Goal: Complete application form: Complete application form

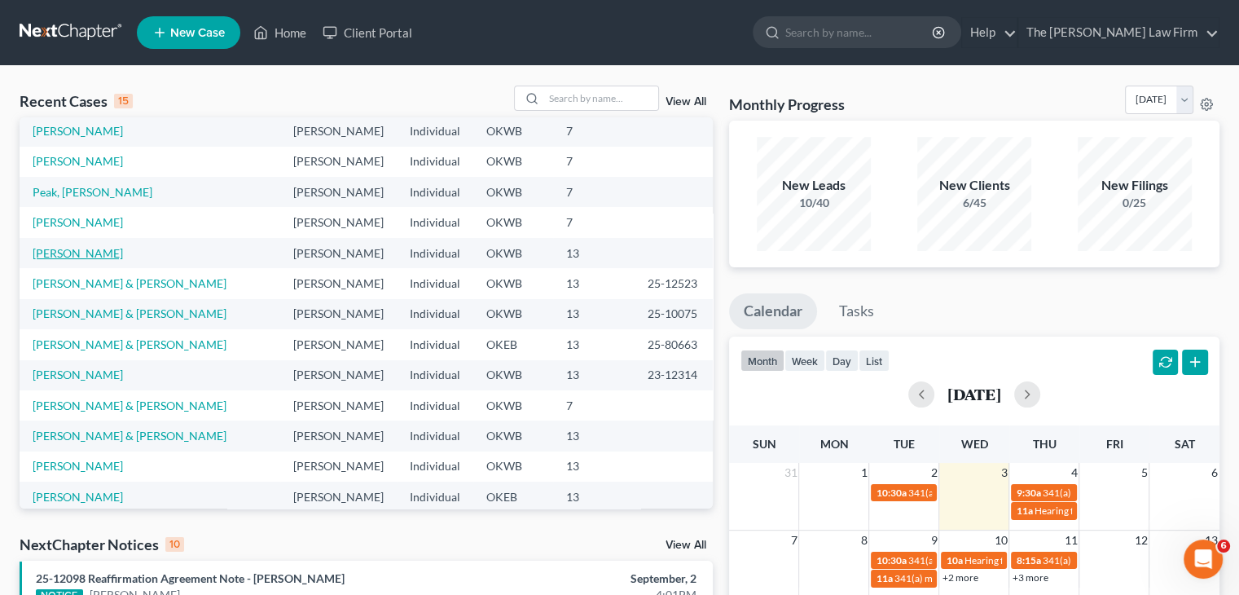
click at [68, 246] on link "[PERSON_NAME]" at bounding box center [78, 253] width 90 height 14
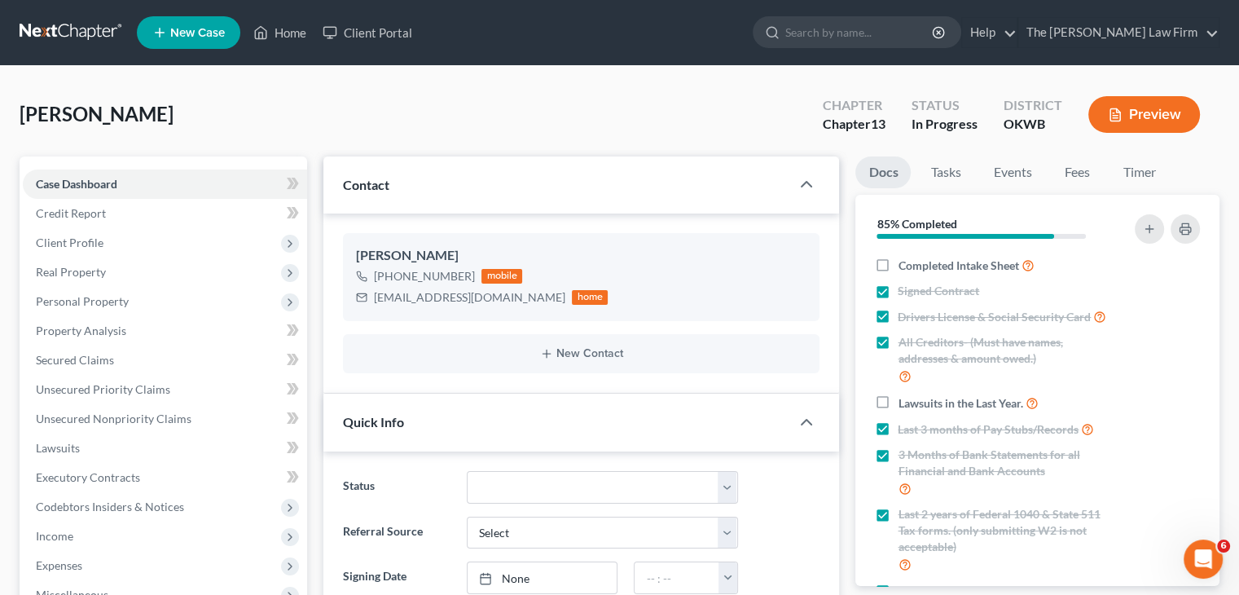
scroll to position [744, 0]
click at [942, 178] on link "Tasks" at bounding box center [945, 172] width 56 height 32
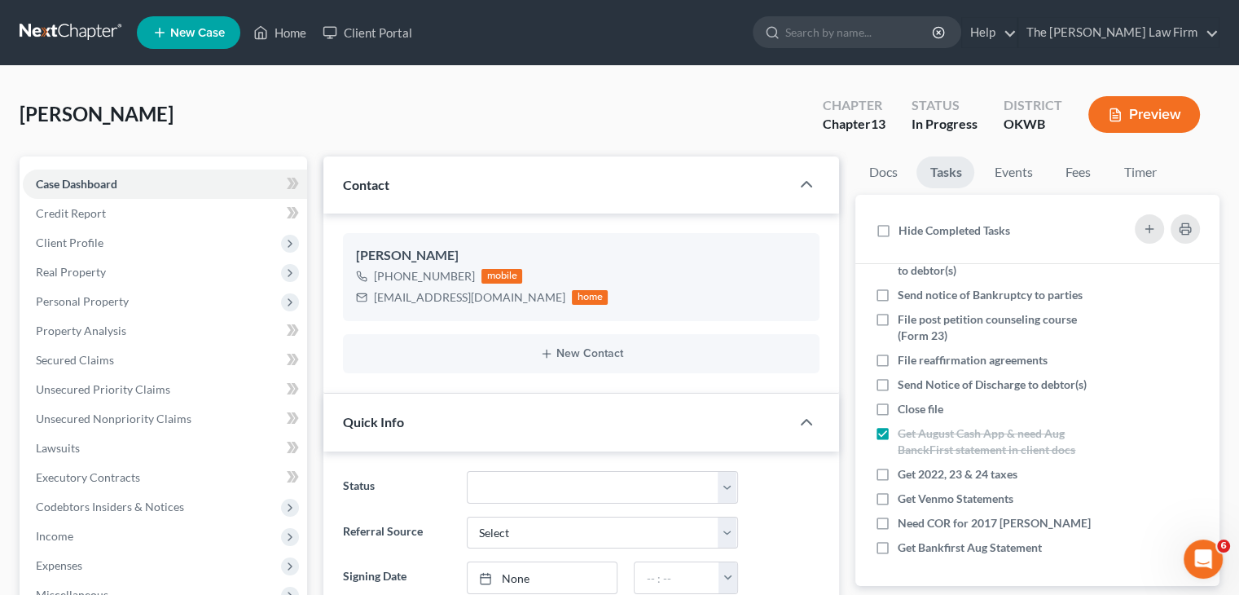
scroll to position [222, 0]
click at [898, 473] on label "Get 2022, 23 & 24 taxes" at bounding box center [964, 474] width 133 height 16
click at [904, 473] on input "Get 2022, 23 & 24 taxes" at bounding box center [909, 471] width 11 height 11
checkbox input "true"
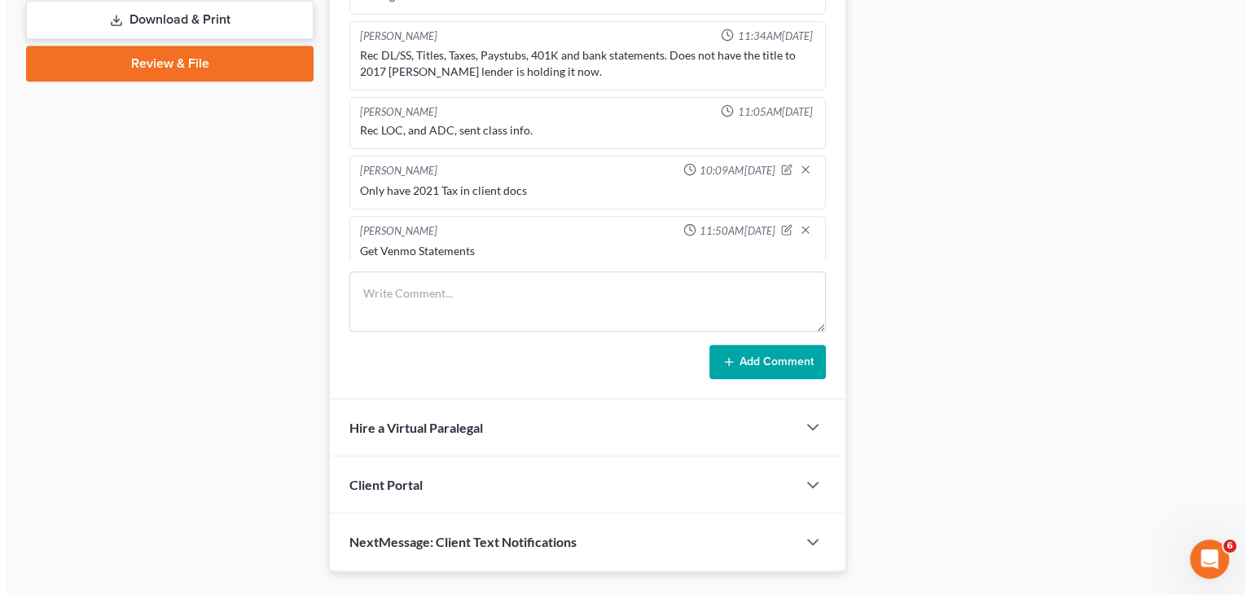
scroll to position [572, 0]
click at [793, 165] on icon "button" at bounding box center [799, 171] width 13 height 13
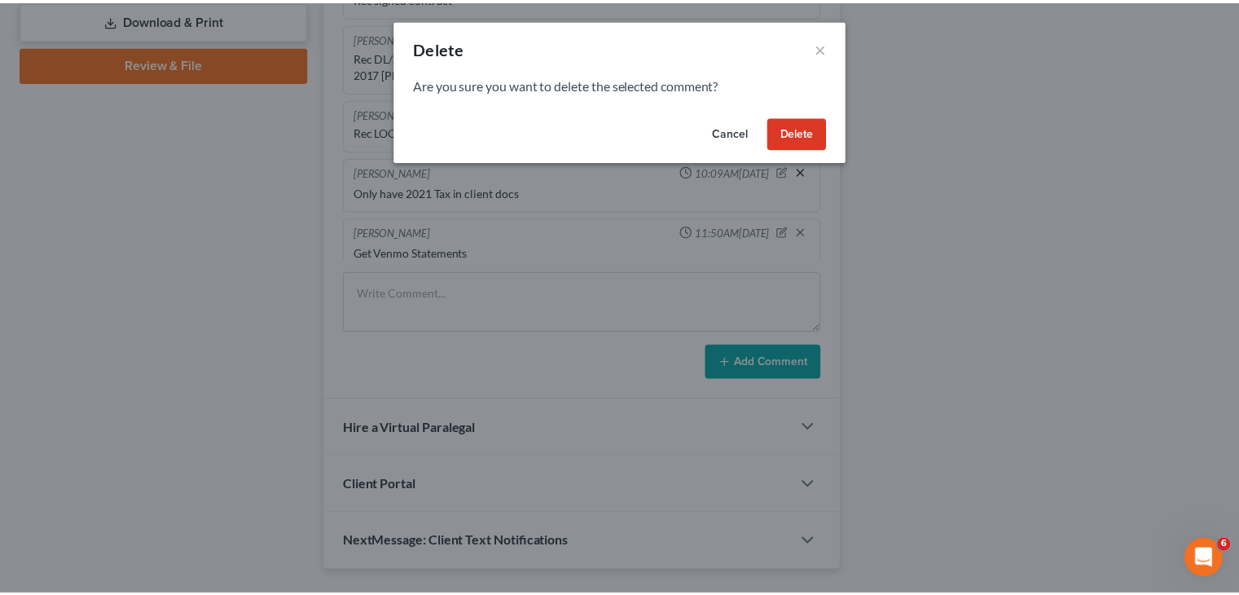
scroll to position [205, 0]
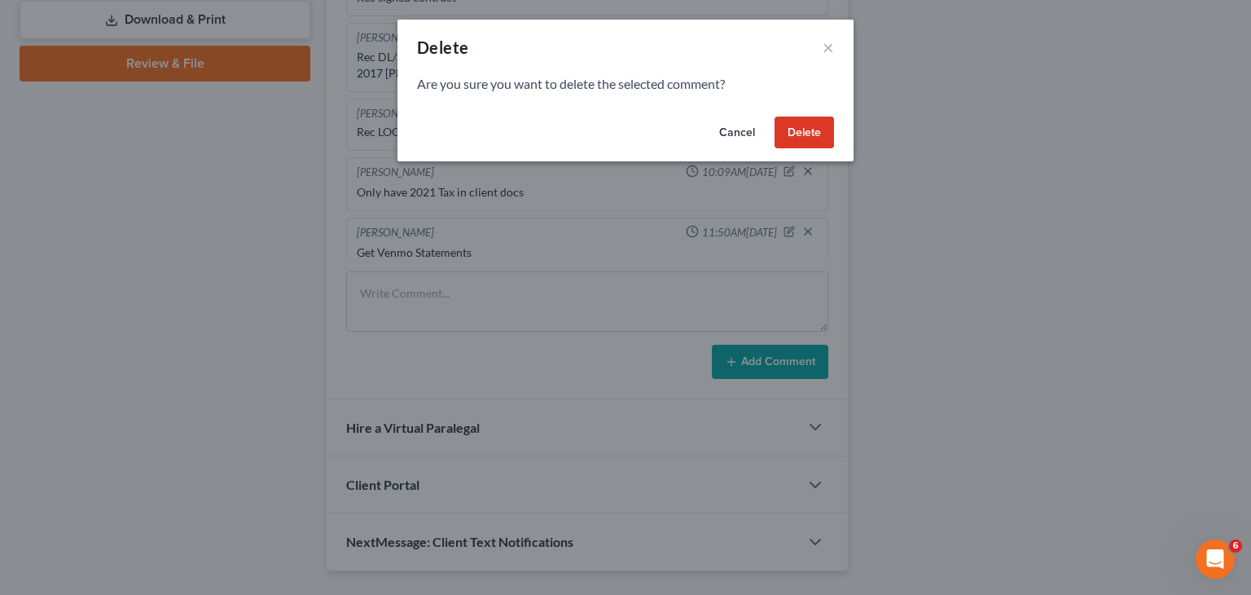
click at [791, 145] on button "Delete" at bounding box center [804, 132] width 59 height 33
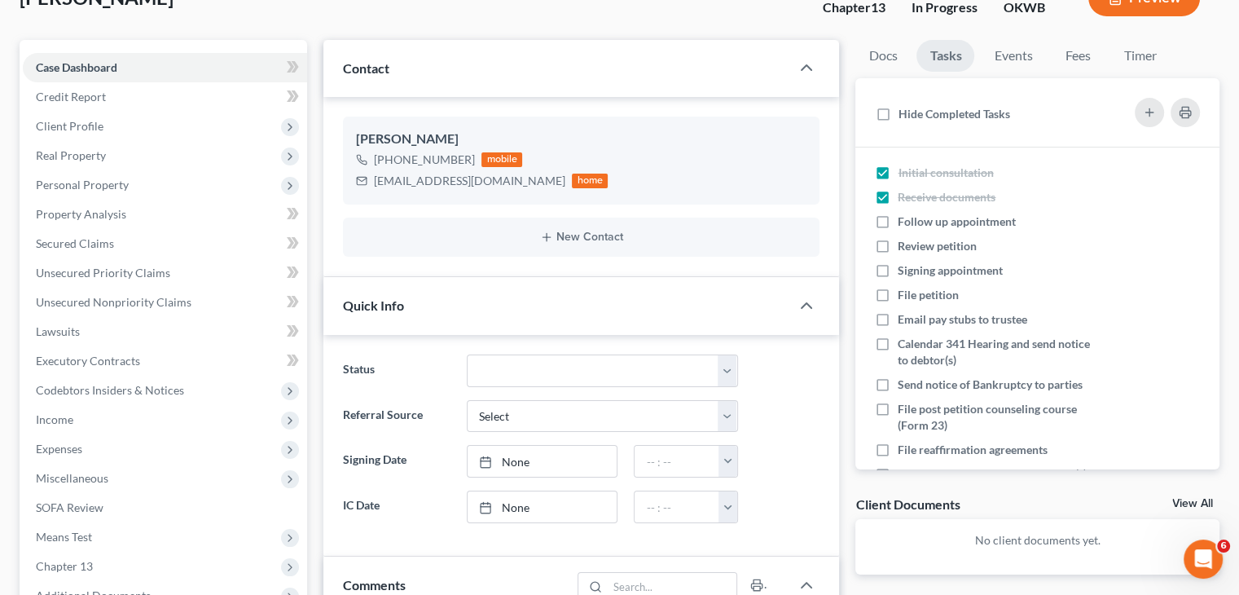
scroll to position [0, 0]
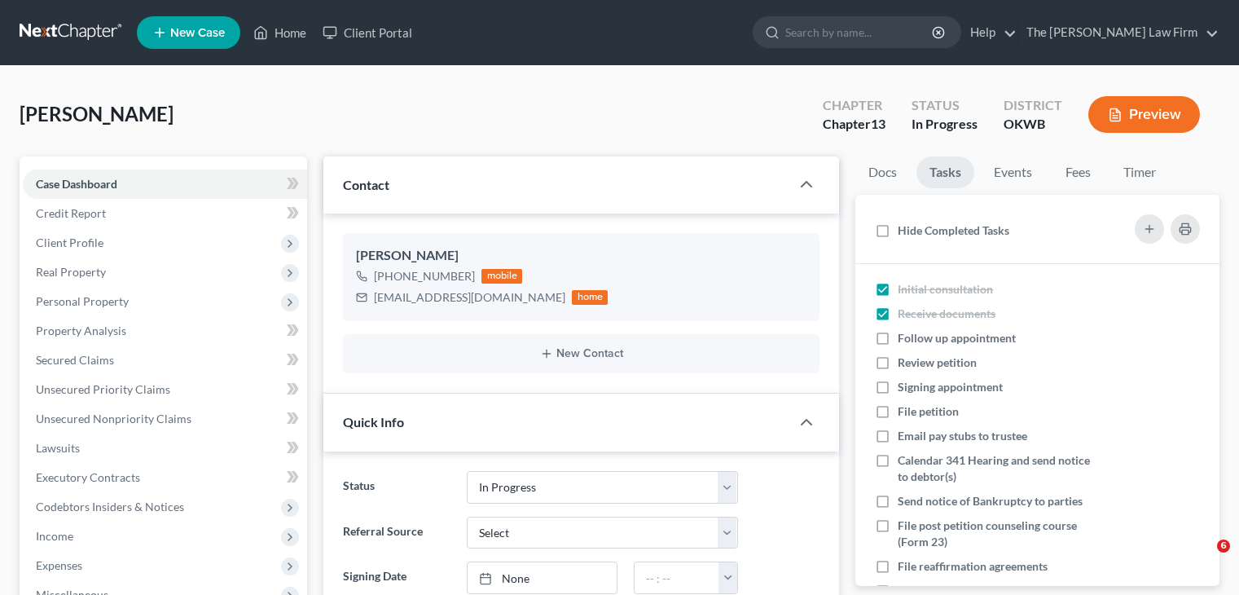
select select "4"
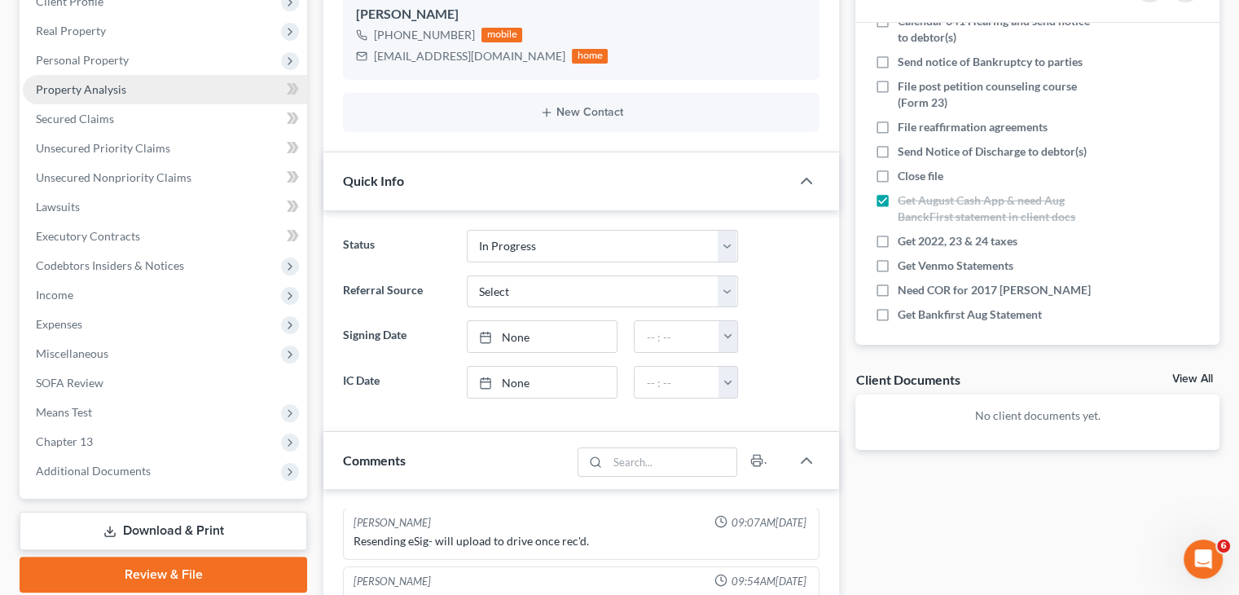
scroll to position [244, 0]
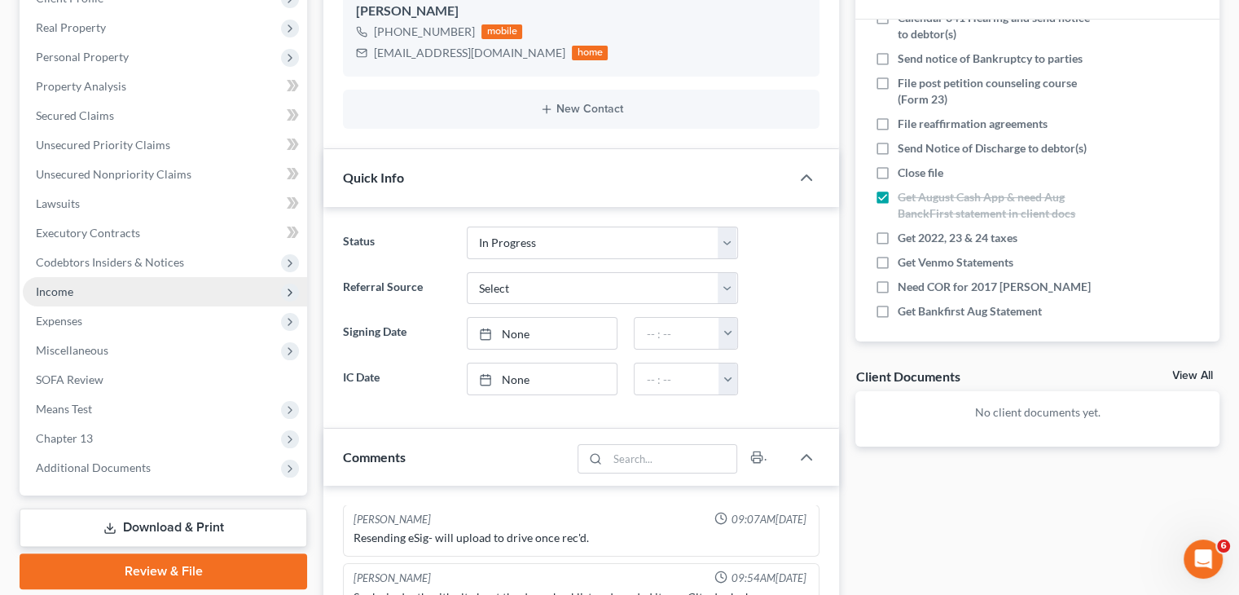
click at [116, 291] on span "Income" at bounding box center [165, 291] width 284 height 29
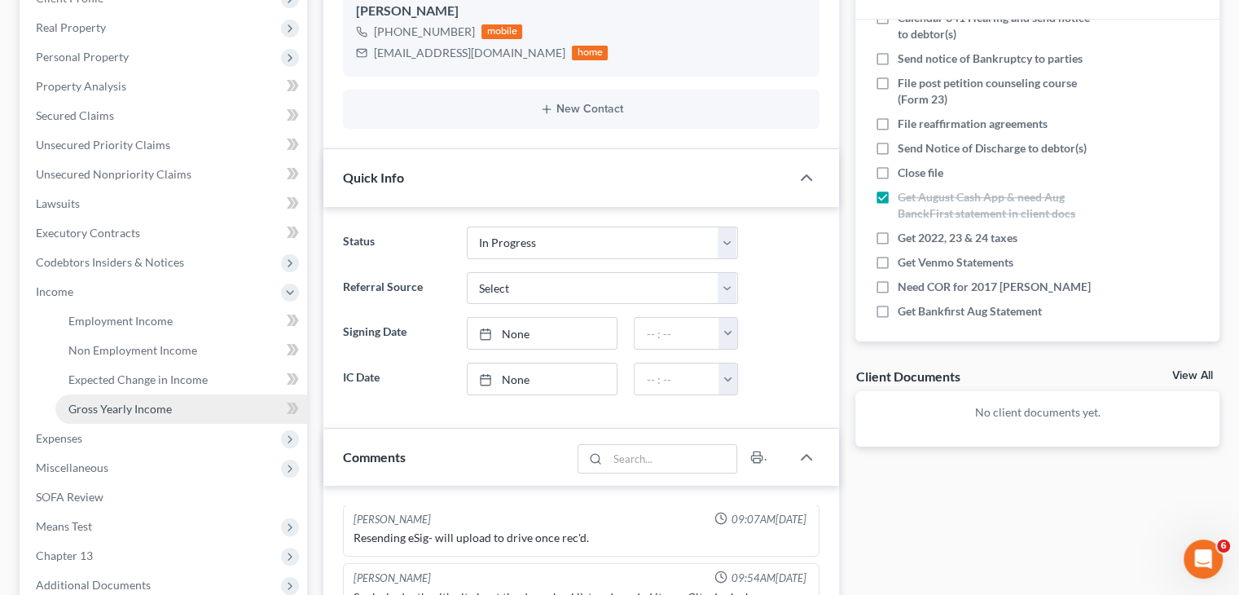
click at [144, 407] on span "Gross Yearly Income" at bounding box center [119, 409] width 103 height 14
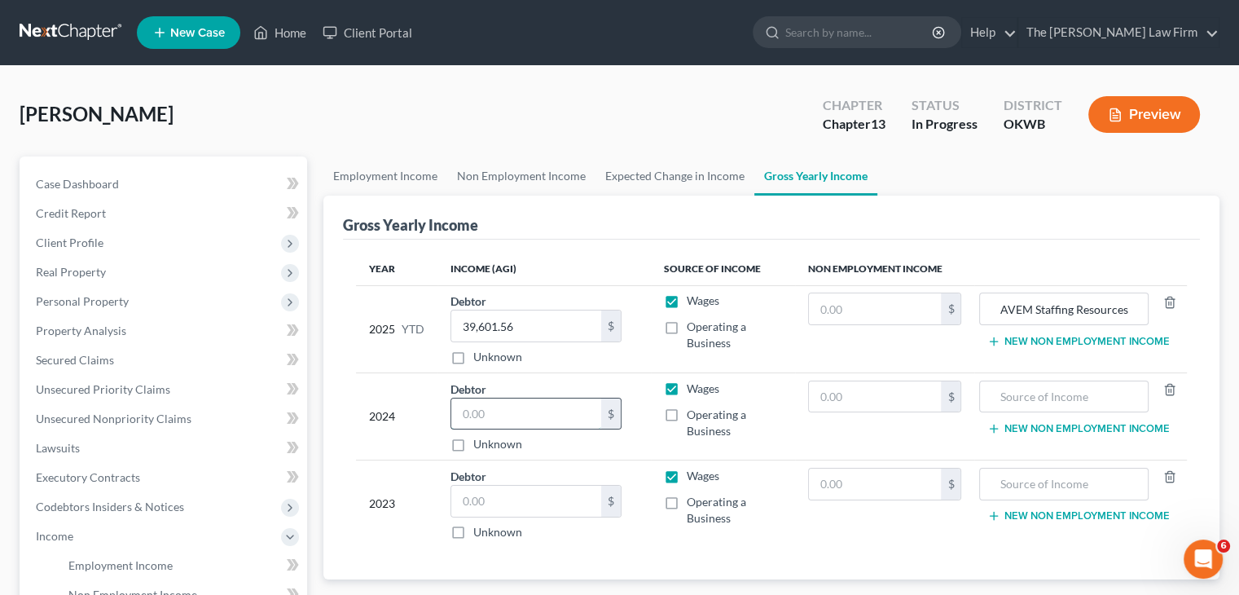
click at [486, 412] on input "text" at bounding box center [526, 413] width 150 height 31
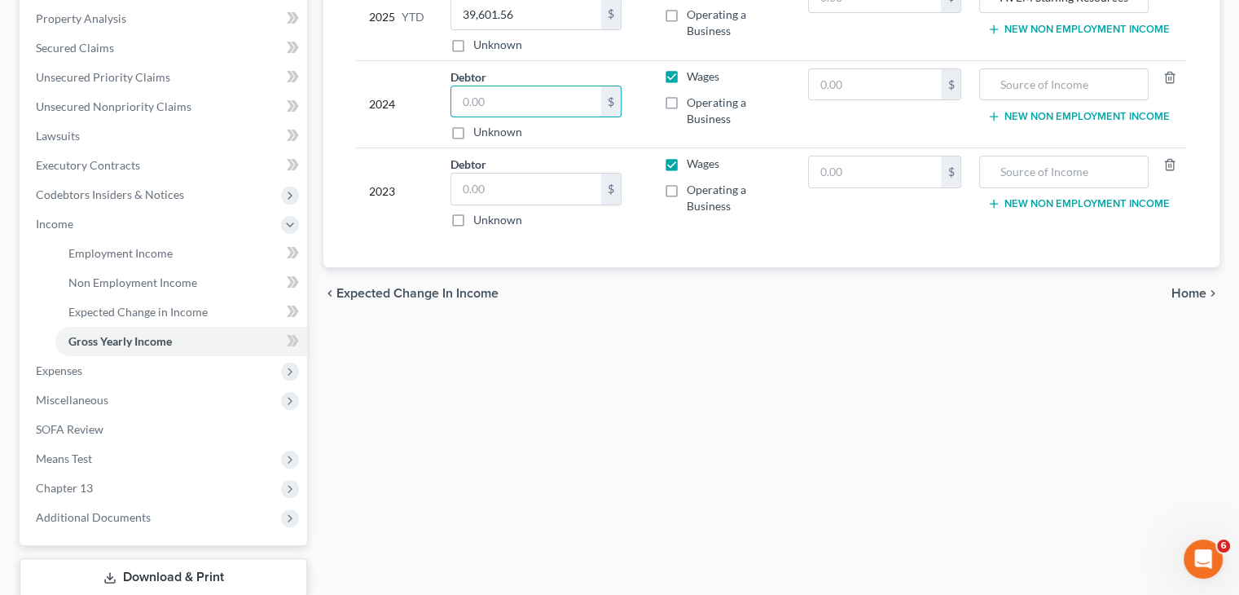
scroll to position [160, 0]
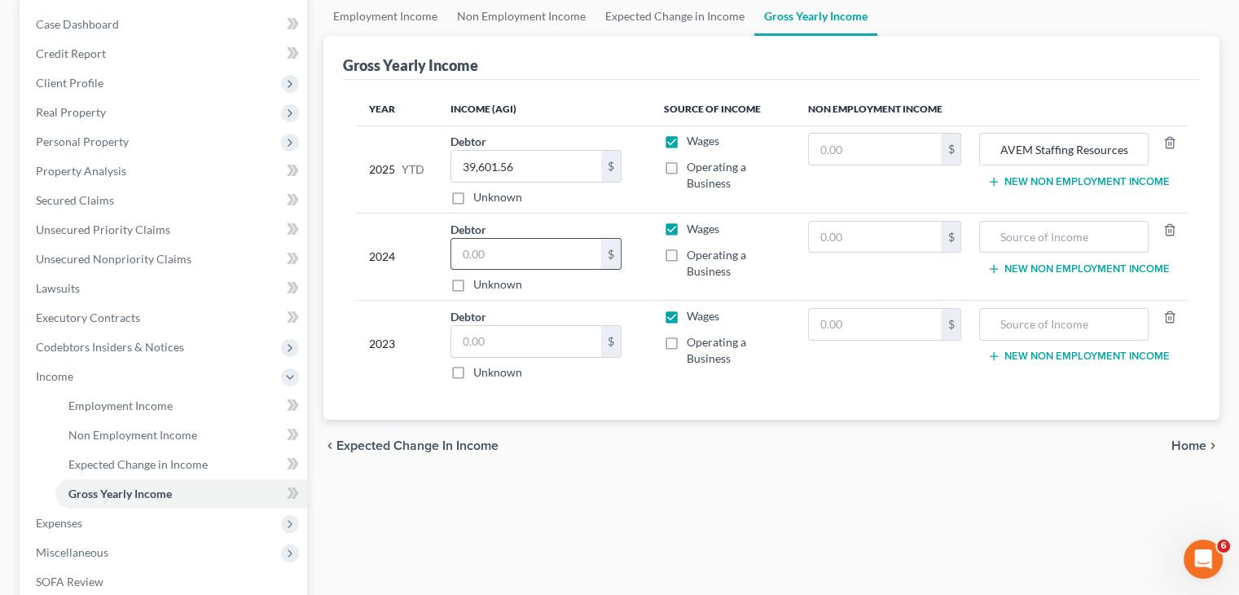
click at [505, 248] on input "text" at bounding box center [526, 254] width 150 height 31
type input "58,336.00"
click at [521, 336] on input "text" at bounding box center [526, 341] width 150 height 31
click at [508, 341] on input "text" at bounding box center [526, 341] width 150 height 31
type input "107,250"
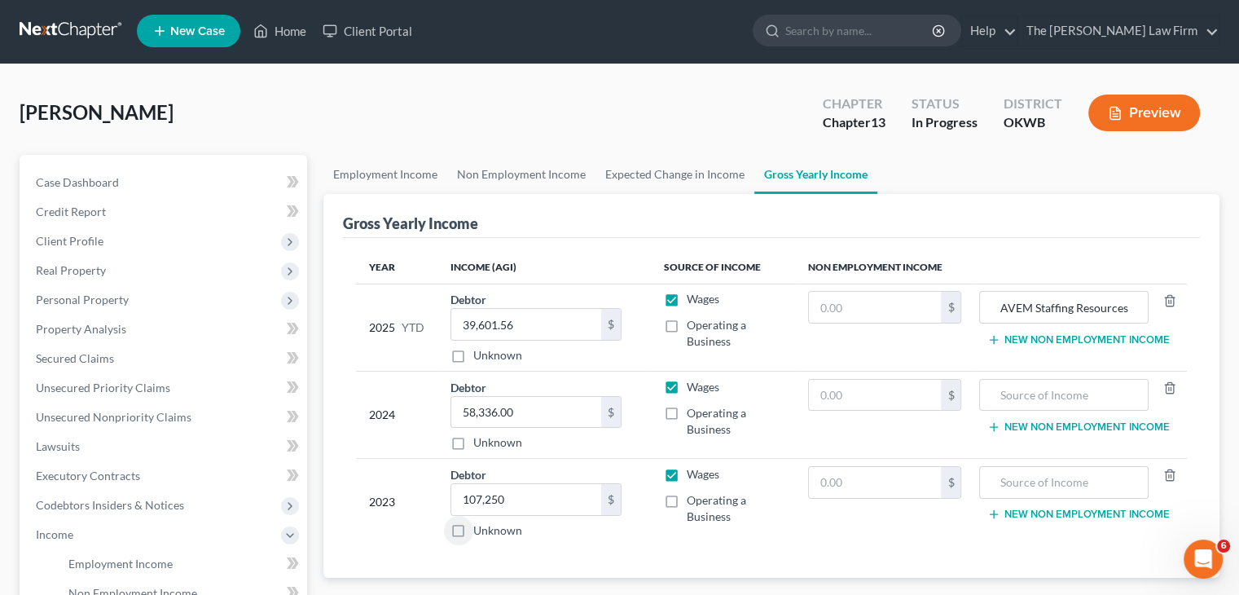
scroll to position [0, 0]
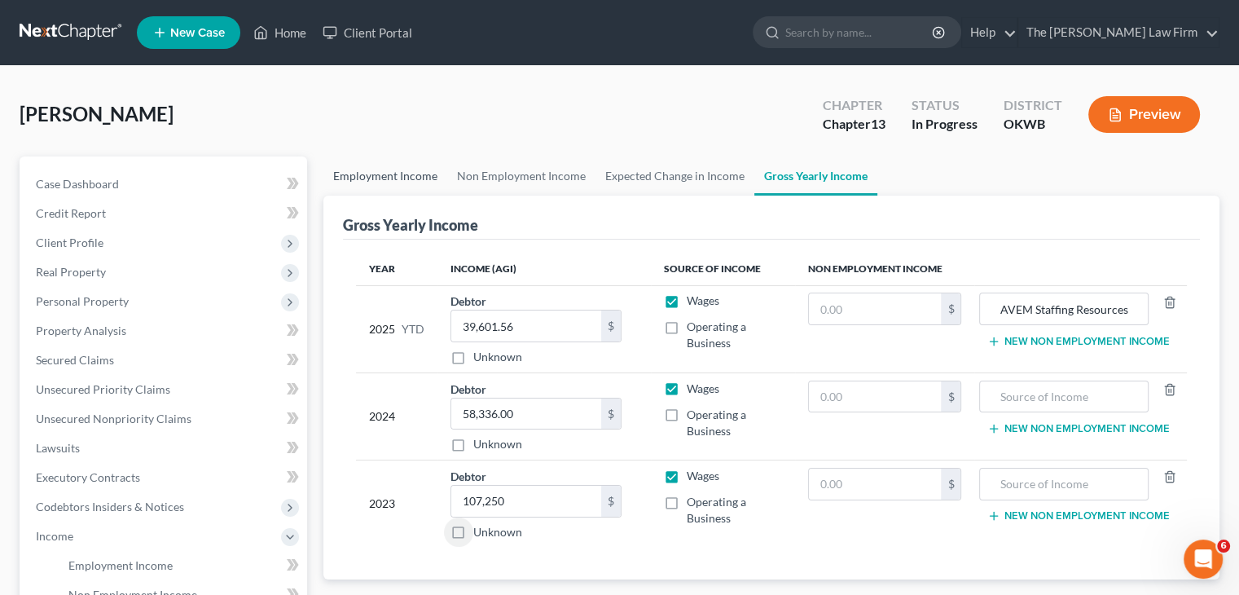
click at [428, 164] on link "Employment Income" at bounding box center [385, 175] width 124 height 39
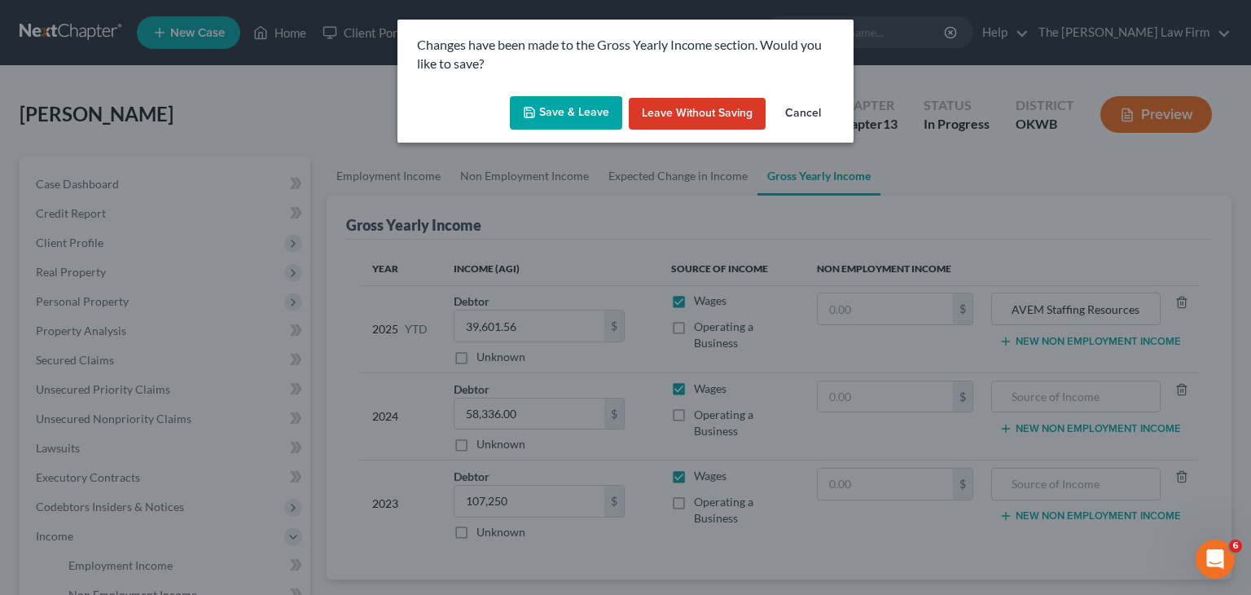
click at [552, 114] on button "Save & Leave" at bounding box center [566, 113] width 112 height 34
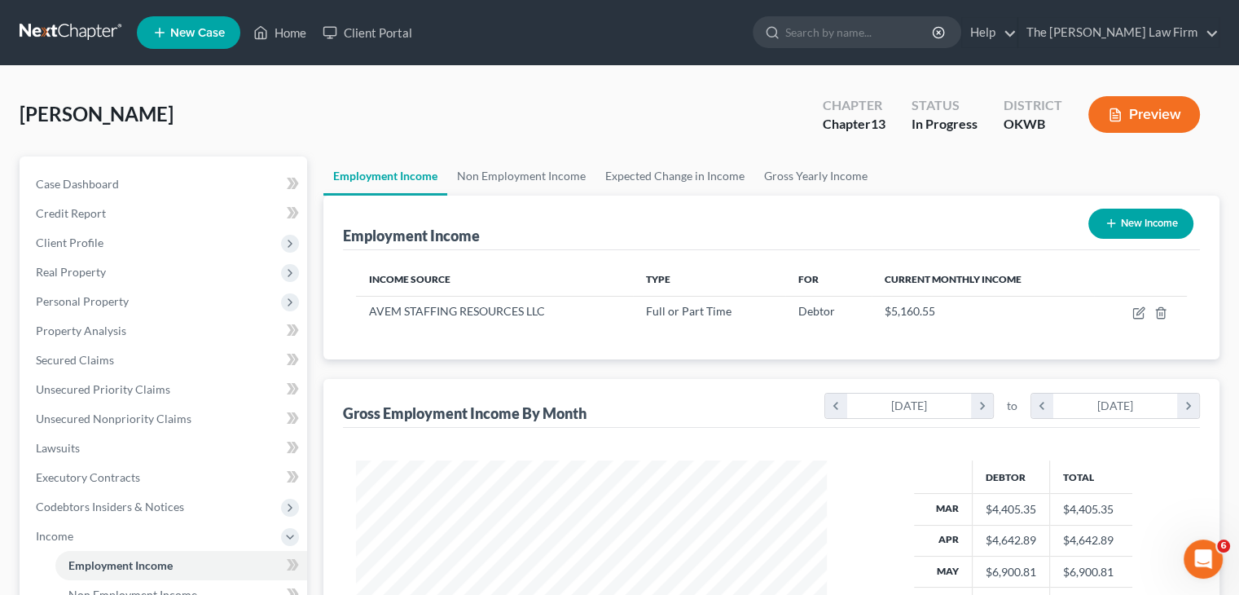
scroll to position [290, 503]
click at [79, 186] on span "Case Dashboard" at bounding box center [77, 184] width 83 height 14
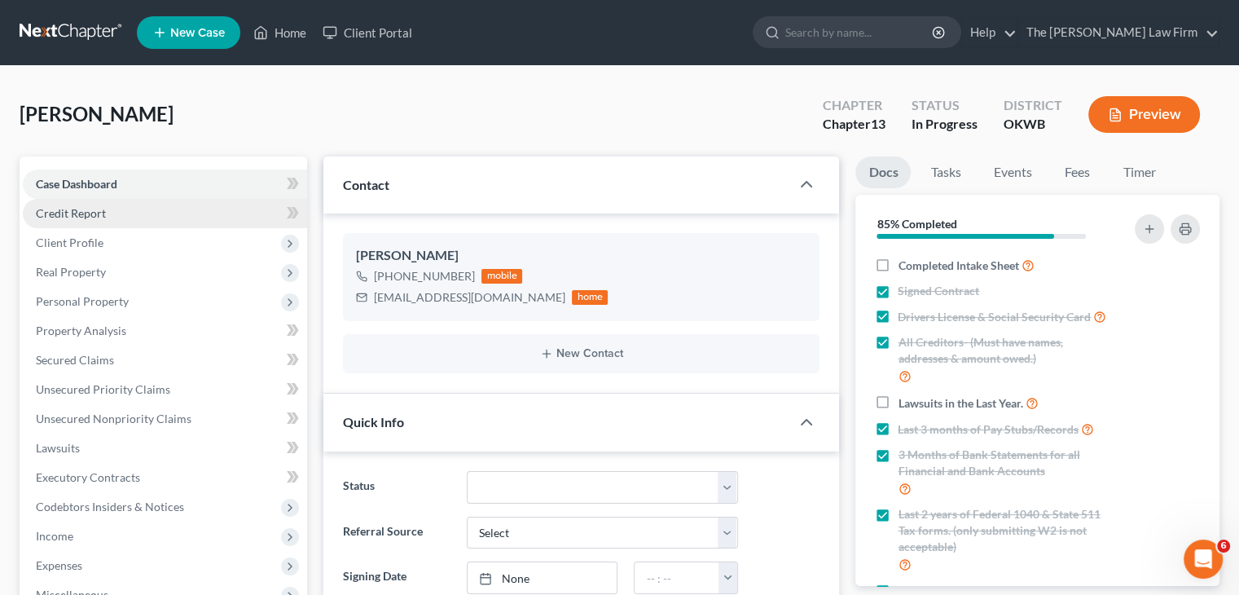
scroll to position [684, 0]
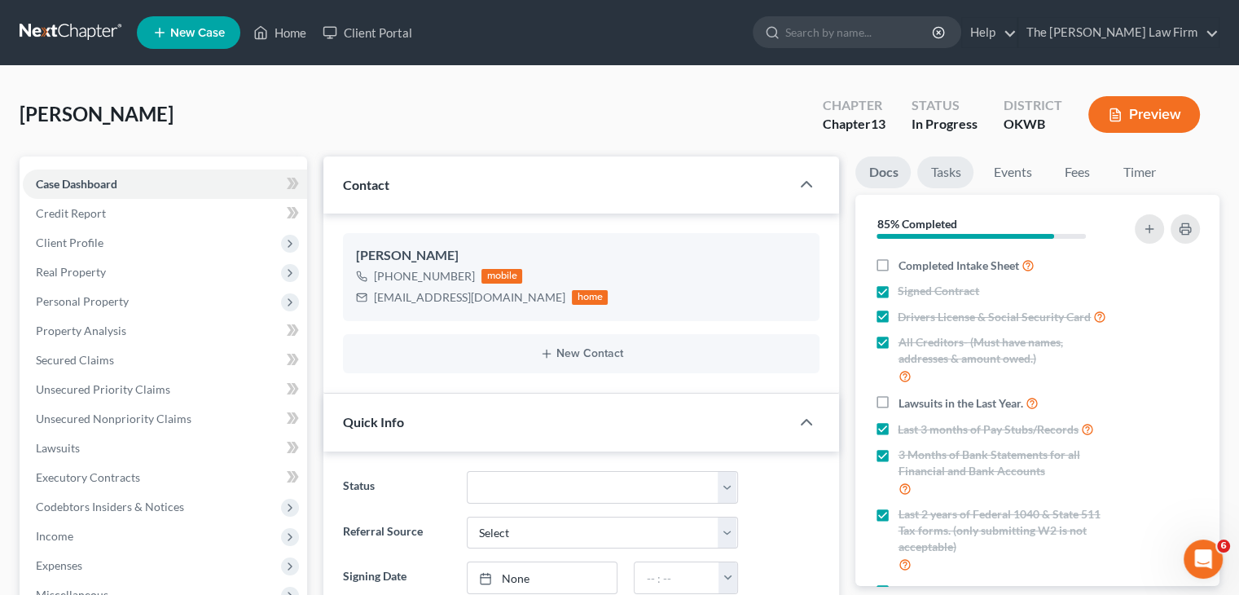
drag, startPoint x: 941, startPoint y: 180, endPoint x: 946, endPoint y: 213, distance: 32.9
click at [942, 180] on link "Tasks" at bounding box center [945, 172] width 56 height 32
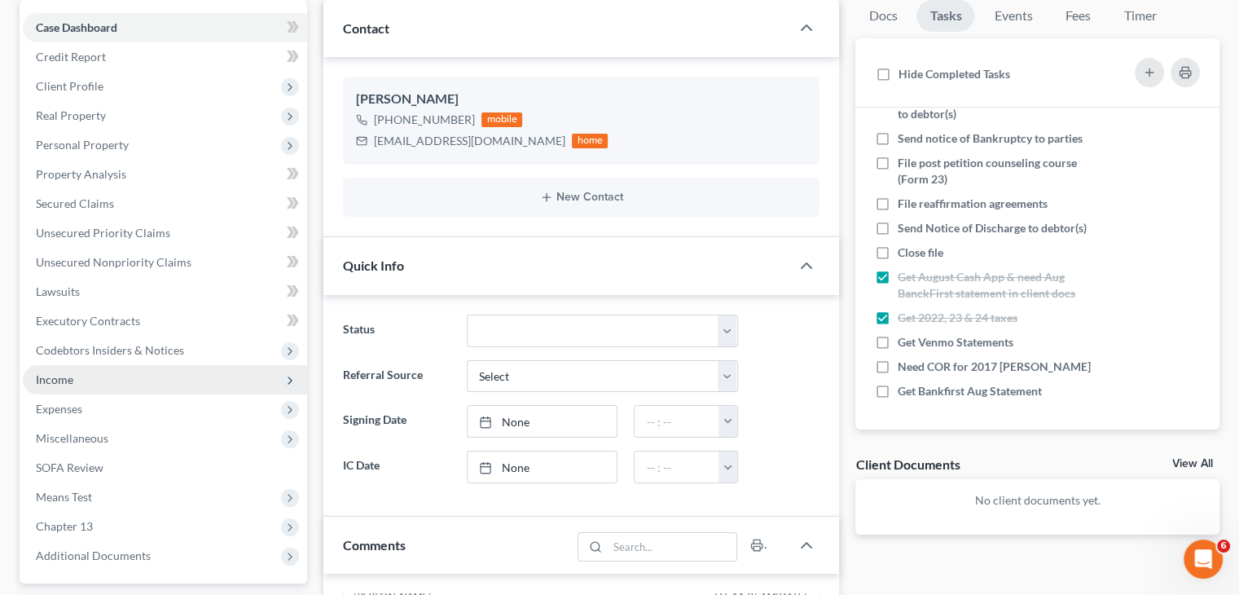
scroll to position [163, 0]
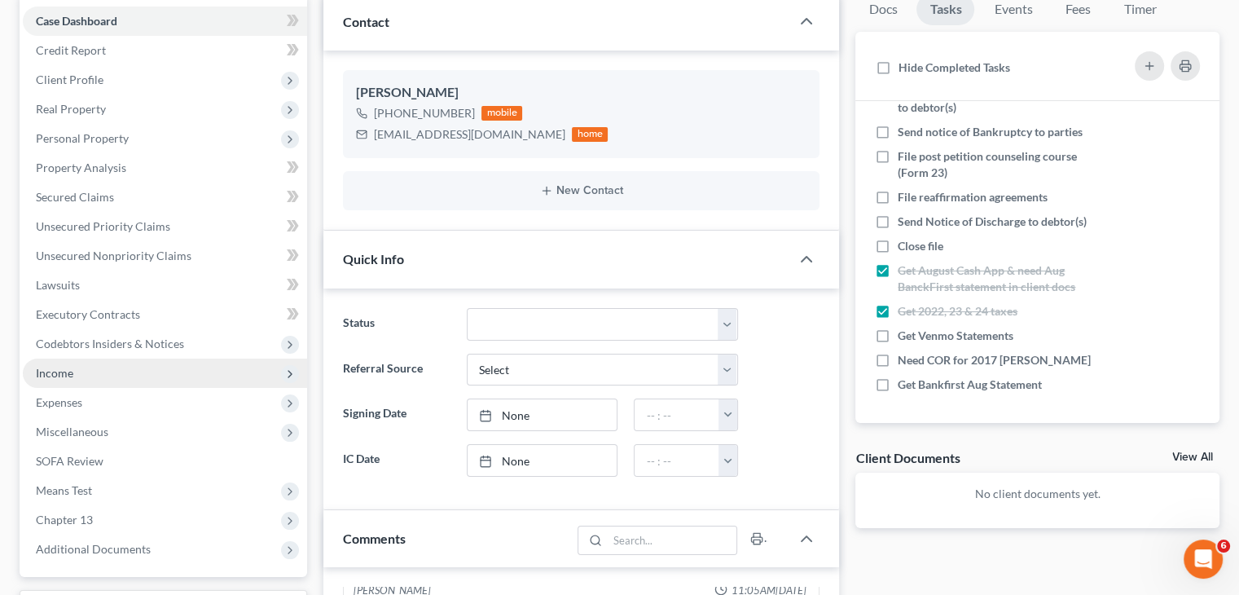
click at [98, 378] on span "Income" at bounding box center [165, 372] width 284 height 29
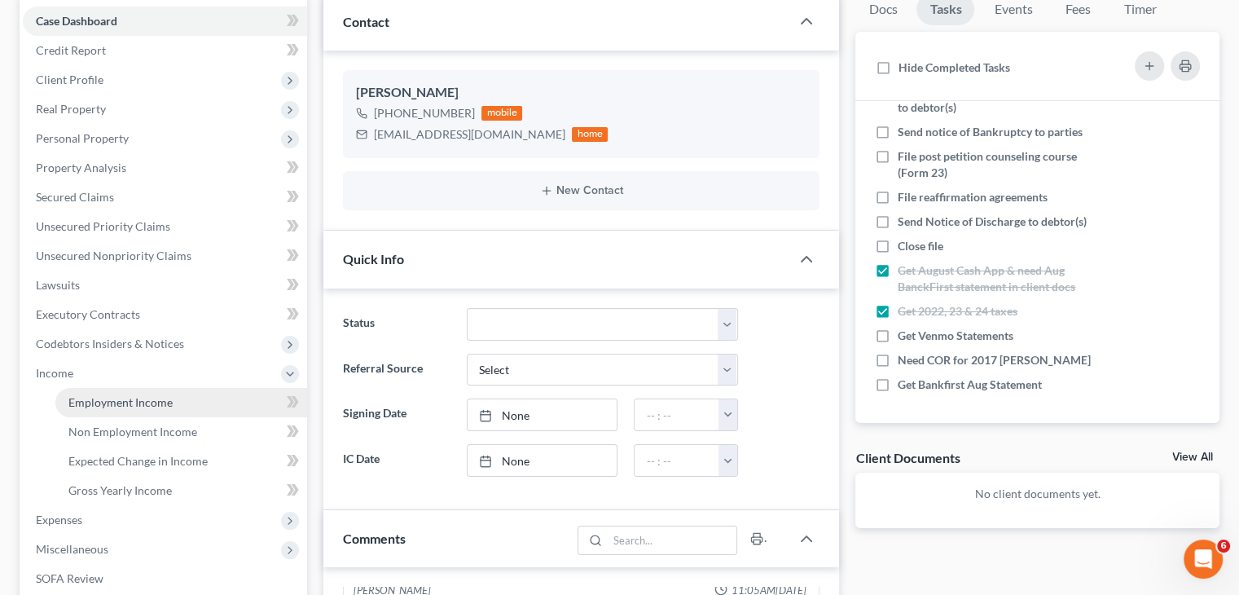
click at [111, 402] on span "Employment Income" at bounding box center [120, 402] width 104 height 14
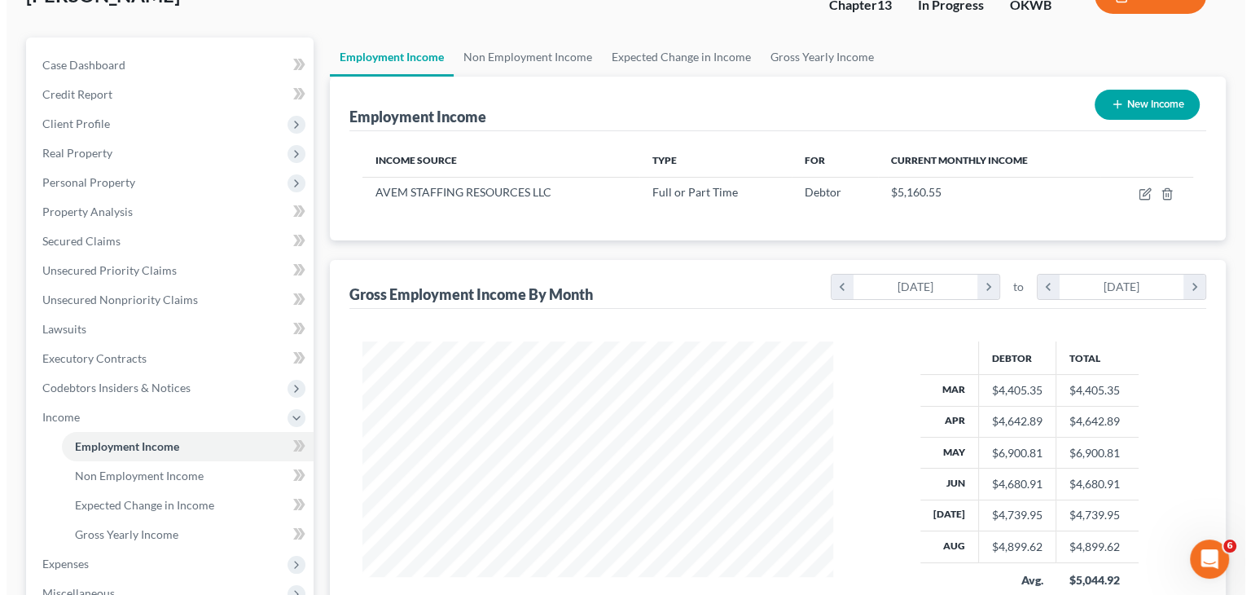
scroll to position [91, 0]
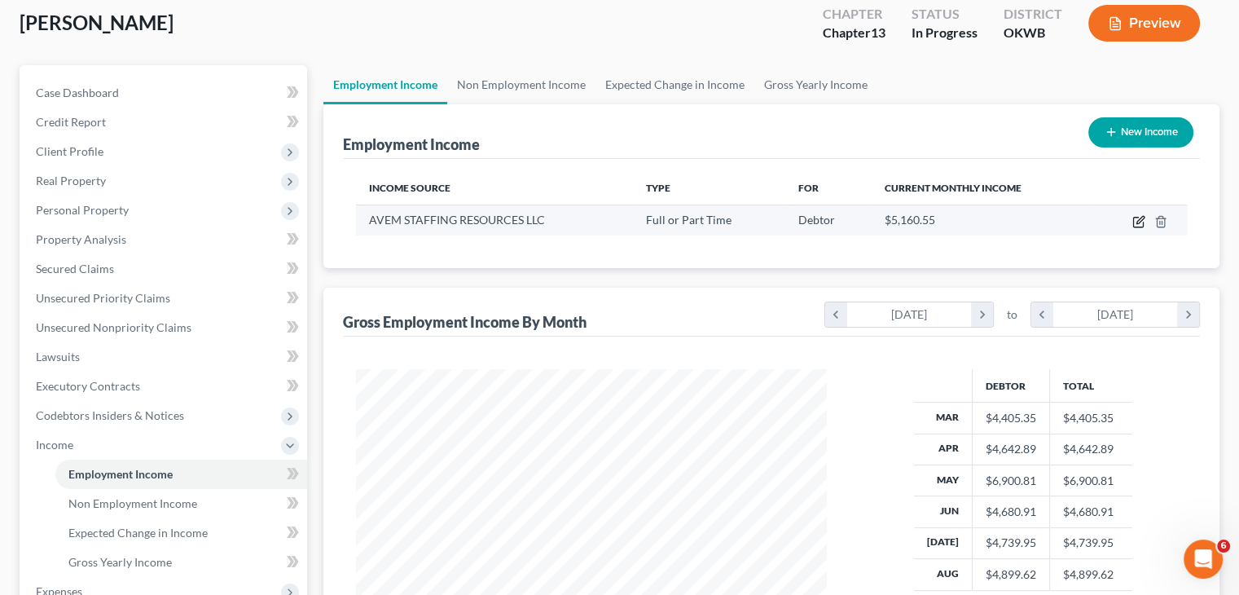
click at [1140, 224] on icon "button" at bounding box center [1138, 221] width 13 height 13
select select "0"
select select "37"
select select "2"
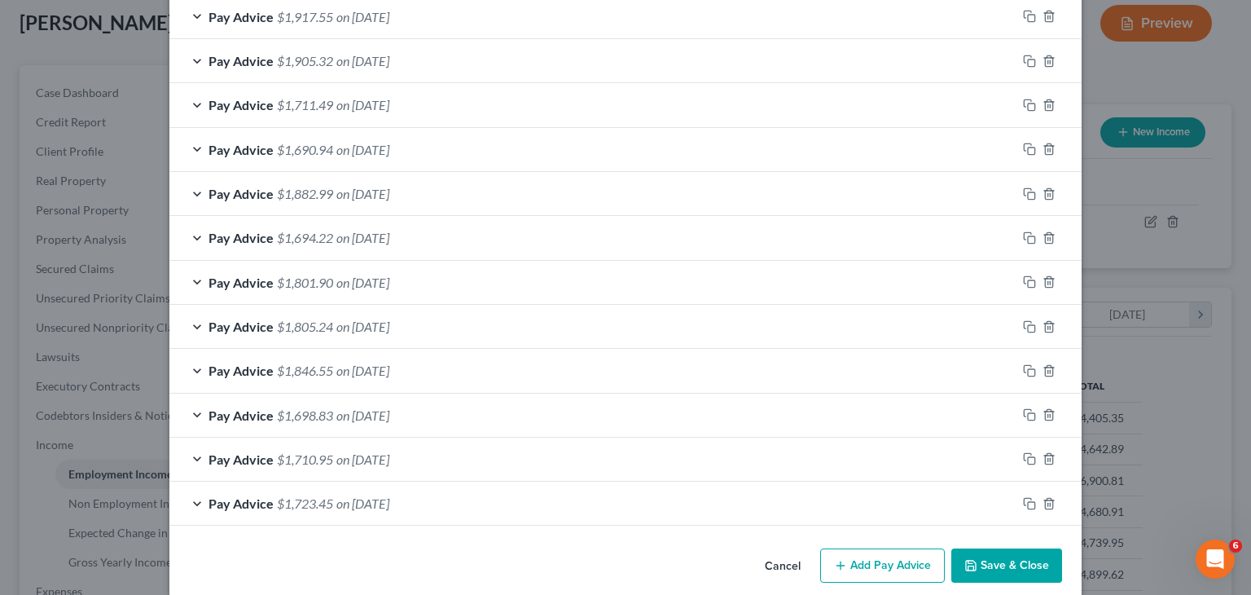
scroll to position [651, 0]
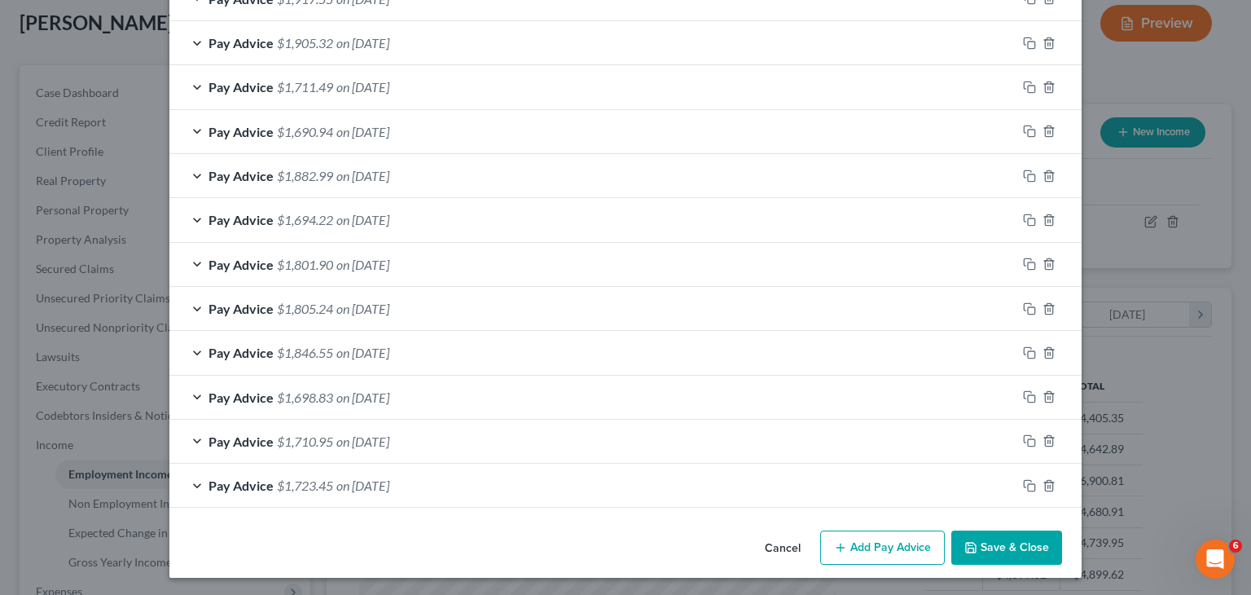
click at [192, 437] on div "Pay Advice $1,710.95 on [DATE]" at bounding box center [592, 441] width 847 height 43
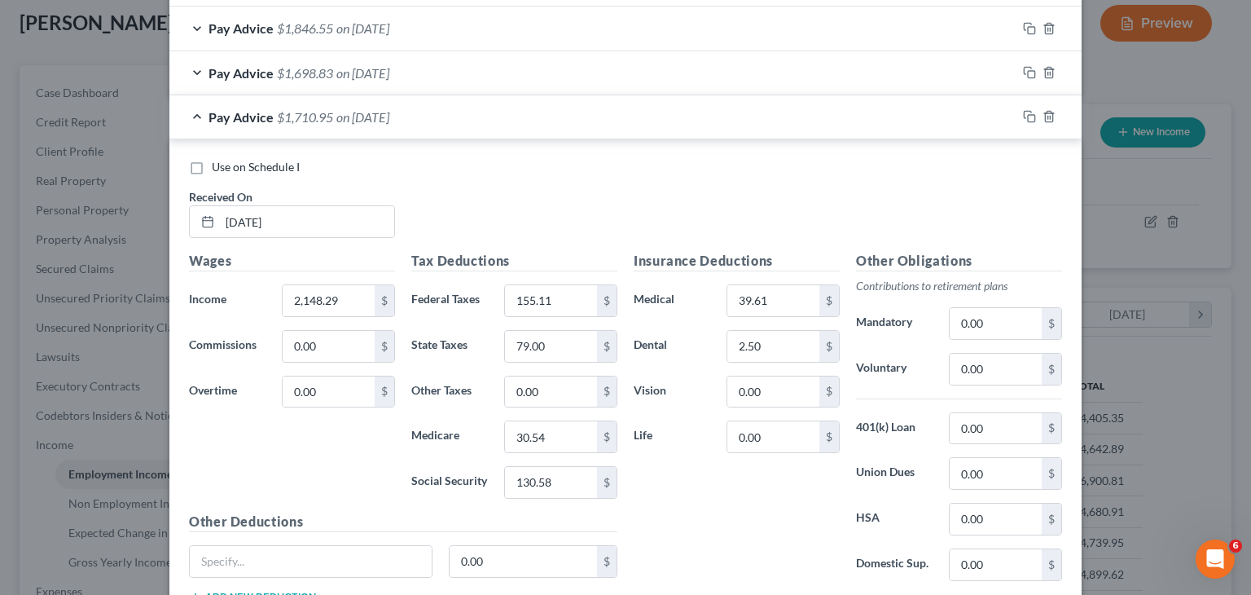
scroll to position [977, 0]
click at [253, 221] on input "[DATE]" at bounding box center [307, 219] width 174 height 31
click at [250, 222] on input "[DATE]" at bounding box center [307, 219] width 174 height 31
click at [253, 214] on input "[DATE]" at bounding box center [307, 219] width 174 height 31
drag, startPoint x: 253, startPoint y: 218, endPoint x: 294, endPoint y: 213, distance: 41.8
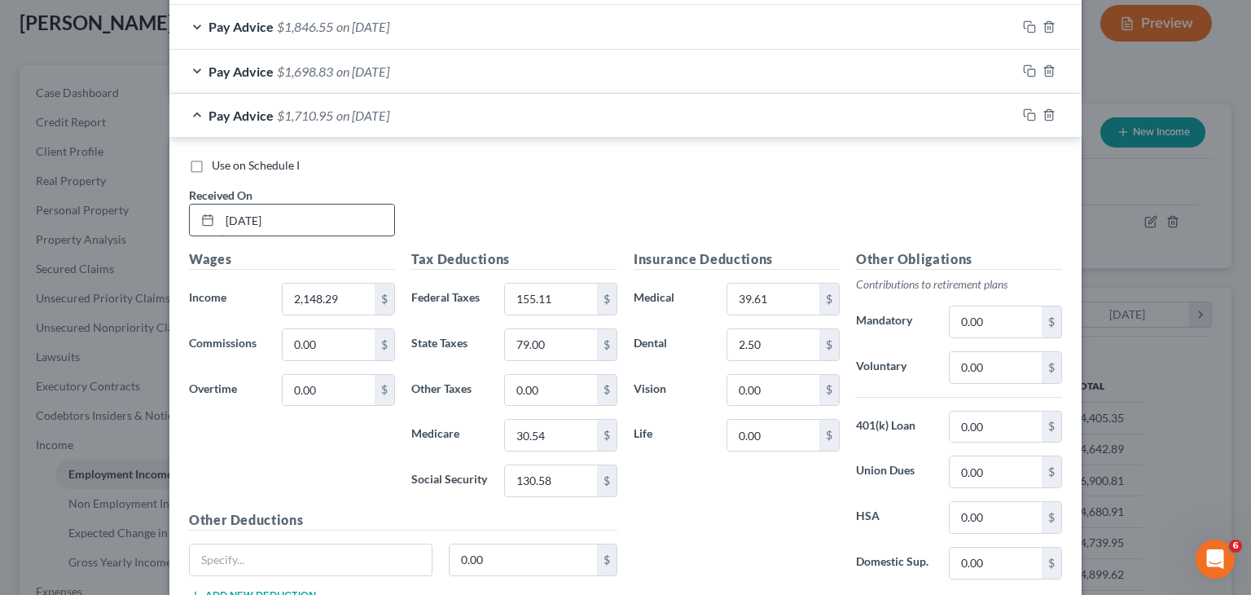
click at [252, 216] on input "[DATE]" at bounding box center [307, 219] width 174 height 31
click at [294, 213] on input "[DATE]" at bounding box center [307, 219] width 174 height 31
type input "0"
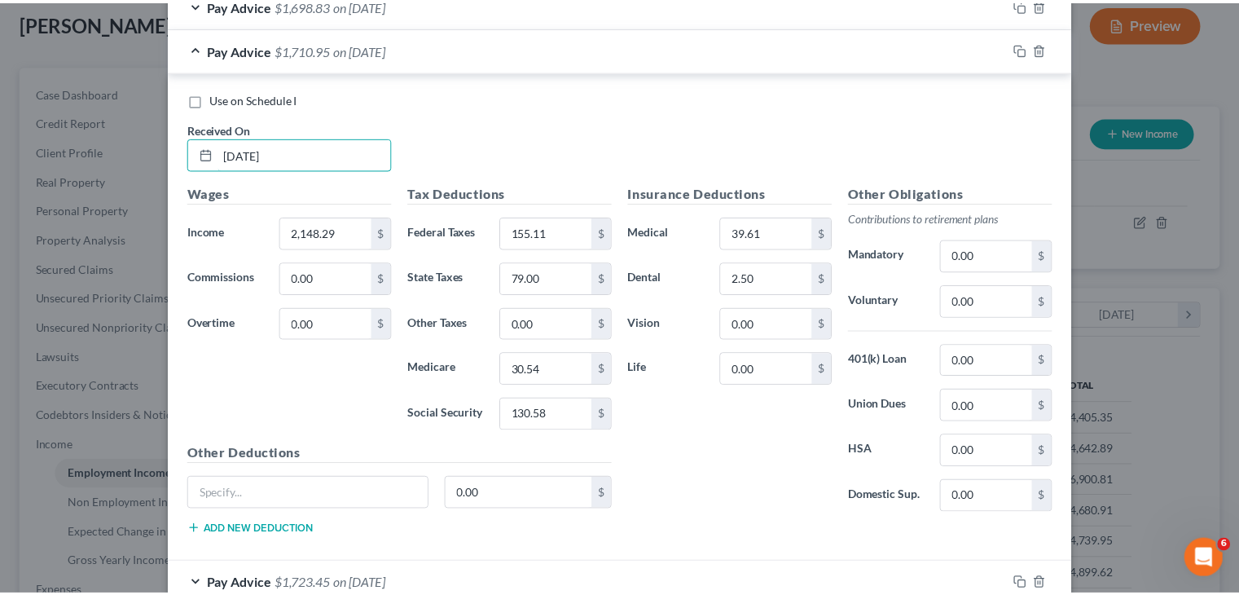
scroll to position [1139, 0]
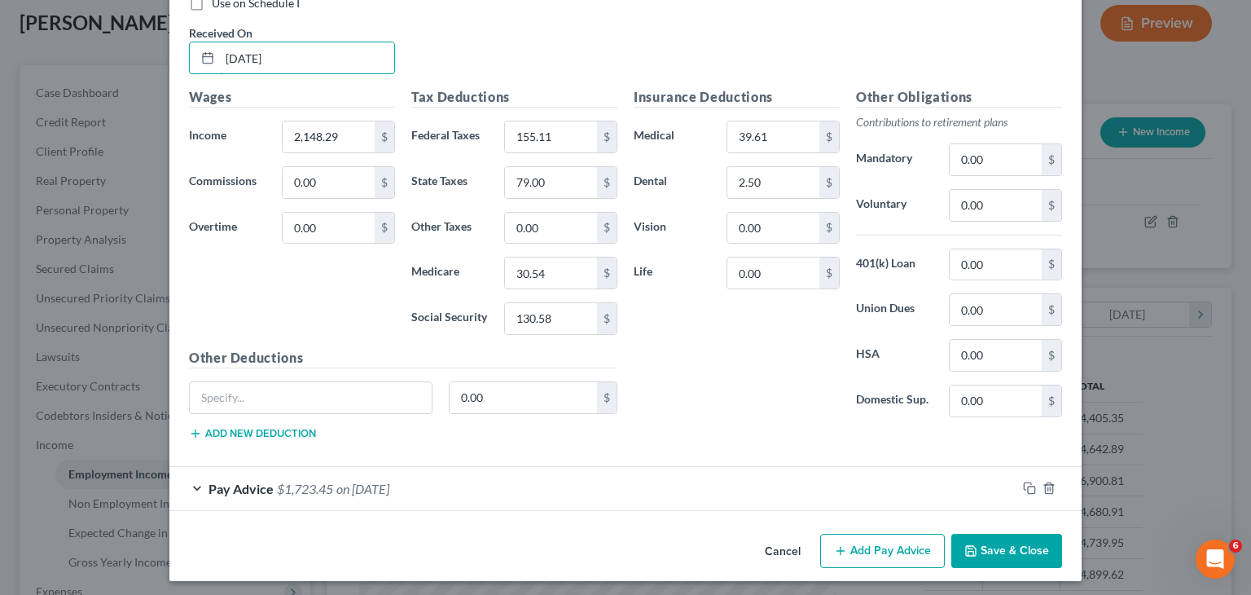
type input "[DATE]"
click at [1013, 545] on button "Save & Close" at bounding box center [1006, 551] width 111 height 34
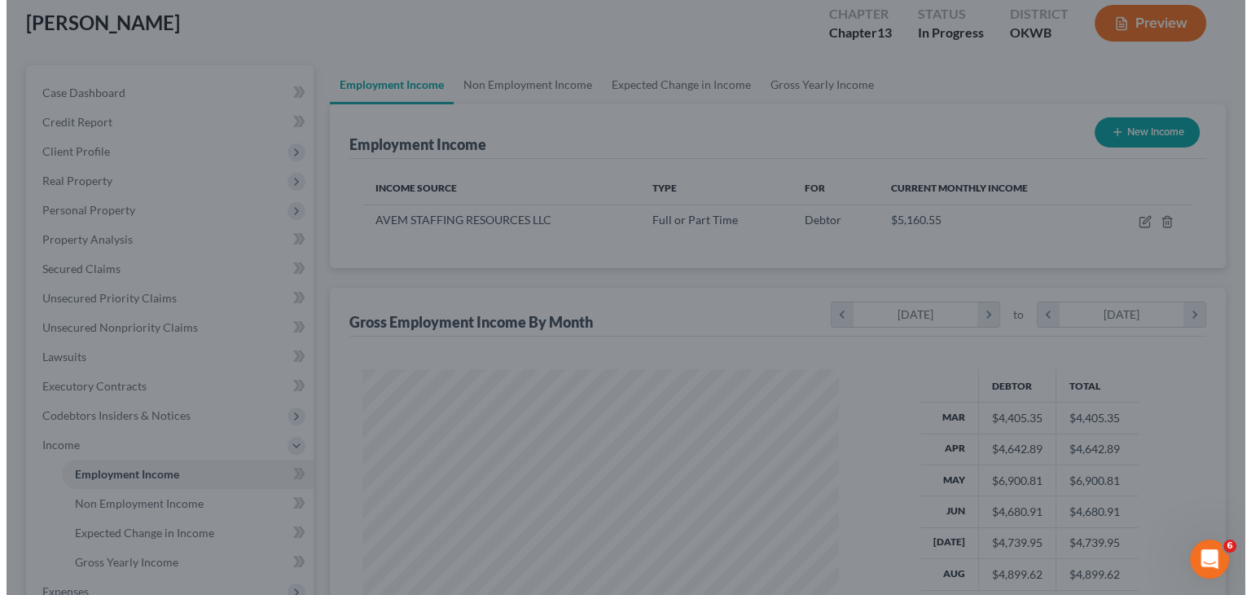
scroll to position [814317, 814103]
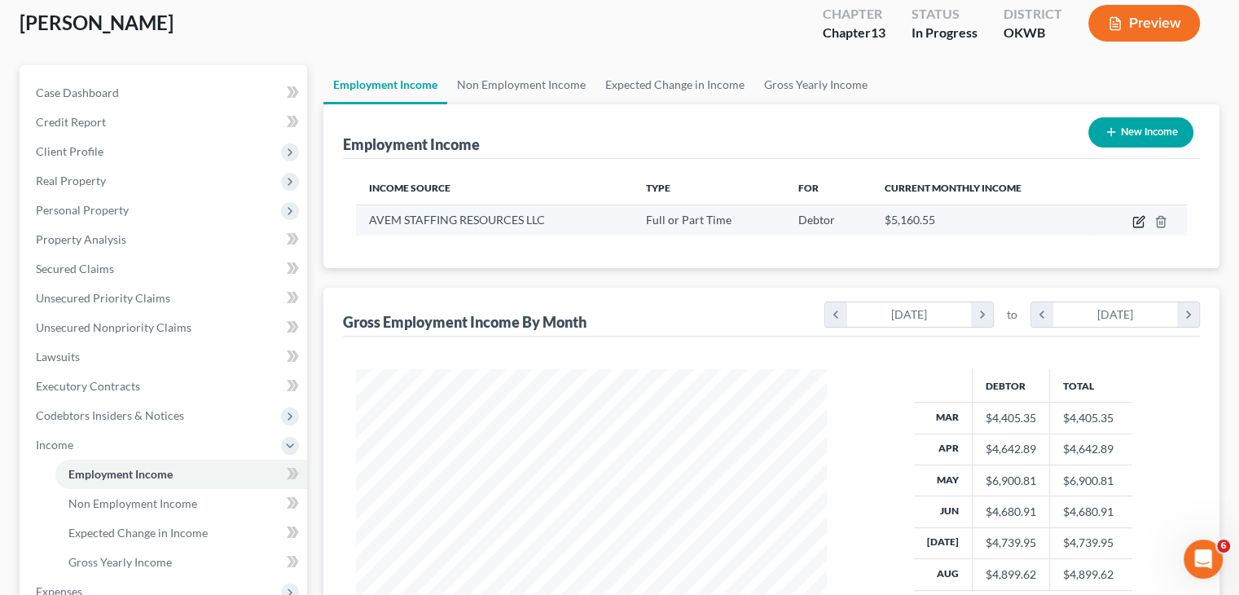
click at [1134, 226] on icon "button" at bounding box center [1138, 221] width 13 height 13
select select "0"
select select "37"
select select "2"
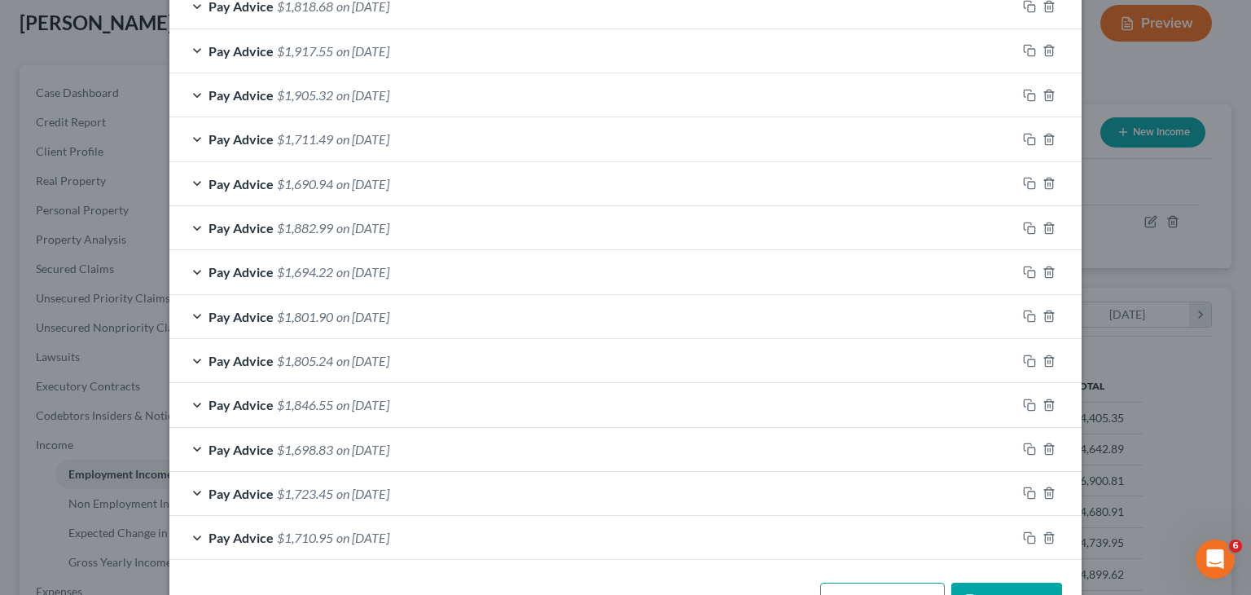
scroll to position [651, 0]
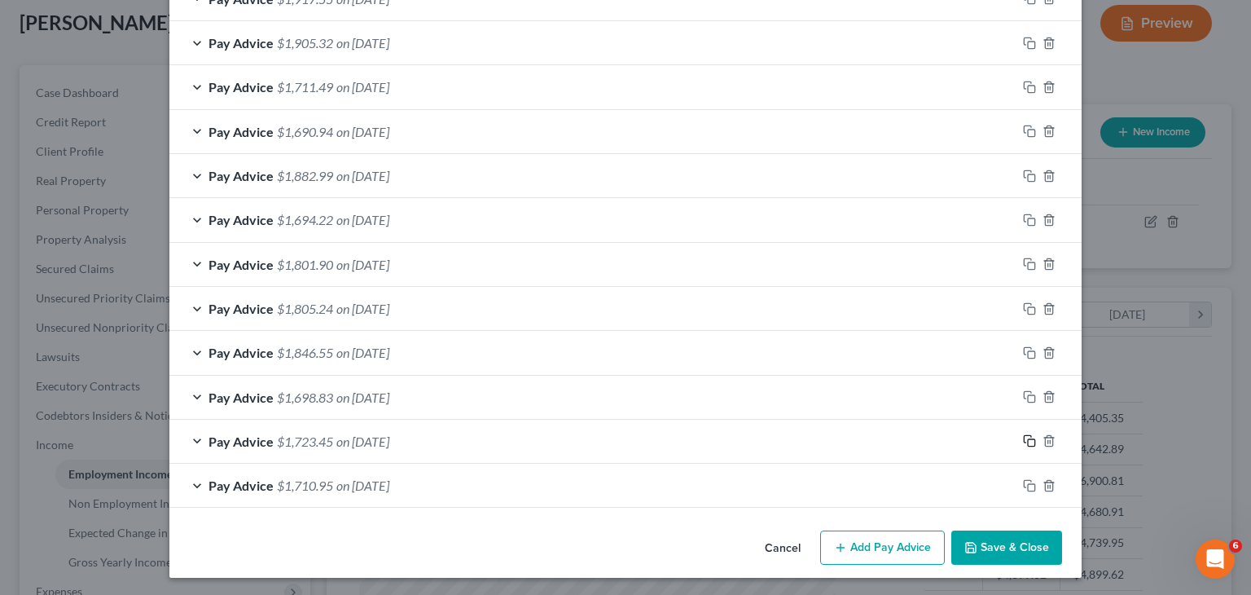
click at [1023, 437] on icon "button" at bounding box center [1029, 440] width 13 height 13
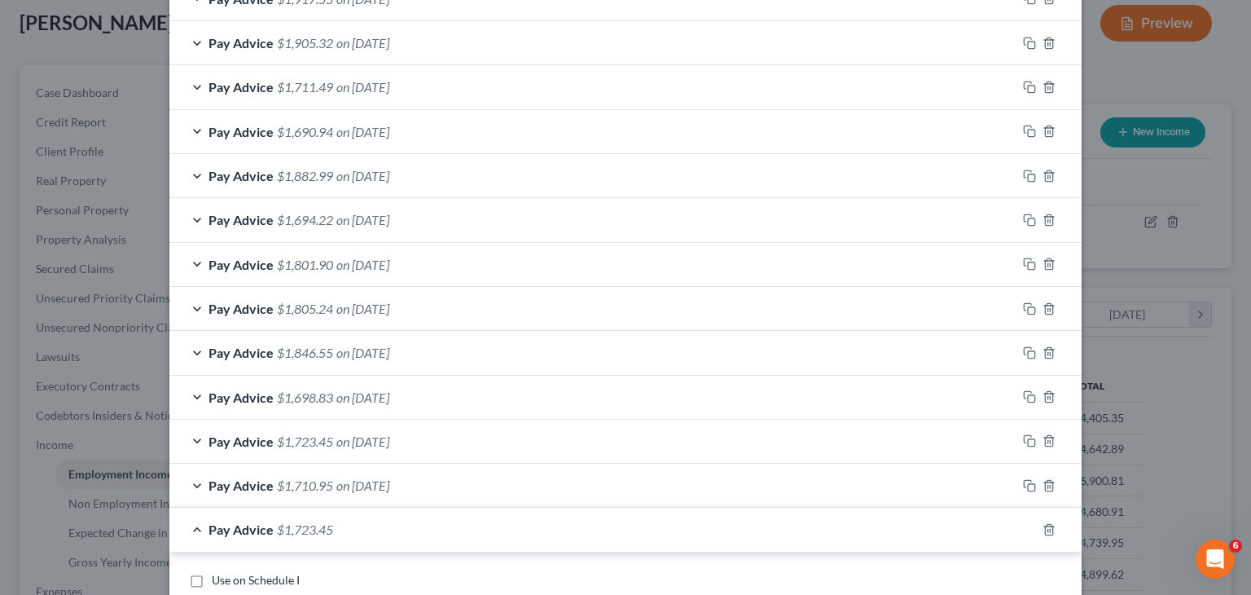
click at [380, 433] on span "on [DATE]" at bounding box center [362, 440] width 53 height 15
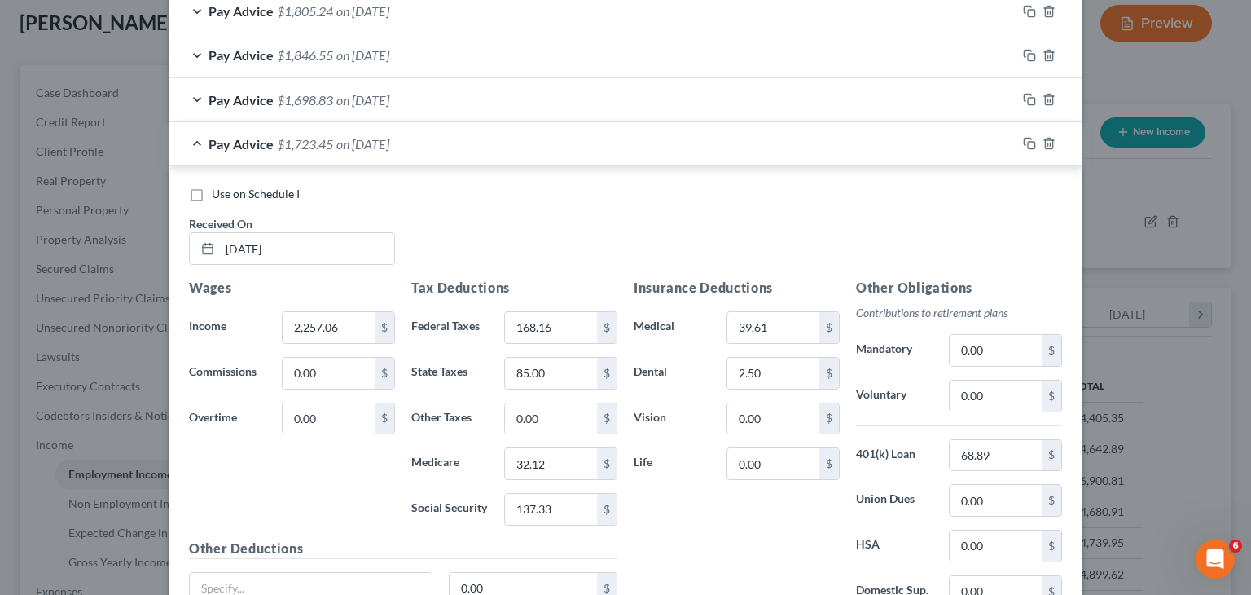
scroll to position [977, 0]
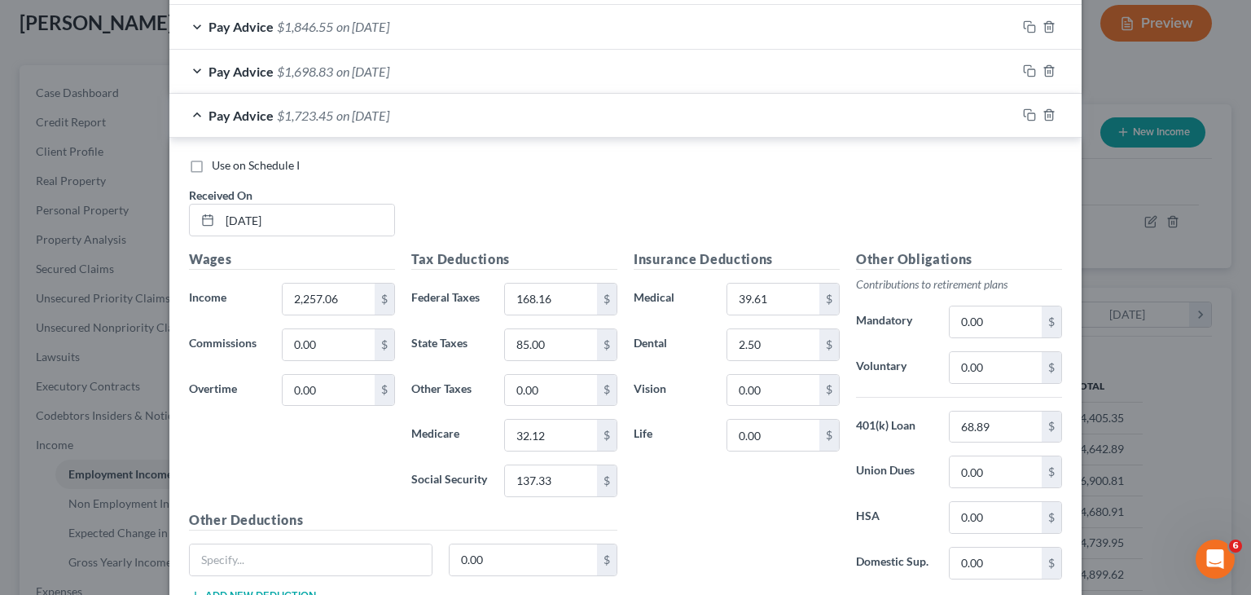
click at [191, 112] on div "Pay Advice $1,723.45 on [DATE]" at bounding box center [592, 115] width 847 height 43
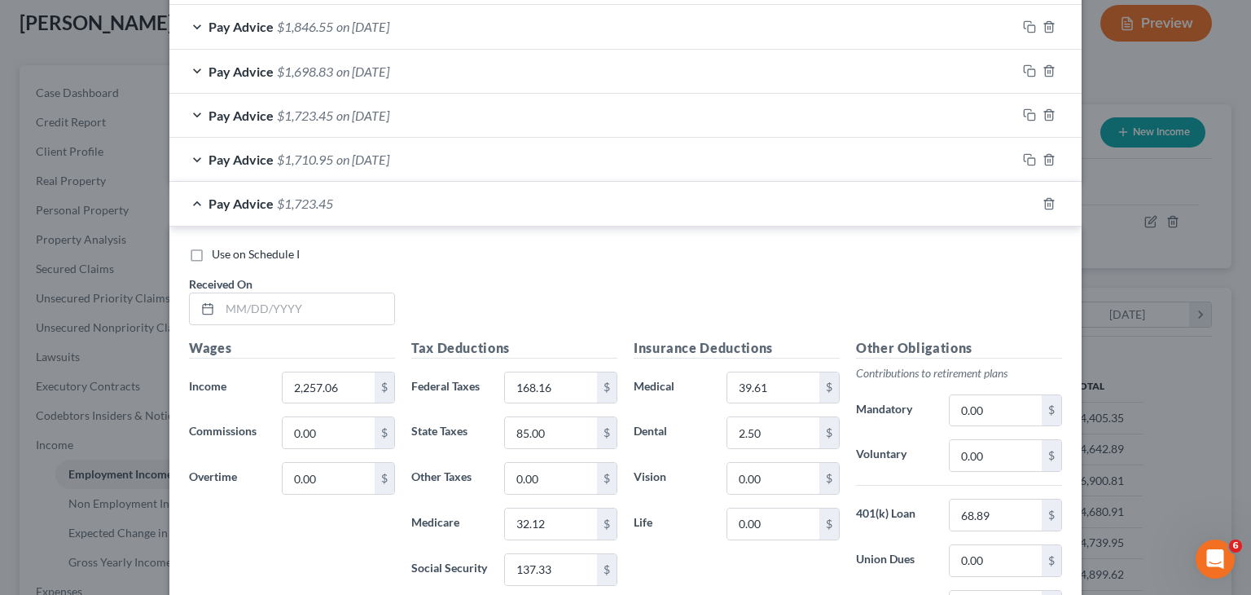
click at [191, 198] on div "Pay Advice $1,723.45" at bounding box center [602, 203] width 867 height 43
click at [192, 199] on div "Pay Advice $1,723.45" at bounding box center [602, 203] width 867 height 43
click at [1043, 203] on icon "button" at bounding box center [1049, 203] width 13 height 13
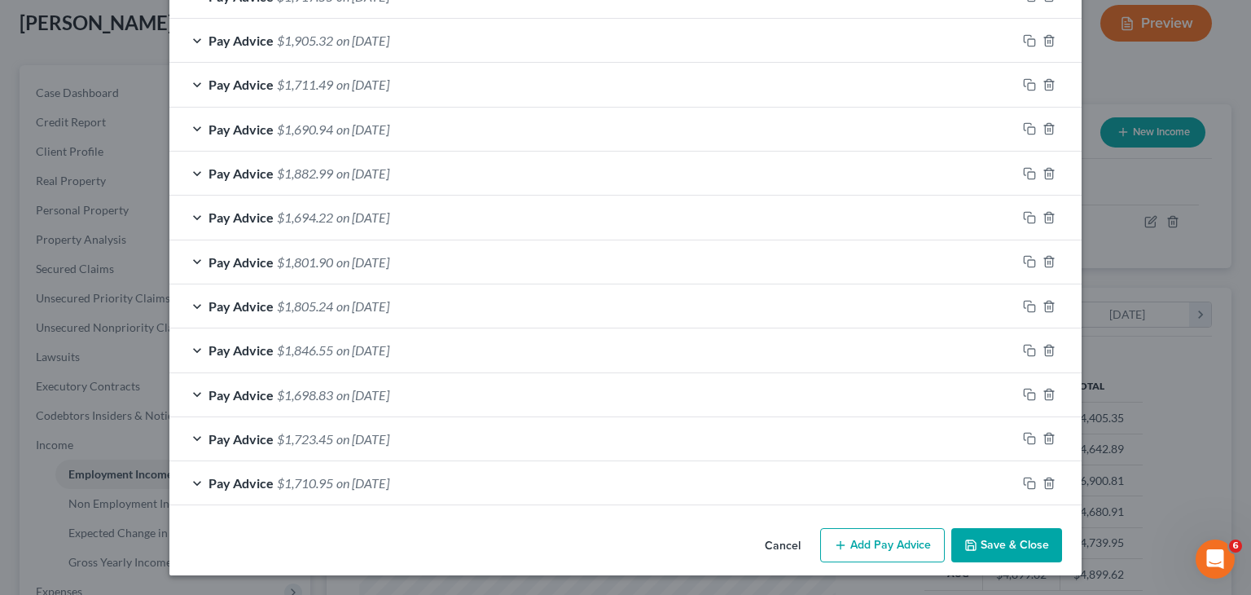
scroll to position [651, 0]
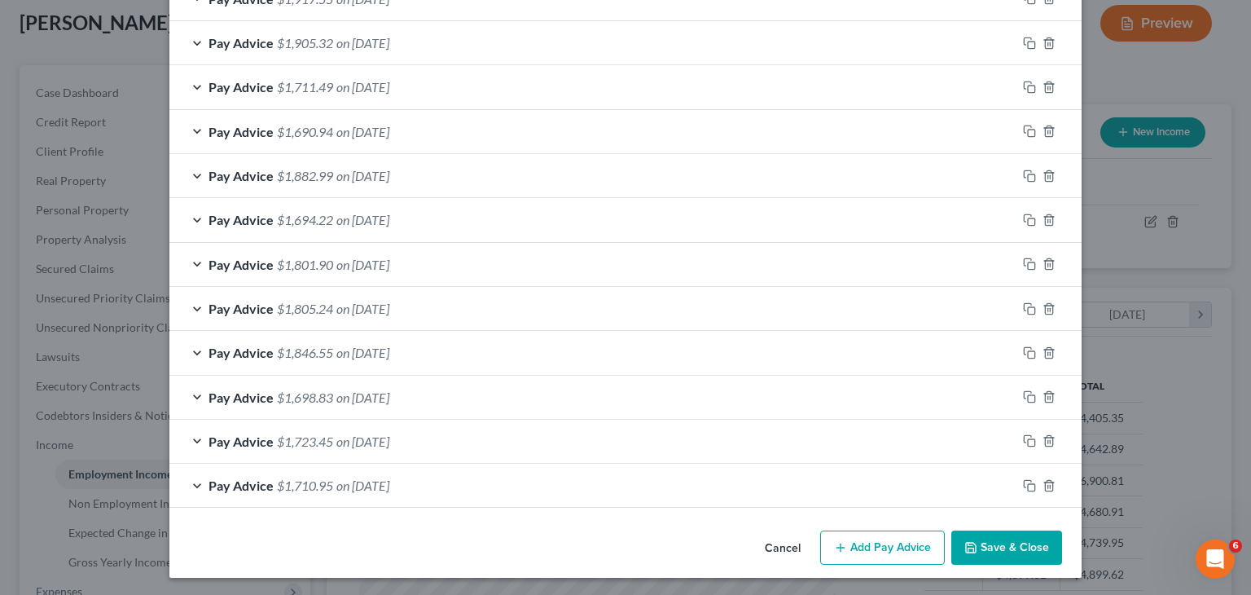
click at [458, 480] on div "Pay Advice $1,710.95 on [DATE]" at bounding box center [592, 485] width 847 height 43
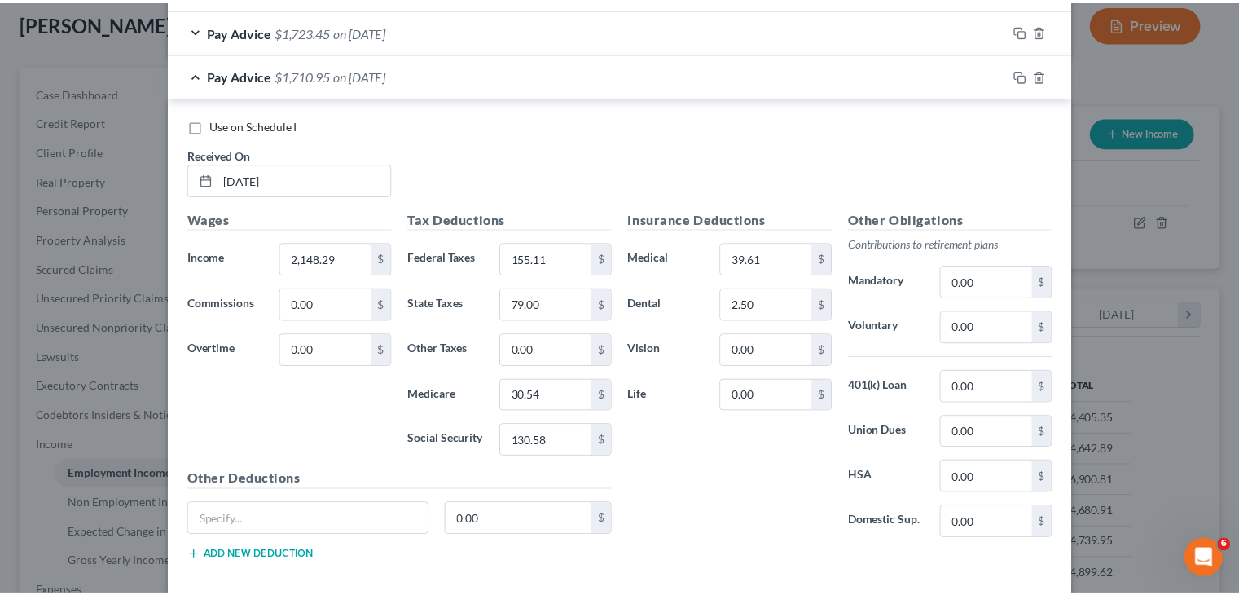
scroll to position [1138, 0]
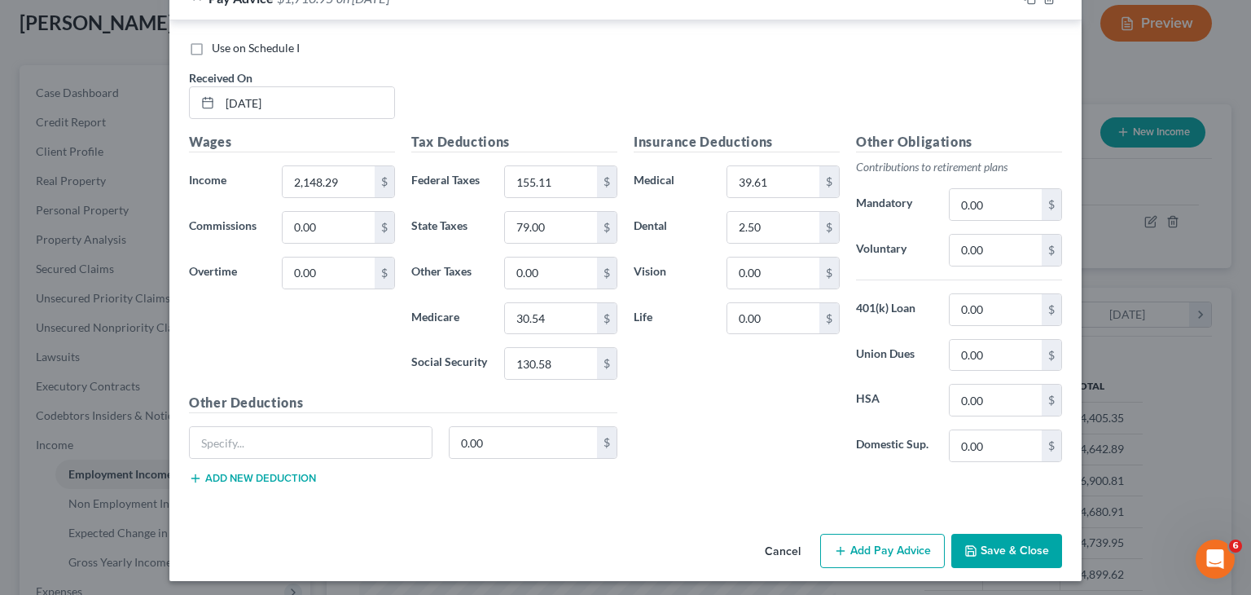
click at [993, 545] on button "Save & Close" at bounding box center [1006, 551] width 111 height 34
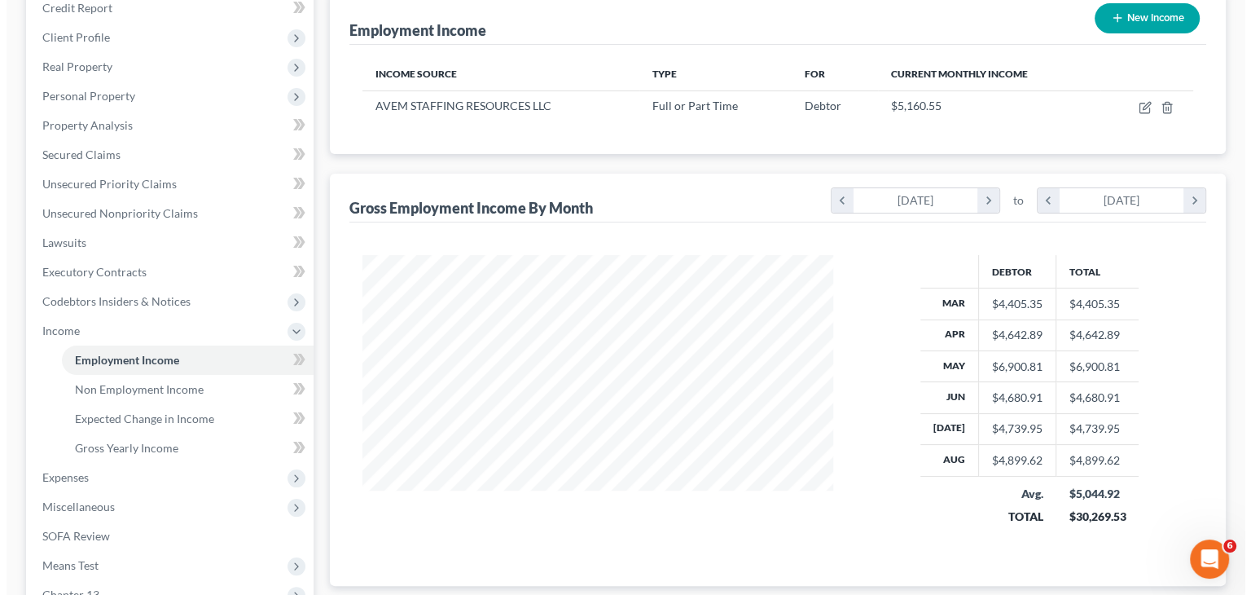
scroll to position [91, 0]
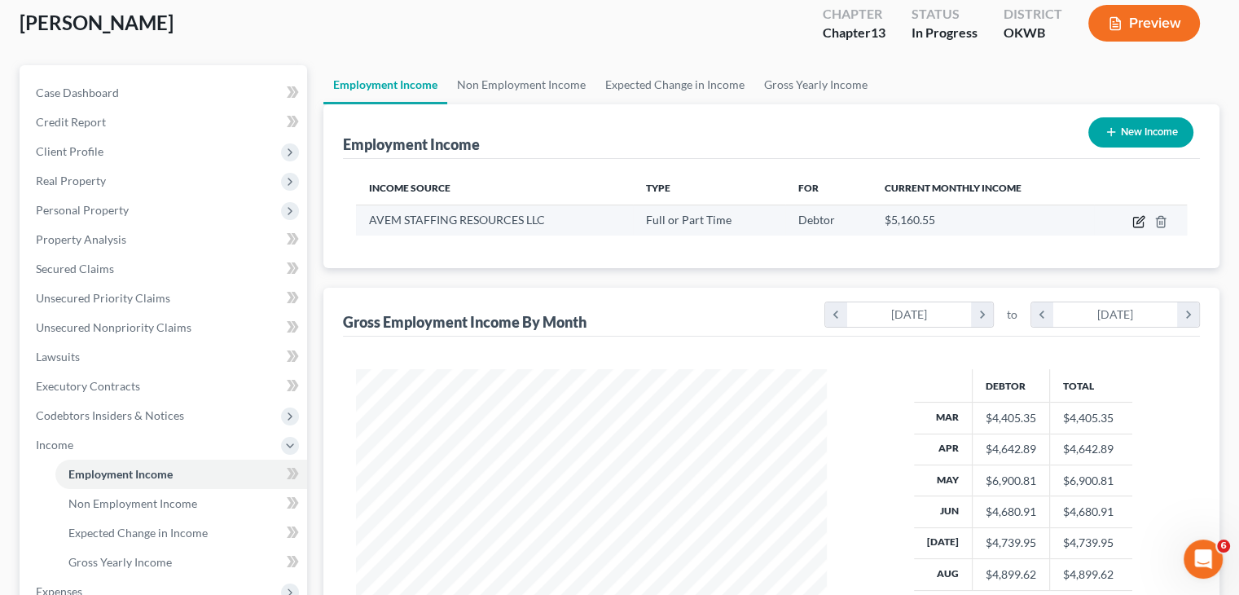
click at [1140, 222] on icon "button" at bounding box center [1138, 221] width 13 height 13
select select "0"
select select "37"
select select "2"
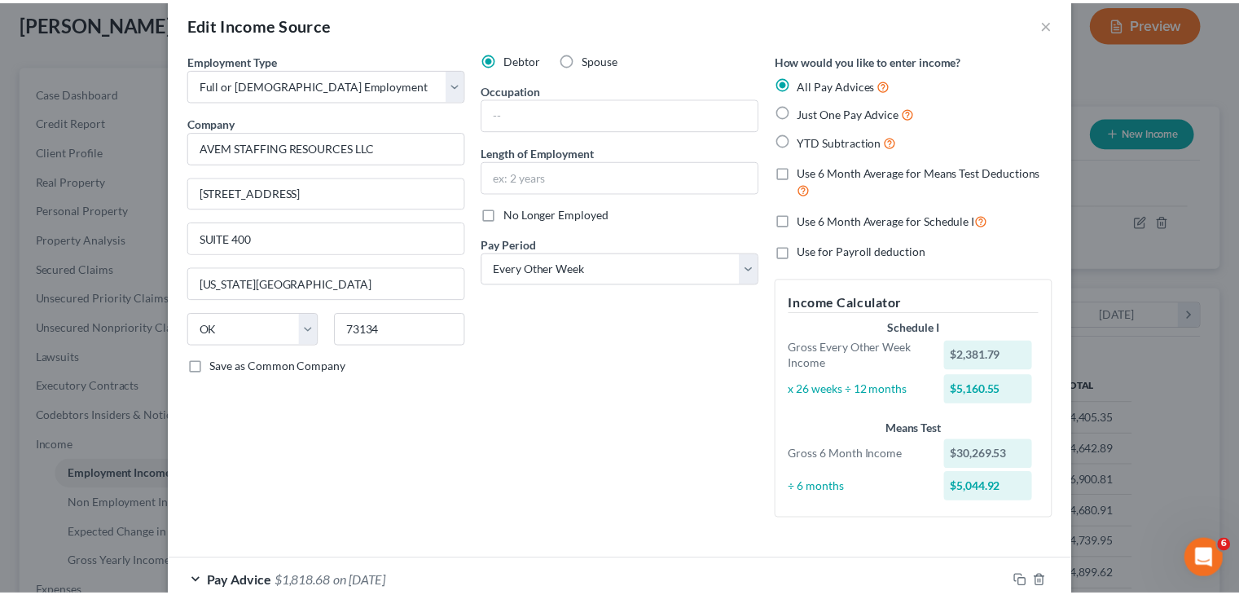
scroll to position [0, 0]
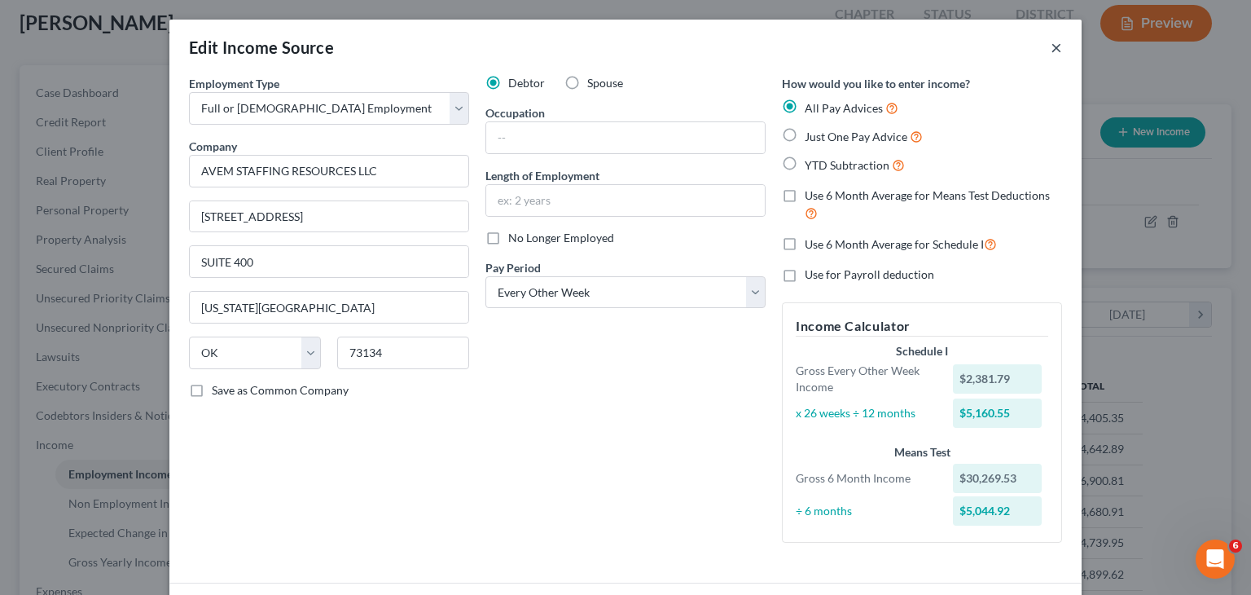
click at [1051, 53] on button "×" at bounding box center [1056, 47] width 11 height 20
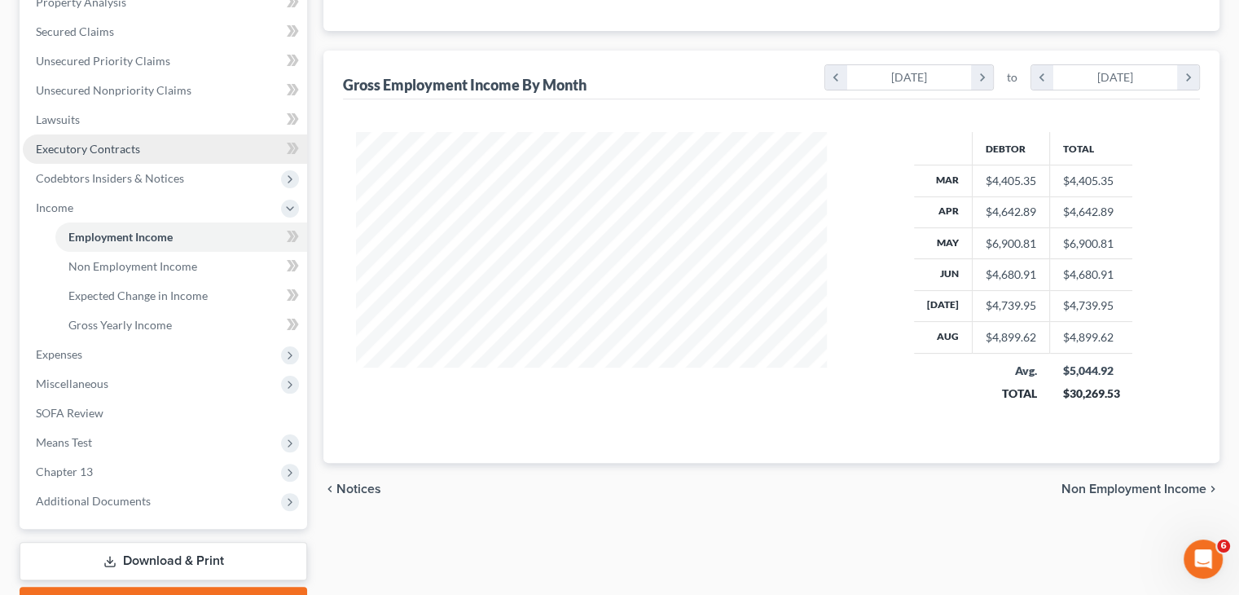
scroll to position [336, 0]
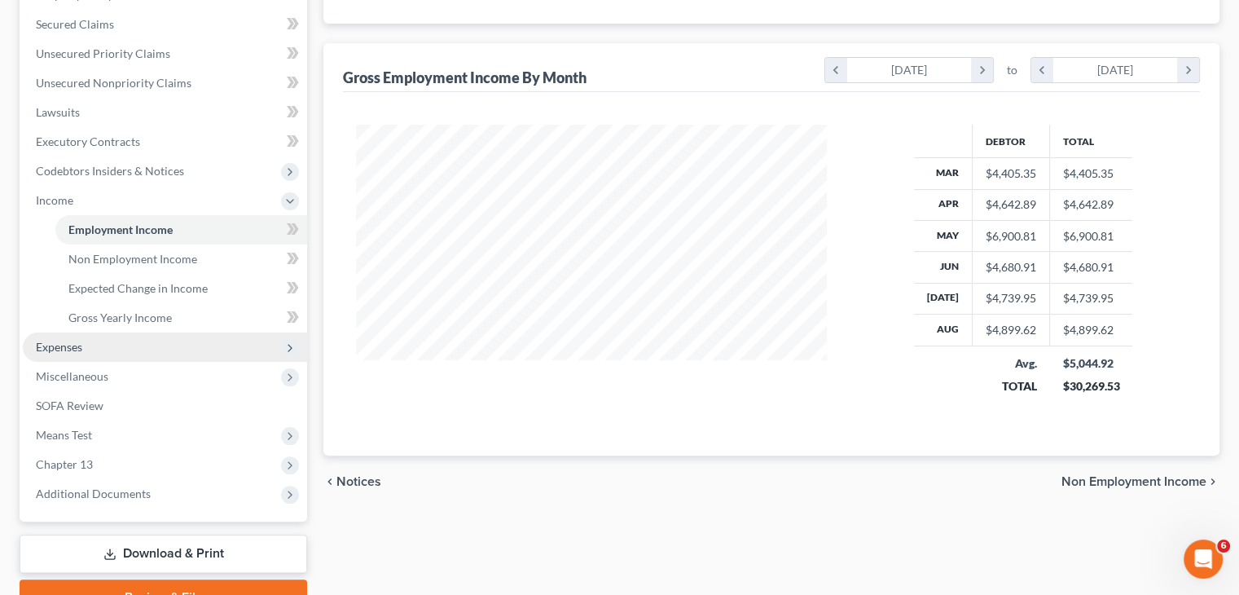
click at [81, 345] on span "Expenses" at bounding box center [59, 347] width 46 height 14
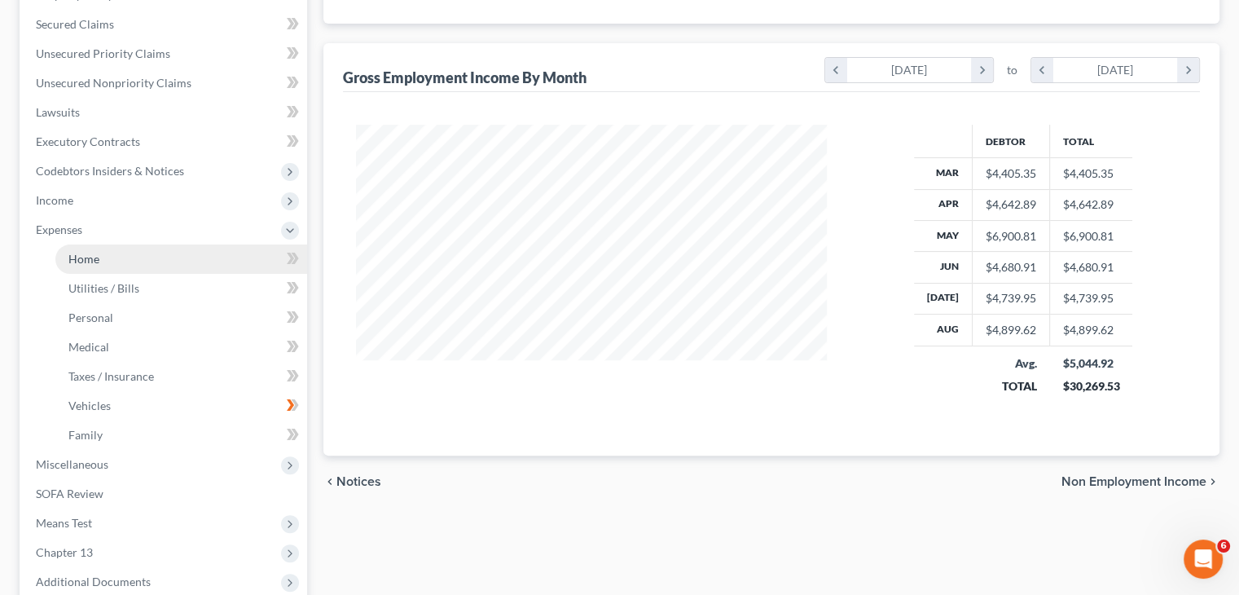
click at [134, 259] on link "Home" at bounding box center [181, 258] width 252 height 29
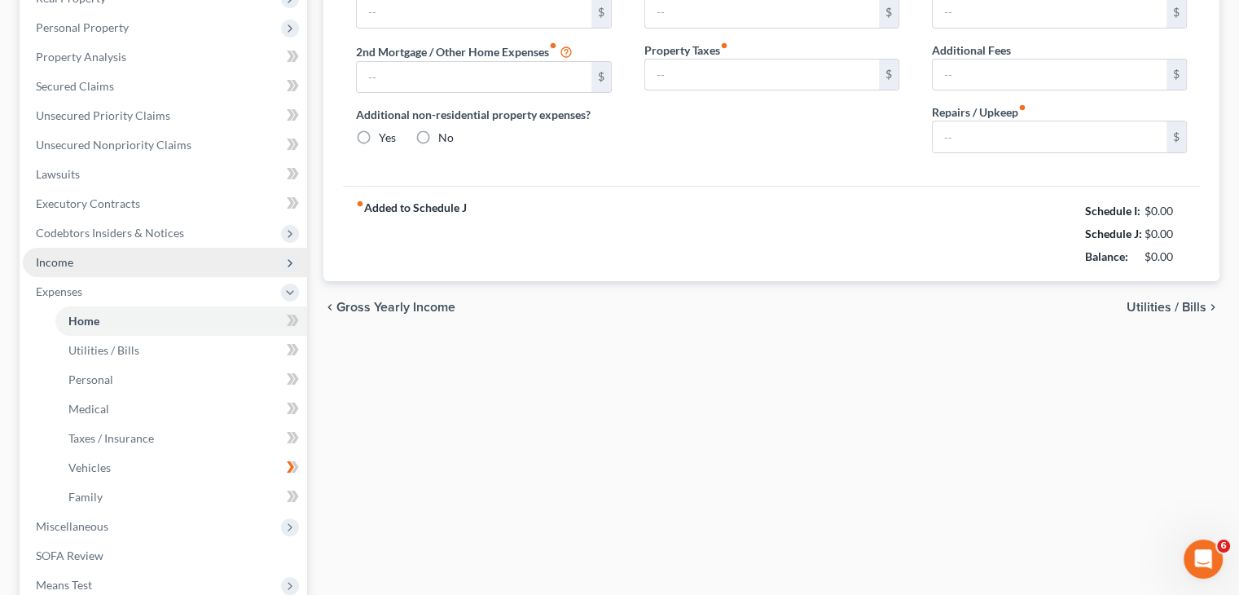
type input "0.00"
radio input "true"
type input "0.00"
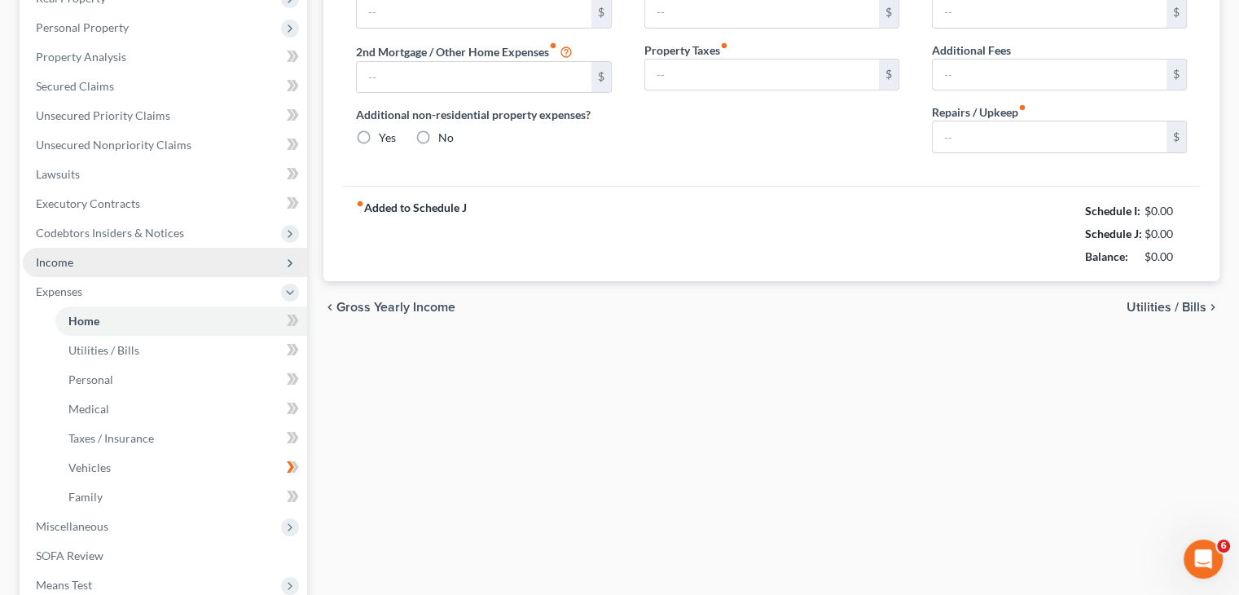
type input "0.00"
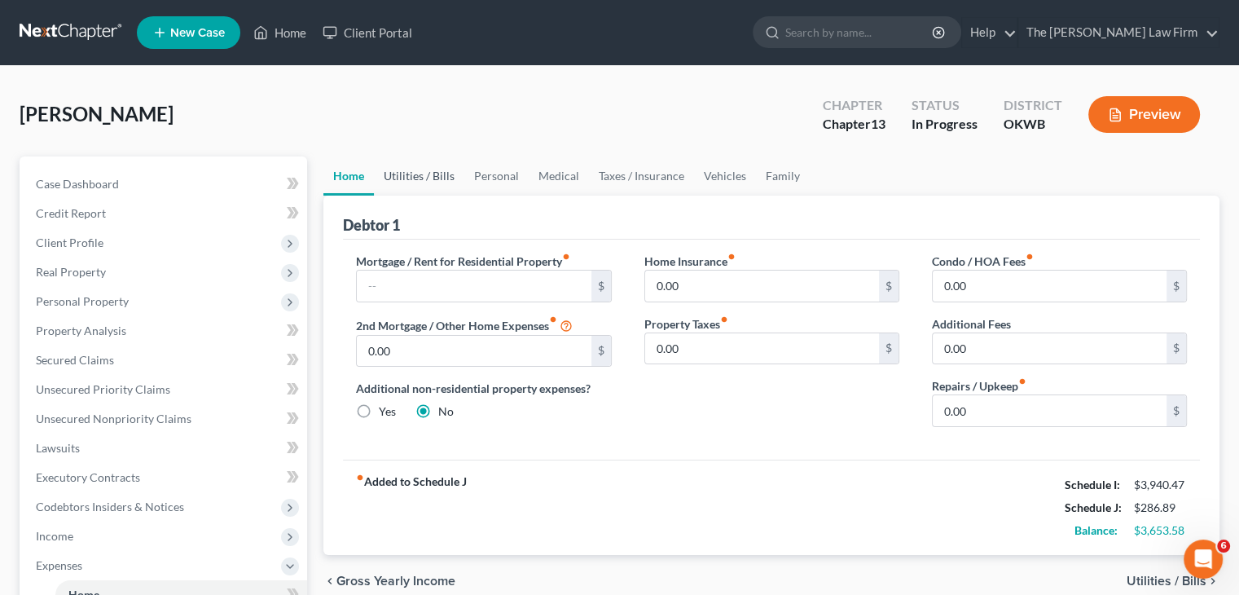
click at [415, 177] on link "Utilities / Bills" at bounding box center [419, 175] width 90 height 39
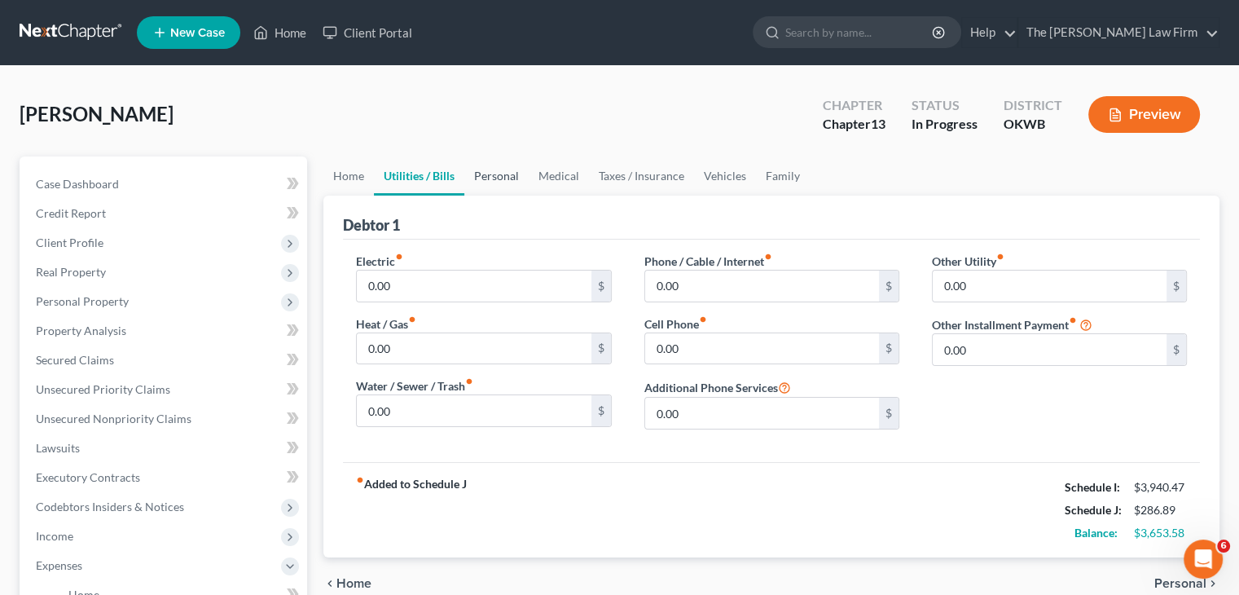
click at [494, 182] on link "Personal" at bounding box center [496, 175] width 64 height 39
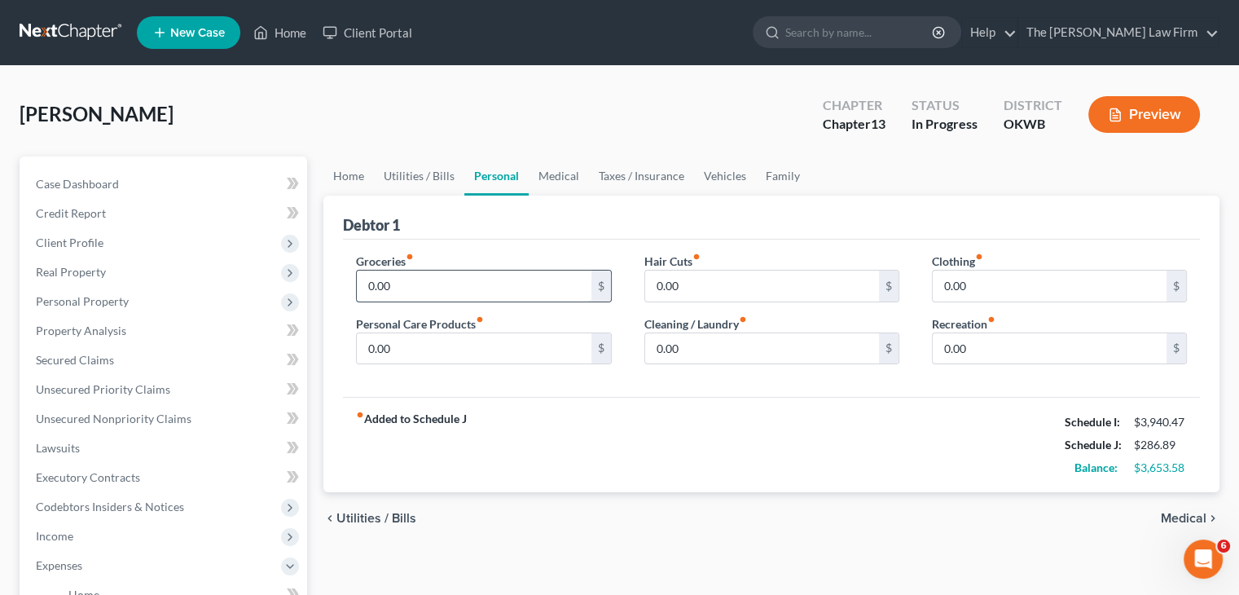
click at [523, 288] on input "0.00" at bounding box center [474, 285] width 234 height 31
type input "4"
type input "497.00"
type input "50.00"
type input "43.00"
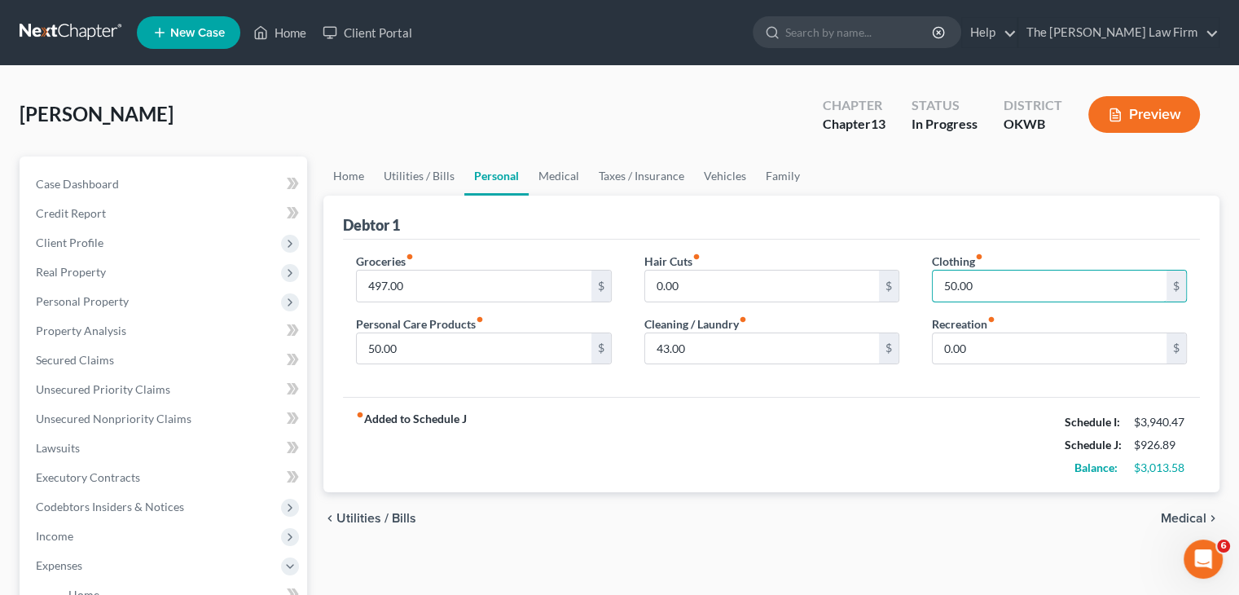
type input "50.00"
click at [557, 178] on link "Medical" at bounding box center [559, 175] width 60 height 39
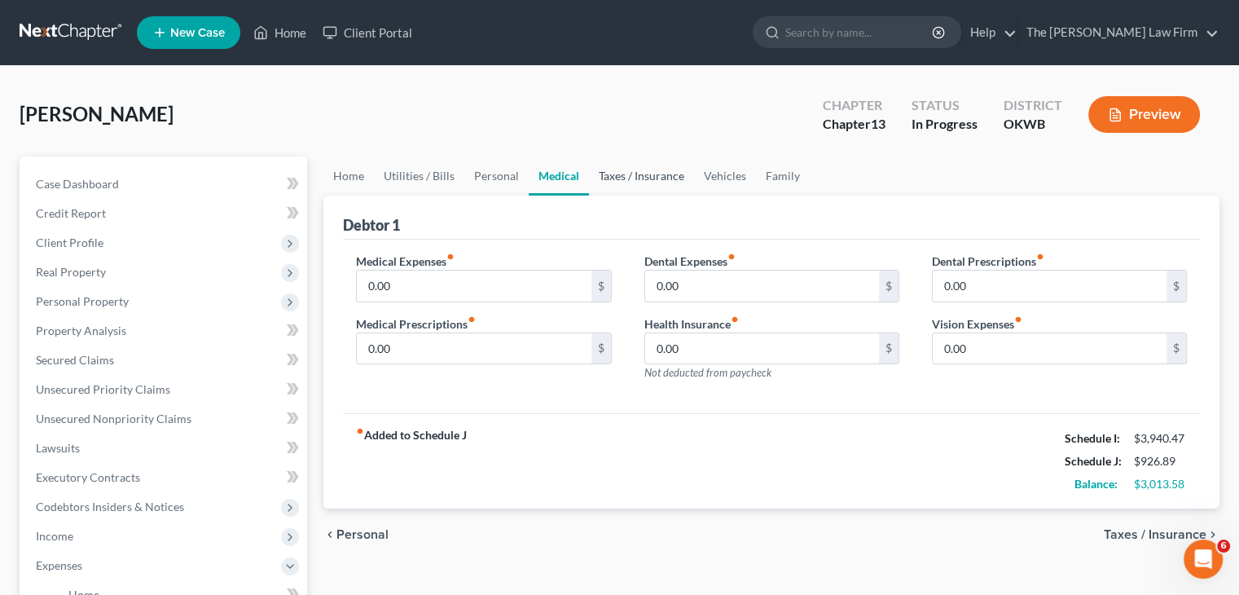
click at [653, 173] on link "Taxes / Insurance" at bounding box center [641, 175] width 105 height 39
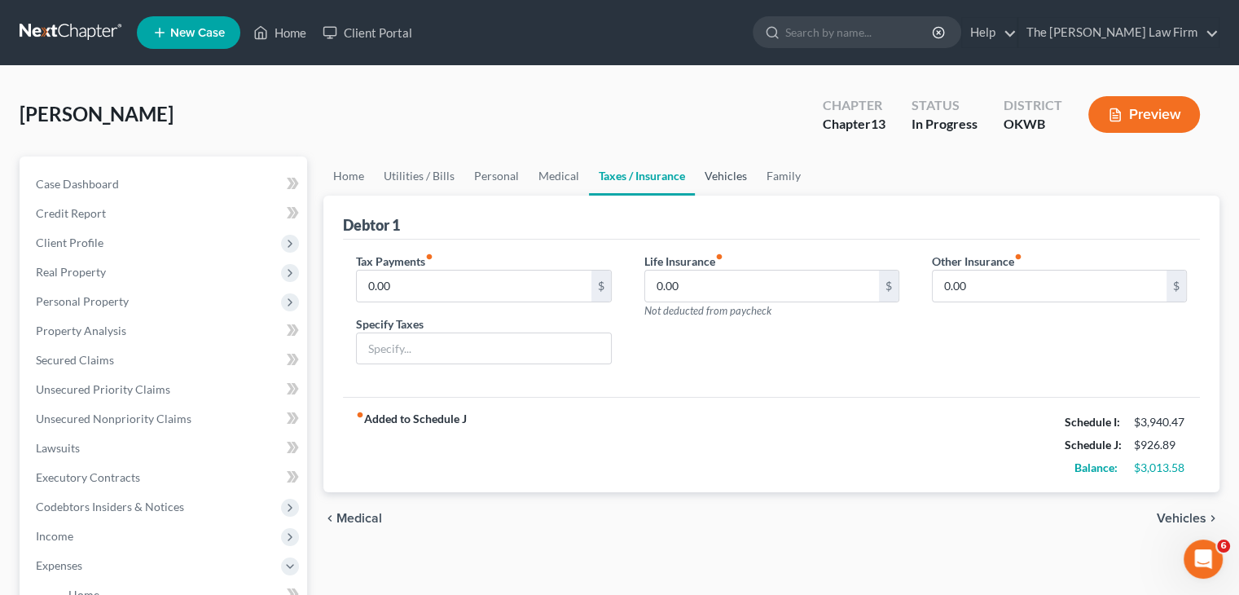
click at [720, 172] on link "Vehicles" at bounding box center [726, 175] width 62 height 39
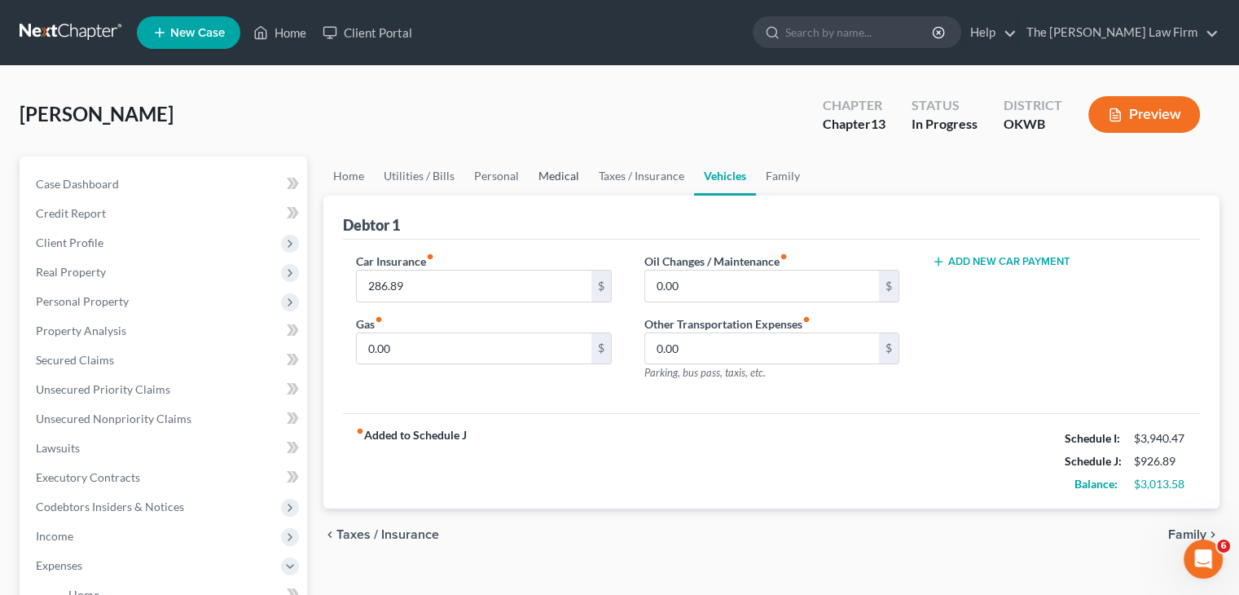
click at [550, 177] on link "Medical" at bounding box center [559, 175] width 60 height 39
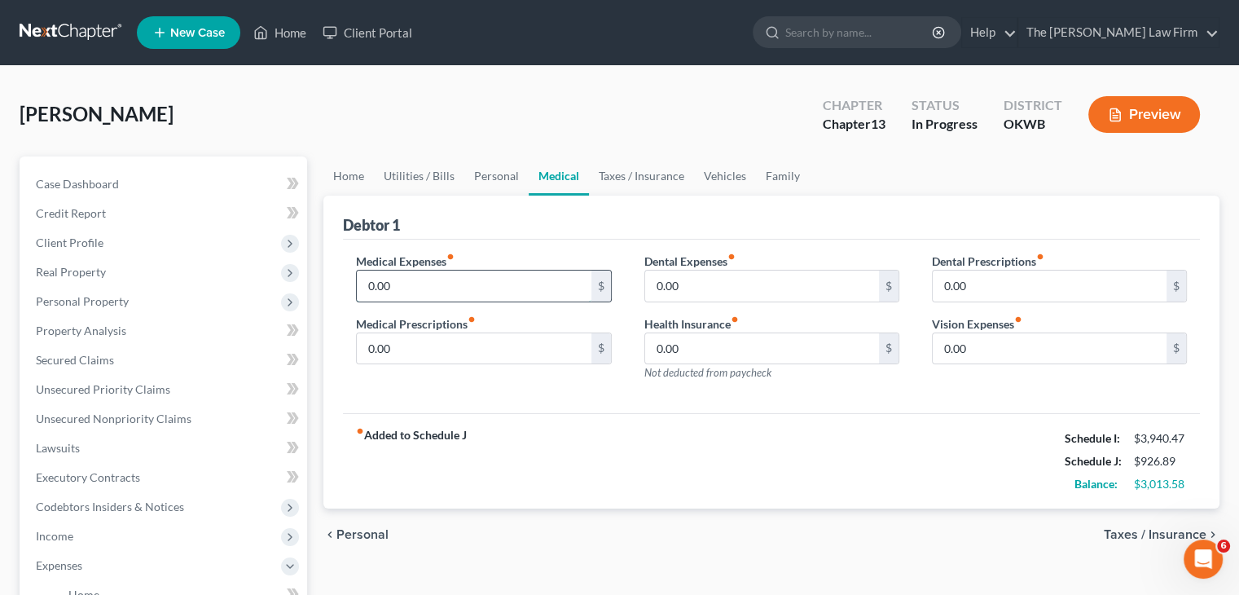
click at [482, 278] on input "0.00" at bounding box center [474, 285] width 234 height 31
type input "83.00"
click at [712, 178] on link "Vehicles" at bounding box center [725, 175] width 62 height 39
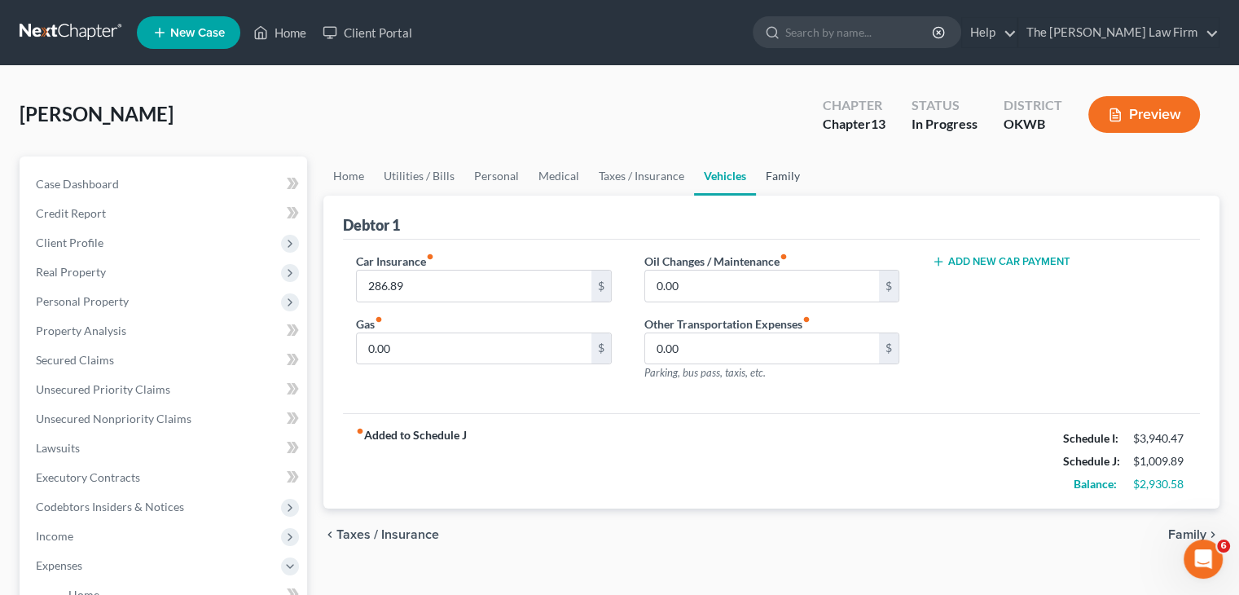
click at [789, 177] on link "Family" at bounding box center [783, 175] width 54 height 39
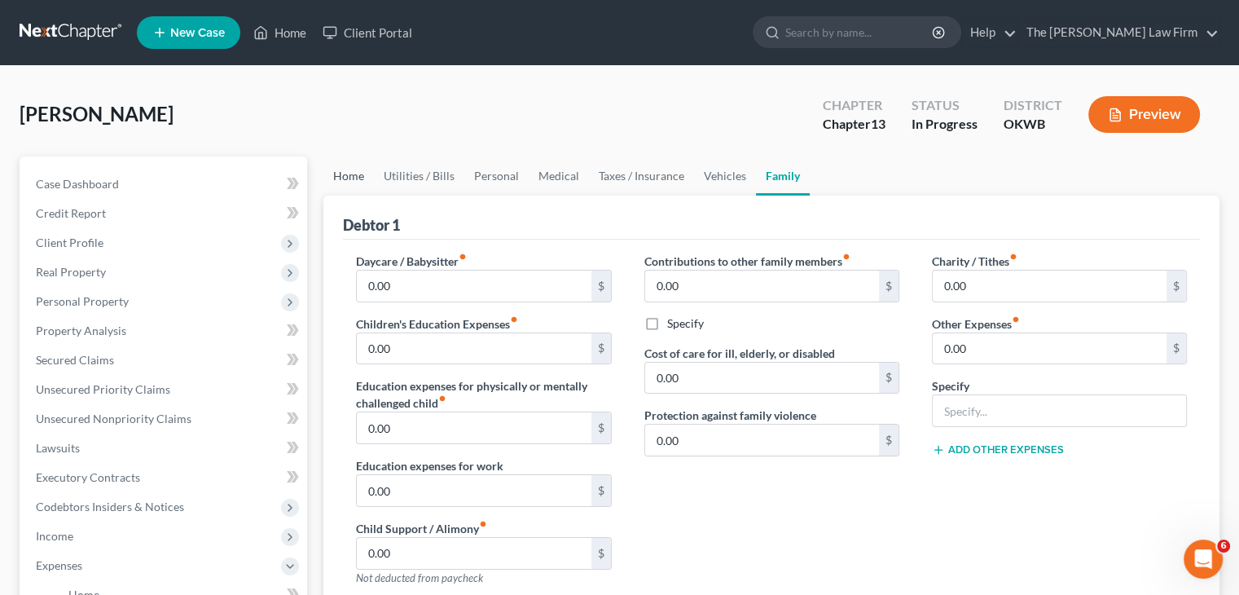
click at [348, 178] on link "Home" at bounding box center [348, 175] width 51 height 39
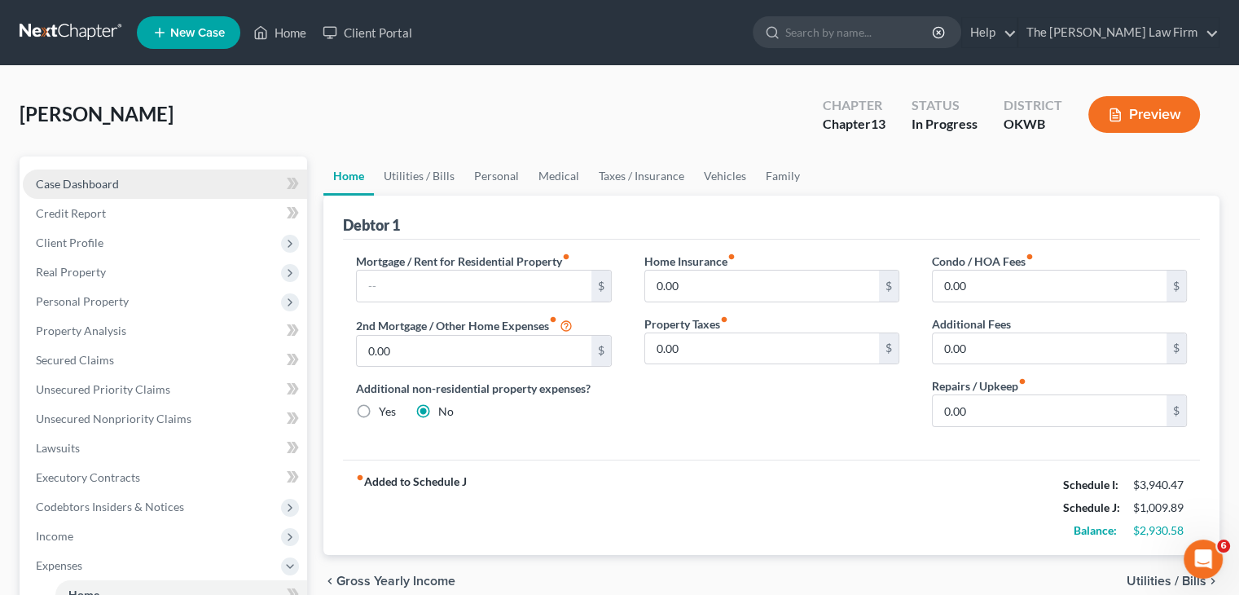
click at [173, 184] on link "Case Dashboard" at bounding box center [165, 183] width 284 height 29
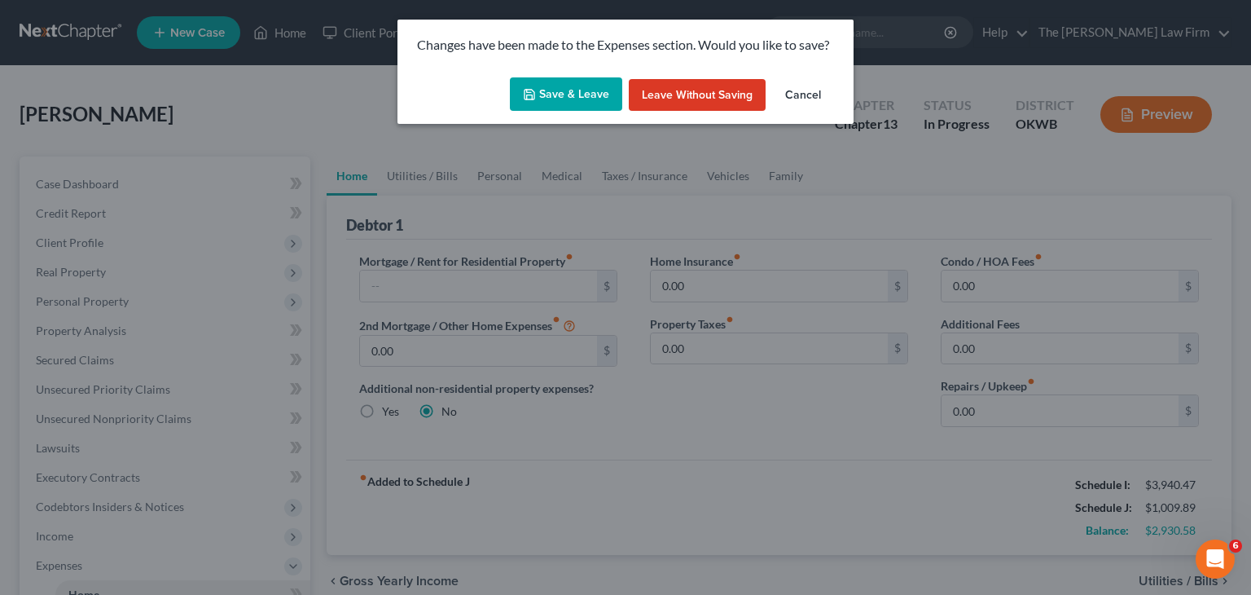
click at [580, 98] on button "Save & Leave" at bounding box center [566, 94] width 112 height 34
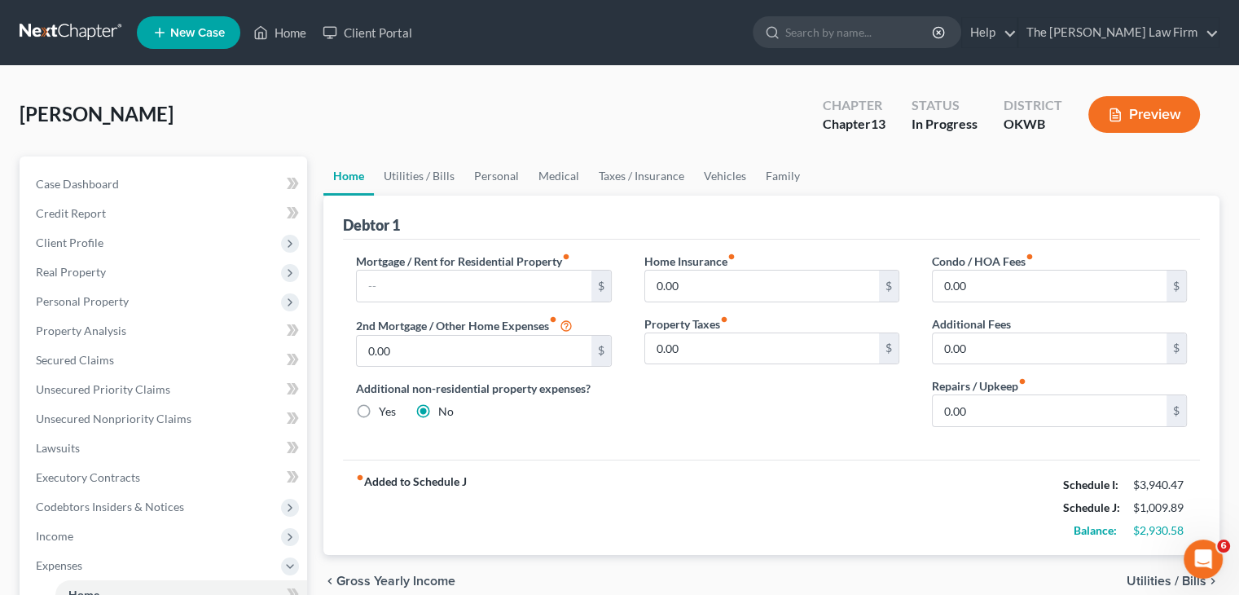
select select "4"
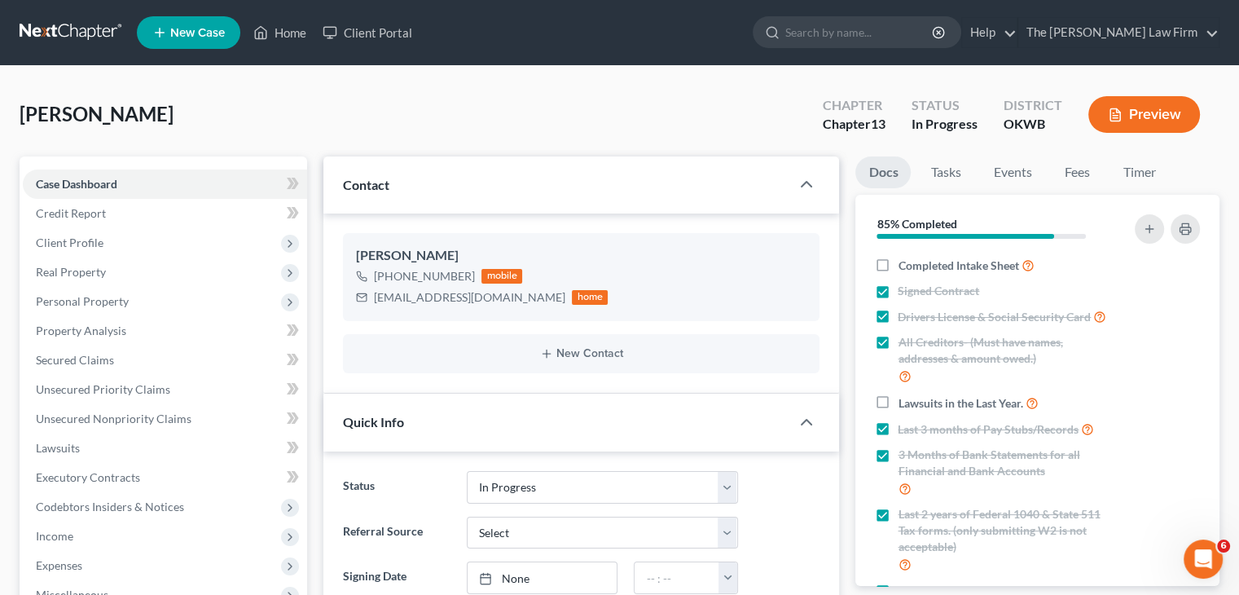
scroll to position [684, 0]
click at [59, 218] on span "Credit Report" at bounding box center [71, 213] width 70 height 14
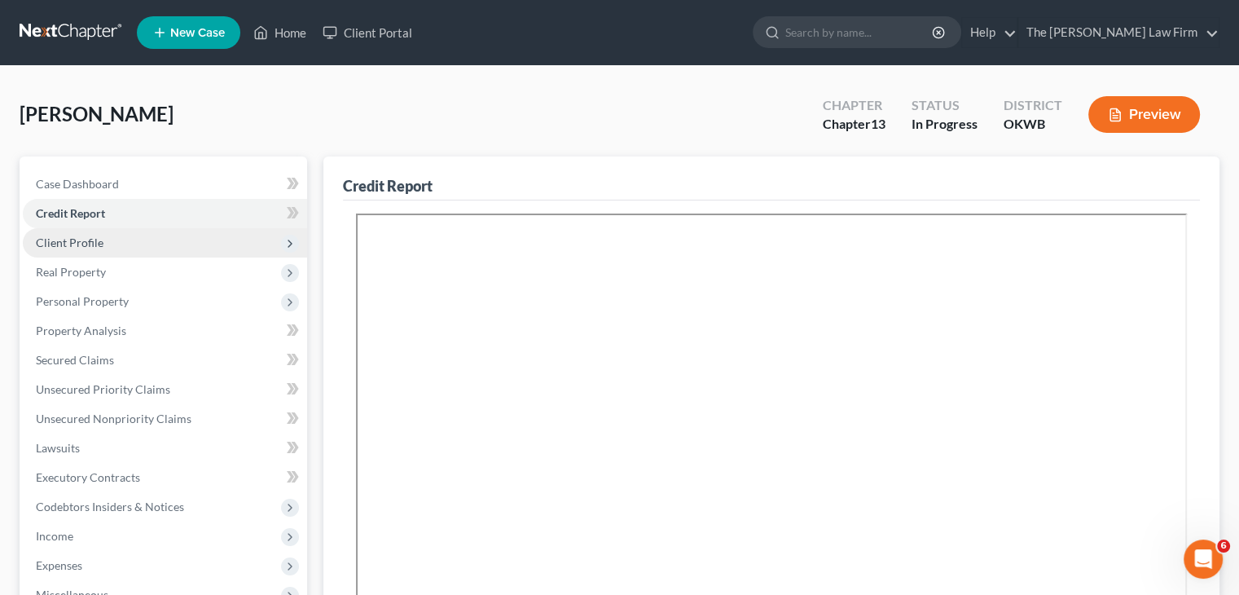
click at [80, 244] on span "Client Profile" at bounding box center [70, 242] width 68 height 14
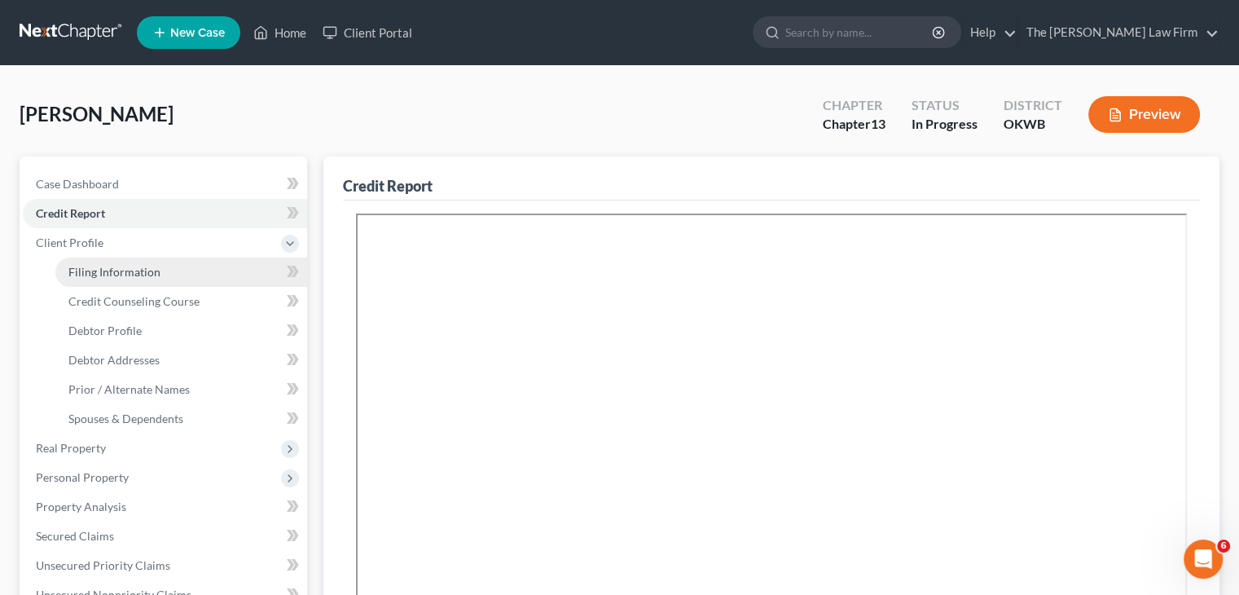
click at [94, 277] on span "Filing Information" at bounding box center [114, 272] width 92 height 14
select select "1"
select select "0"
select select "3"
select select "65"
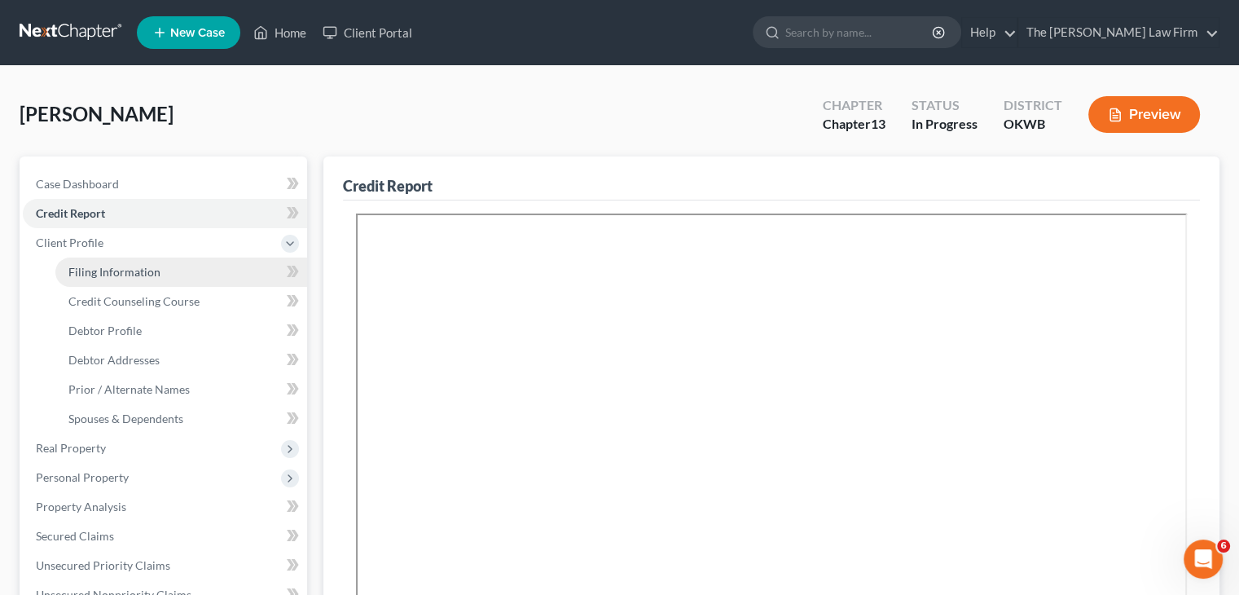
select select "0"
select select "37"
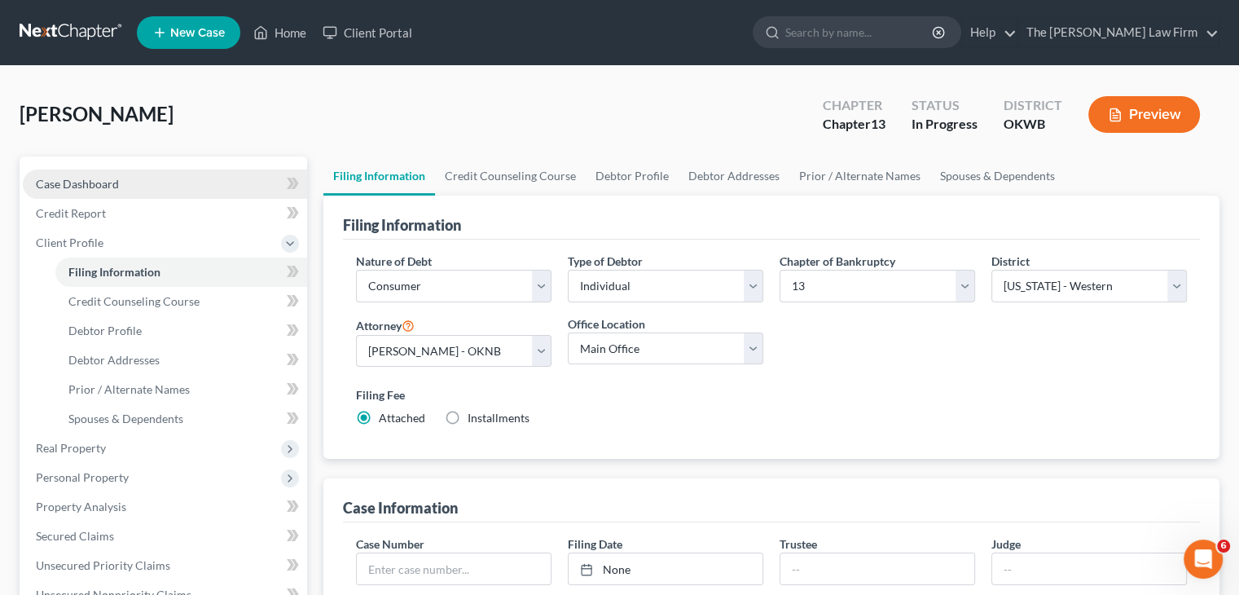
click at [113, 185] on span "Case Dashboard" at bounding box center [77, 184] width 83 height 14
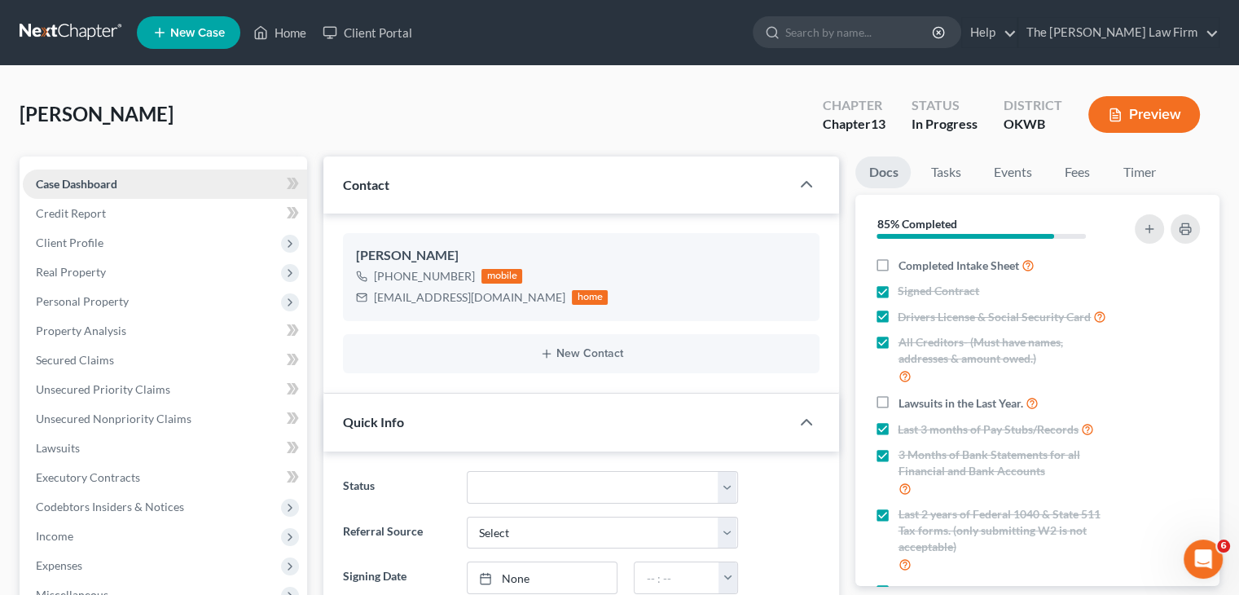
scroll to position [684, 0]
click at [77, 216] on span "Credit Report" at bounding box center [71, 213] width 70 height 14
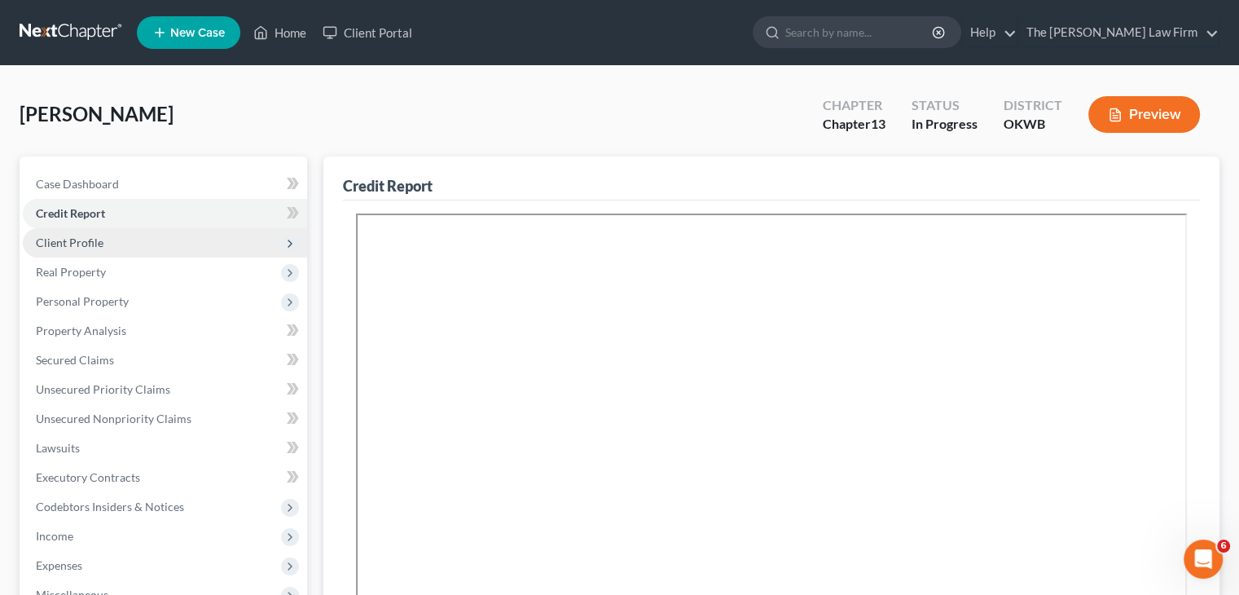
click at [129, 244] on span "Client Profile" at bounding box center [165, 242] width 284 height 29
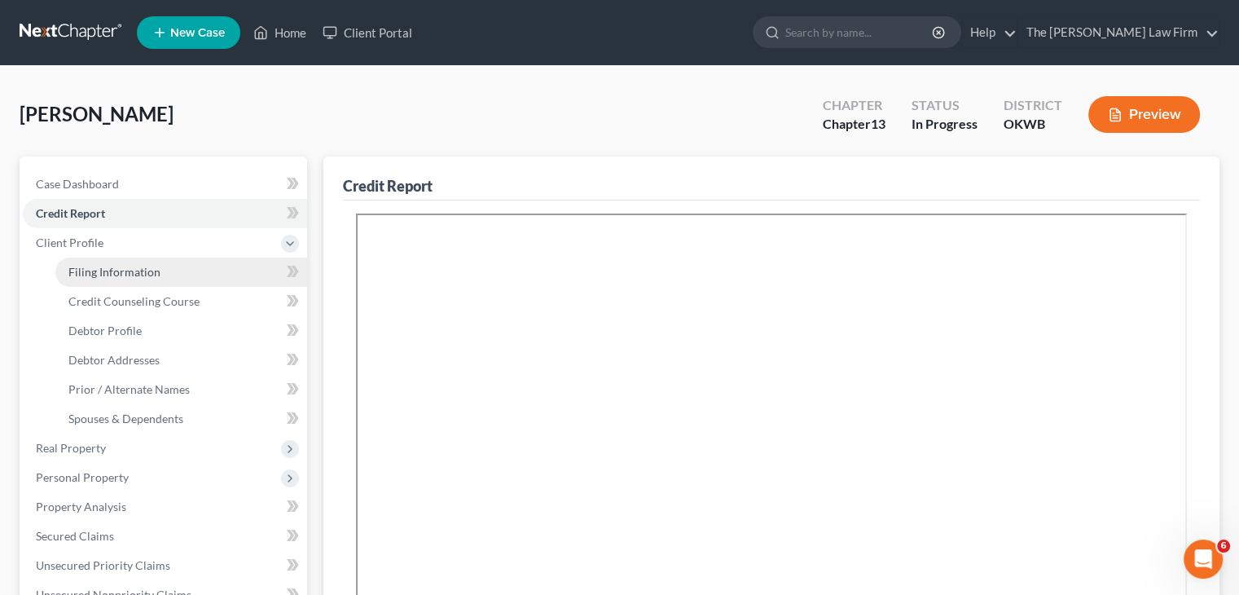
click at [153, 274] on span "Filing Information" at bounding box center [114, 272] width 92 height 14
select select "1"
select select "0"
select select "3"
select select "65"
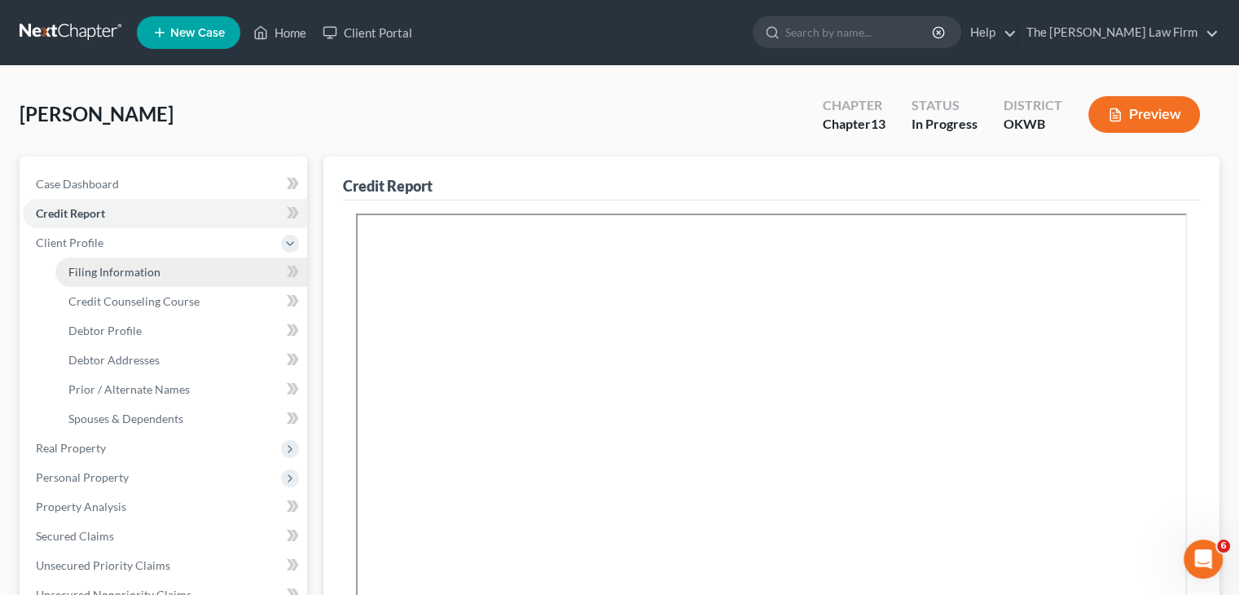
select select "0"
select select "37"
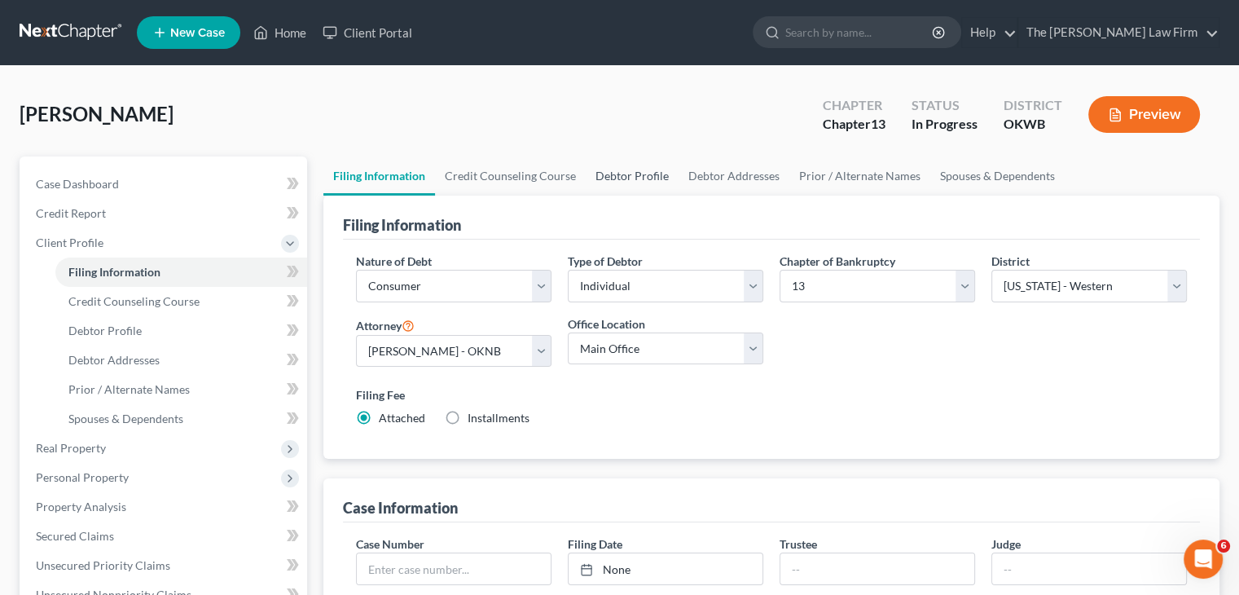
click at [617, 178] on link "Debtor Profile" at bounding box center [632, 175] width 93 height 39
select select "0"
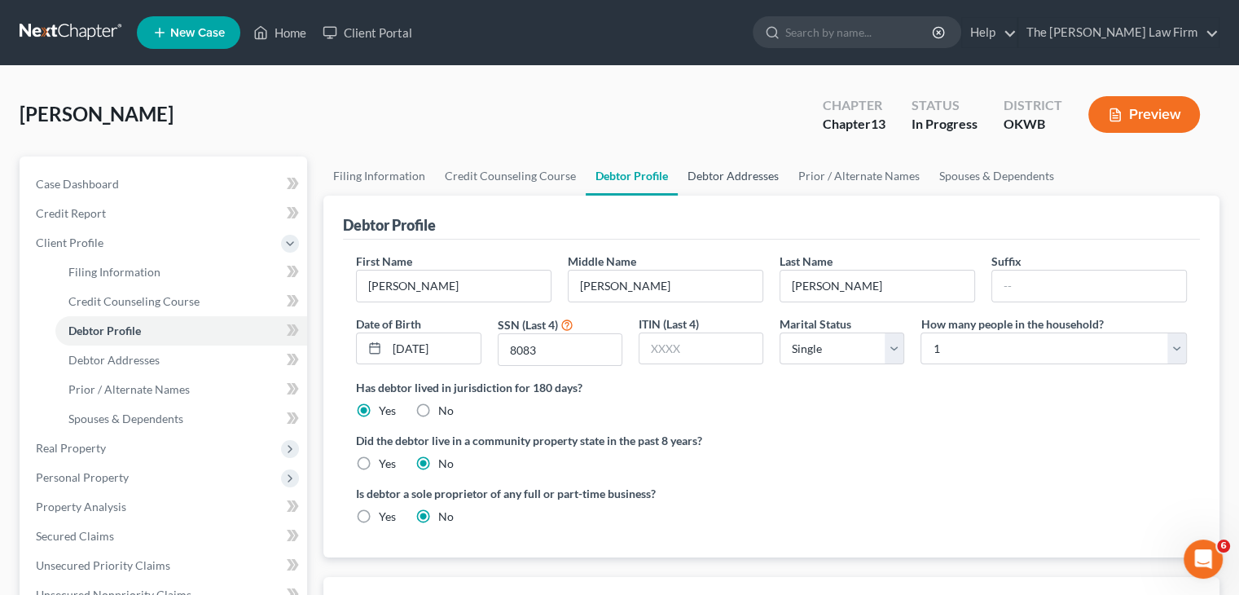
click at [704, 178] on link "Debtor Addresses" at bounding box center [733, 175] width 111 height 39
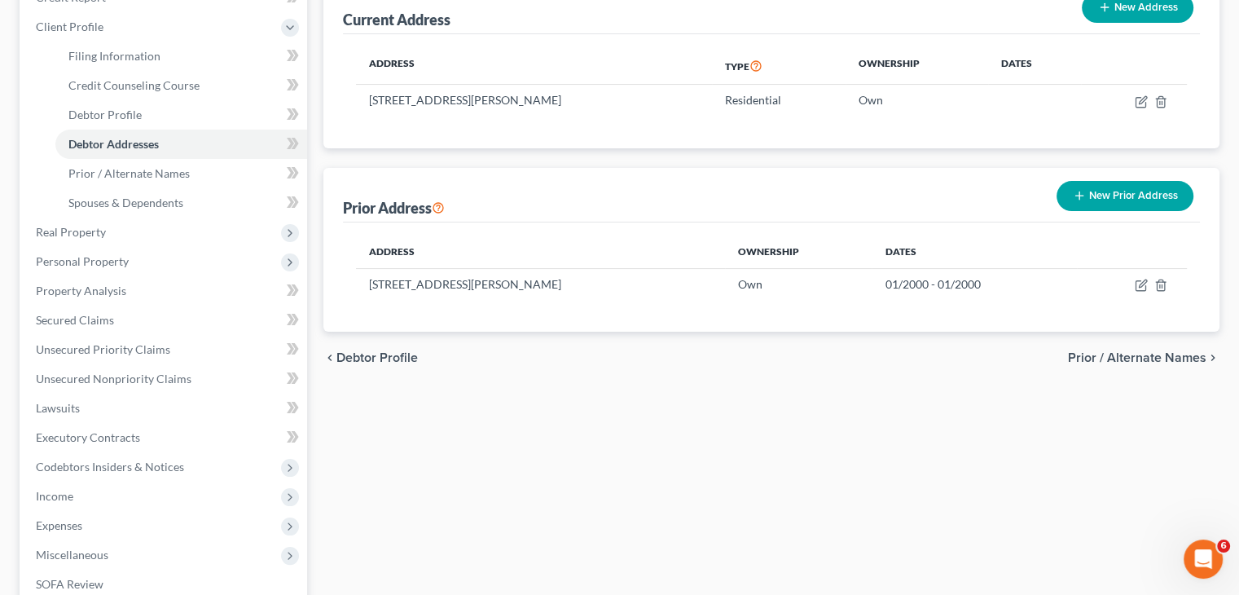
scroll to position [244, 0]
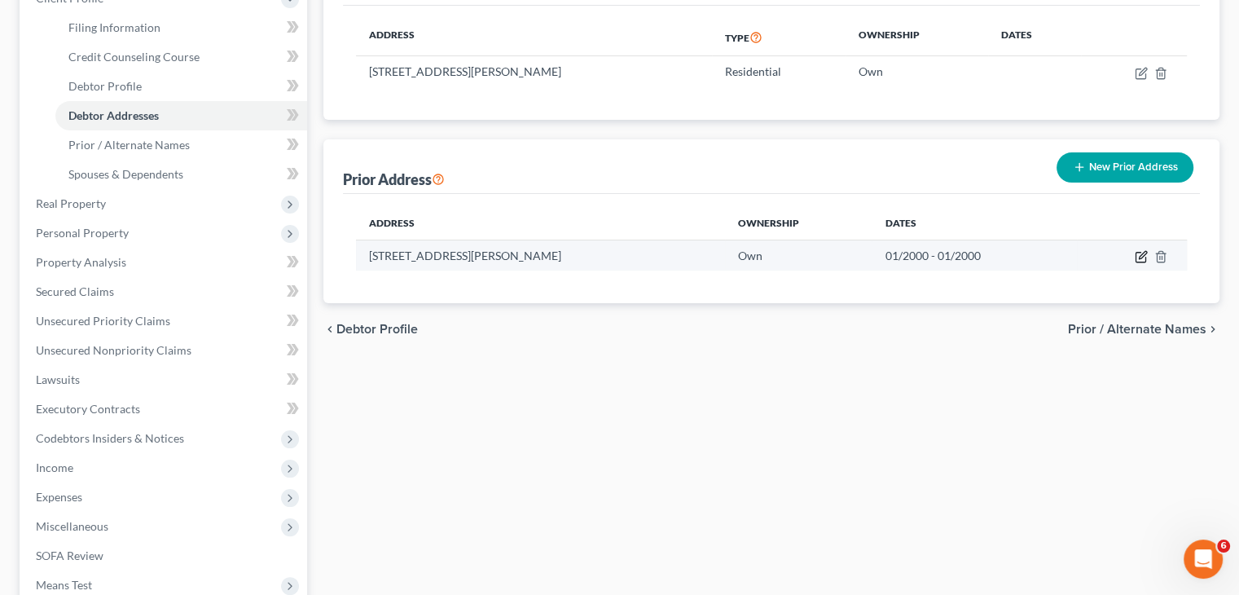
click at [1145, 252] on icon "button" at bounding box center [1141, 256] width 13 height 13
select select "37"
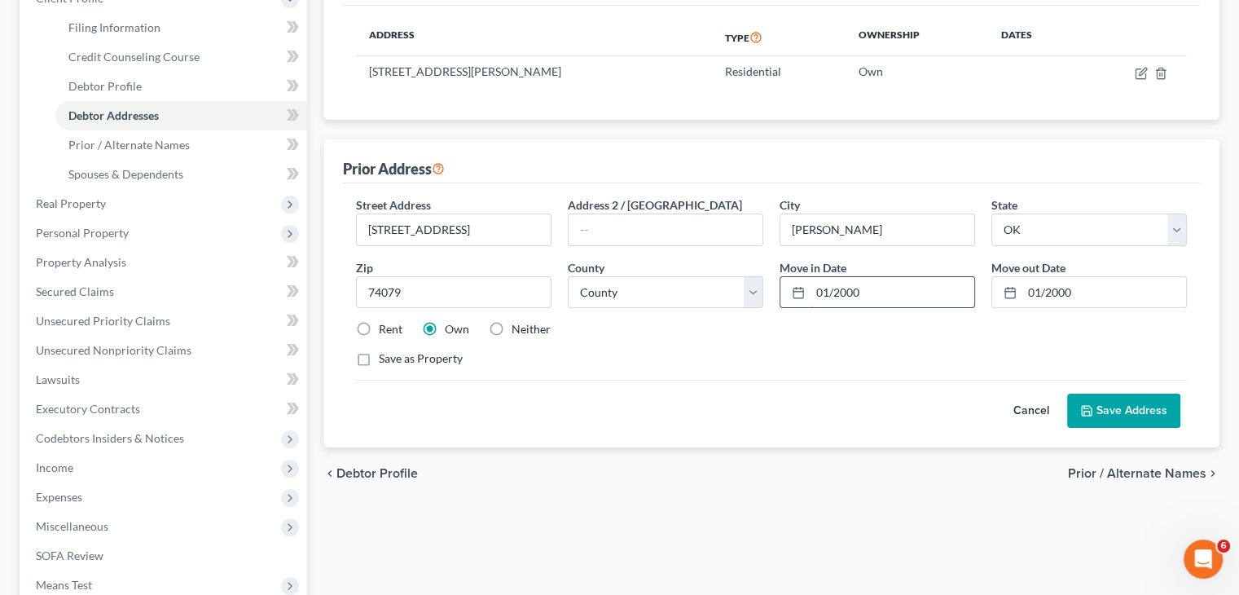
click at [921, 288] on input "01/2000" at bounding box center [893, 292] width 164 height 31
drag, startPoint x: 905, startPoint y: 293, endPoint x: 804, endPoint y: 284, distance: 101.4
click at [780, 294] on div "01/2000" at bounding box center [878, 292] width 196 height 33
type input "10/2024"
click at [1077, 291] on input "01/2000" at bounding box center [1104, 292] width 164 height 31
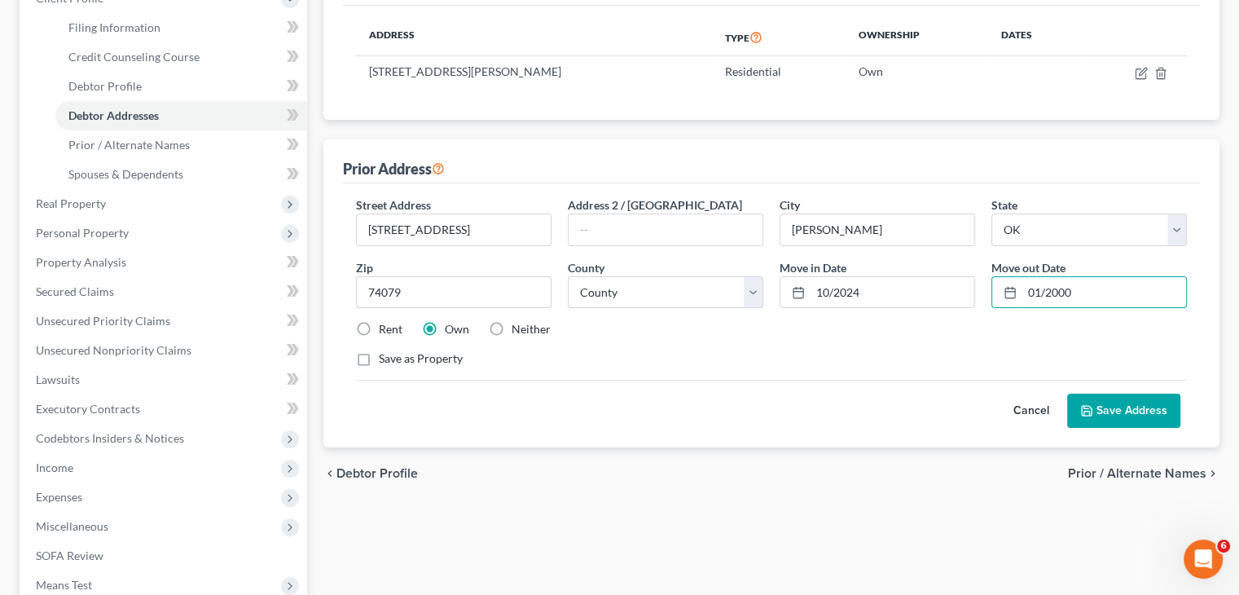
drag, startPoint x: 1078, startPoint y: 294, endPoint x: 978, endPoint y: 324, distance: 104.6
click at [986, 299] on div "Move out Date * 01/2000" at bounding box center [1089, 284] width 212 height 50
type input "10/2024"
drag, startPoint x: 867, startPoint y: 293, endPoint x: 795, endPoint y: 301, distance: 72.1
click at [795, 301] on div "10/2024" at bounding box center [878, 292] width 196 height 33
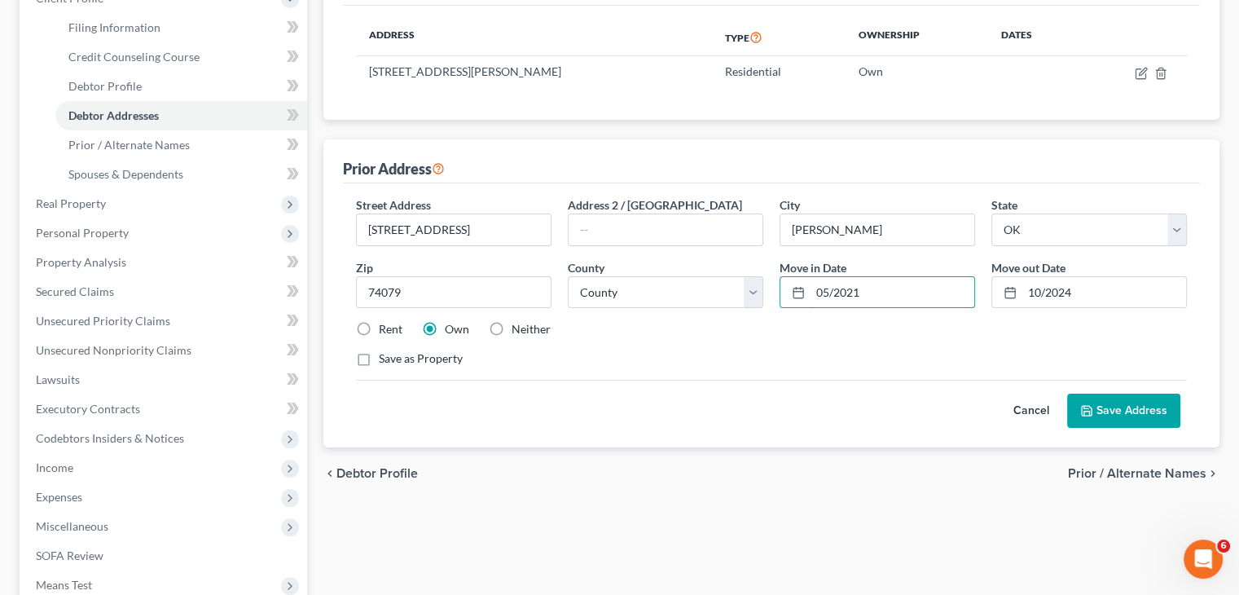
type input "05/2021"
click at [1136, 412] on button "Save Address" at bounding box center [1123, 410] width 113 height 34
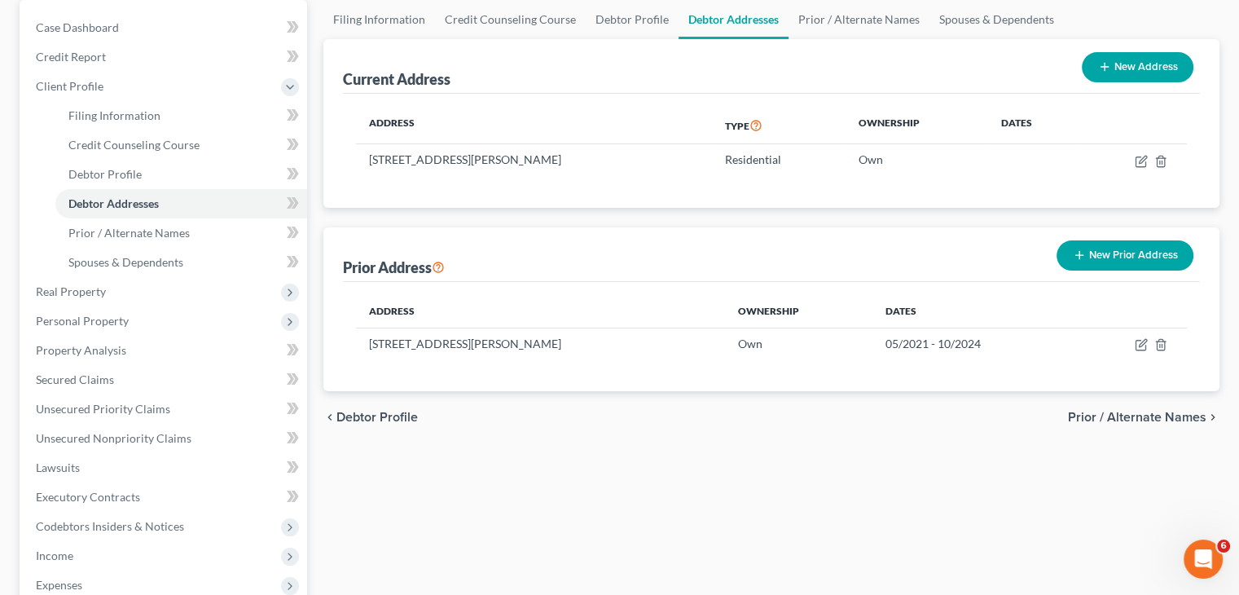
scroll to position [0, 0]
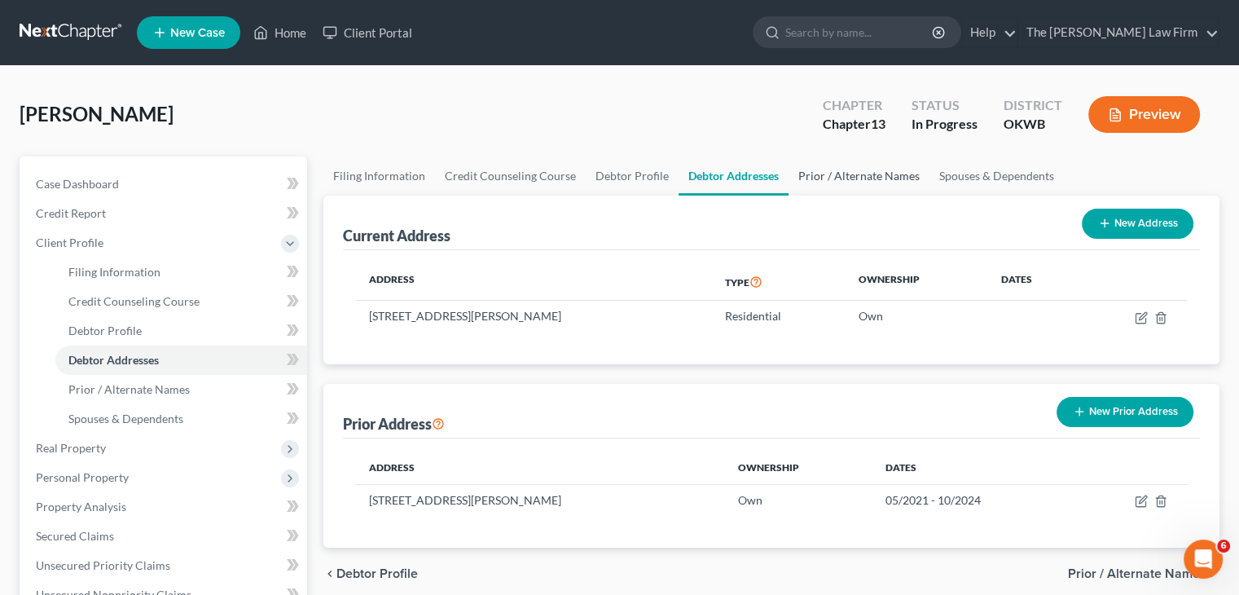
click at [852, 170] on link "Prior / Alternate Names" at bounding box center [859, 175] width 141 height 39
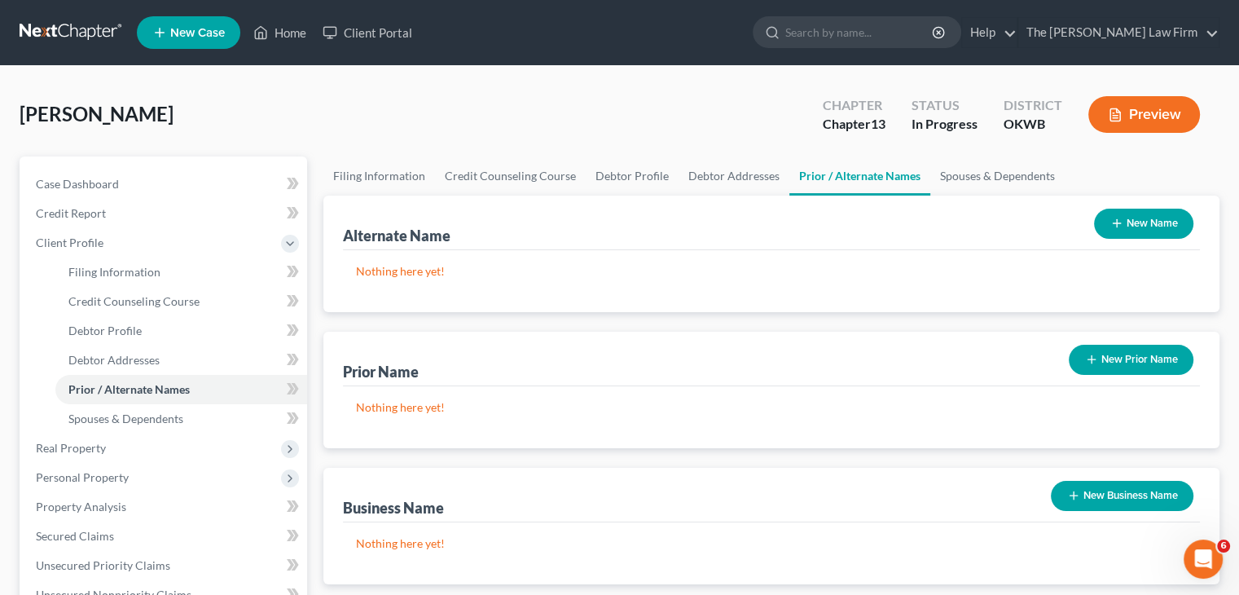
click at [1116, 223] on line "button" at bounding box center [1116, 223] width 7 height 0
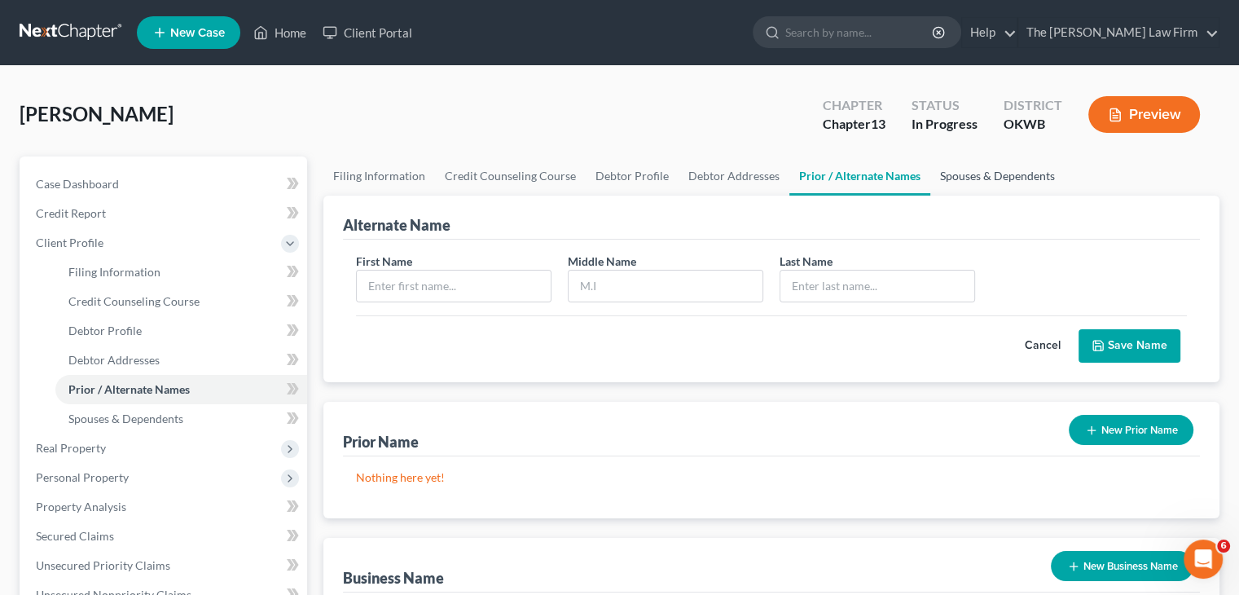
click at [974, 170] on link "Spouses & Dependents" at bounding box center [997, 175] width 134 height 39
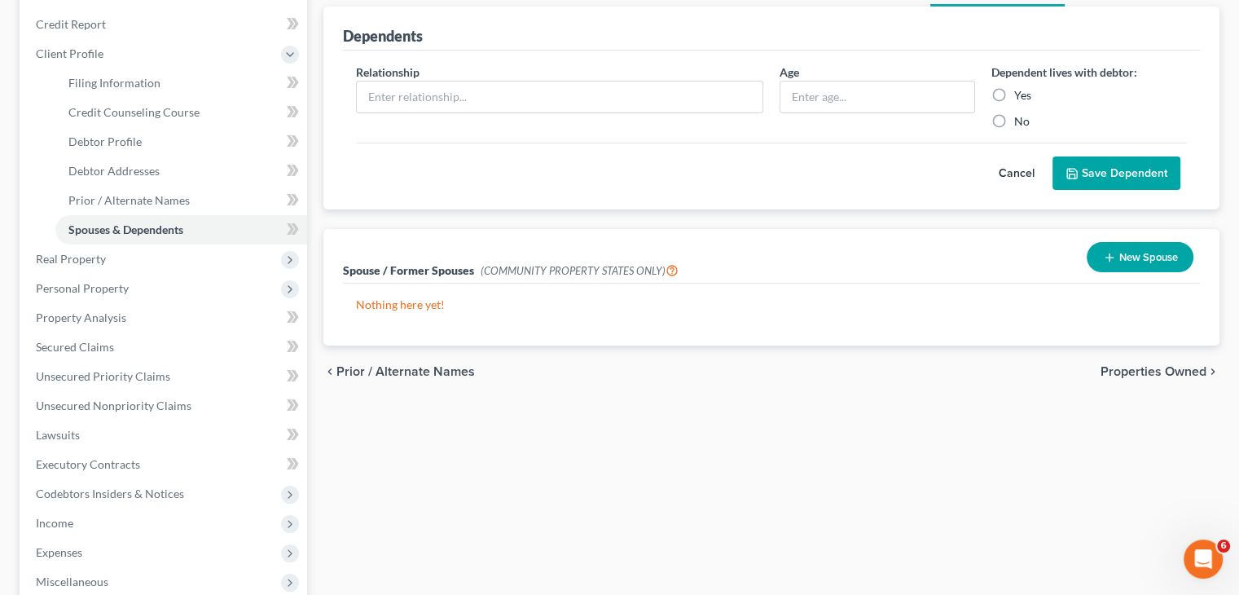
scroll to position [244, 0]
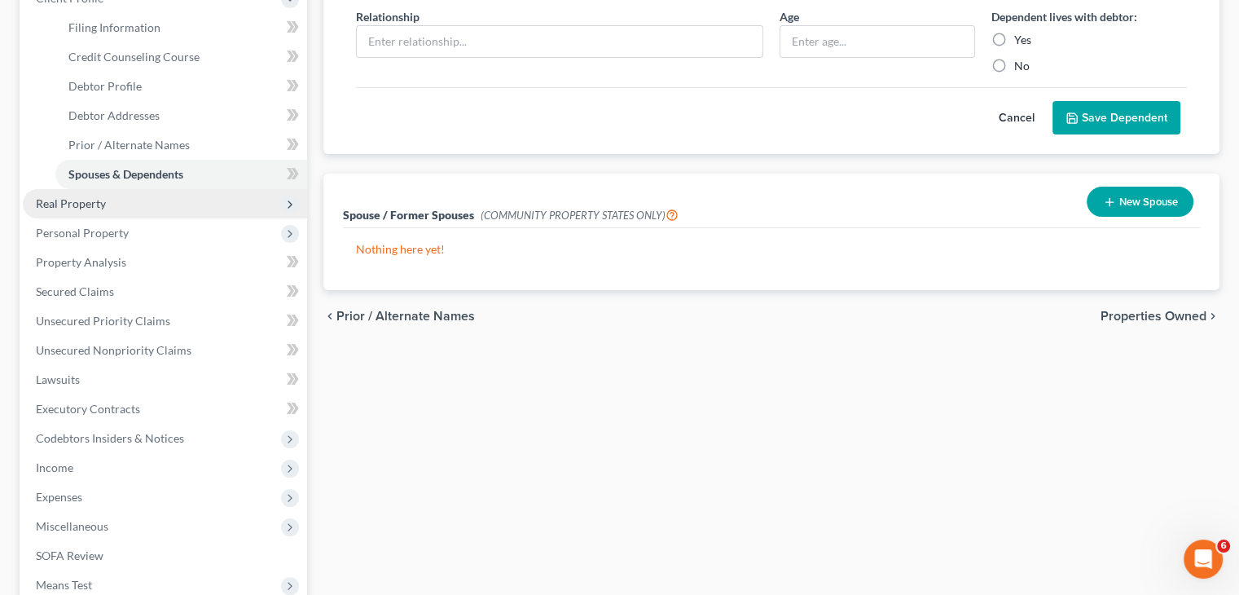
click at [103, 204] on span "Real Property" at bounding box center [71, 203] width 70 height 14
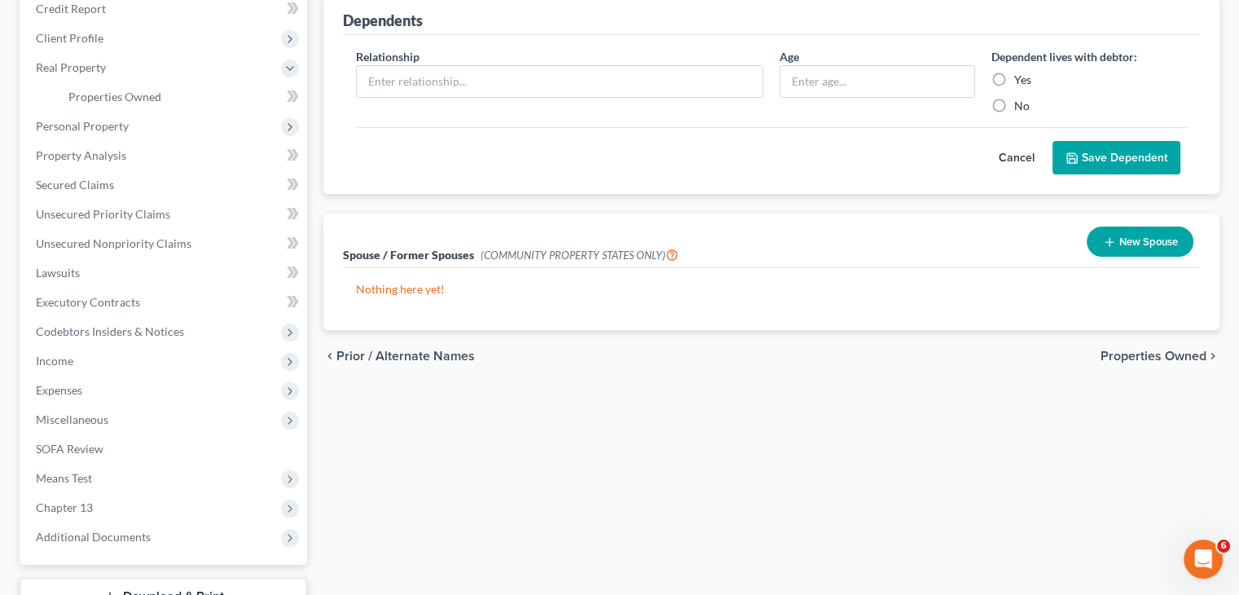
scroll to position [81, 0]
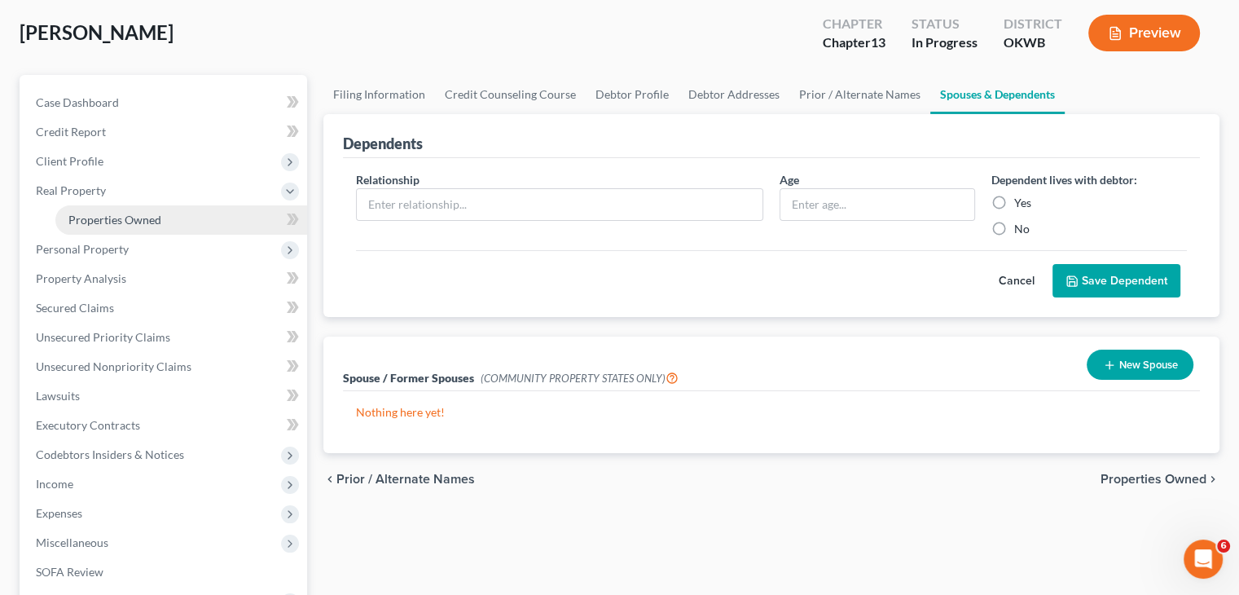
click at [156, 216] on span "Properties Owned" at bounding box center [114, 220] width 93 height 14
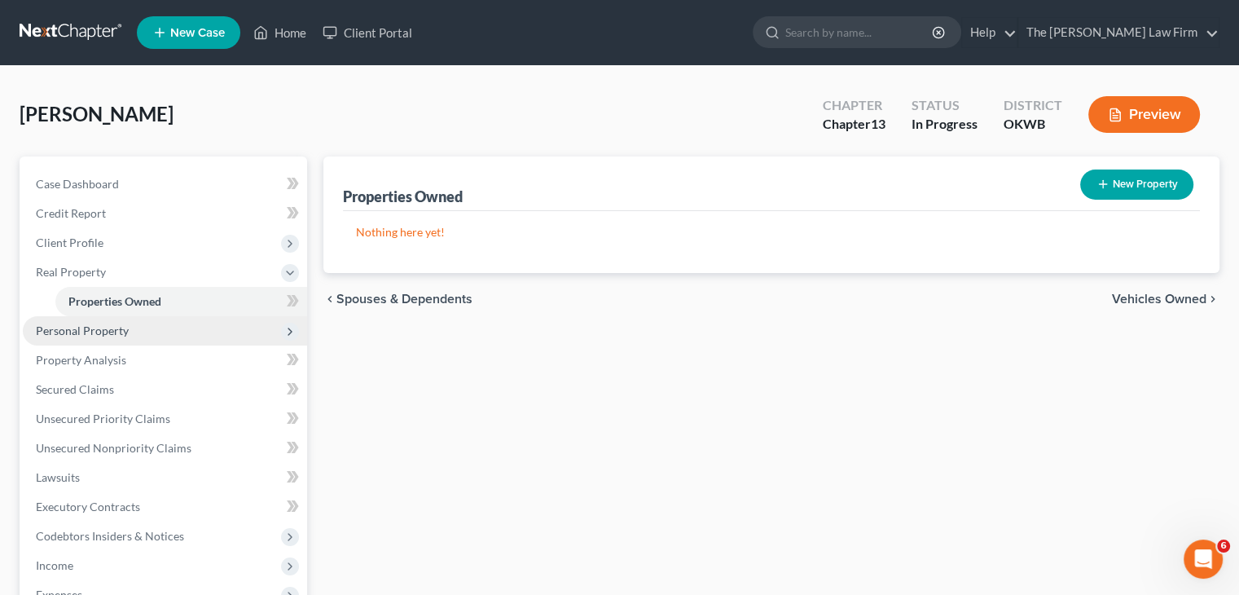
click at [143, 333] on span "Personal Property" at bounding box center [165, 330] width 284 height 29
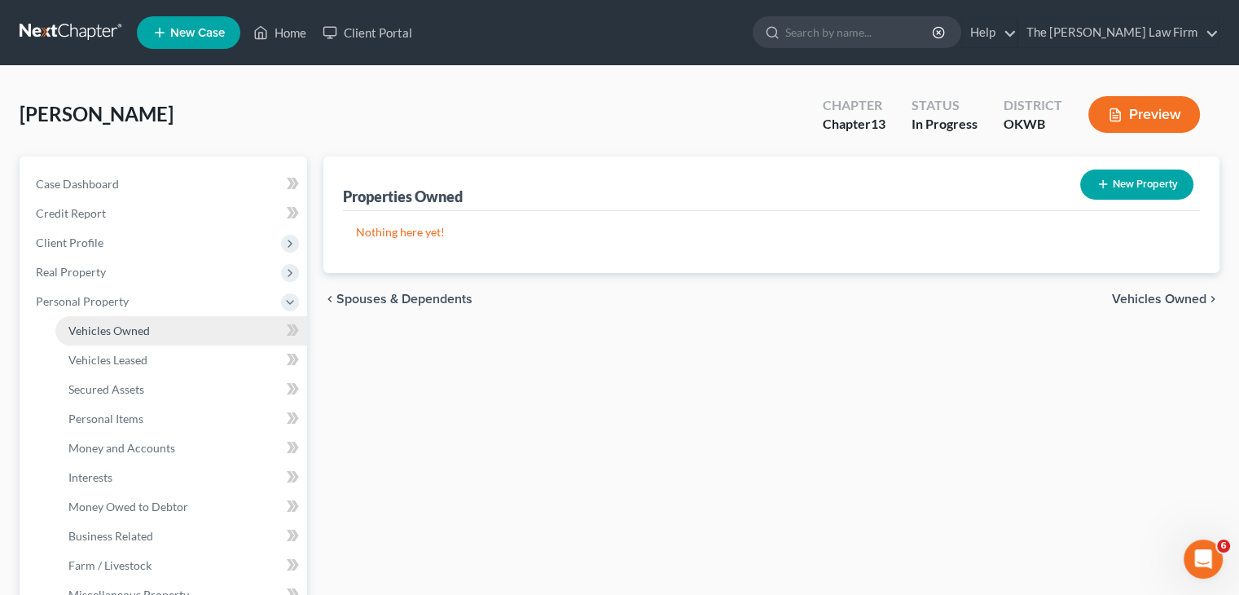
click at [209, 328] on link "Vehicles Owned" at bounding box center [181, 330] width 252 height 29
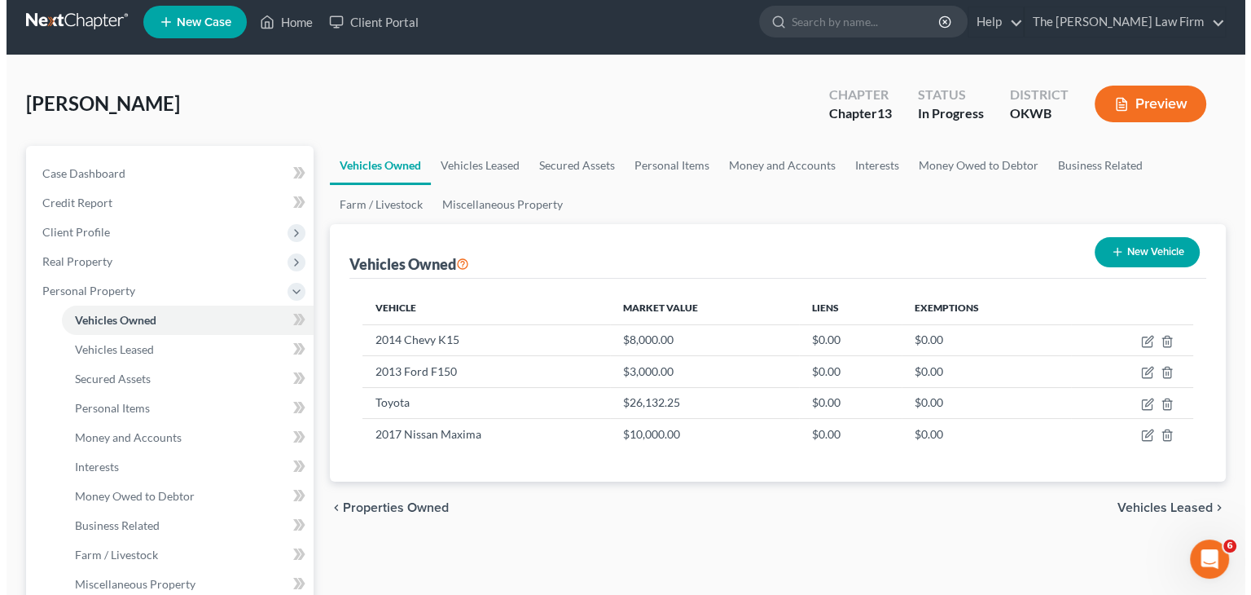
scroll to position [81, 0]
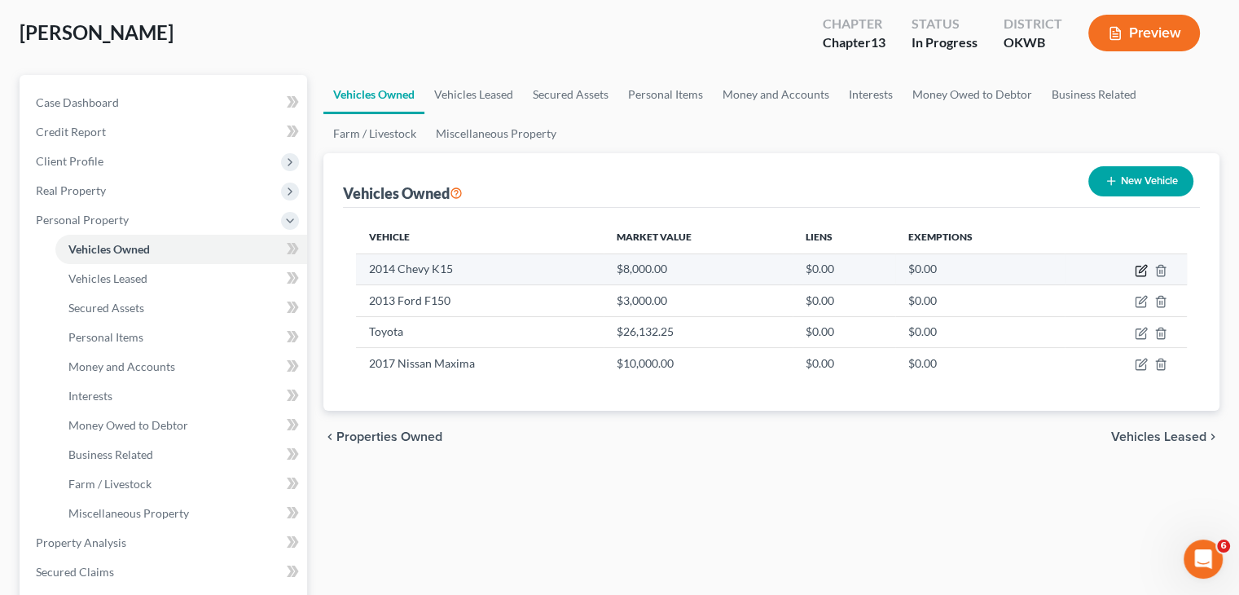
click at [1140, 271] on icon "button" at bounding box center [1142, 268] width 7 height 7
select select "1"
select select "12"
select select "0"
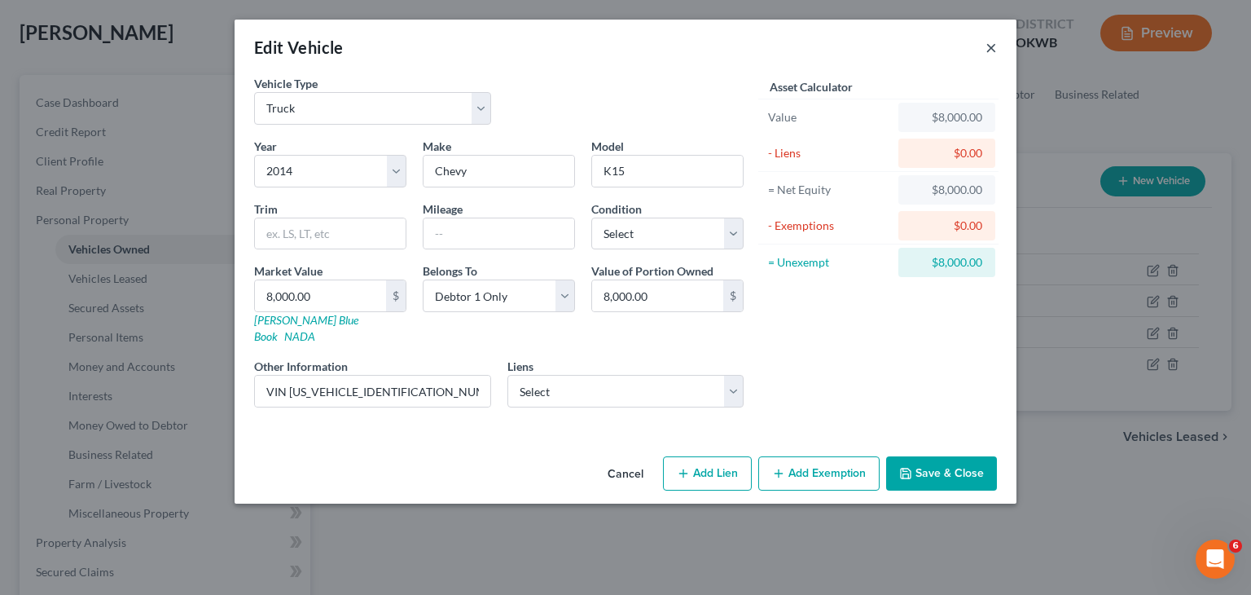
click at [987, 47] on button "×" at bounding box center [991, 47] width 11 height 20
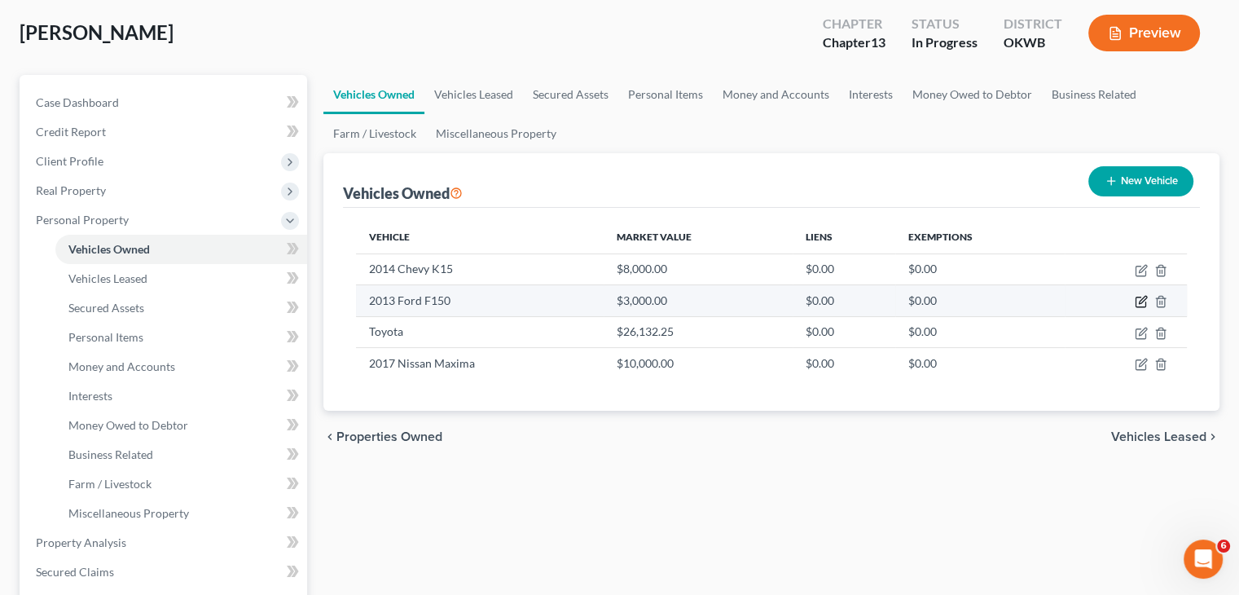
click at [1137, 295] on icon "button" at bounding box center [1141, 301] width 13 height 13
select select "1"
select select "13"
select select "0"
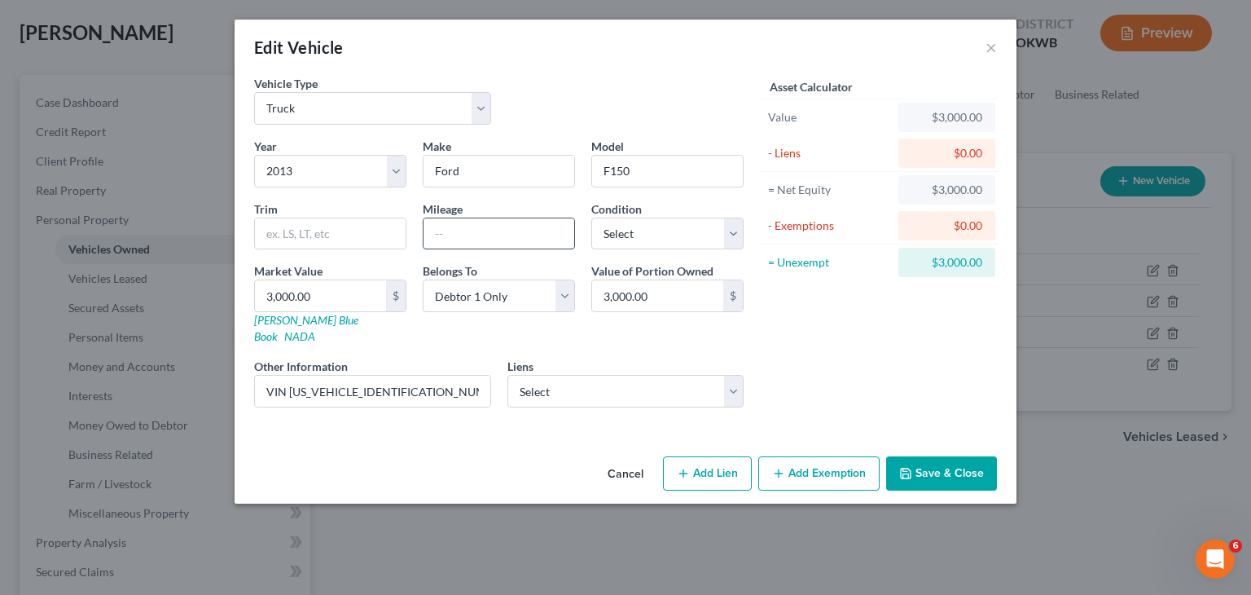
click at [528, 235] on input "text" at bounding box center [499, 233] width 151 height 31
type input "178000"
click at [936, 456] on button "Save & Close" at bounding box center [941, 473] width 111 height 34
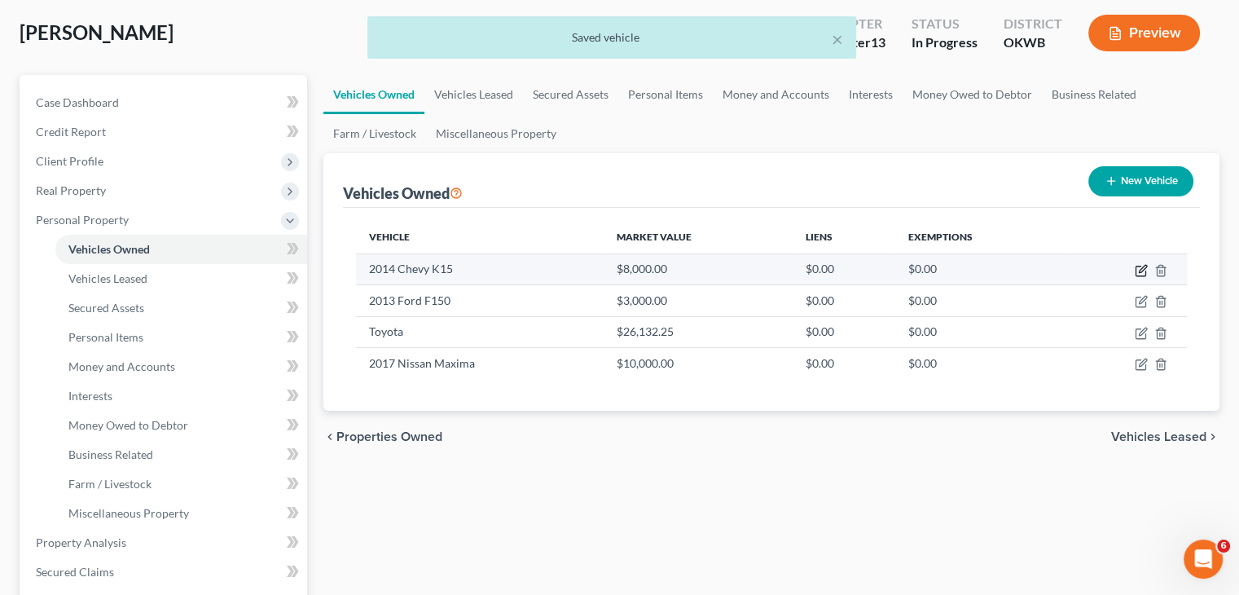
click at [1145, 265] on icon "button" at bounding box center [1141, 270] width 13 height 13
select select "1"
select select "12"
select select "0"
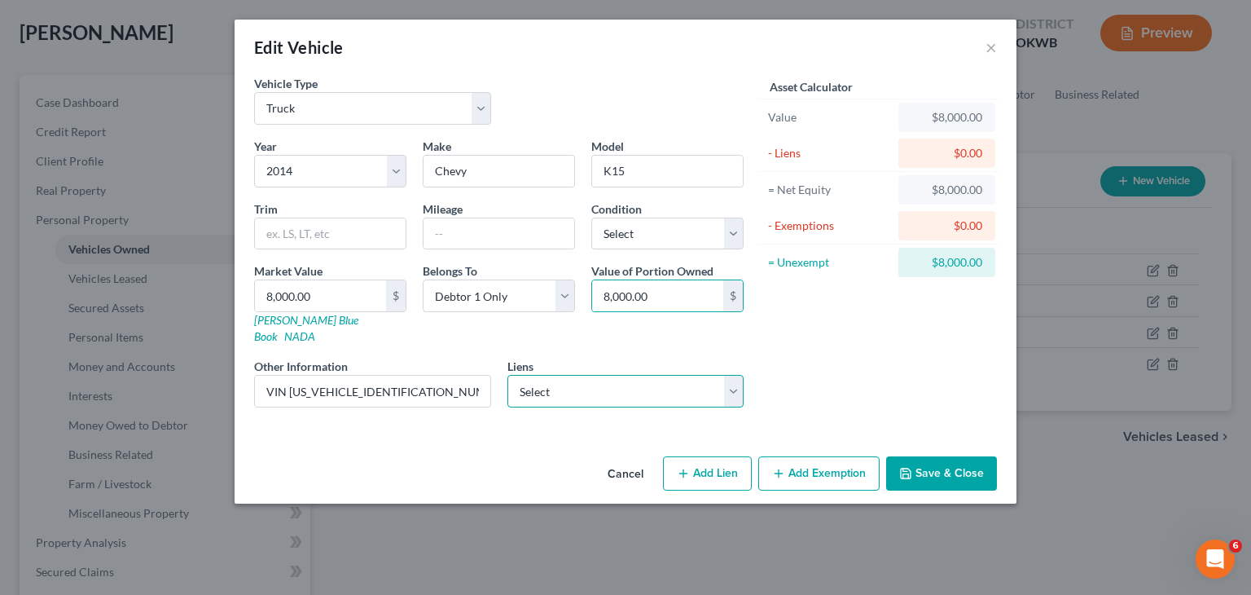
click at [598, 375] on select "Select Toyota Motor Credit - $26,624.00 Pentagon Federal Cr - $15,568.00" at bounding box center [626, 391] width 237 height 33
click at [495, 237] on input "text" at bounding box center [499, 233] width 151 height 31
type input "225000"
click at [920, 463] on button "Save & Close" at bounding box center [941, 473] width 111 height 34
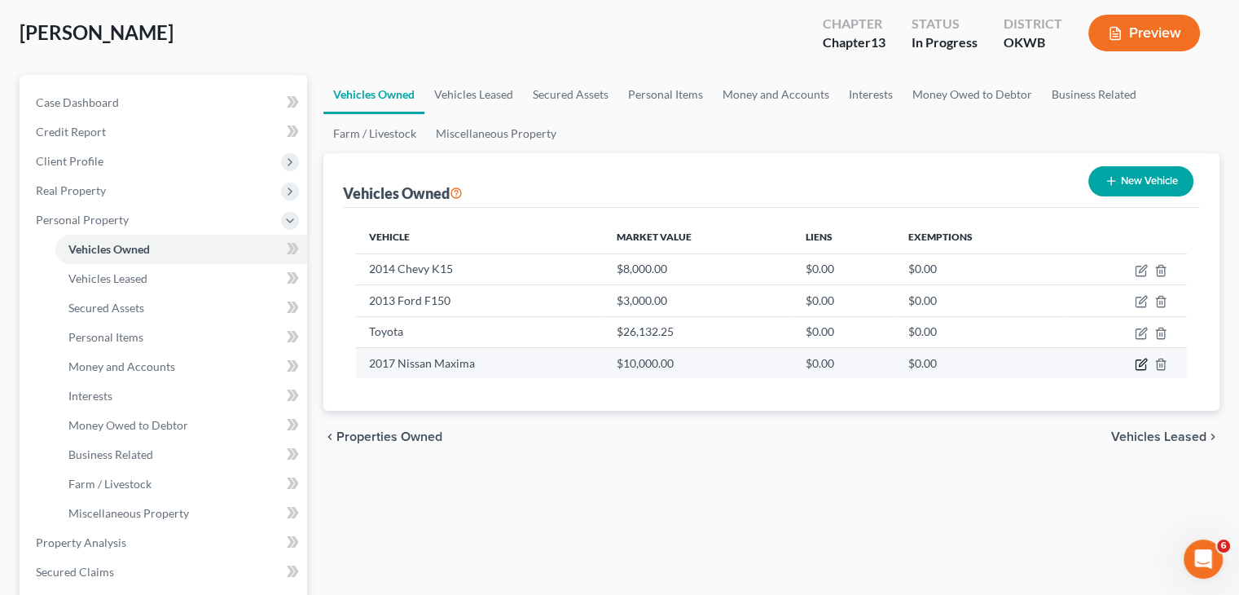
click at [1140, 368] on icon "button" at bounding box center [1141, 365] width 10 height 10
select select "0"
select select "9"
select select "0"
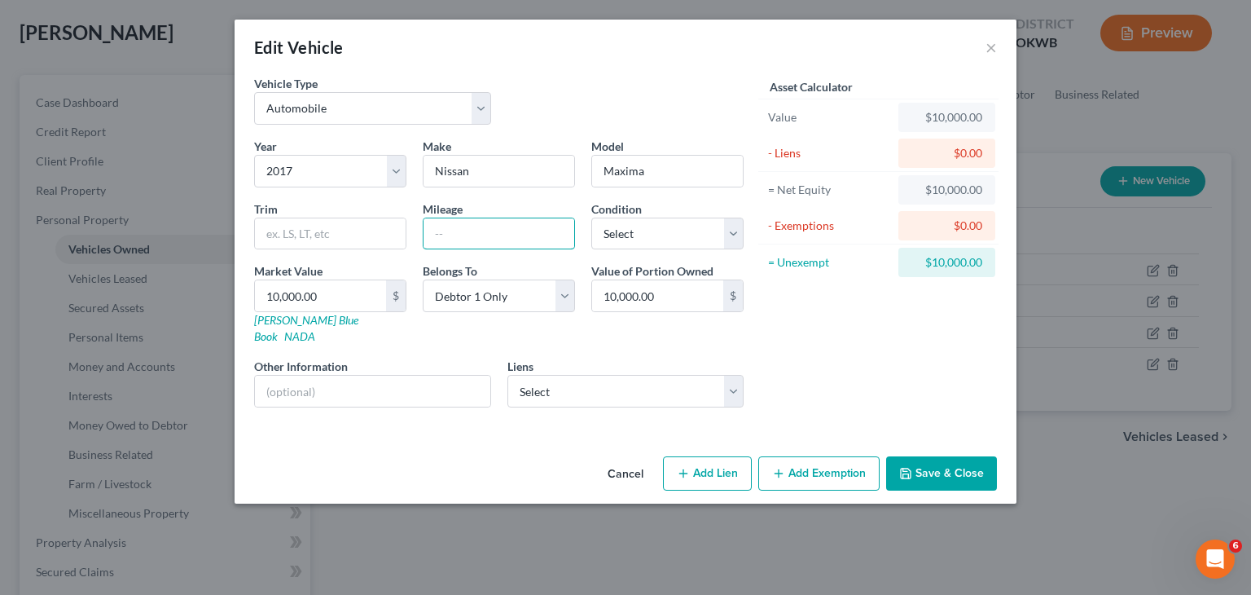
drag, startPoint x: 527, startPoint y: 235, endPoint x: 852, endPoint y: 490, distance: 412.6
click at [526, 235] on input "text" at bounding box center [499, 233] width 151 height 31
type input "9"
type input "98000"
click at [358, 293] on input "10,000.00" at bounding box center [320, 295] width 131 height 31
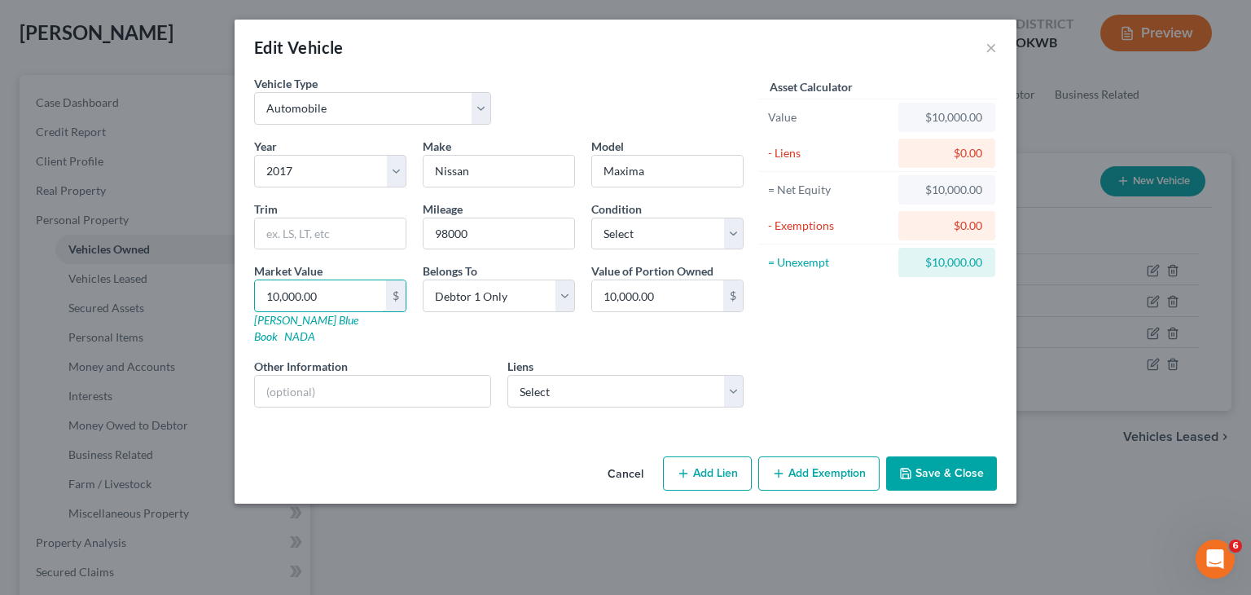
type input "1"
type input "1.00"
type input "14"
type input "14.00"
type input "140"
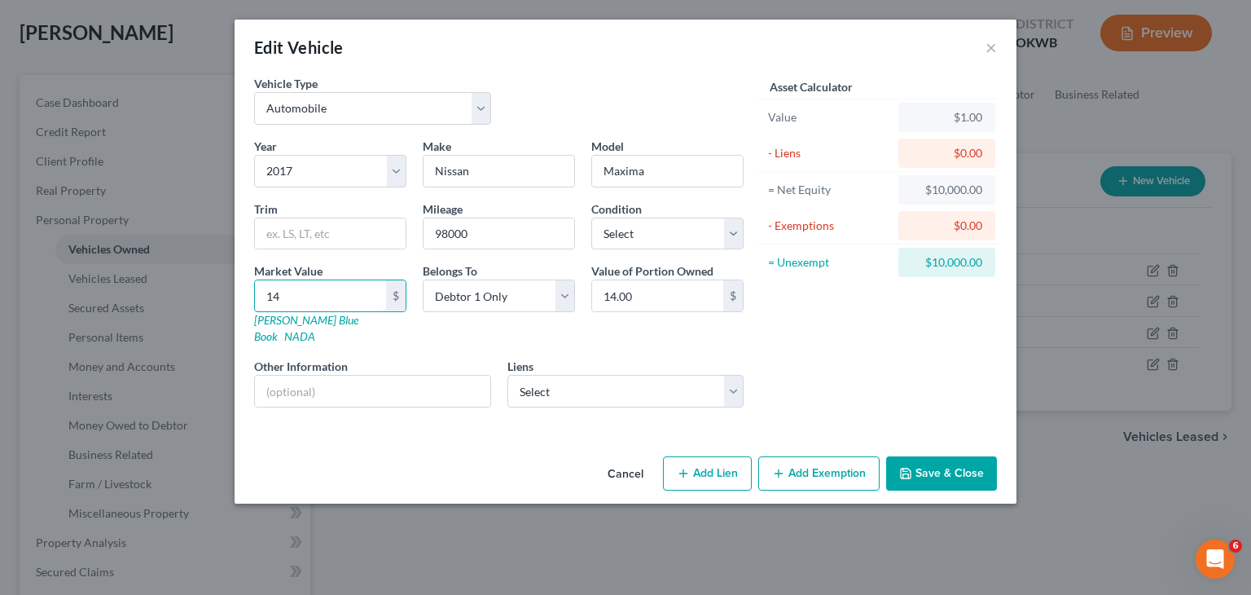
type input "140.00"
type input "1400"
type input "1,400.00"
type input "1,4000"
type input "14,000.00"
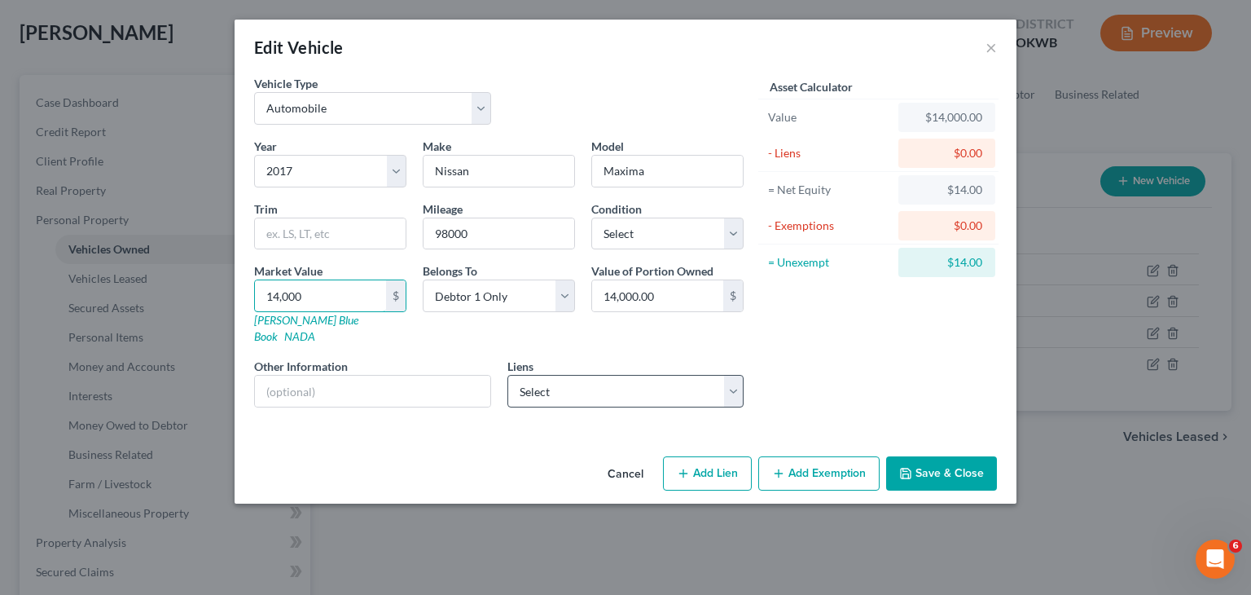
type input "14,000"
click at [736, 376] on select "Select Toyota Motor Credit - $26,624.00 Pentagon Federal Cr - $15,568.00" at bounding box center [626, 391] width 237 height 33
select select "0"
click at [508, 375] on select "Select Toyota Motor Credit - $26,624.00 Pentagon Federal Cr - $15,568.00" at bounding box center [626, 391] width 237 height 33
select select
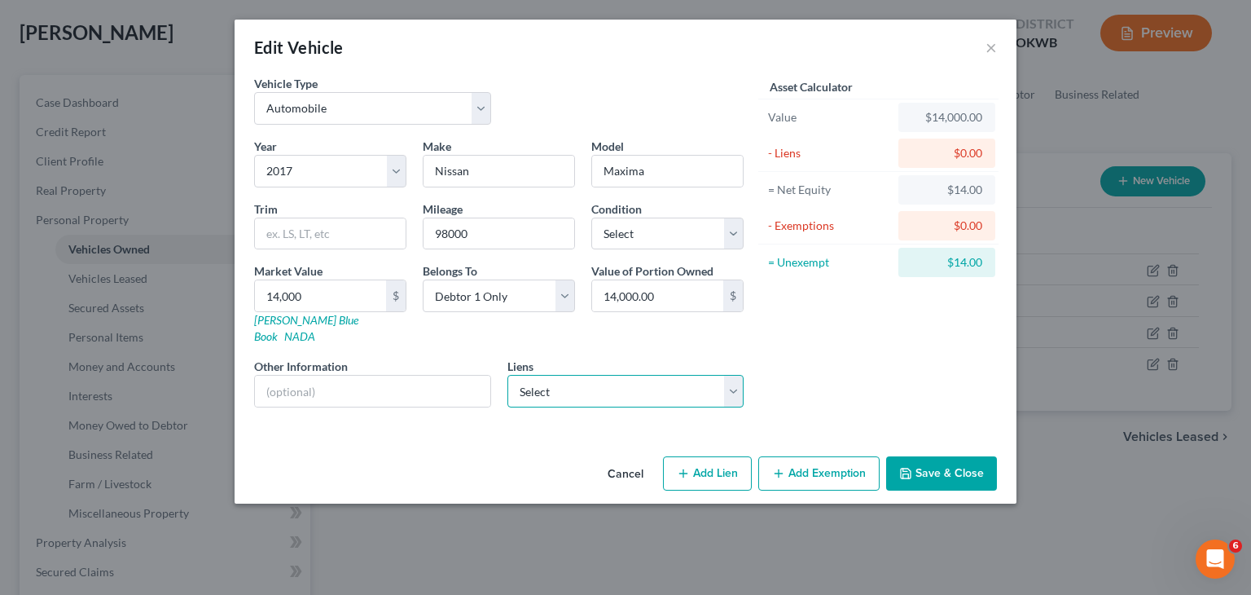
select select "16"
select select "0"
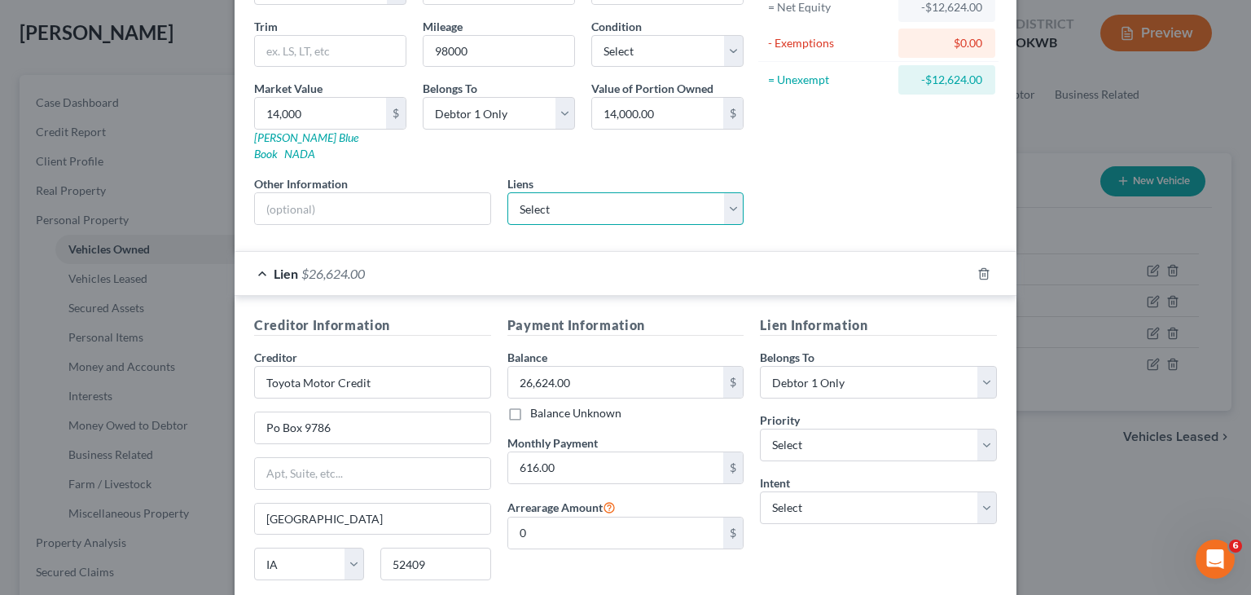
scroll to position [244, 0]
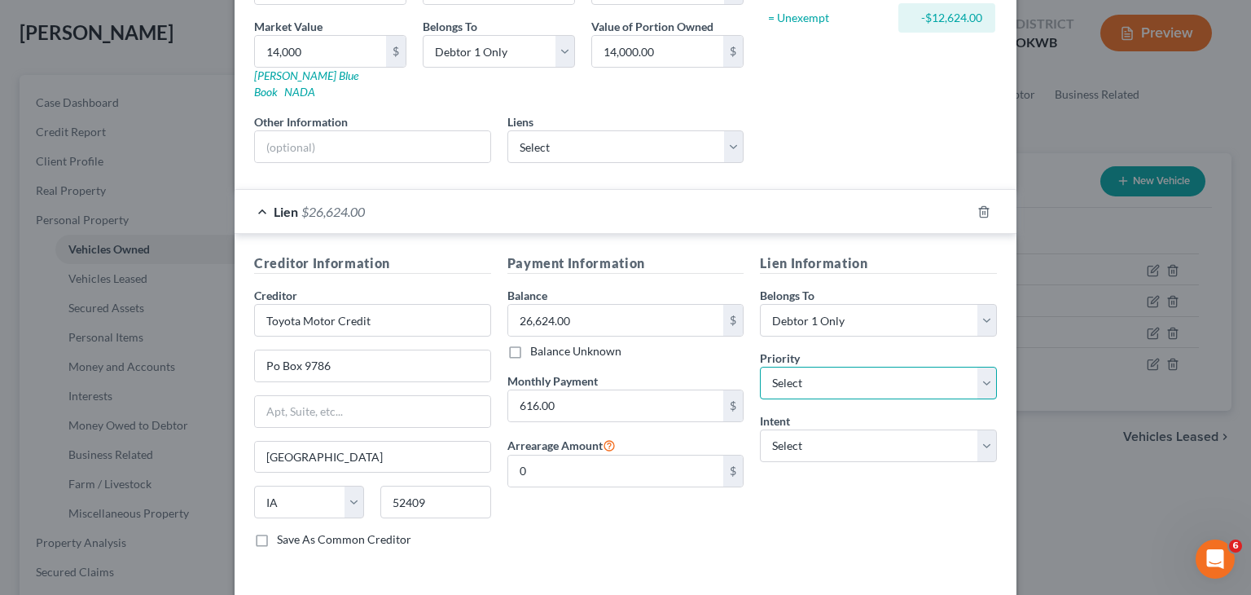
click at [979, 367] on select "Select 1st 2nd 3rd 4th 5th 6th 7th 8th 9th 10th 11th 12th 13th 14th 15th 16th 1…" at bounding box center [878, 383] width 237 height 33
drag, startPoint x: 979, startPoint y: 364, endPoint x: 909, endPoint y: 346, distance: 72.3
click at [979, 367] on select "Select 1st 2nd 3rd 4th 5th 6th 7th 8th 9th 10th 11th 12th 13th 14th 15th 16th 1…" at bounding box center [878, 383] width 237 height 33
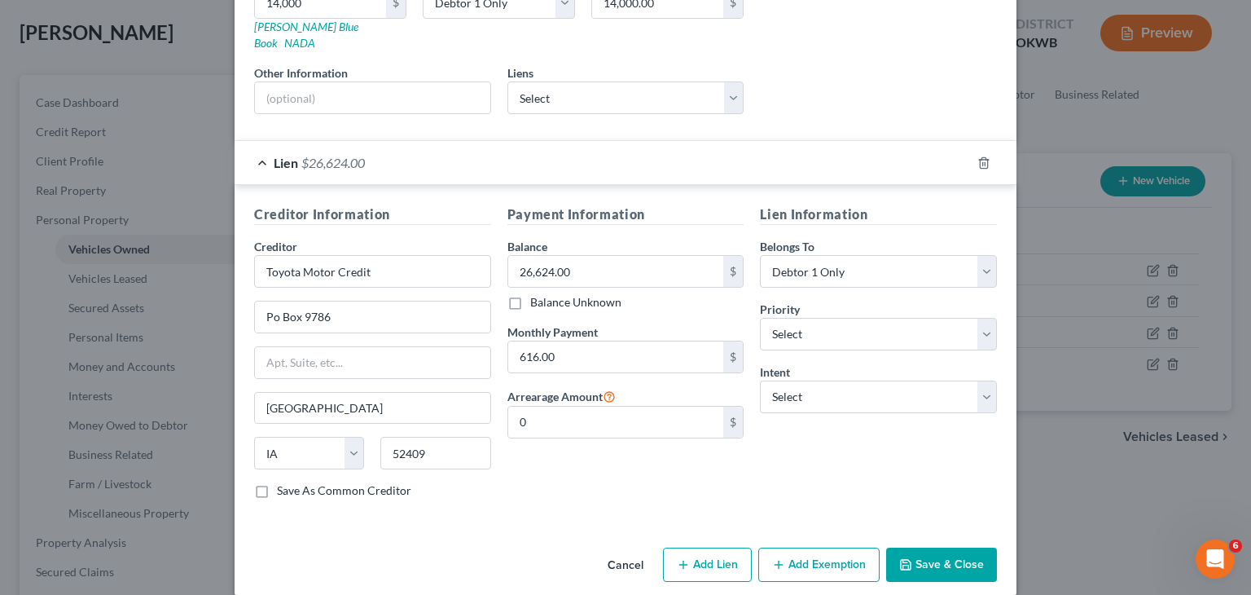
click at [824, 548] on button "Add Exemption" at bounding box center [818, 564] width 121 height 34
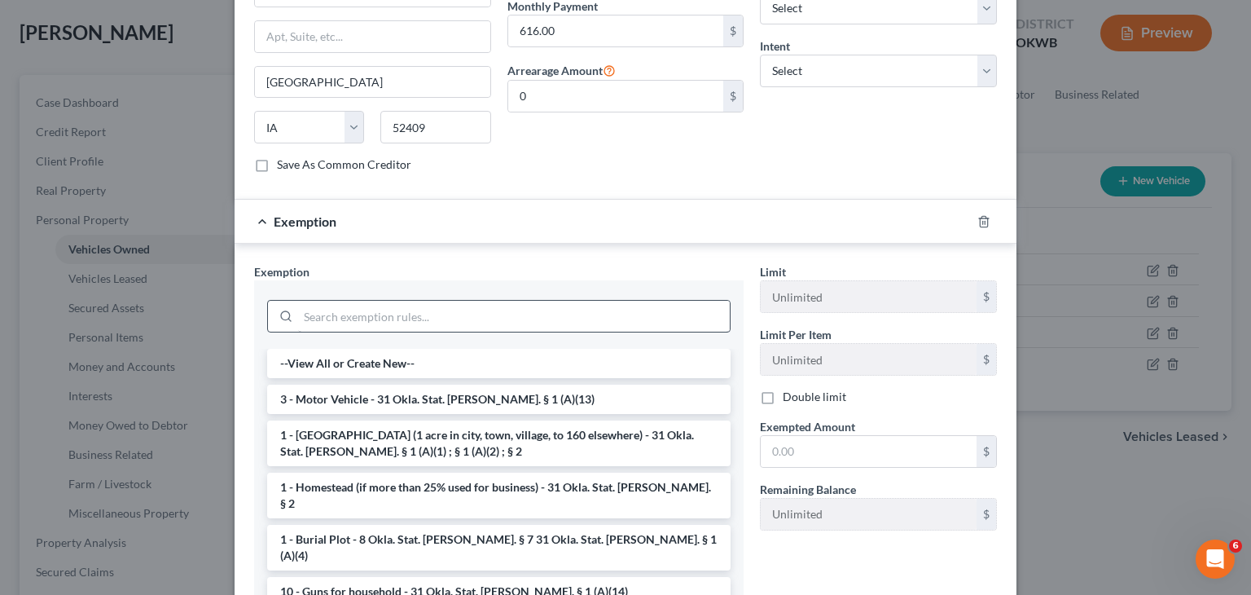
scroll to position [730, 0]
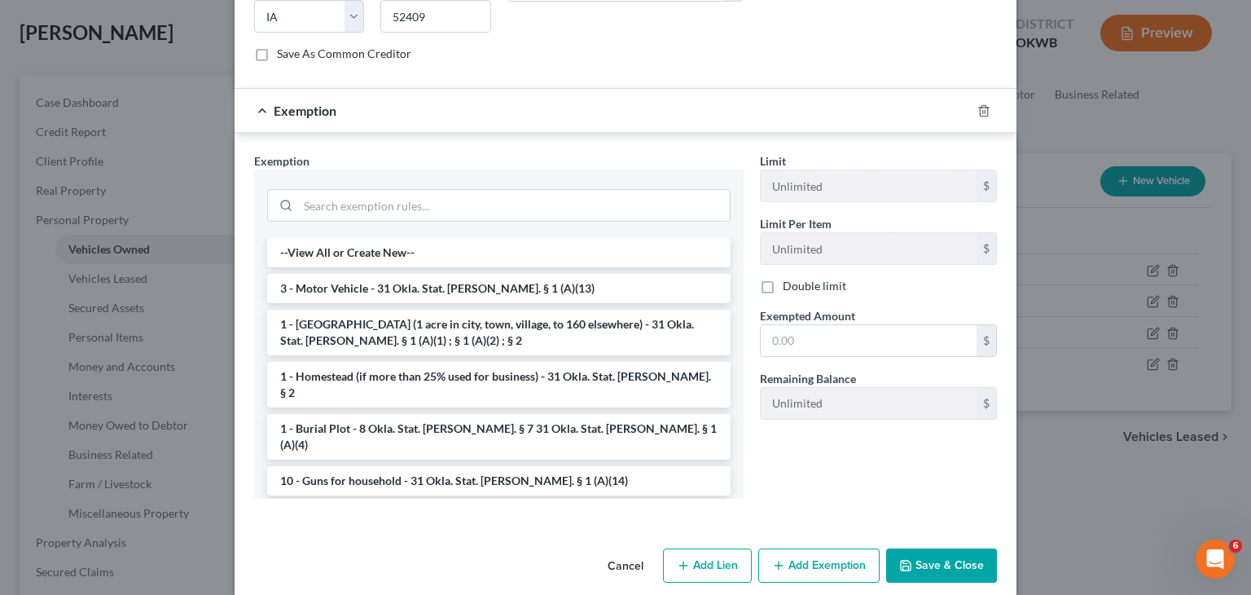
click at [932, 548] on button "Save & Close" at bounding box center [941, 565] width 111 height 34
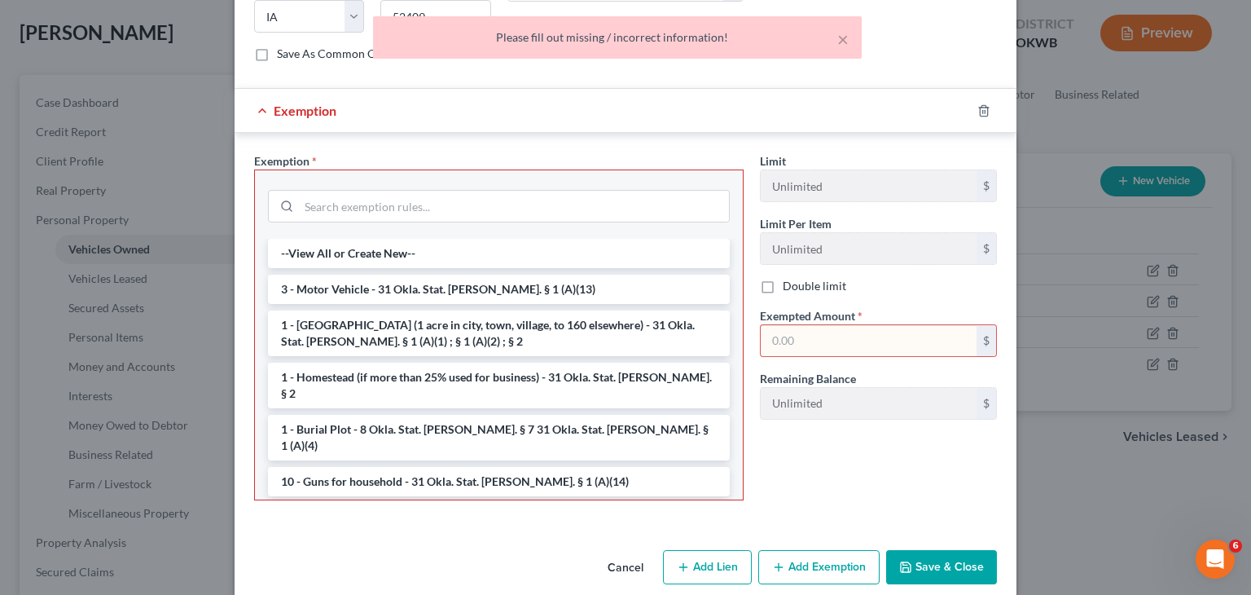
click at [671, 94] on div "Exemption" at bounding box center [603, 110] width 736 height 43
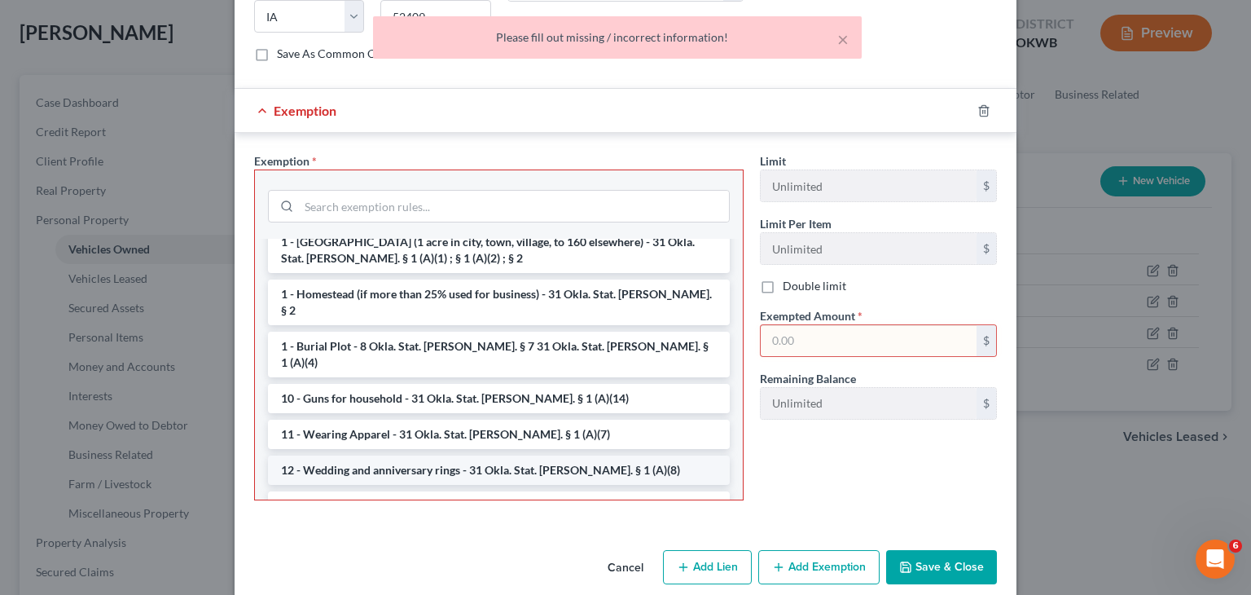
scroll to position [163, 0]
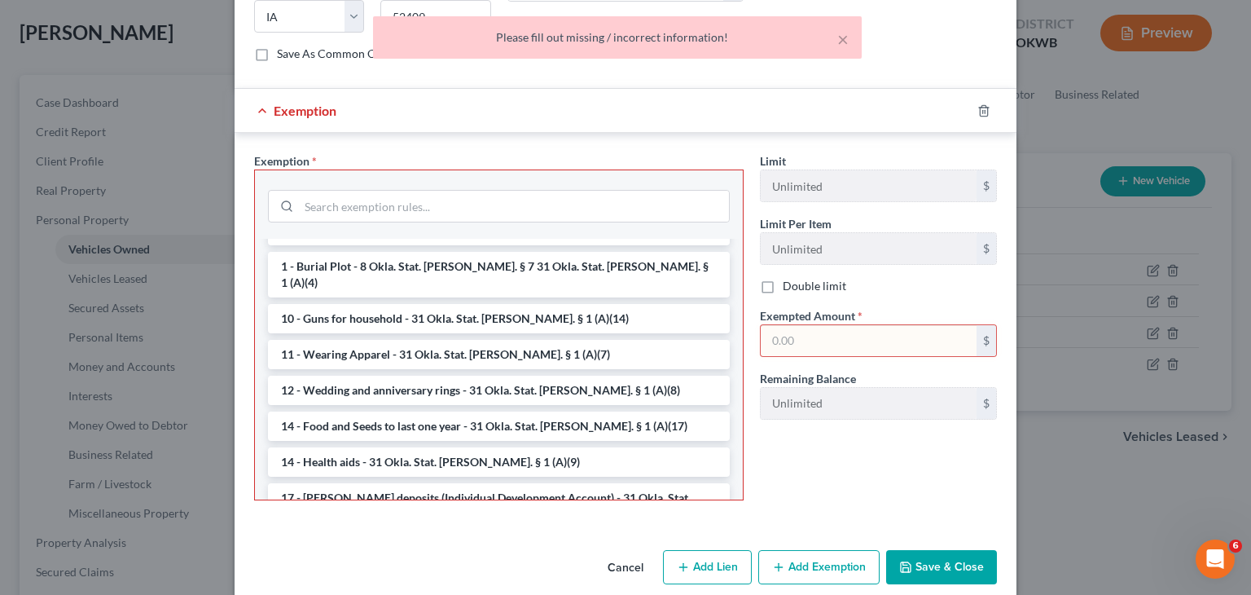
click at [837, 325] on input "text" at bounding box center [869, 340] width 216 height 31
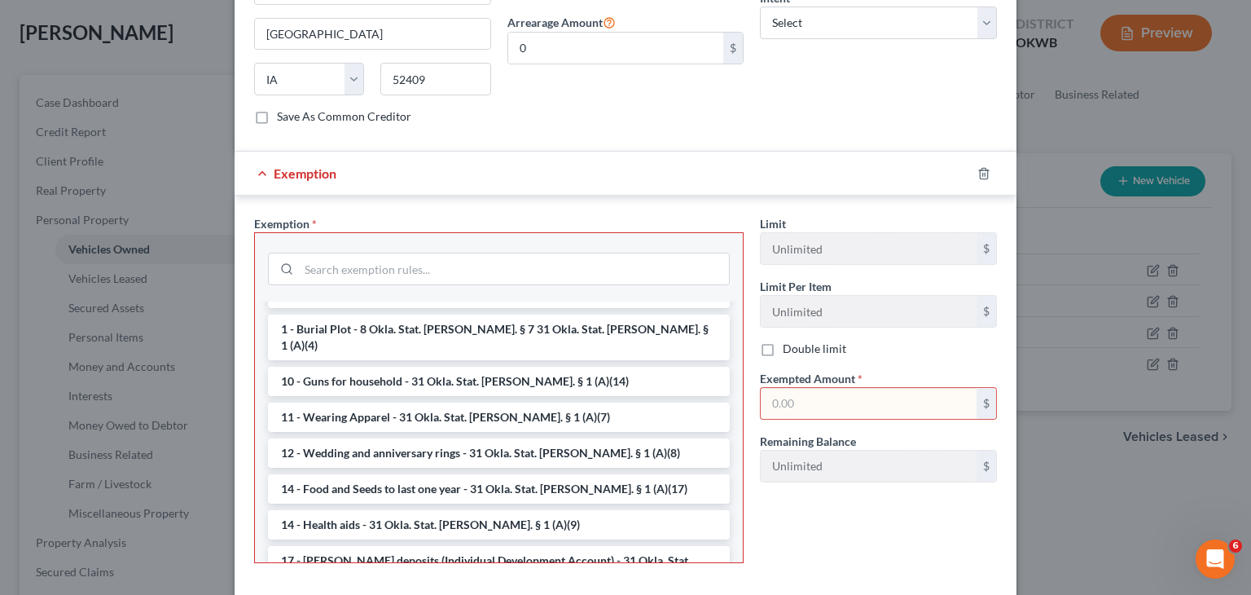
scroll to position [731, 0]
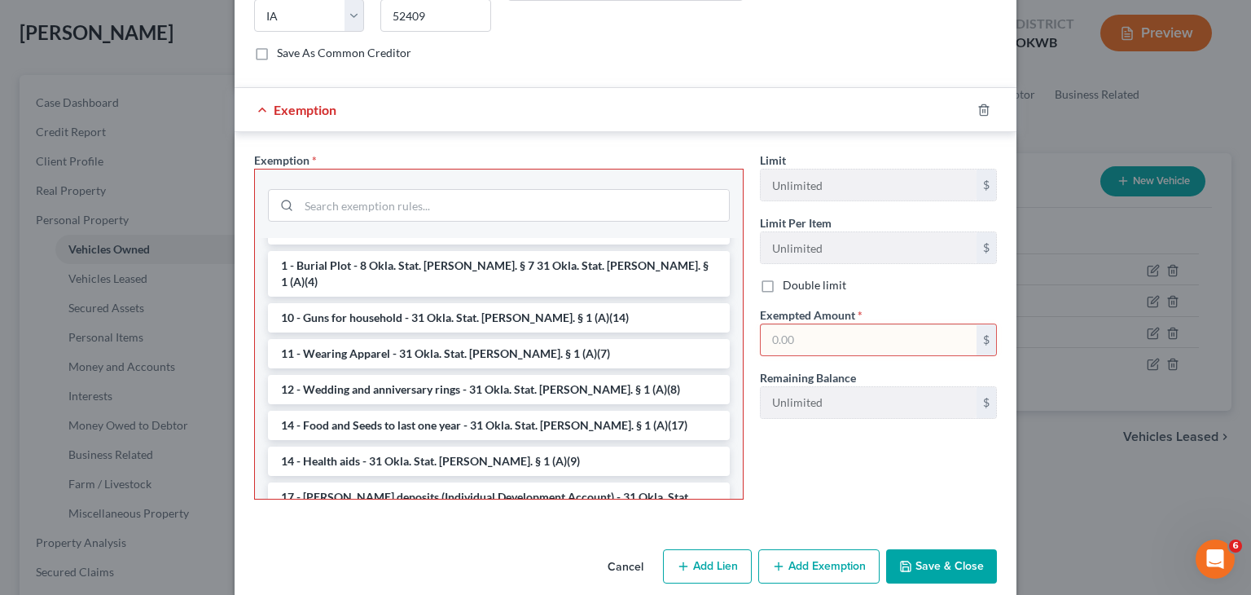
click at [846, 324] on input "text" at bounding box center [869, 339] width 216 height 31
type input "7,500"
click at [925, 549] on button "Save & Close" at bounding box center [941, 566] width 111 height 34
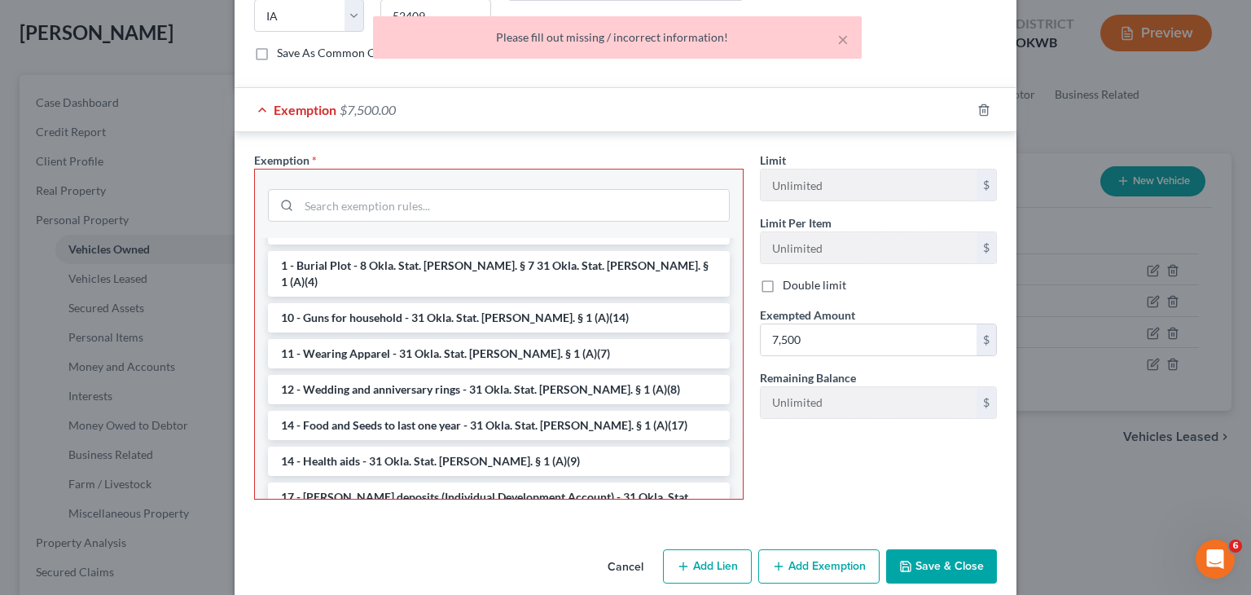
click at [865, 460] on div "Limit Unlimited $ Limit Per Item Unlimited $ Double limit Exempted Amount * 7,5…" at bounding box center [878, 332] width 253 height 361
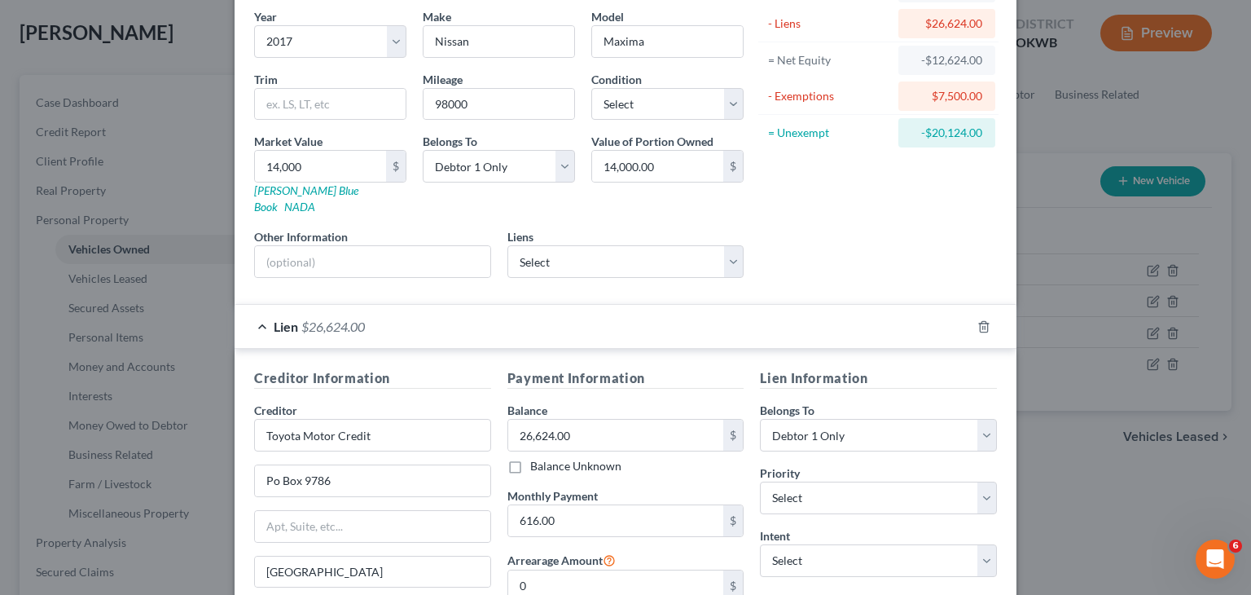
scroll to position [0, 0]
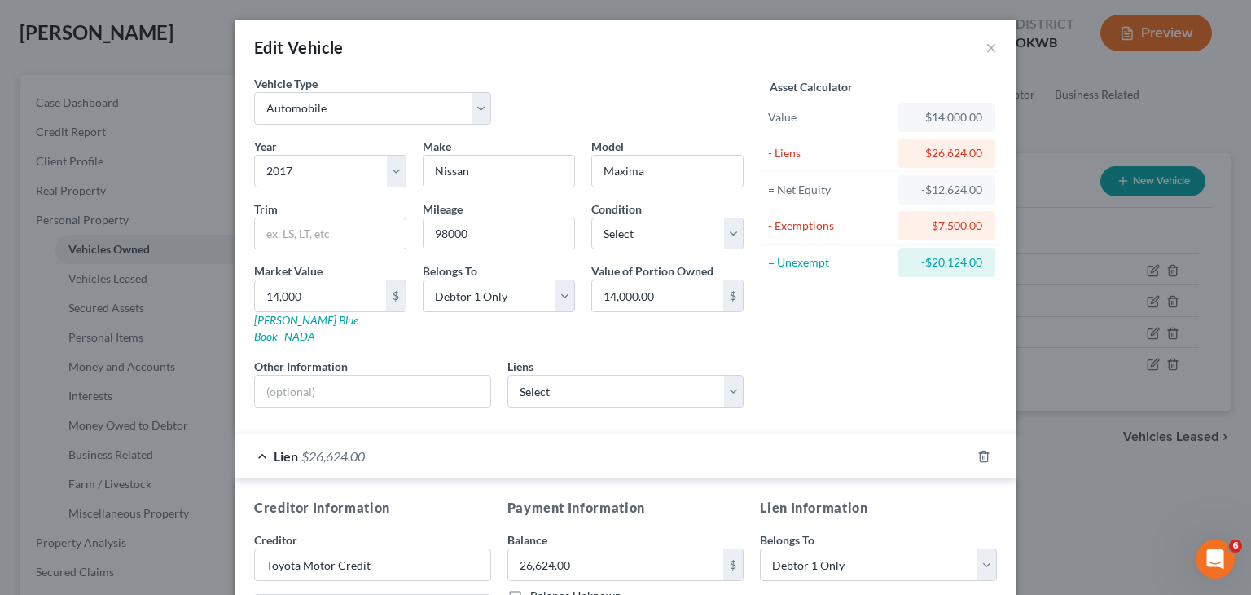
click at [821, 156] on div "- Liens" at bounding box center [829, 153] width 123 height 16
click at [912, 151] on div "$26,624.00" at bounding box center [947, 153] width 71 height 16
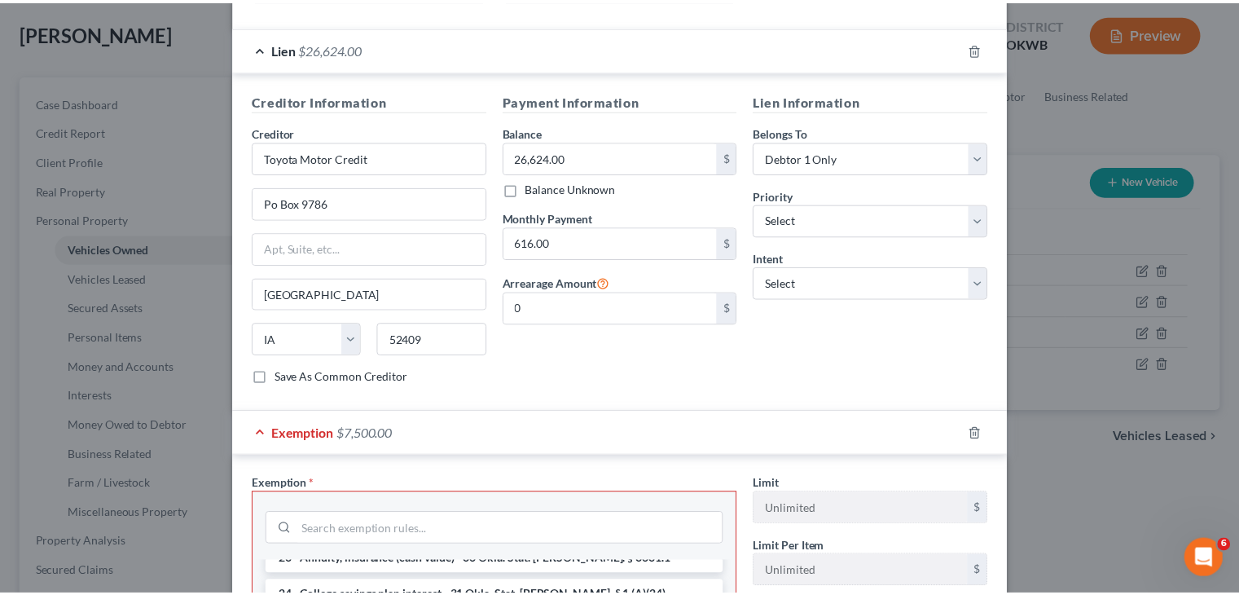
scroll to position [731, 0]
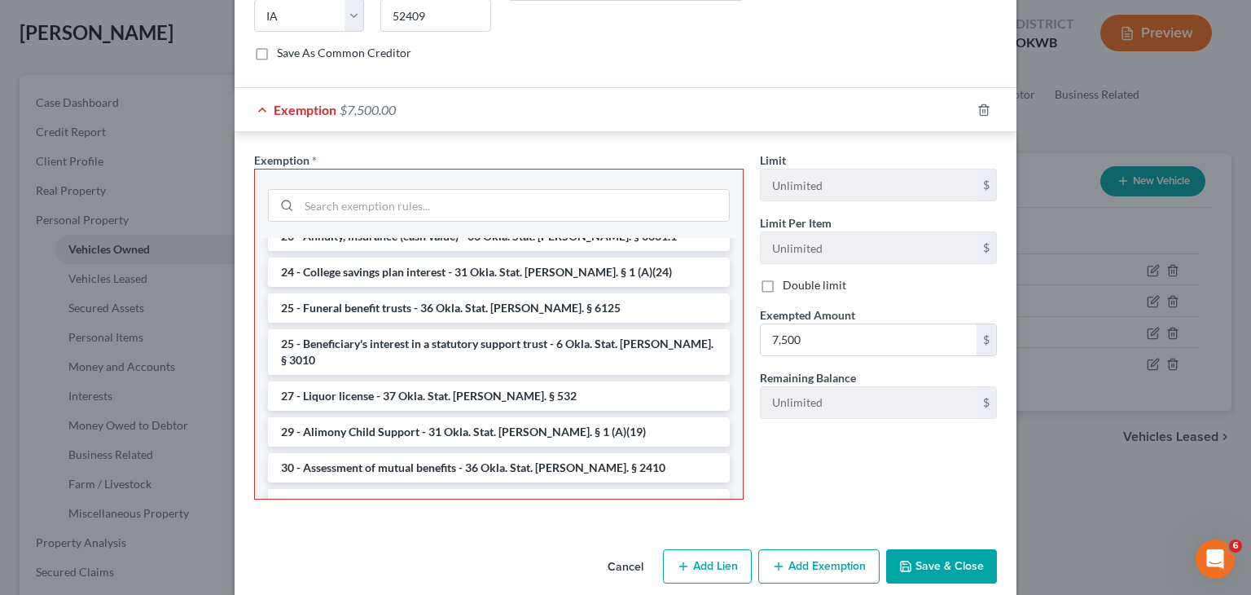
click at [626, 551] on button "Cancel" at bounding box center [626, 567] width 62 height 33
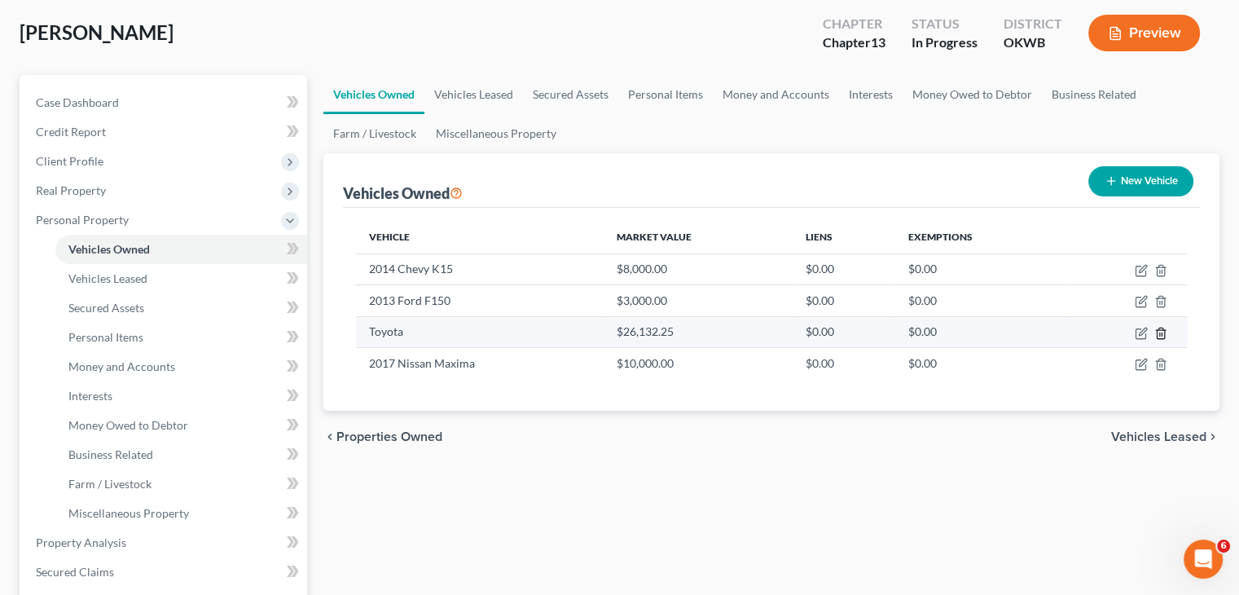
click at [1164, 333] on icon "button" at bounding box center [1160, 332] width 7 height 11
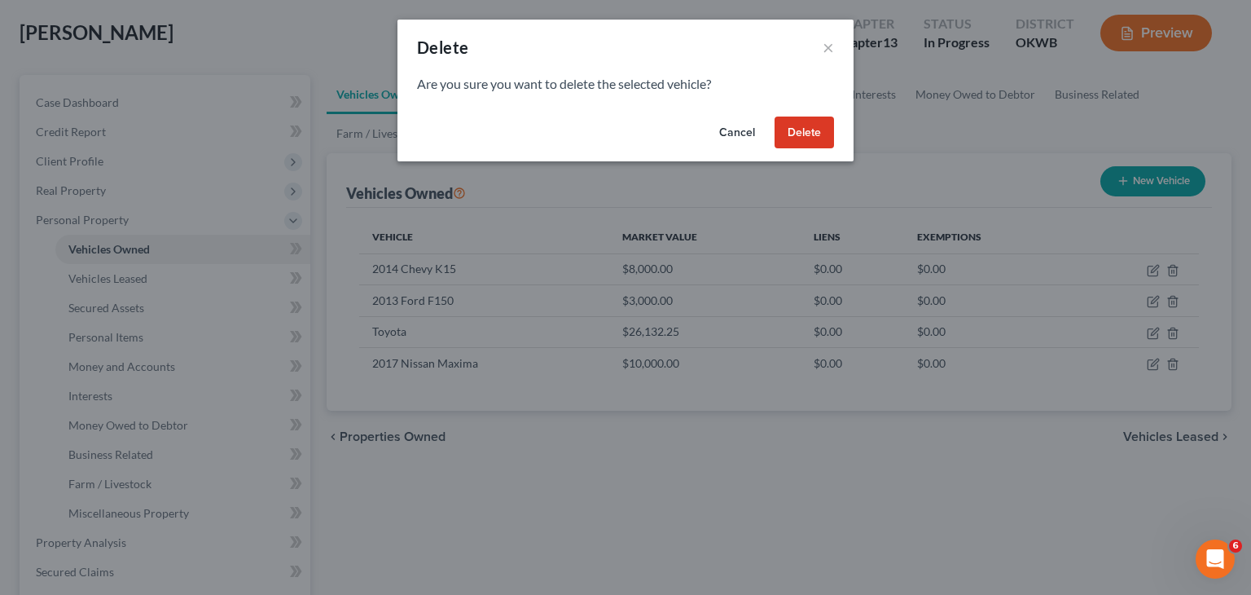
click at [810, 134] on button "Delete" at bounding box center [804, 132] width 59 height 33
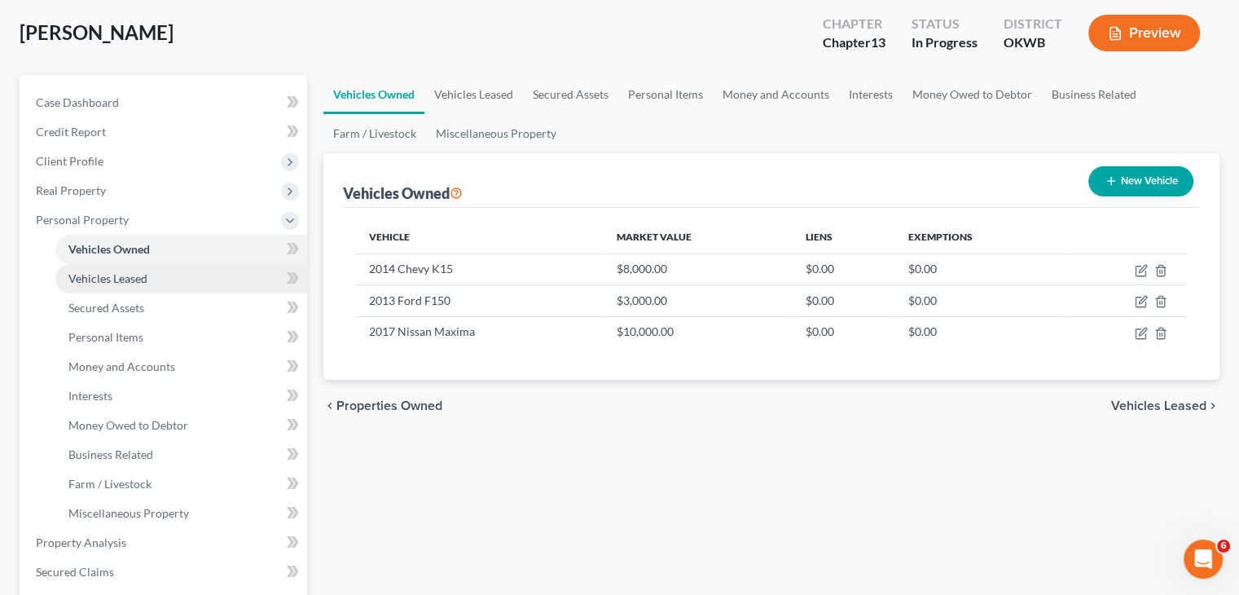
click at [91, 273] on span "Vehicles Leased" at bounding box center [107, 278] width 79 height 14
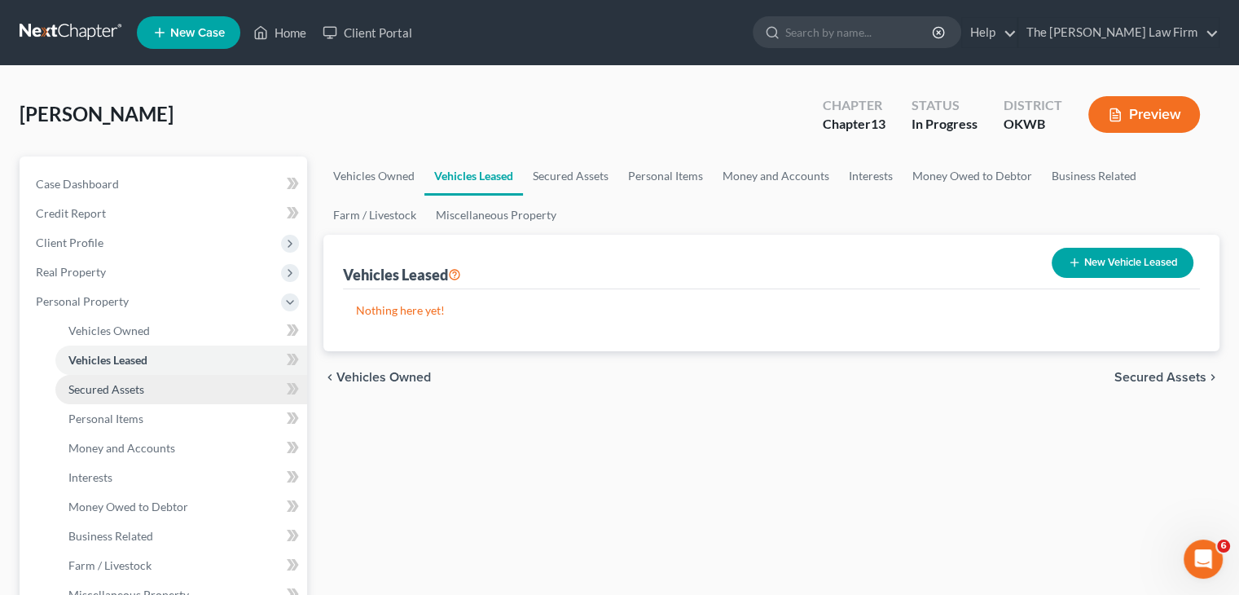
click at [99, 396] on link "Secured Assets" at bounding box center [181, 389] width 252 height 29
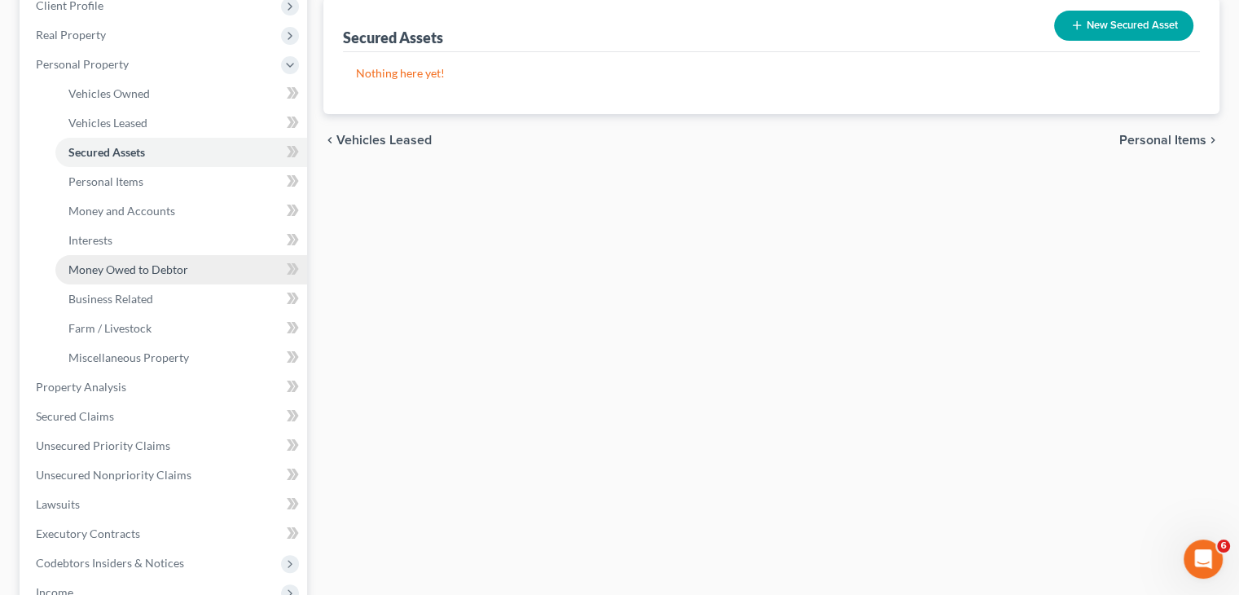
scroll to position [244, 0]
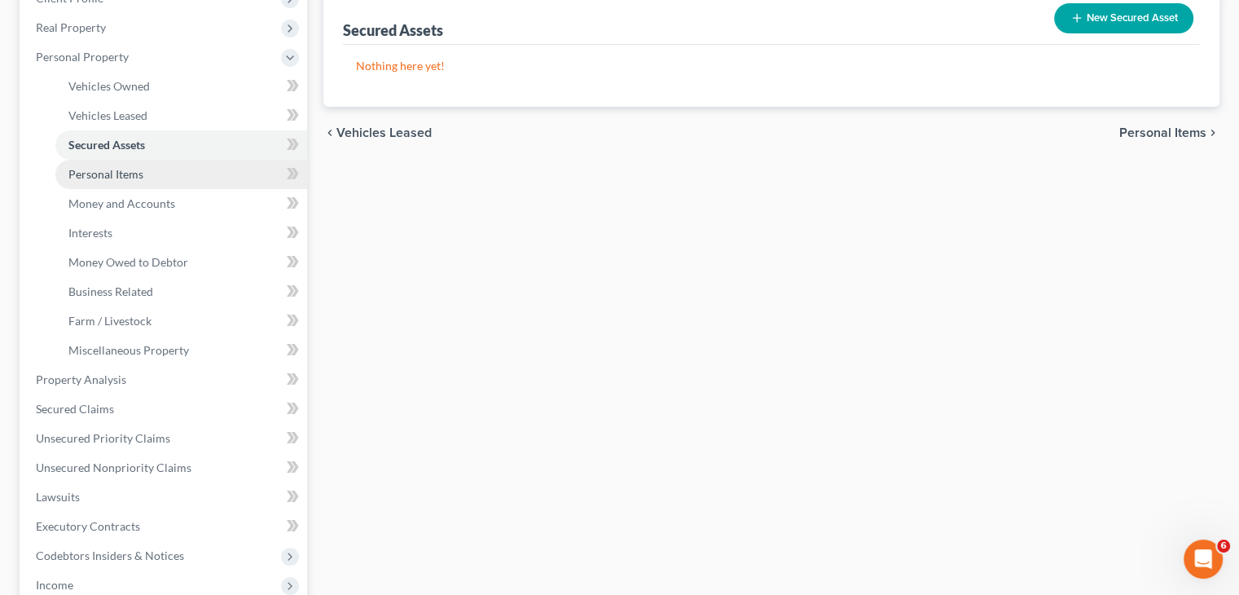
click at [80, 177] on span "Personal Items" at bounding box center [105, 174] width 75 height 14
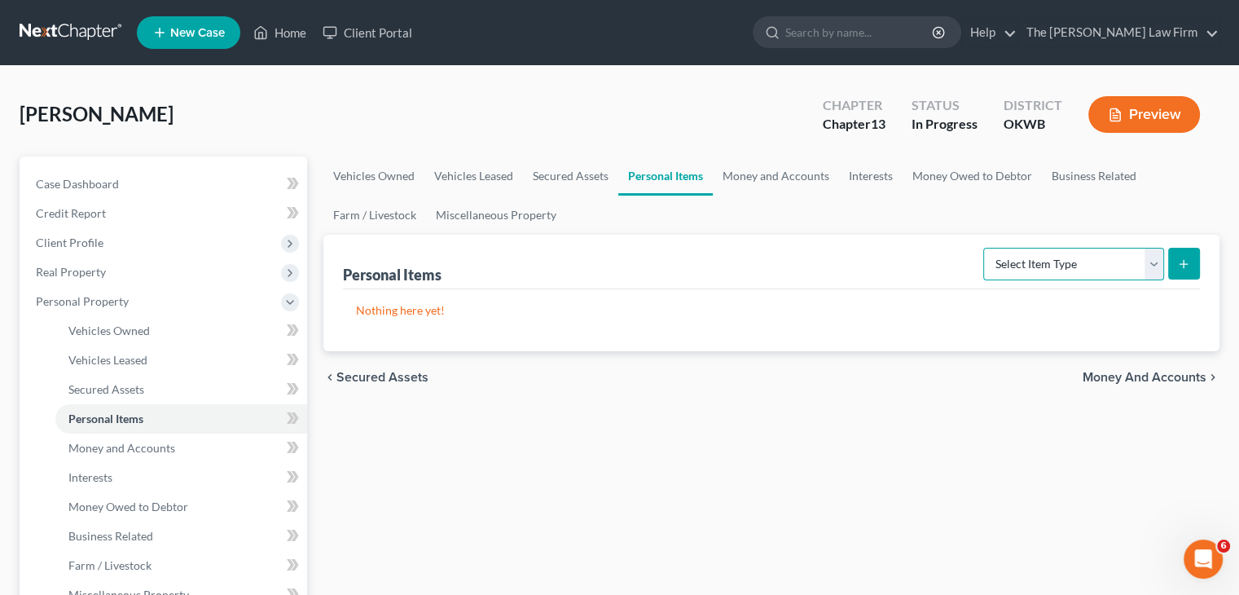
click at [1150, 261] on select "Select Item Type Clothing Collectibles Of Value Electronics Firearms Household …" at bounding box center [1073, 264] width 181 height 33
click at [1150, 264] on select "Select Item Type Clothing Collectibles Of Value Electronics Firearms Household …" at bounding box center [1073, 264] width 181 height 33
select select "clothing"
click at [985, 248] on select "Select Item Type Clothing Collectibles Of Value Electronics Firearms Household …" at bounding box center [1073, 264] width 181 height 33
click at [1181, 265] on icon "submit" at bounding box center [1183, 263] width 13 height 13
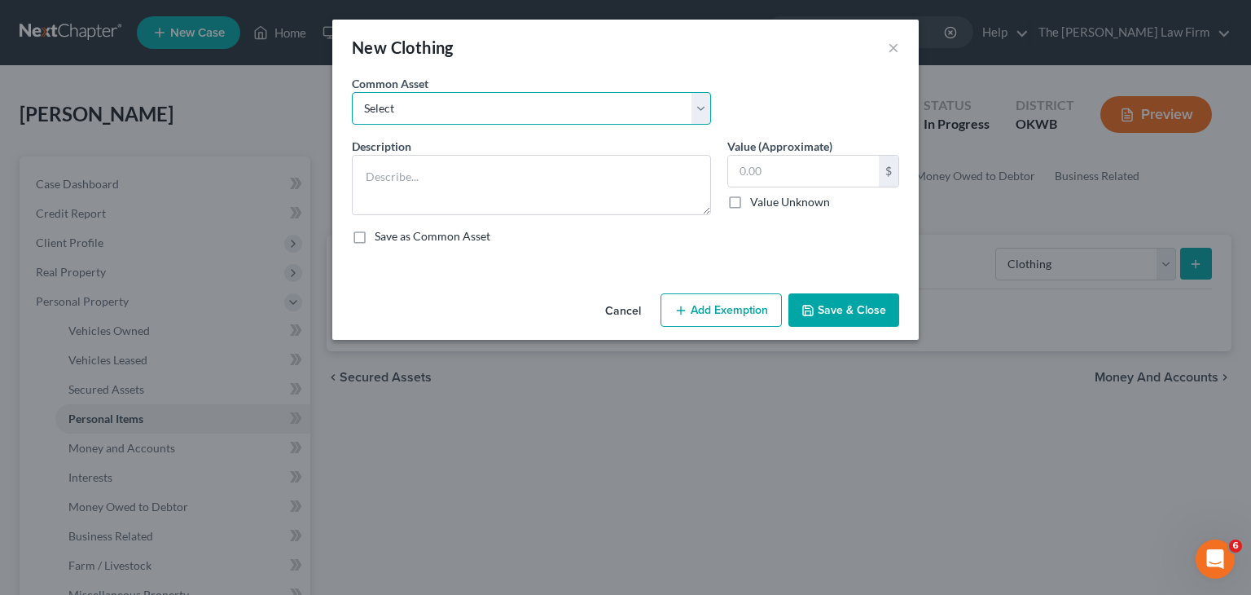
click at [701, 113] on select "Select clothing and shoes clothing and shoes clothing and shoes clothing and sh…" at bounding box center [531, 108] width 359 height 33
select select "7"
click at [352, 92] on select "Select clothing and shoes clothing and shoes clothing and shoes clothing and sh…" at bounding box center [531, 108] width 359 height 33
type textarea "clothing and shoes"
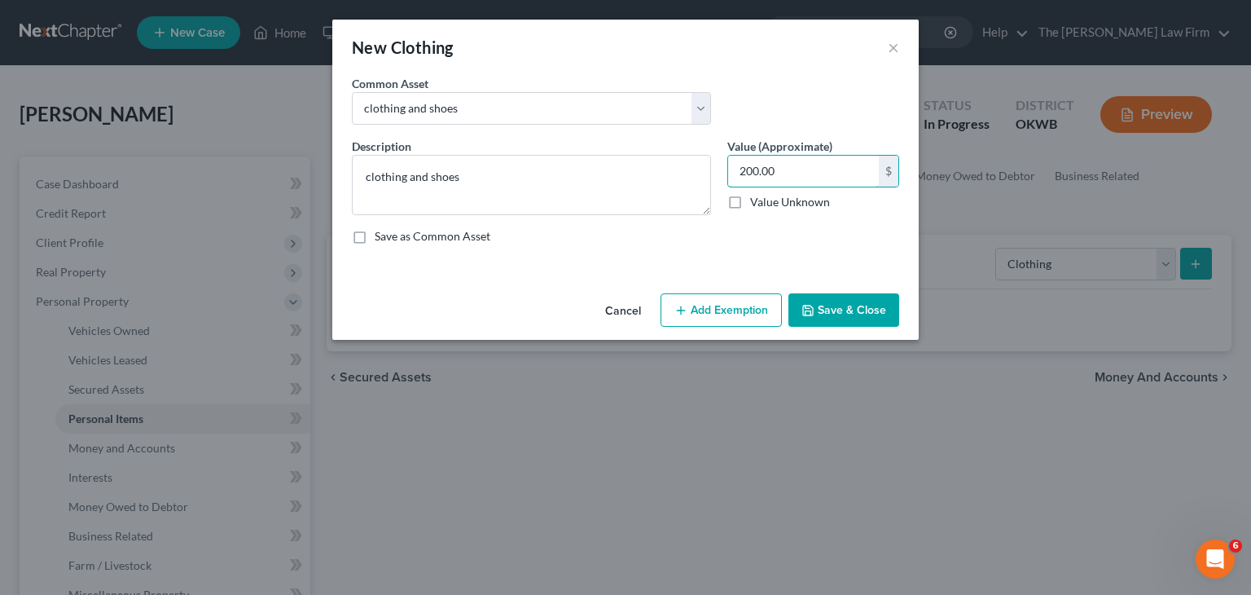
type input "200.00"
click at [727, 314] on button "Add Exemption" at bounding box center [721, 310] width 121 height 34
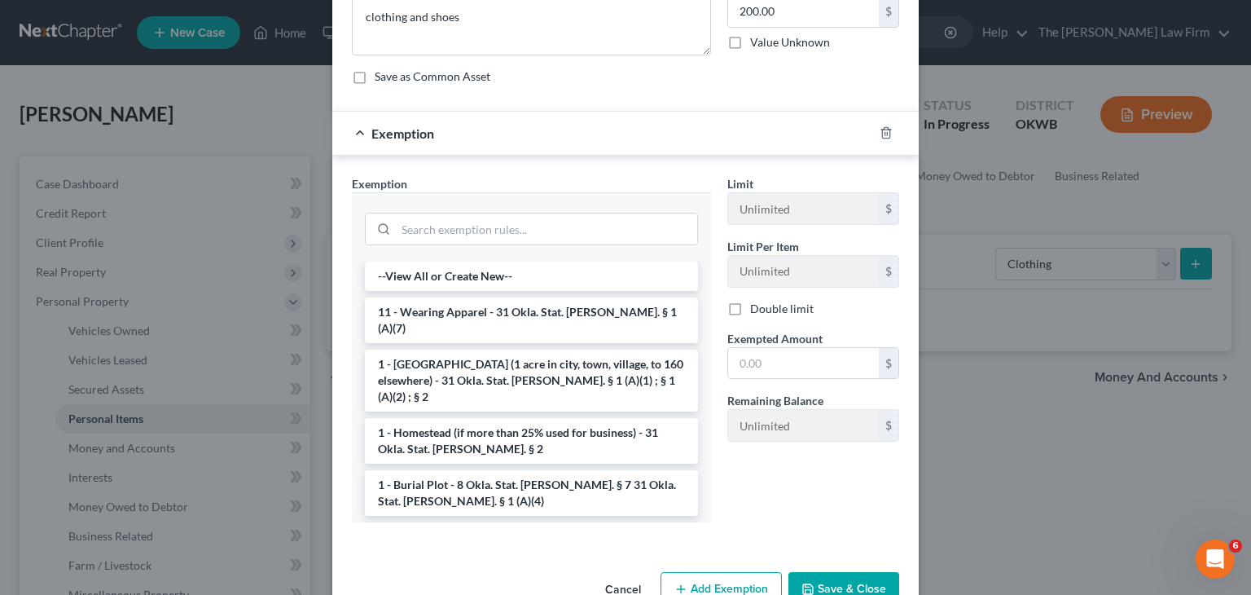
scroll to position [163, 0]
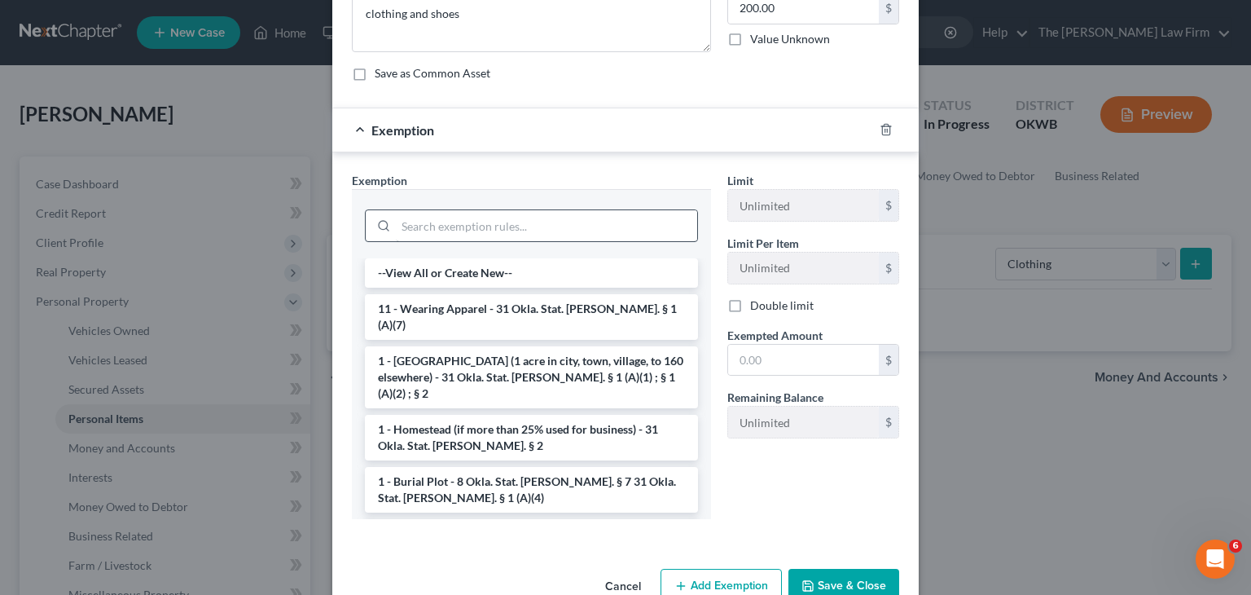
click at [502, 306] on li "11 - Wearing Apparel - 31 Okla. Stat. [PERSON_NAME]. § 1 (A)(7)" at bounding box center [531, 317] width 333 height 46
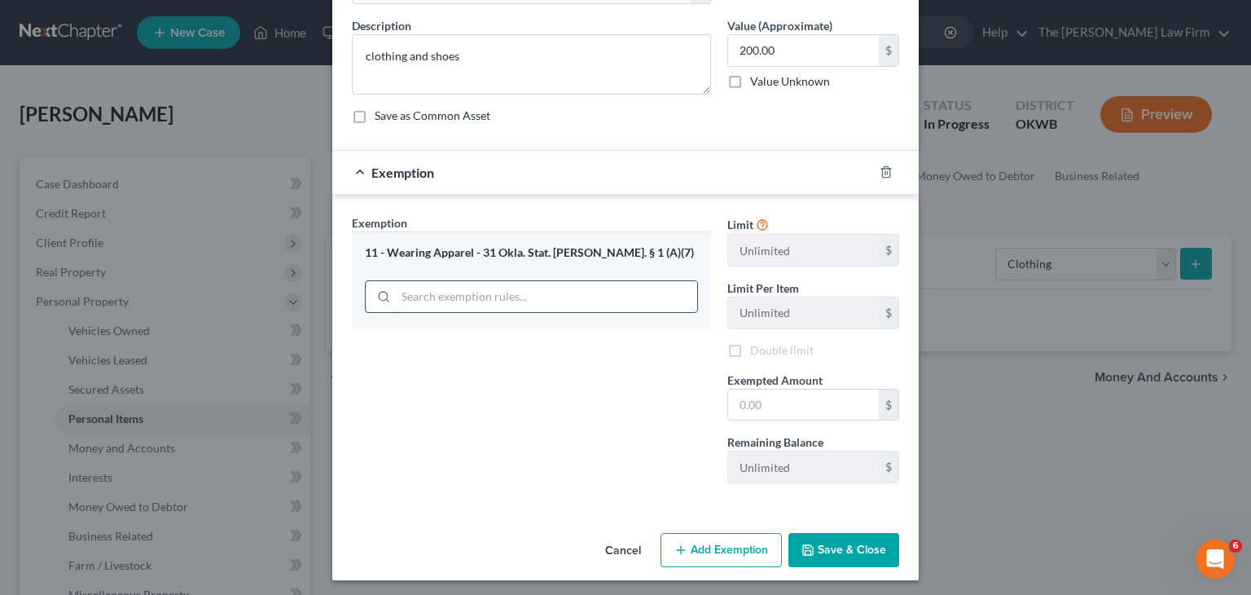
scroll to position [124, 0]
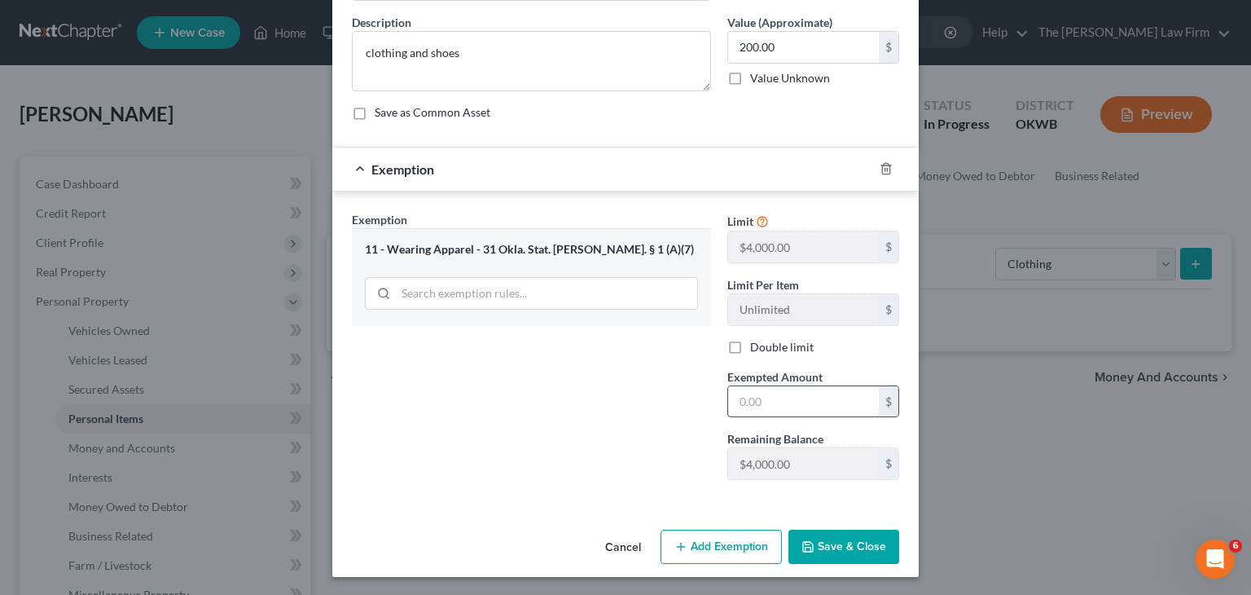
click at [767, 396] on input "text" at bounding box center [803, 401] width 151 height 31
type input "200"
click at [819, 555] on button "Save & Close" at bounding box center [844, 546] width 111 height 34
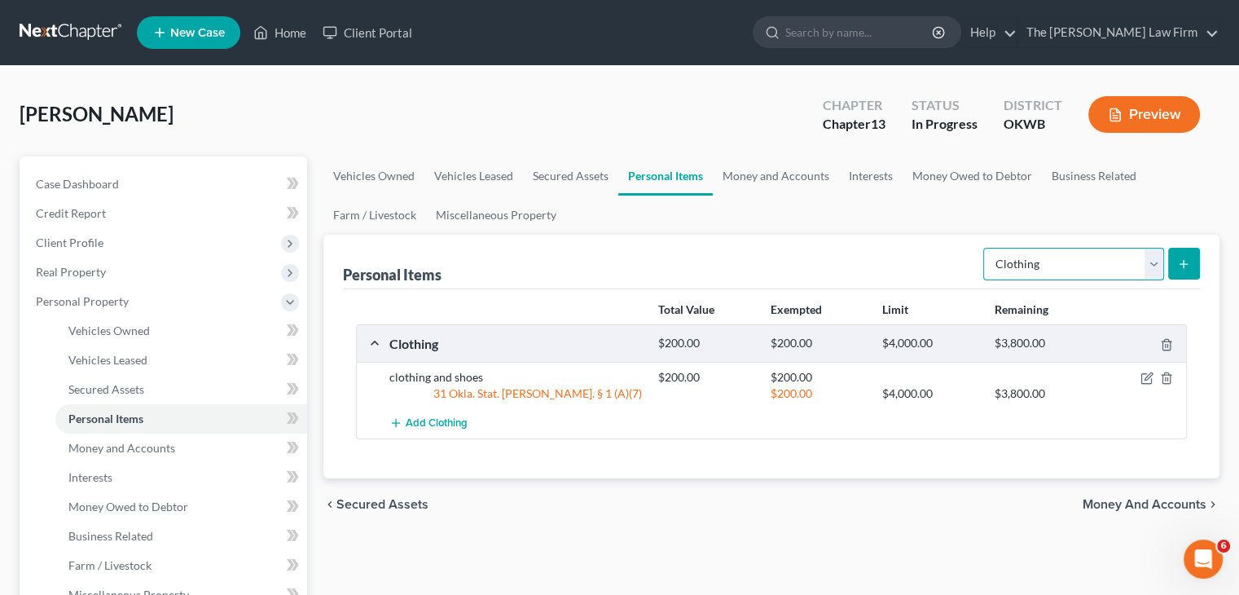
click at [1158, 267] on select "Select Item Type Clothing Collectibles Of Value Electronics Firearms Household …" at bounding box center [1073, 264] width 181 height 33
select select "electronics"
click at [985, 248] on select "Select Item Type Clothing Collectibles Of Value Electronics Firearms Household …" at bounding box center [1073, 264] width 181 height 33
click at [1181, 269] on icon "submit" at bounding box center [1183, 263] width 13 height 13
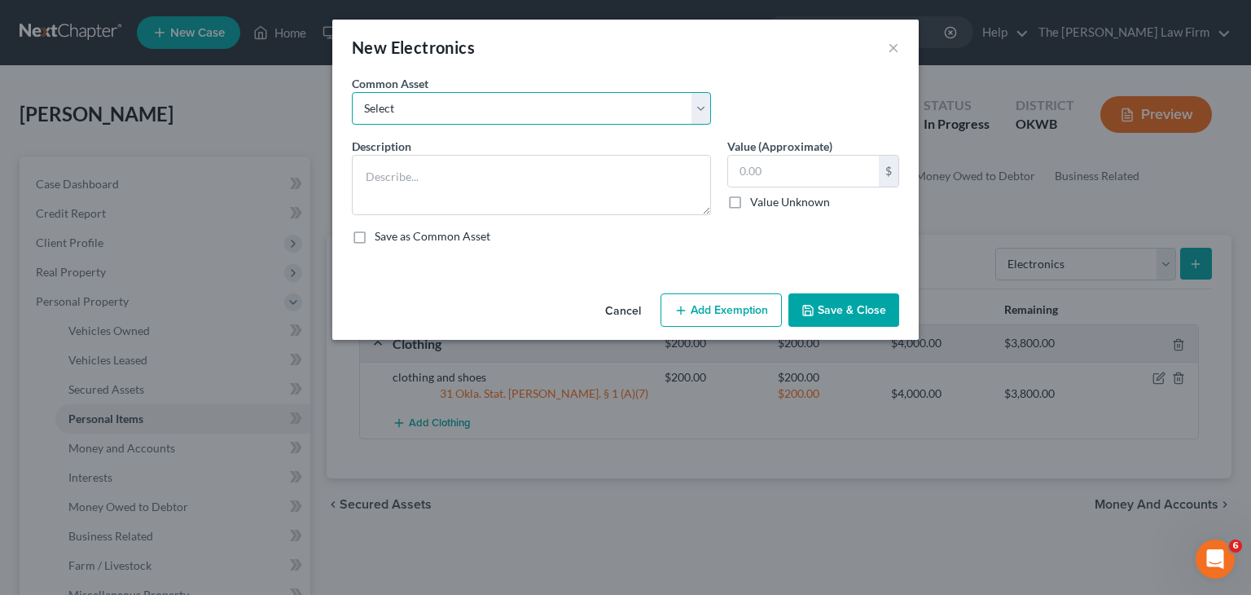
click at [702, 101] on select "Select TVs, computer, phones TVs, laptop, phones, games 2 TVs, PS4" at bounding box center [531, 108] width 359 height 33
select select "0"
click at [352, 92] on select "Select TVs, computer, phones TVs, laptop, phones, games 2 TVs, PS4" at bounding box center [531, 108] width 359 height 33
type textarea "TVs, computer, phones"
type input "900.00"
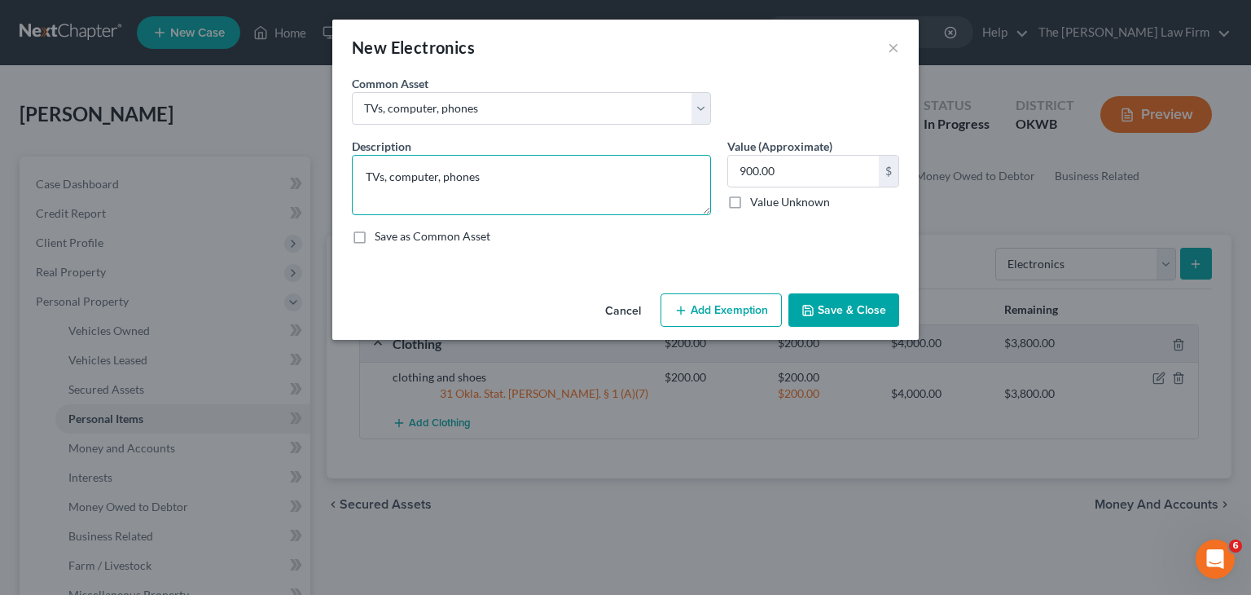
click at [614, 173] on textarea "TVs, computer, phones" at bounding box center [531, 185] width 359 height 60
click at [844, 169] on input "text" at bounding box center [803, 171] width 151 height 31
click at [544, 176] on textarea "TVs, computer, phones900.00" at bounding box center [531, 185] width 359 height 60
type textarea "TVs, computer, phones"
click at [769, 173] on input "text" at bounding box center [803, 171] width 151 height 31
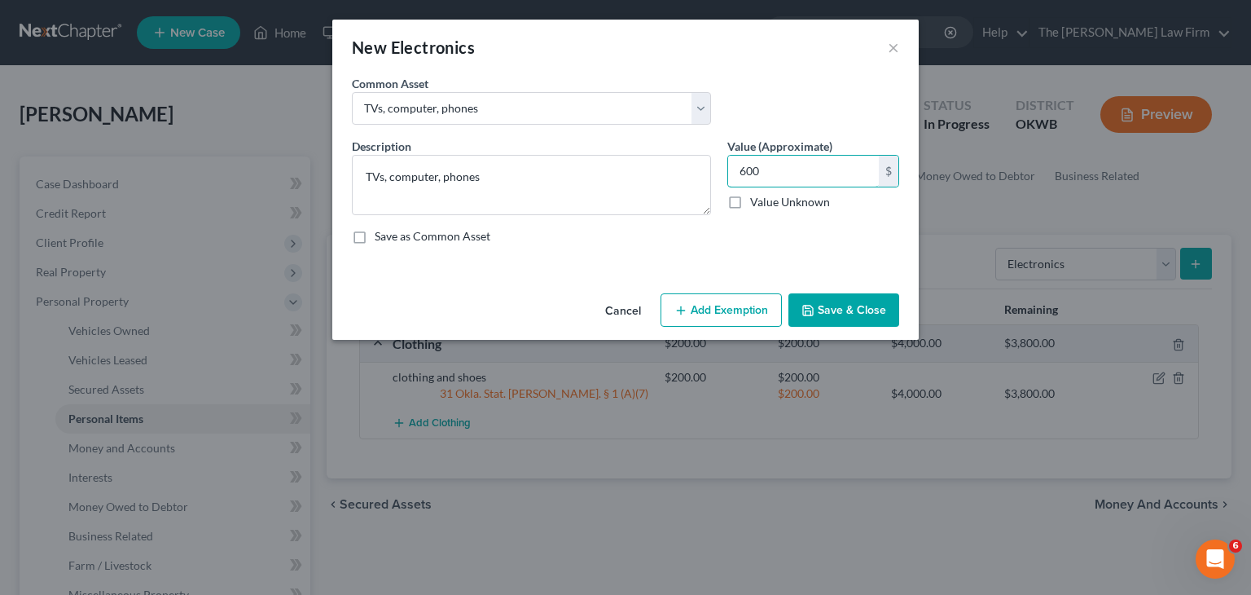
type input "600"
click at [753, 302] on button "Add Exemption" at bounding box center [721, 310] width 121 height 34
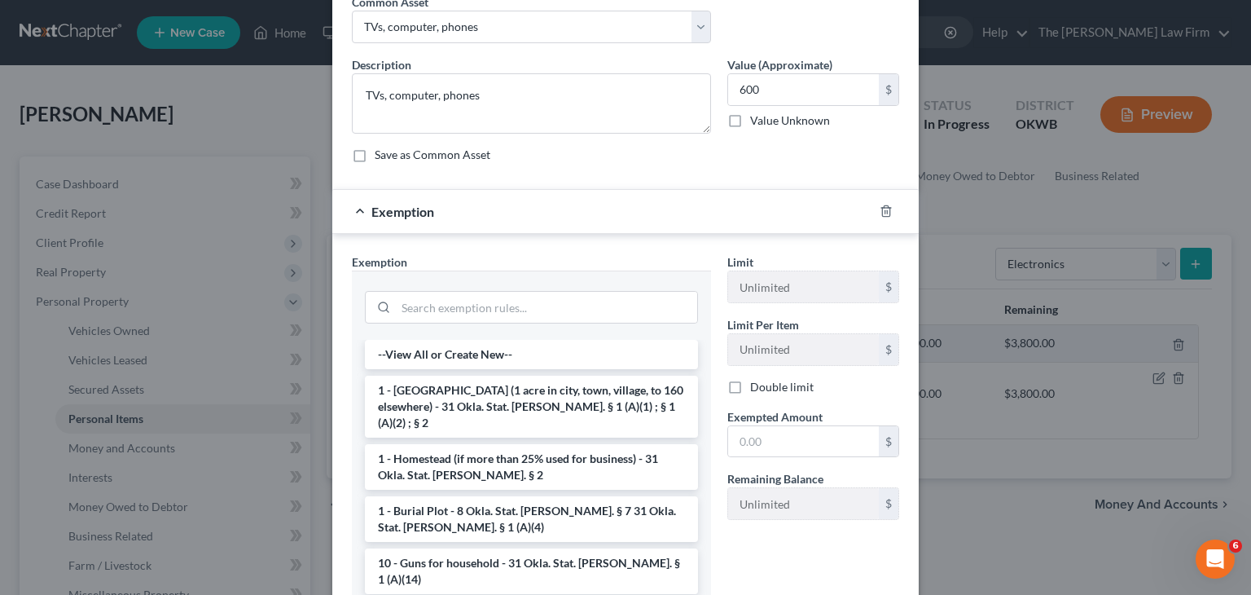
scroll to position [0, 0]
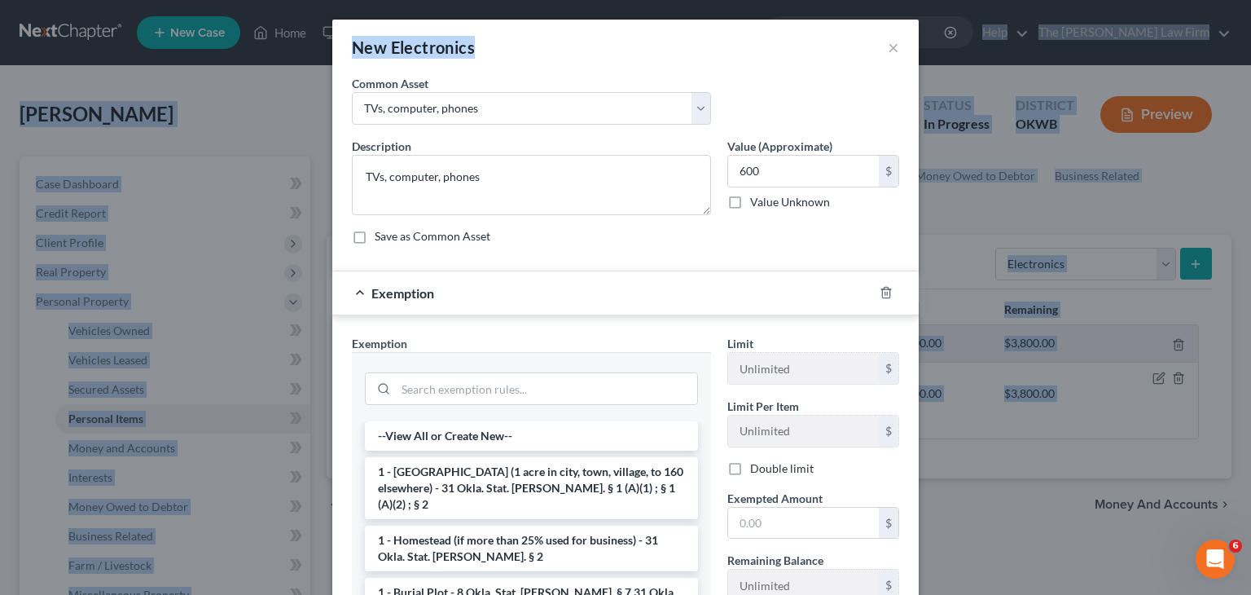
drag, startPoint x: 658, startPoint y: 46, endPoint x: 698, endPoint y: -33, distance: 88.5
click at [698, 0] on html "Home New Case Client Portal The [PERSON_NAME] Law Firm [EMAIL_ADDRESS][DOMAIN_N…" at bounding box center [625, 594] width 1251 height 1189
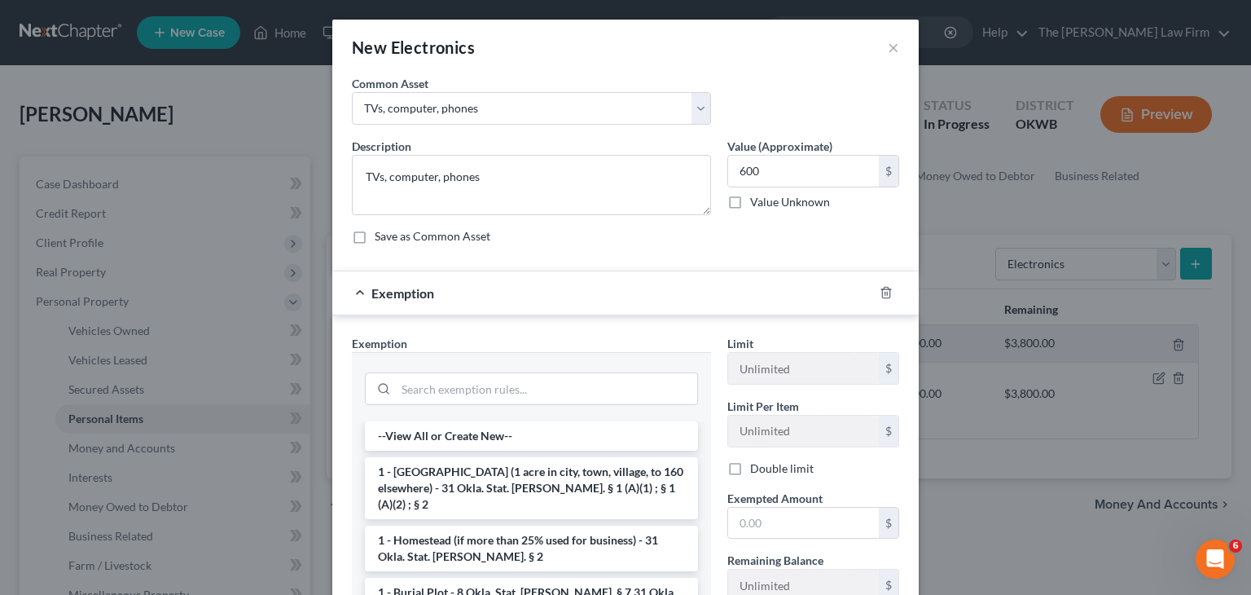
click at [633, 149] on div "Description * TVs, computer, phones" at bounding box center [532, 176] width 376 height 77
click at [524, 384] on input "search" at bounding box center [546, 388] width 301 height 31
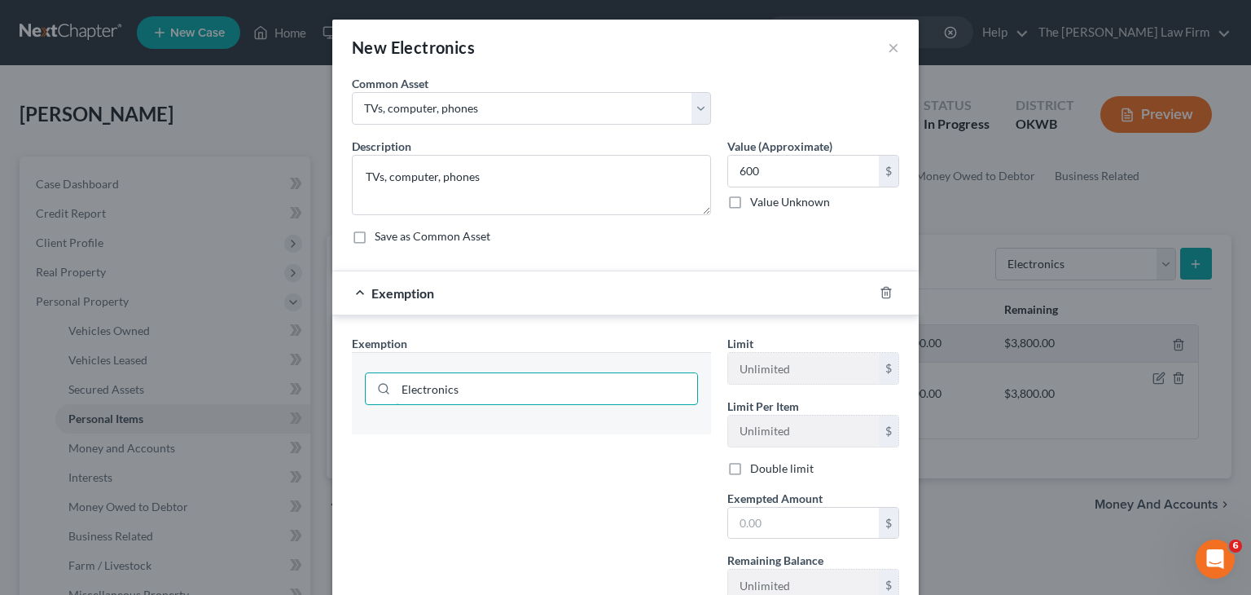
scroll to position [121, 0]
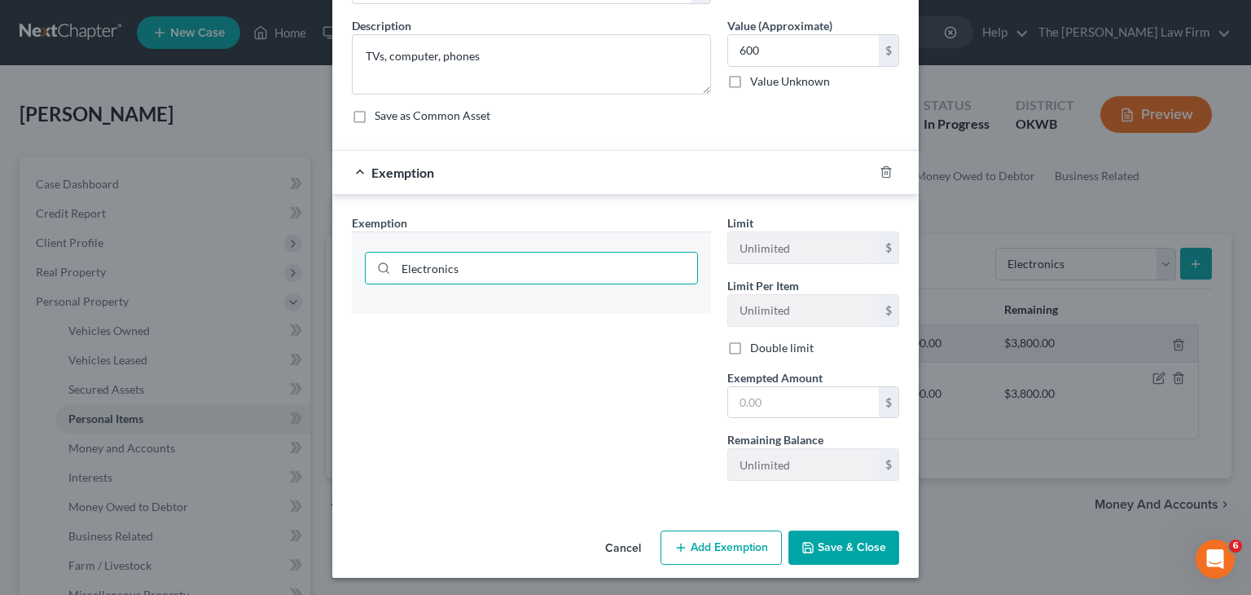
type input "Electronics"
click at [835, 553] on button "Save & Close" at bounding box center [844, 547] width 111 height 34
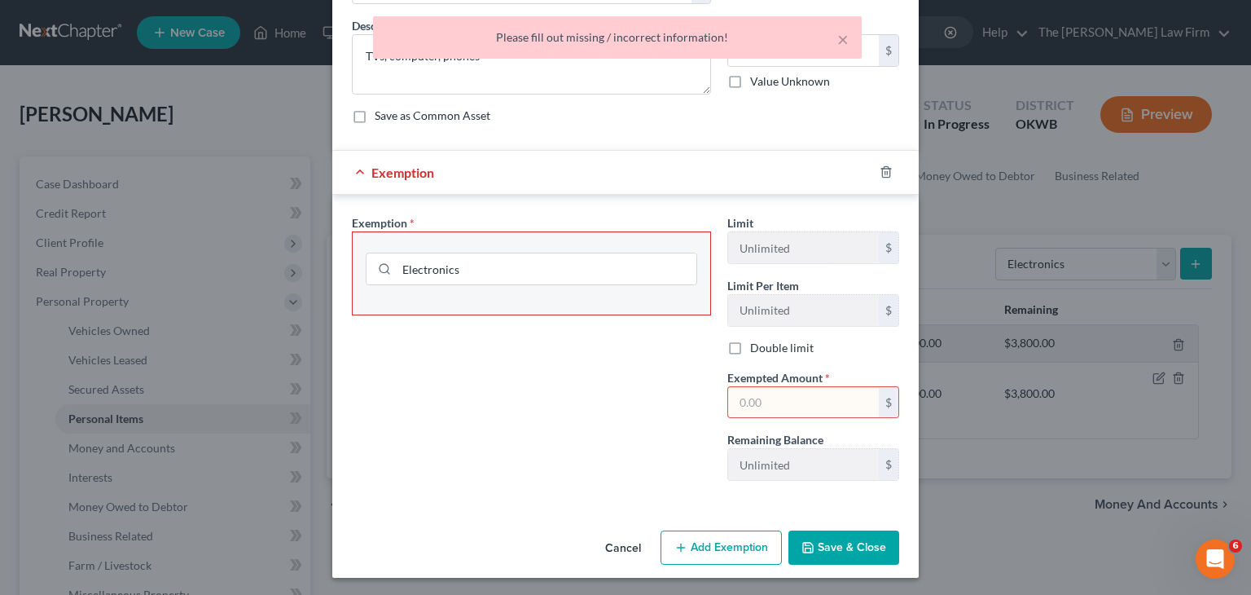
drag, startPoint x: 553, startPoint y: 228, endPoint x: 529, endPoint y: 237, distance: 25.3
click at [551, 227] on div "Exemption * Electronics" at bounding box center [531, 264] width 359 height 101
click at [758, 395] on input "text" at bounding box center [803, 402] width 151 height 31
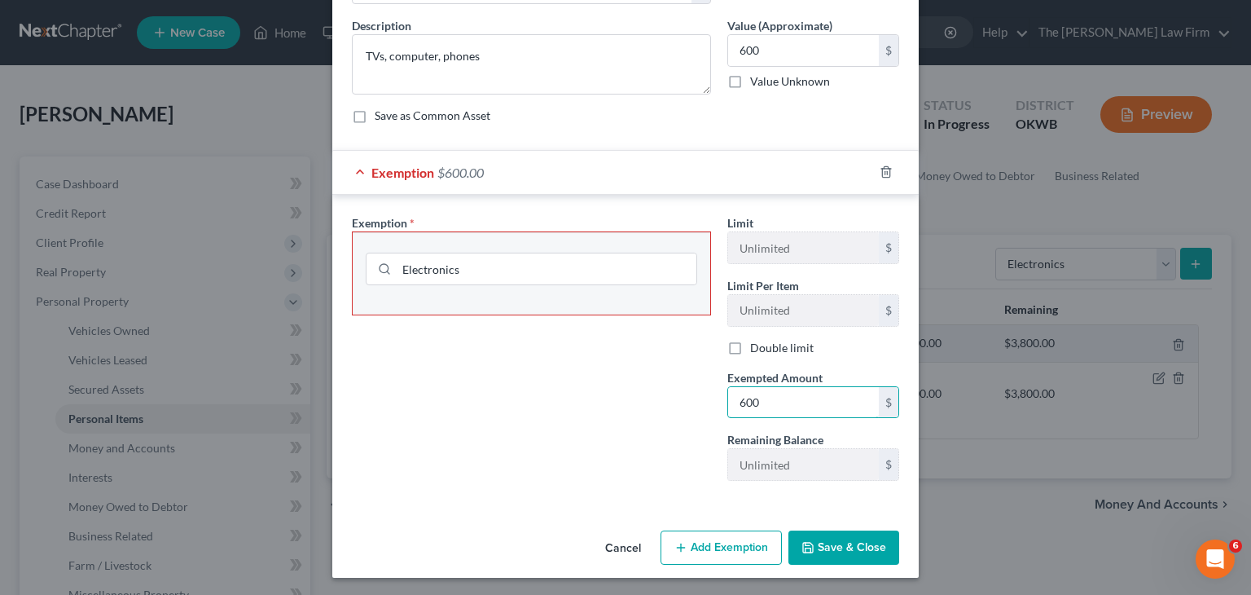
type input "600"
click at [815, 548] on button "Save & Close" at bounding box center [844, 547] width 111 height 34
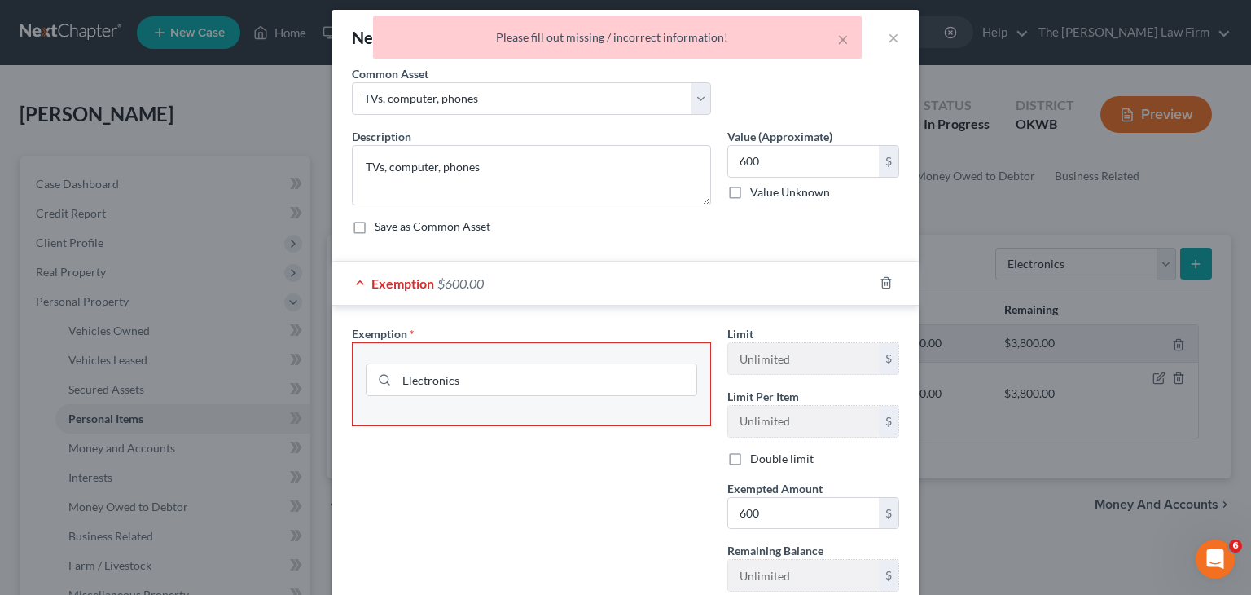
scroll to position [0, 0]
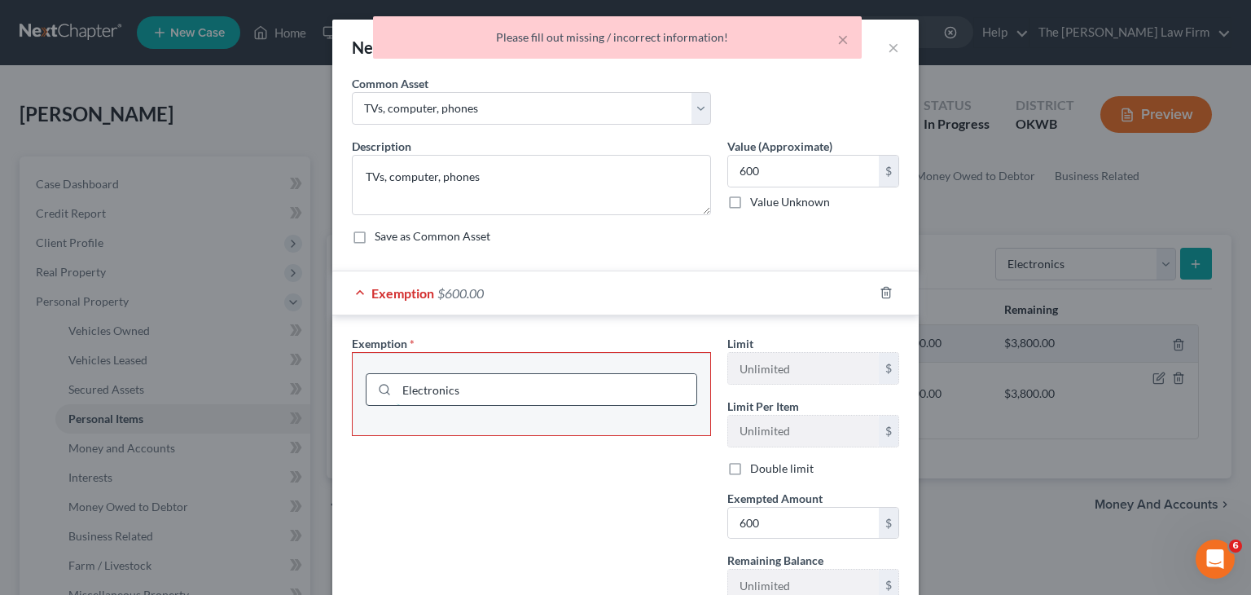
click at [611, 379] on input "Electronics" at bounding box center [547, 389] width 300 height 31
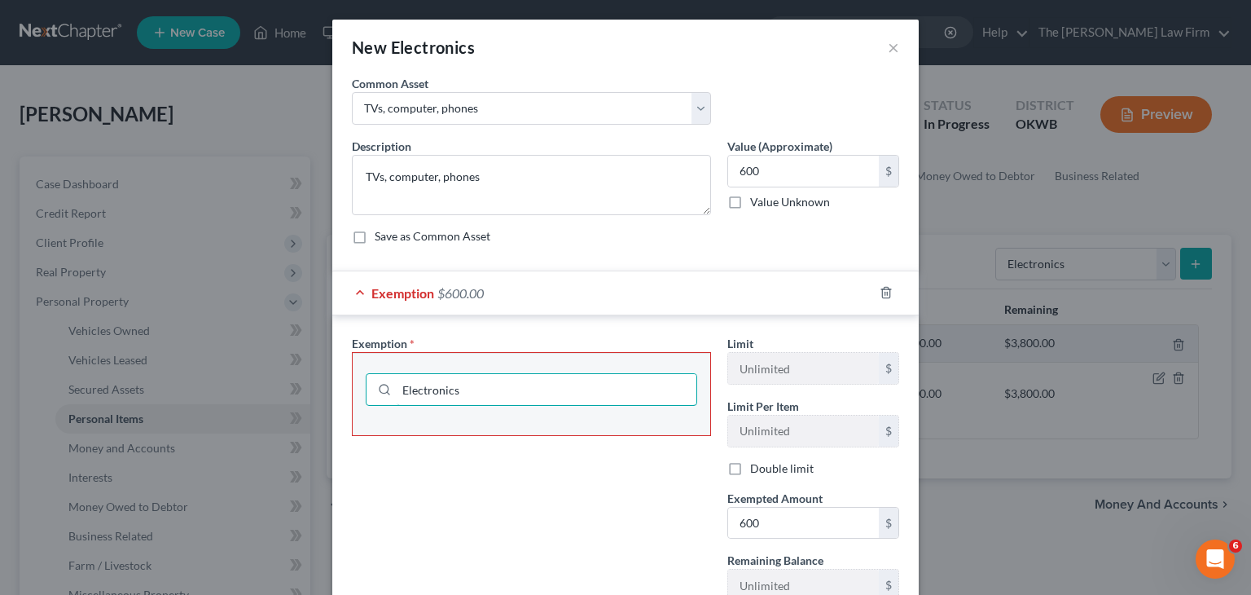
drag, startPoint x: 587, startPoint y: 392, endPoint x: 369, endPoint y: 414, distance: 218.6
click at [366, 406] on div "Electronics" at bounding box center [532, 388] width 332 height 42
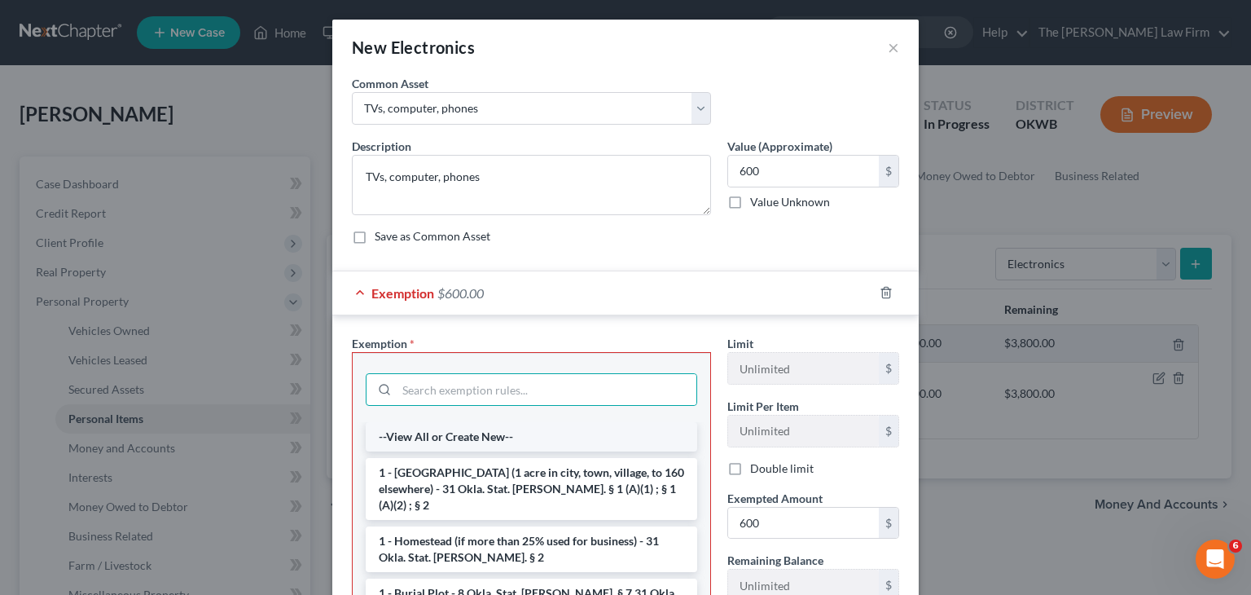
click at [433, 431] on li "--View All or Create New--" at bounding box center [532, 436] width 332 height 29
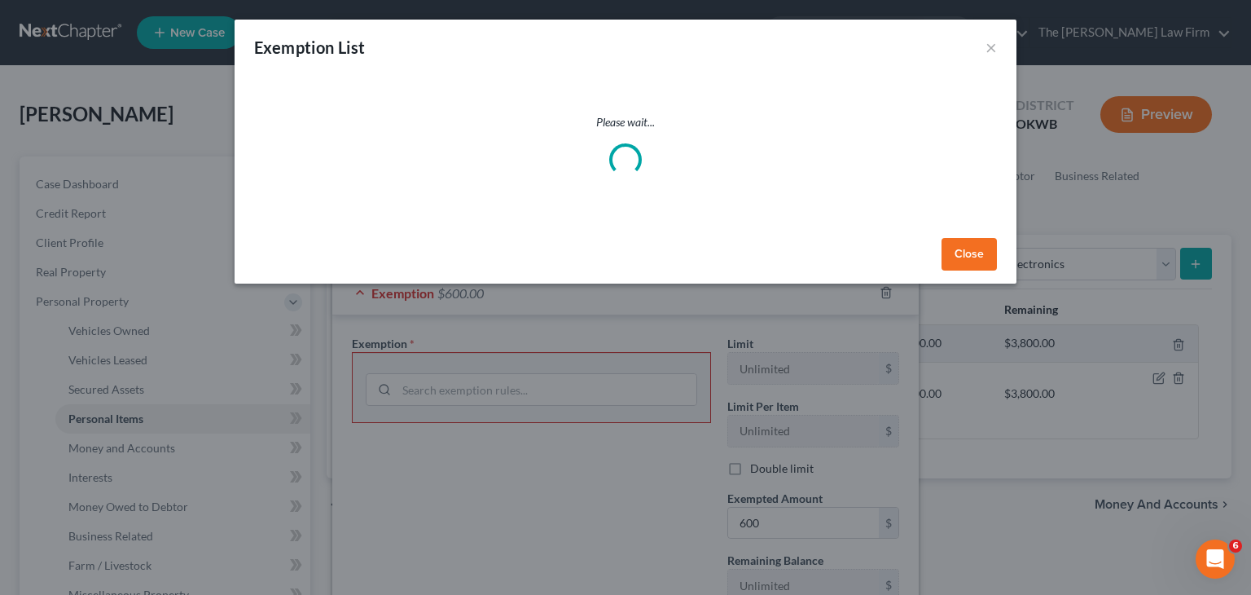
select select "38"
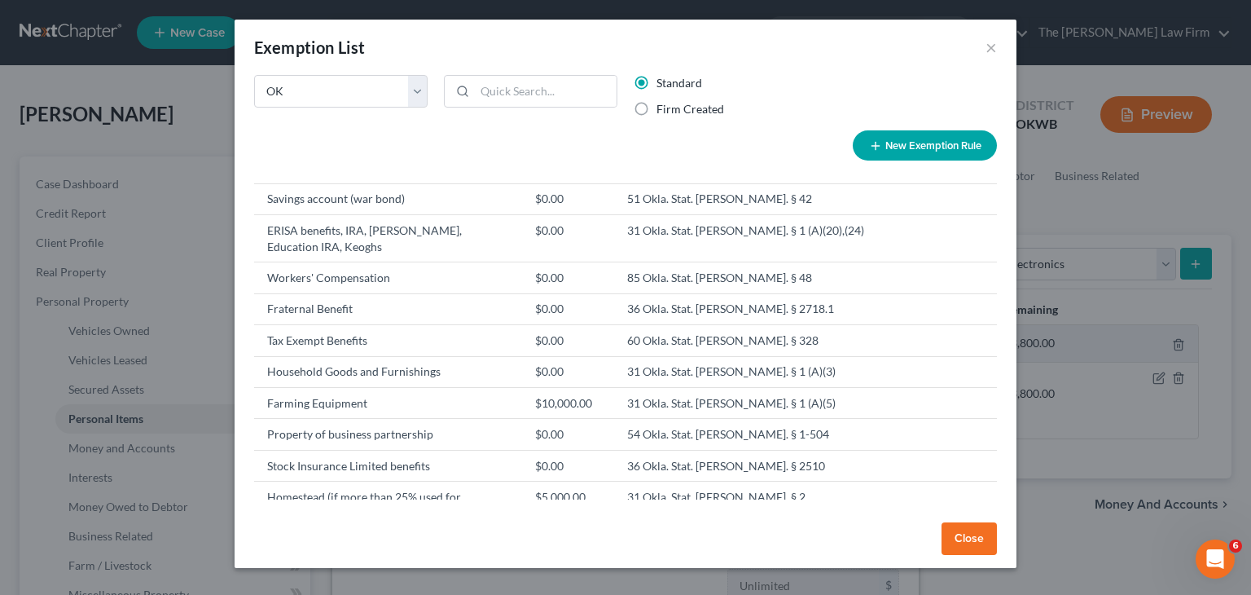
scroll to position [1342, 0]
click at [420, 354] on td "Household Goods and Furnishings" at bounding box center [388, 369] width 268 height 31
click at [958, 537] on button "Close" at bounding box center [969, 538] width 55 height 33
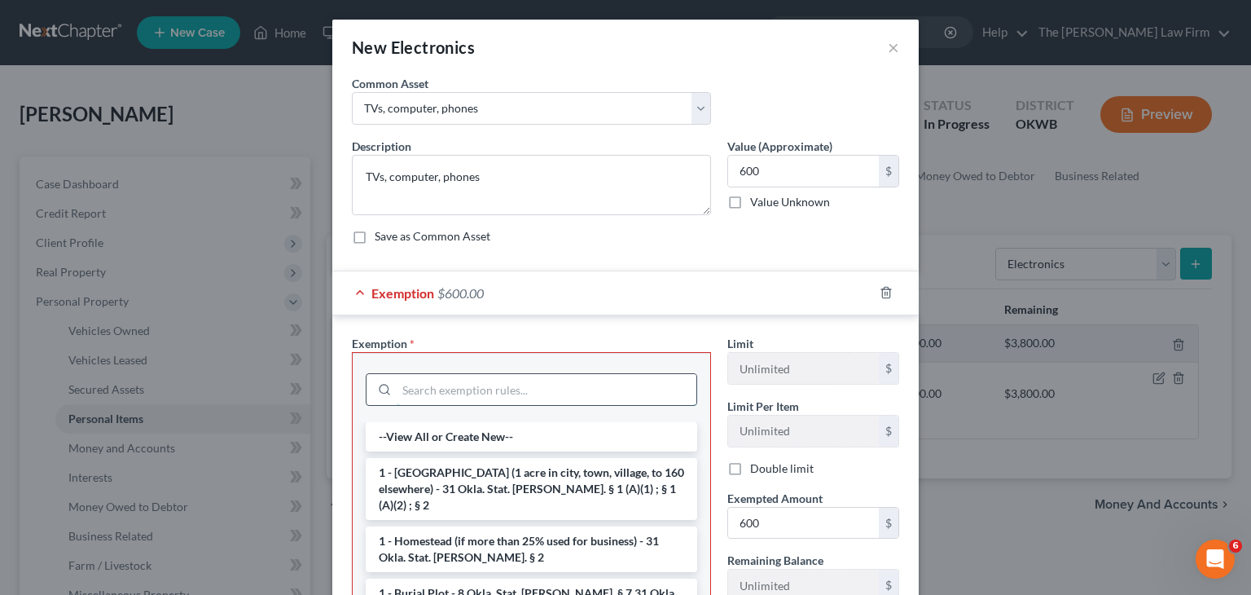
click at [472, 383] on input "search" at bounding box center [547, 389] width 300 height 31
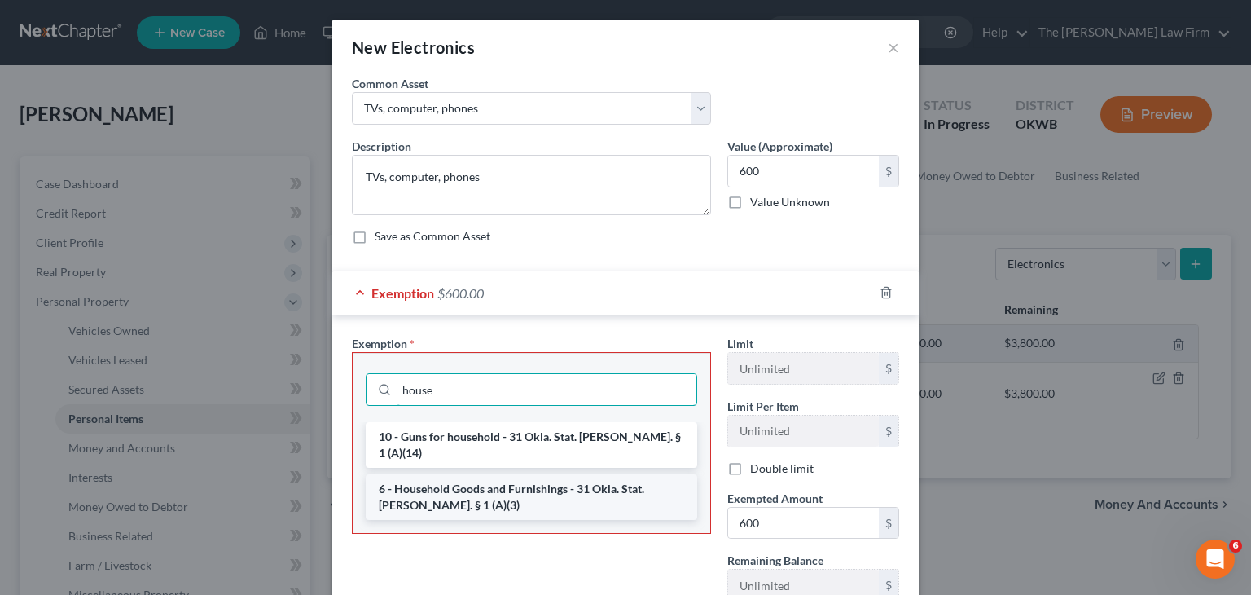
type input "house"
click at [486, 486] on li "6 - Household Goods and Furnishings - 31 Okla. Stat. [PERSON_NAME]. § 1 (A)(3)" at bounding box center [532, 497] width 332 height 46
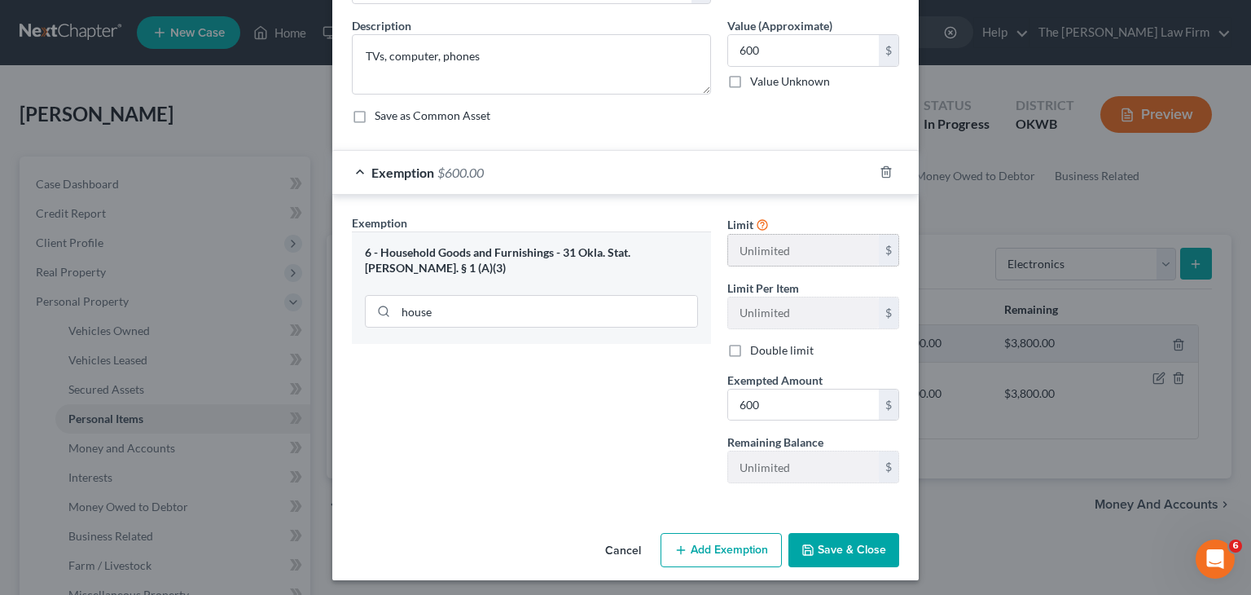
scroll to position [124, 0]
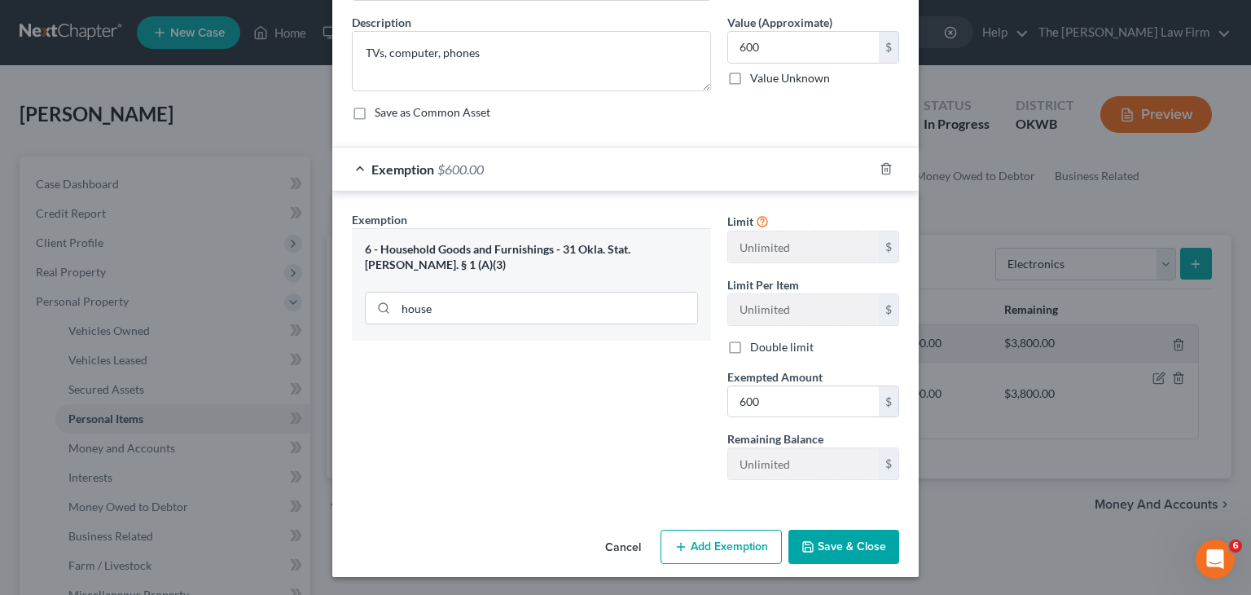
drag, startPoint x: 857, startPoint y: 547, endPoint x: 859, endPoint y: 557, distance: 9.9
click at [857, 548] on button "Save & Close" at bounding box center [844, 546] width 111 height 34
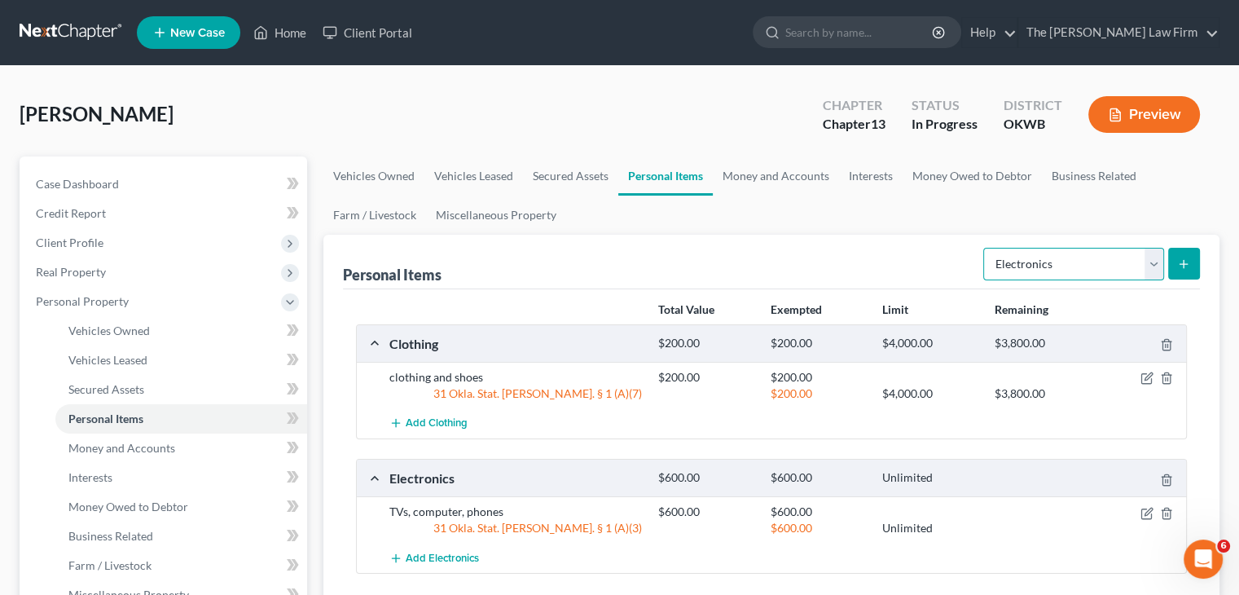
click at [1157, 265] on select "Select Item Type Clothing Collectibles Of Value Electronics Firearms Household …" at bounding box center [1073, 264] width 181 height 33
select select "household_goods"
click at [985, 248] on select "Select Item Type Clothing Collectibles Of Value Electronics Firearms Household …" at bounding box center [1073, 264] width 181 height 33
click at [1186, 268] on icon "submit" at bounding box center [1183, 263] width 13 height 13
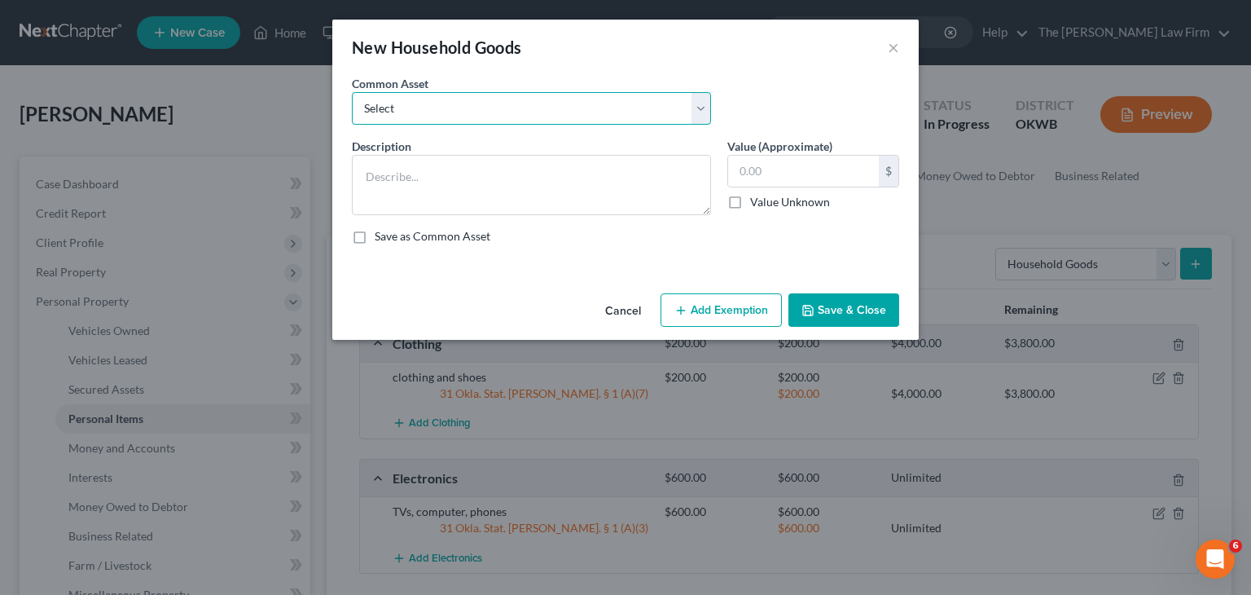
click at [701, 110] on select "Select furniture, household goods, appliances furniture, household goods, appli…" at bounding box center [531, 108] width 359 height 33
select select "0"
click at [352, 92] on select "Select furniture, household goods, appliances furniture, household goods, appli…" at bounding box center [531, 108] width 359 height 33
type textarea "furniture, household goods, appliances"
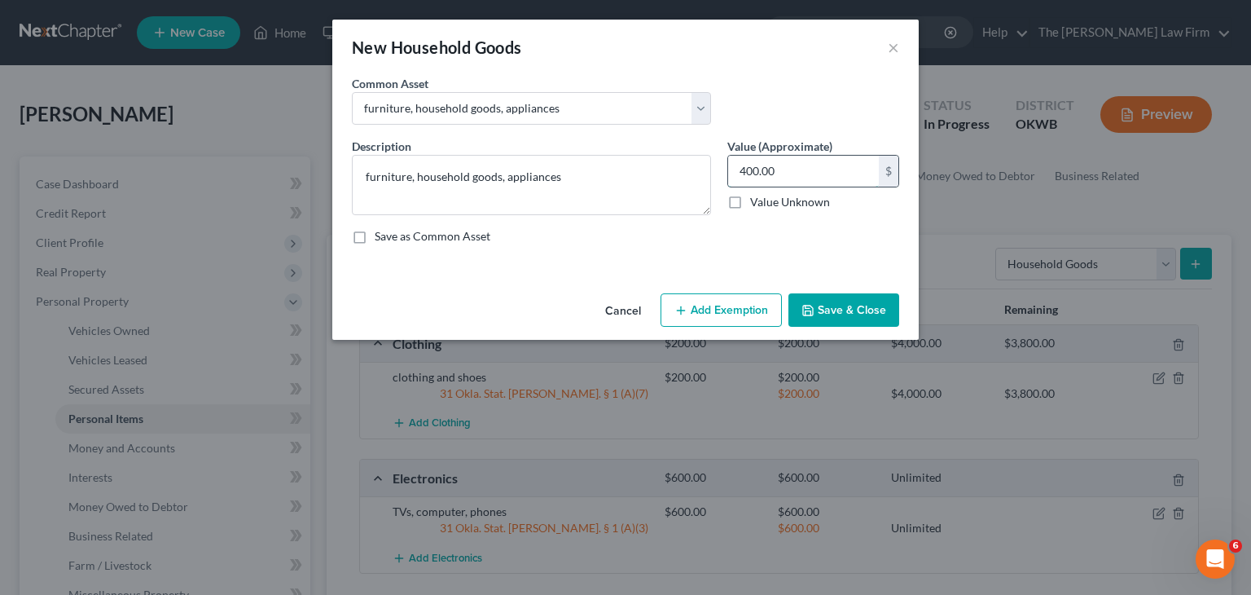
click at [811, 161] on input "400.00" at bounding box center [803, 171] width 151 height 31
type input "700.00"
click at [719, 311] on button "Add Exemption" at bounding box center [721, 310] width 121 height 34
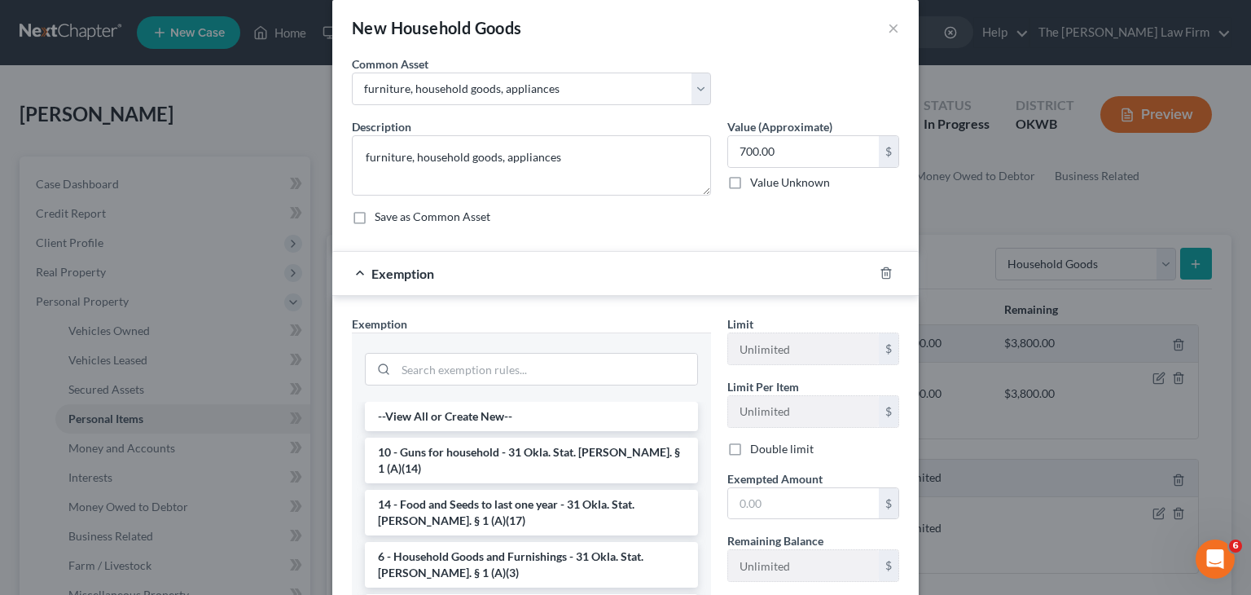
scroll to position [81, 0]
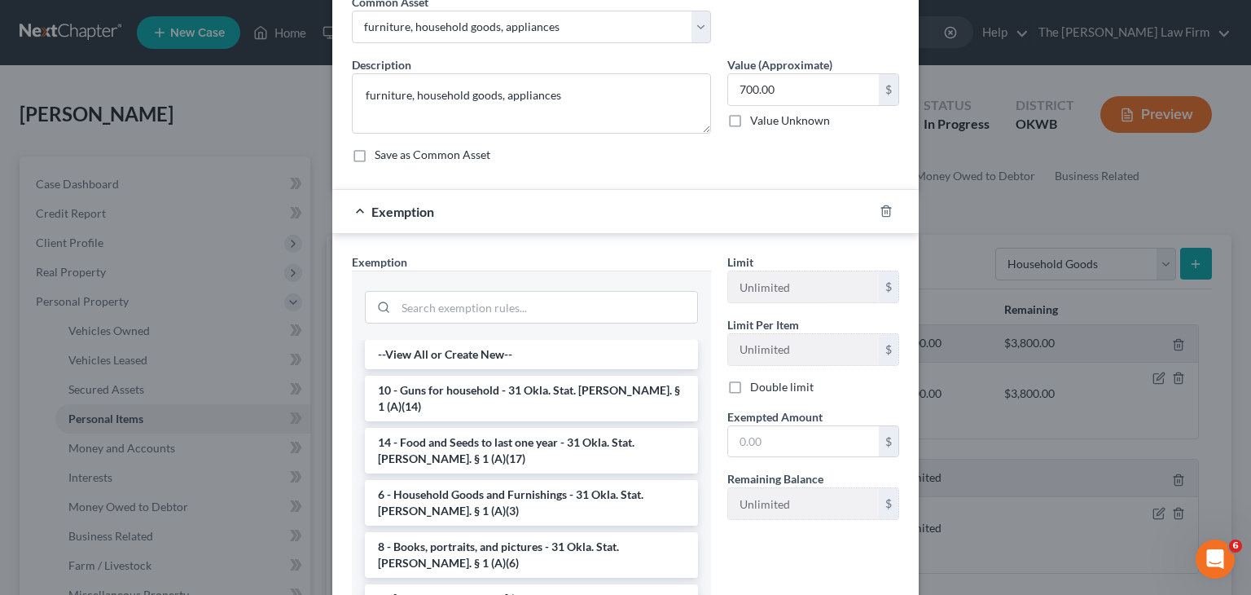
click at [496, 480] on li "6 - Household Goods and Furnishings - 31 Okla. Stat. [PERSON_NAME]. § 1 (A)(3)" at bounding box center [531, 503] width 333 height 46
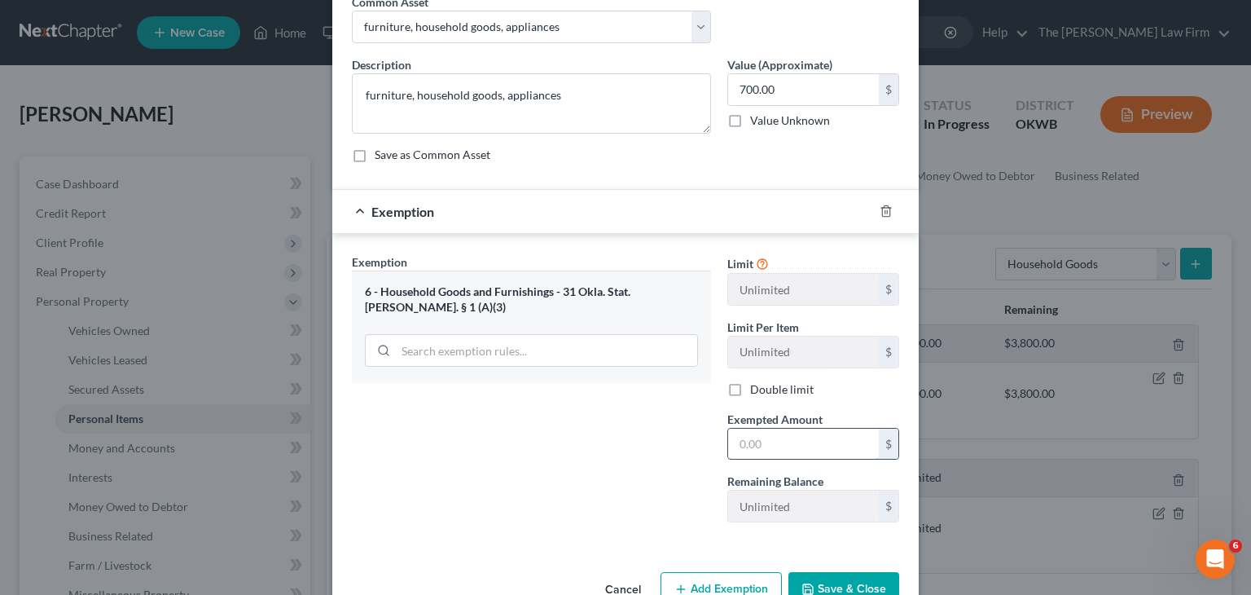
drag, startPoint x: 814, startPoint y: 450, endPoint x: 765, endPoint y: 440, distance: 50.0
click at [811, 450] on input "text" at bounding box center [803, 443] width 151 height 31
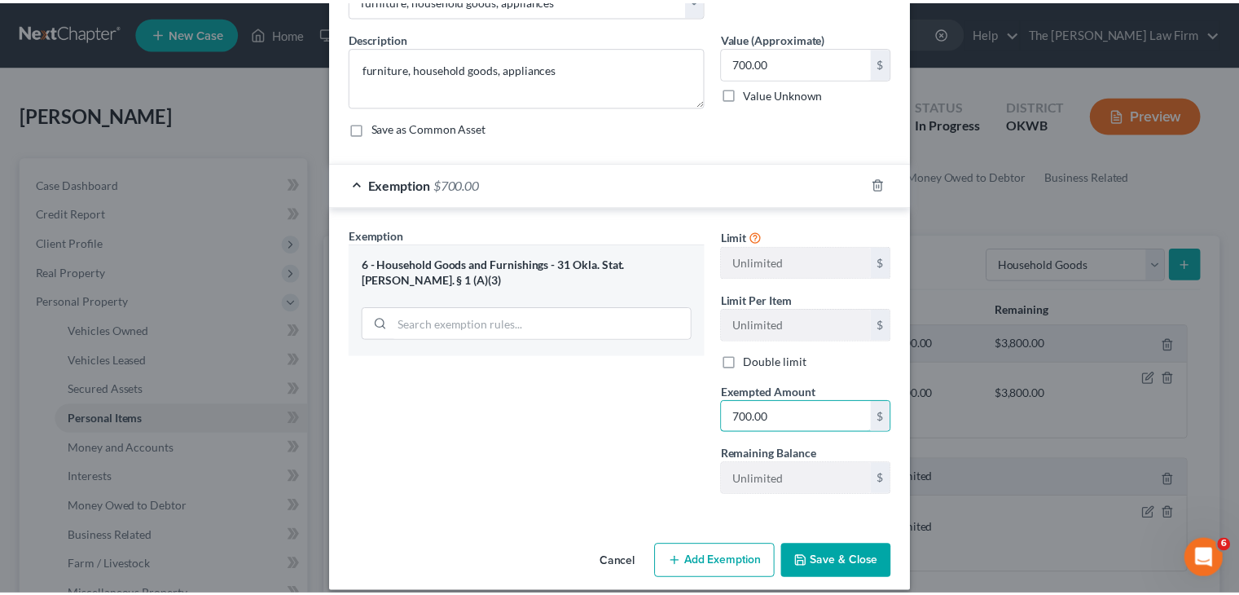
scroll to position [124, 0]
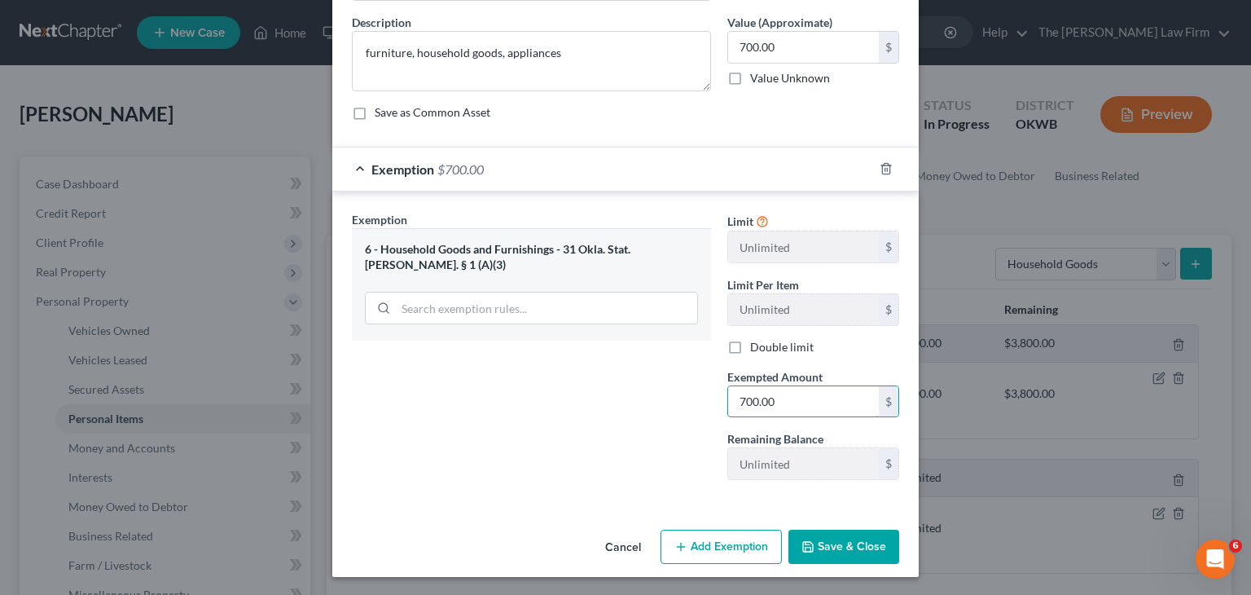
type input "700.00"
click at [825, 548] on button "Save & Close" at bounding box center [844, 546] width 111 height 34
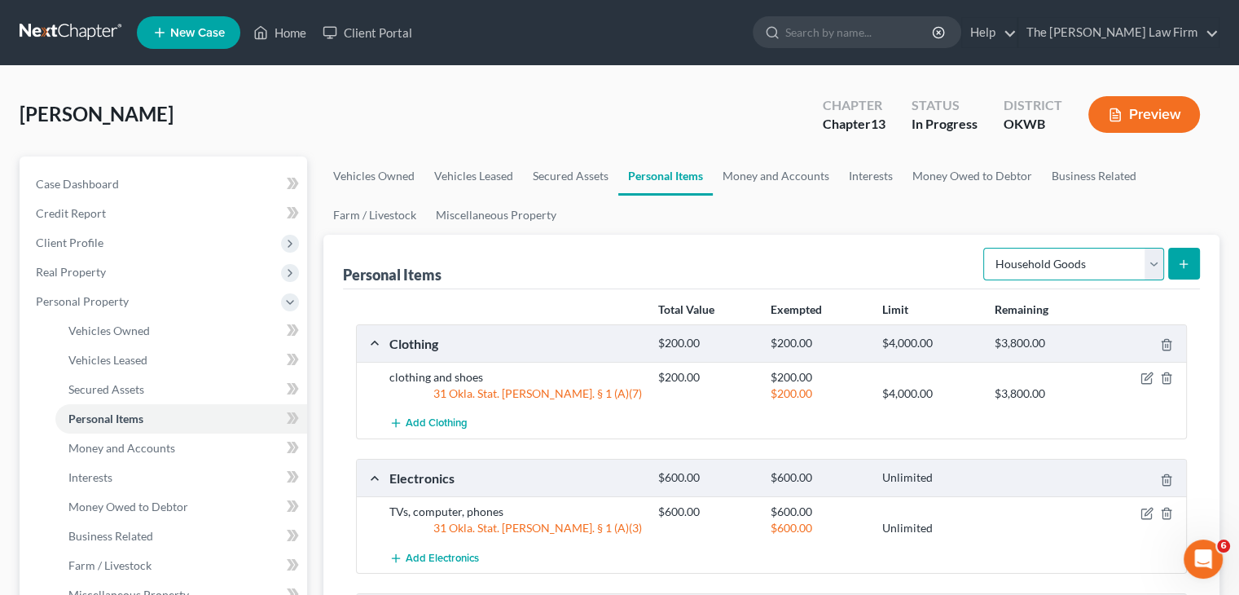
click at [1160, 265] on select "Select Item Type Clothing Collectibles Of Value Electronics Firearms Household …" at bounding box center [1073, 264] width 181 height 33
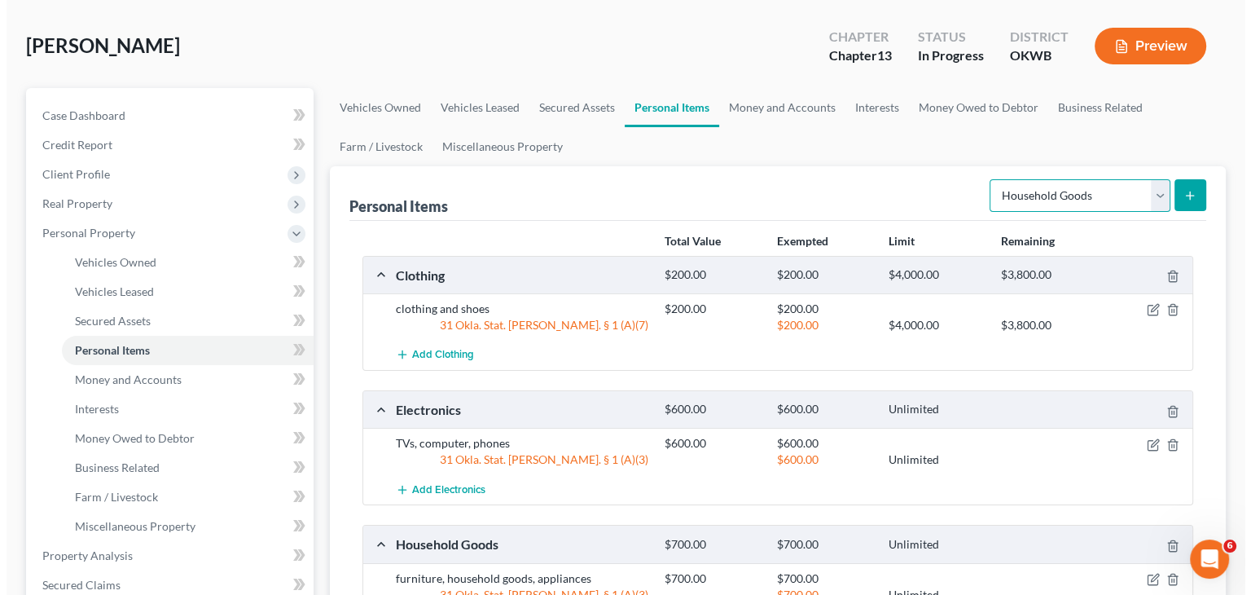
scroll to position [163, 0]
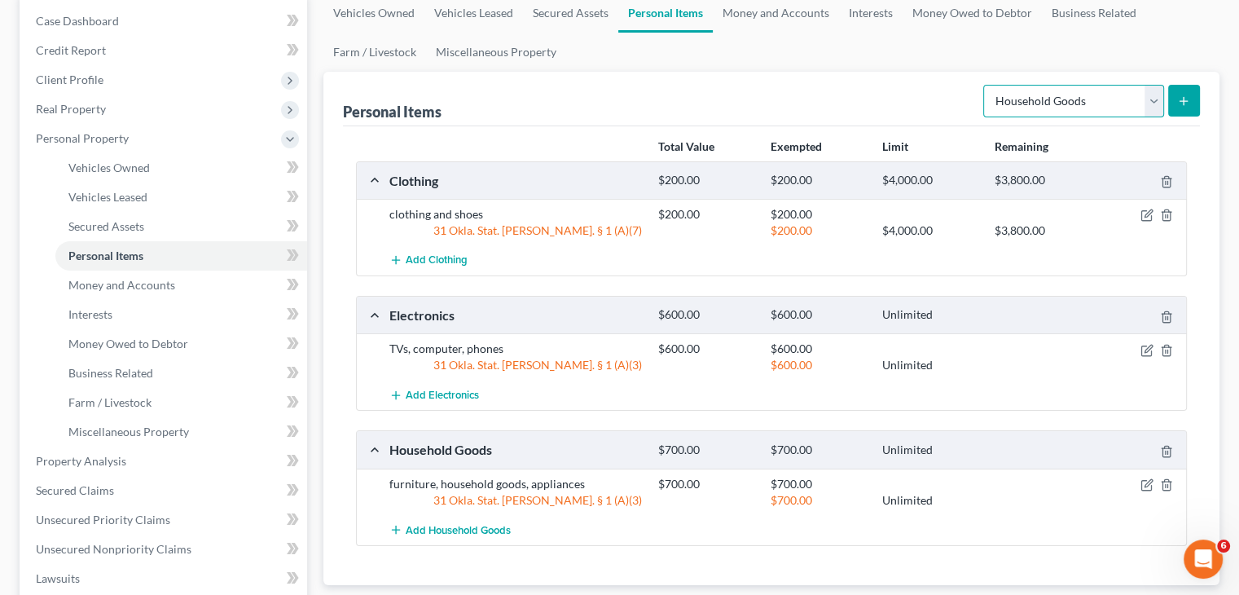
click at [1153, 108] on select "Select Item Type Clothing Collectibles Of Value Electronics Firearms Household …" at bounding box center [1073, 101] width 181 height 33
select select "jewelry"
click at [985, 85] on select "Select Item Type Clothing Collectibles Of Value Electronics Firearms Household …" at bounding box center [1073, 101] width 181 height 33
click at [1179, 103] on icon "submit" at bounding box center [1183, 100] width 13 height 13
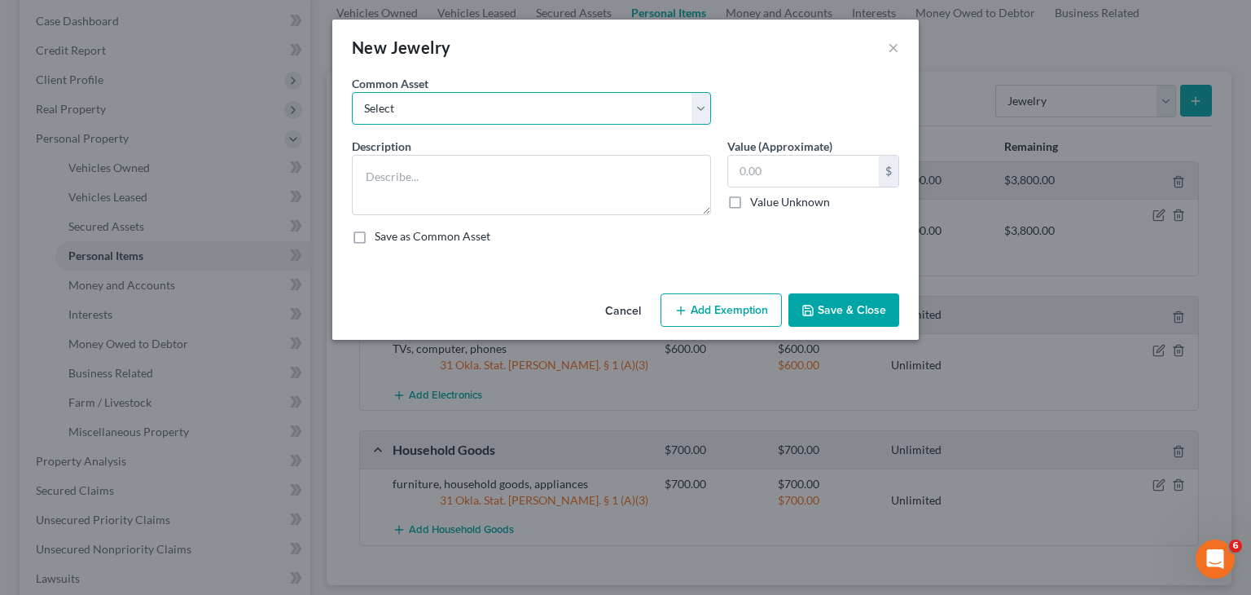
click at [702, 112] on select "Select wedding ring wedding ring wedding ring" at bounding box center [531, 108] width 359 height 33
click at [640, 117] on select "Select wedding ring wedding ring wedding ring" at bounding box center [531, 108] width 359 height 33
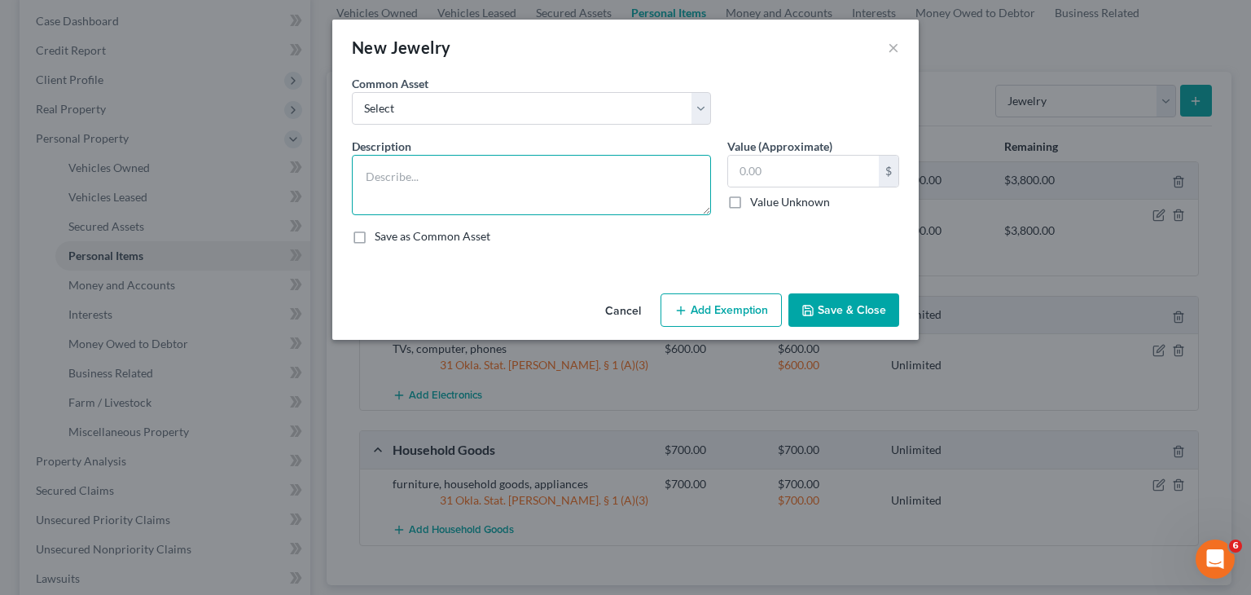
click at [616, 179] on textarea at bounding box center [531, 185] width 359 height 60
type textarea "Jewlery"
click at [793, 165] on input "text" at bounding box center [803, 171] width 151 height 31
type input "300.00"
click at [745, 314] on button "Add Exemption" at bounding box center [721, 310] width 121 height 34
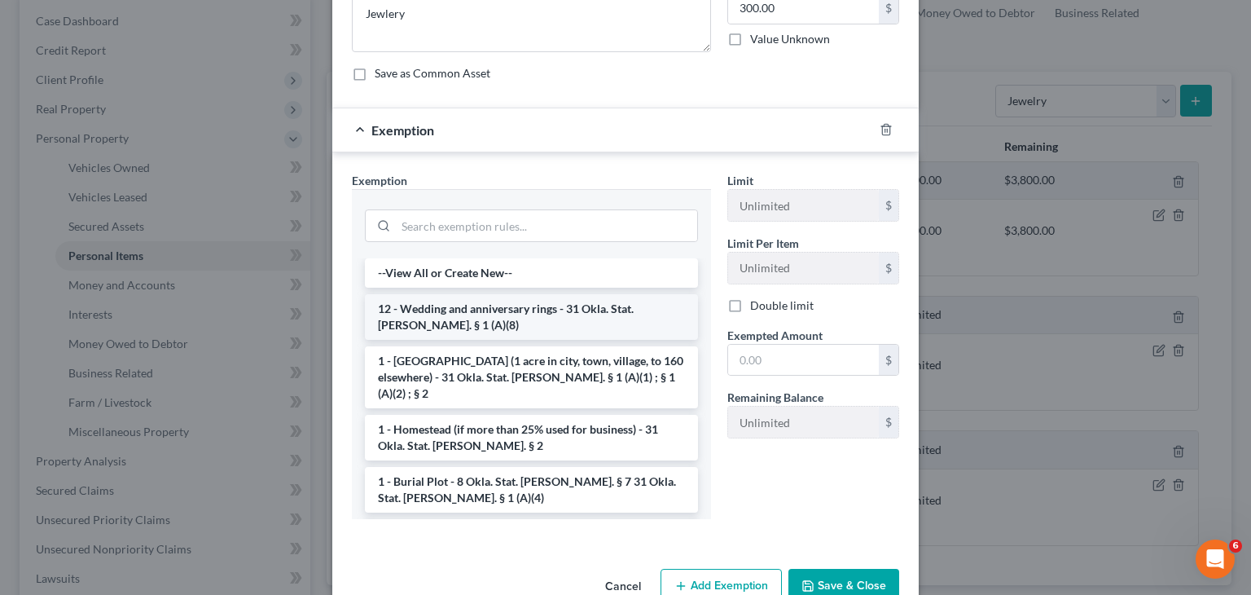
click at [575, 305] on li "12 - Wedding and anniversary rings - 31 Okla. Stat. [PERSON_NAME]. § 1 (A)(8)" at bounding box center [531, 317] width 333 height 46
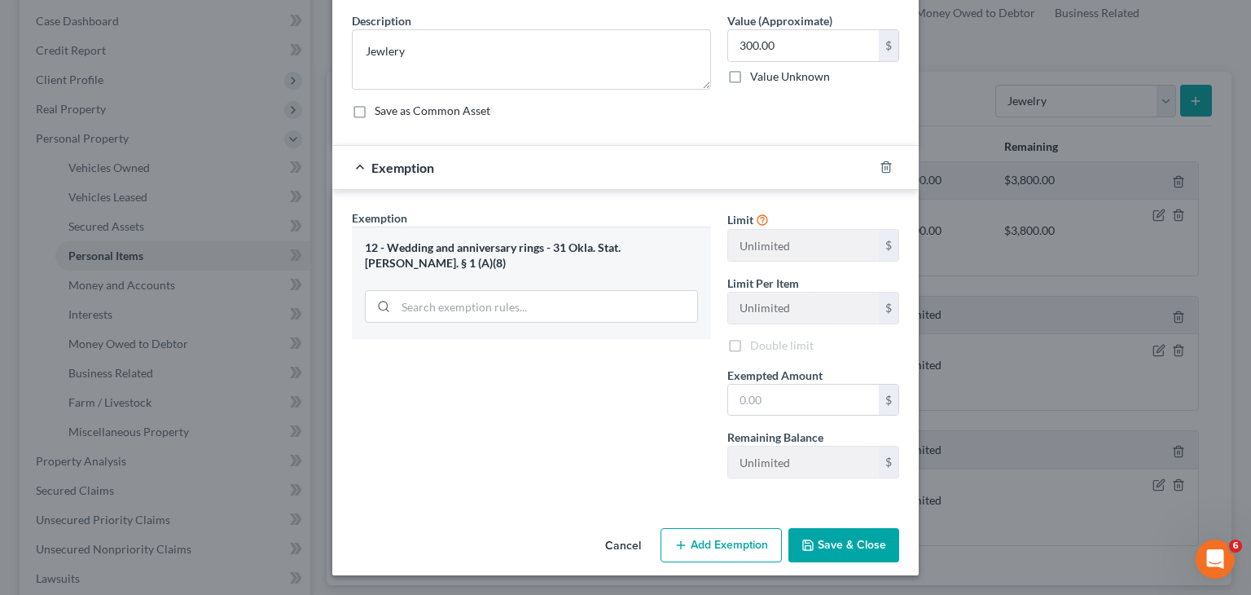
scroll to position [124, 0]
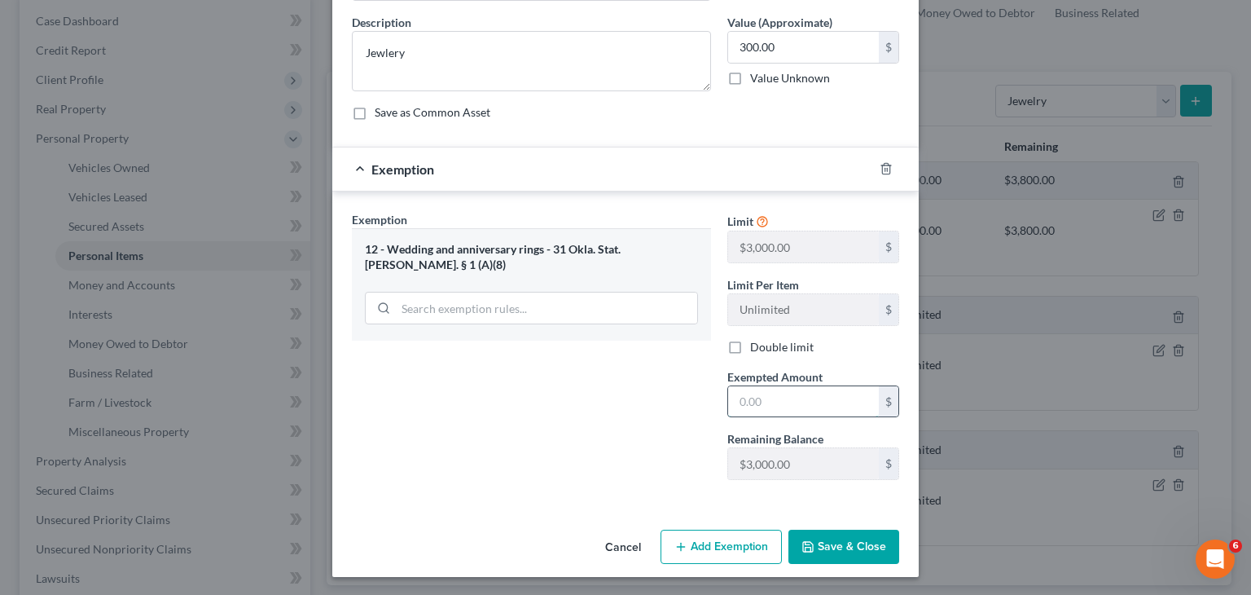
drag, startPoint x: 837, startPoint y: 408, endPoint x: 818, endPoint y: 402, distance: 20.4
click at [837, 408] on input "text" at bounding box center [803, 401] width 151 height 31
type input "300.00"
click at [845, 534] on button "Save & Close" at bounding box center [844, 546] width 111 height 34
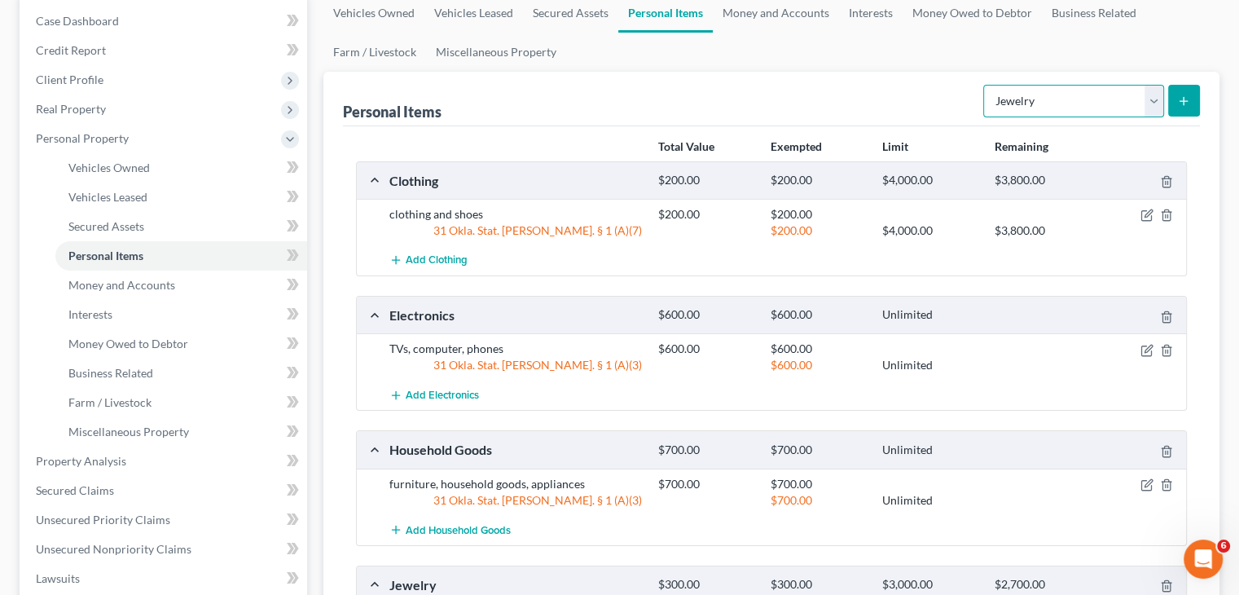
click at [1150, 107] on select "Select Item Type Clothing Collectibles Of Value Electronics Firearms Household …" at bounding box center [1073, 101] width 181 height 33
select select "sports_and_hobby_equipment"
click at [985, 85] on select "Select Item Type Clothing Collectibles Of Value Electronics Firearms Household …" at bounding box center [1073, 101] width 181 height 33
click at [1187, 109] on button "submit" at bounding box center [1184, 101] width 32 height 32
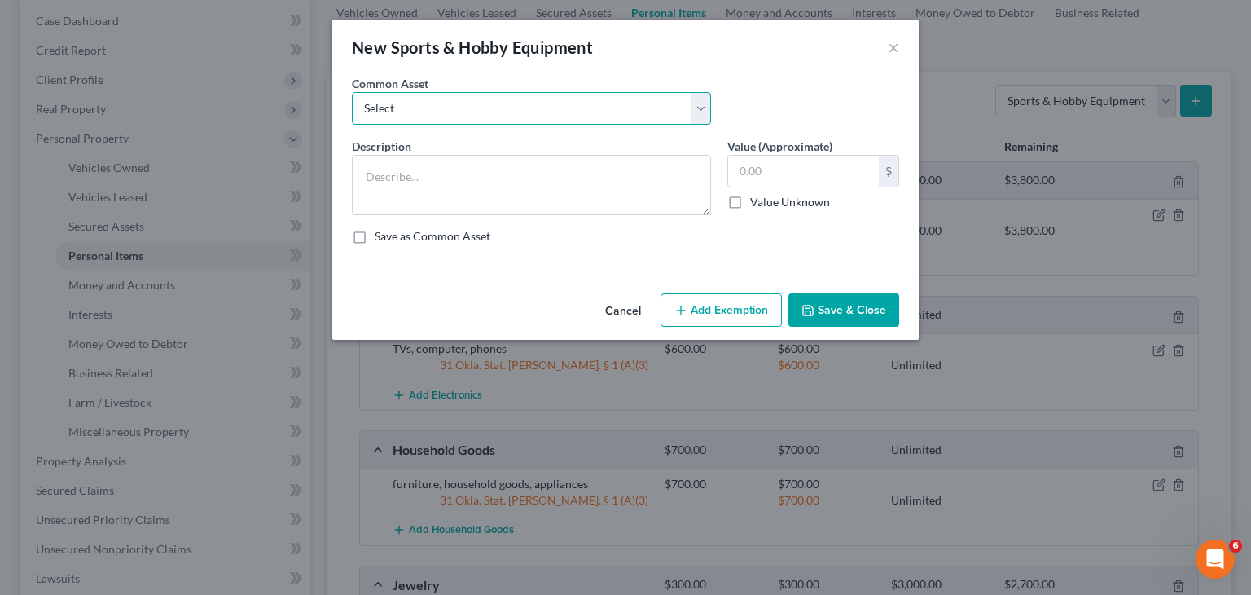
click at [691, 108] on select "Select exercise bike" at bounding box center [531, 108] width 359 height 33
click at [701, 110] on select "Select exercise bike" at bounding box center [531, 108] width 359 height 33
click at [699, 112] on select "Select exercise bike" at bounding box center [531, 108] width 359 height 33
select select "0"
click at [352, 92] on select "Select exercise bike" at bounding box center [531, 108] width 359 height 33
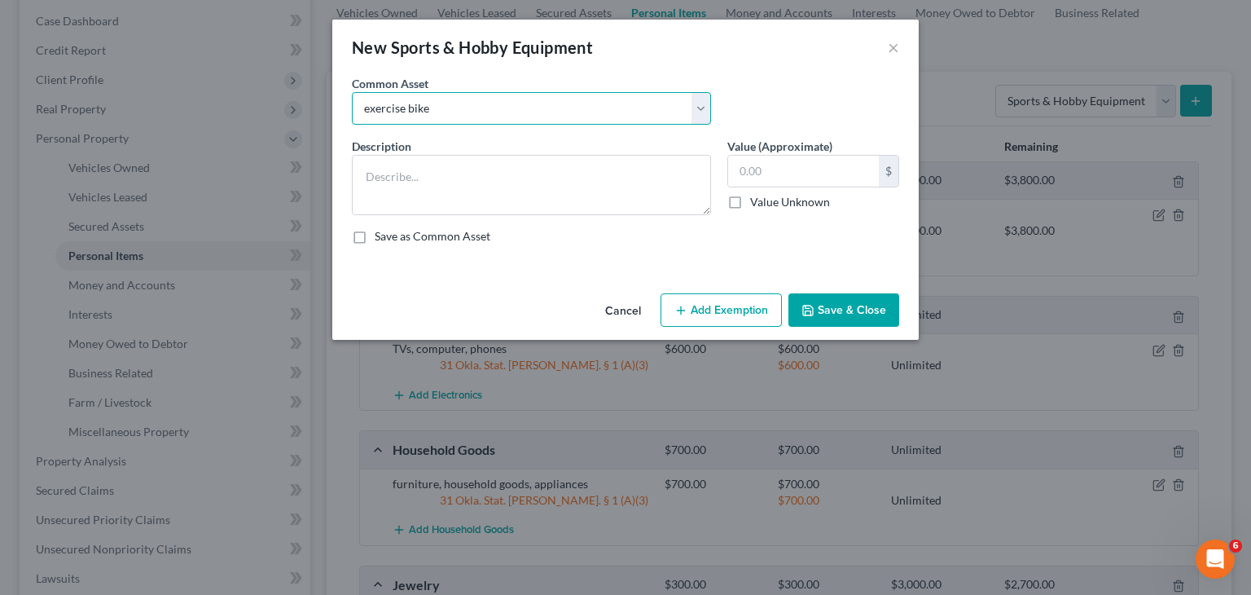
type textarea "exercise bike"
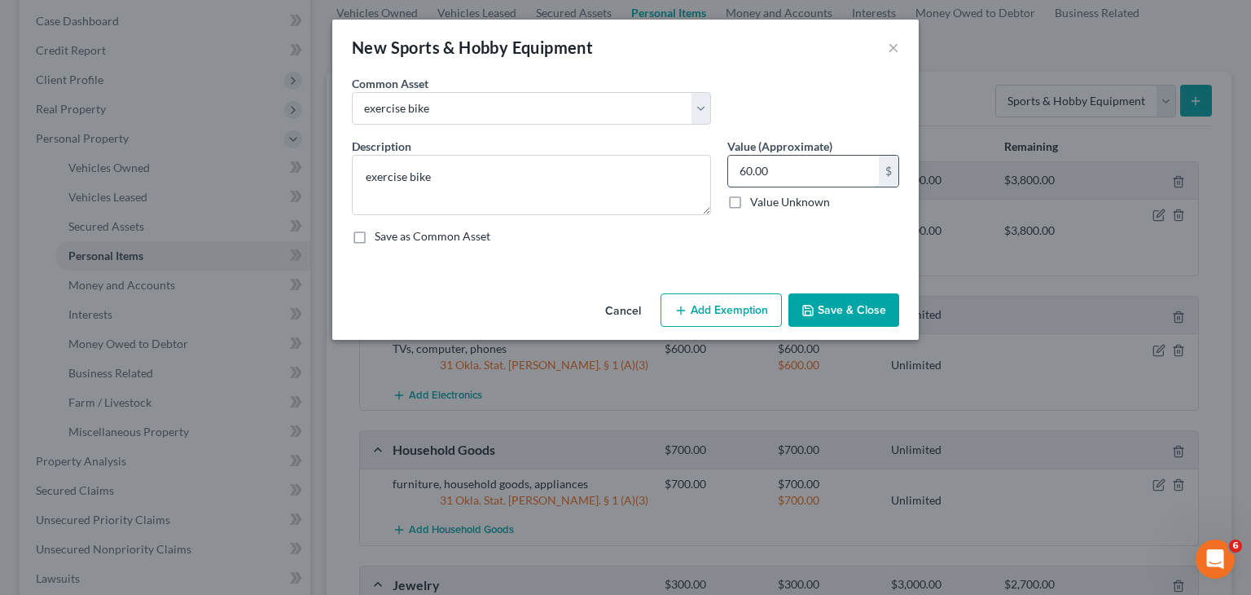
click at [795, 173] on input "60.00" at bounding box center [803, 171] width 151 height 31
type input "150.00"
click at [696, 307] on button "Add Exemption" at bounding box center [721, 310] width 121 height 34
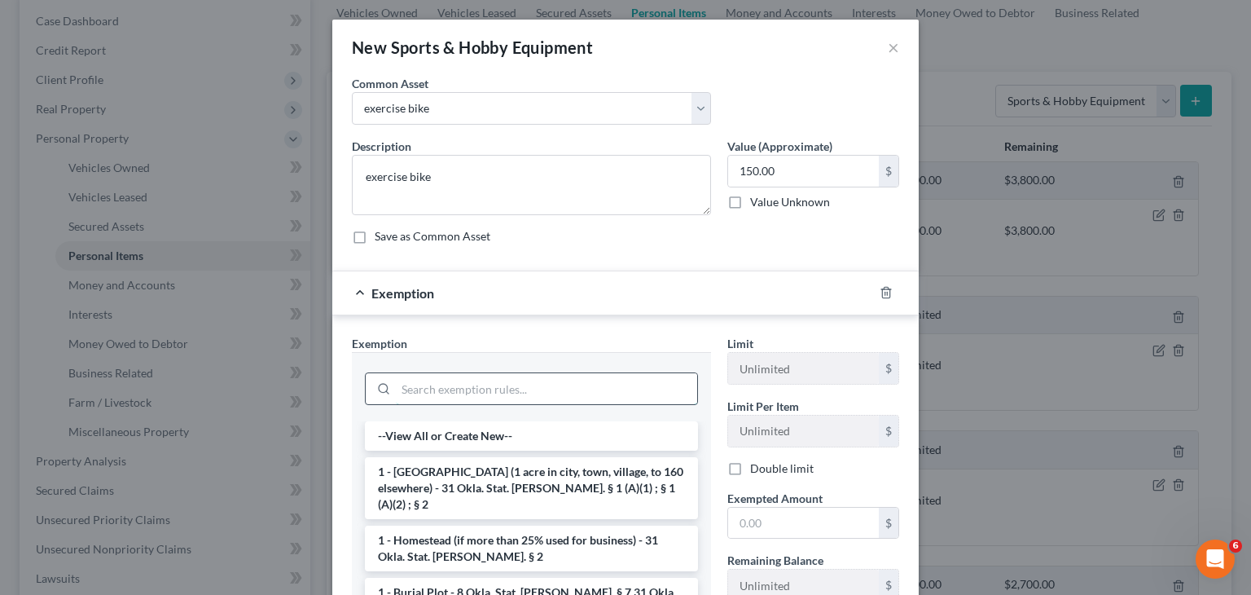
click at [494, 387] on input "search" at bounding box center [546, 388] width 301 height 31
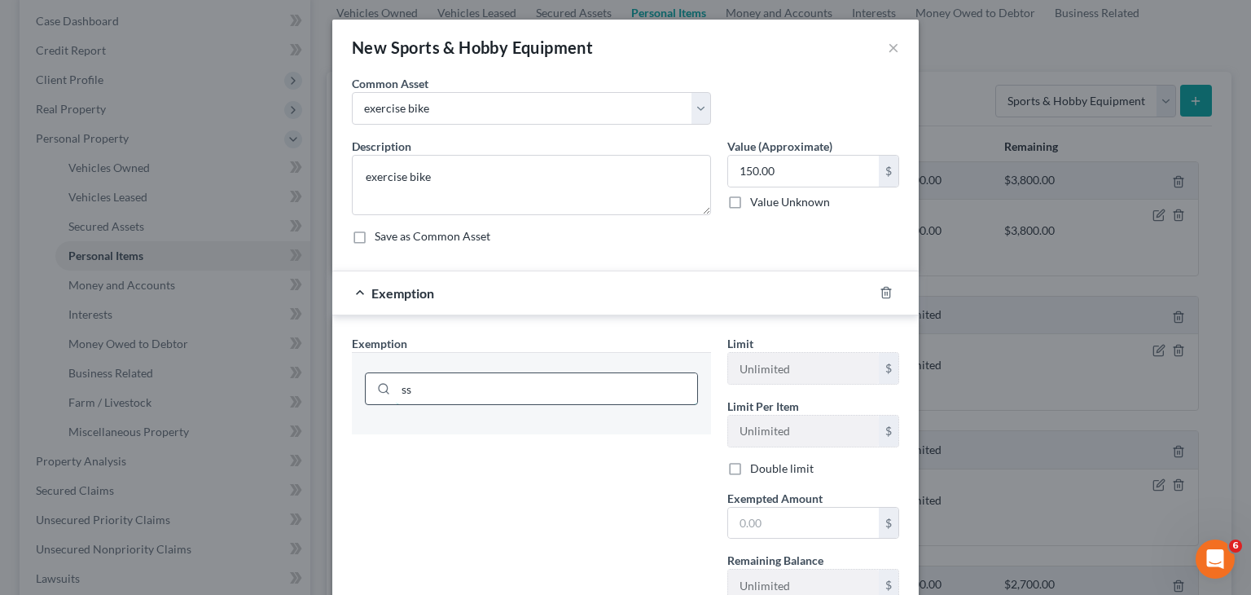
type input "s"
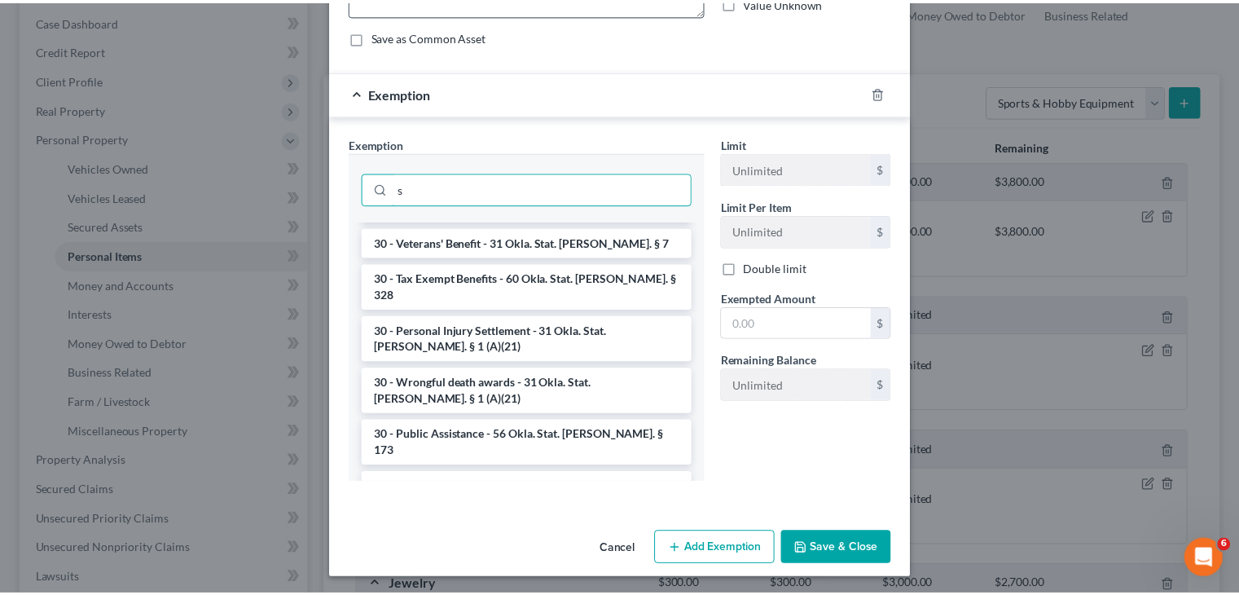
scroll to position [202, 0]
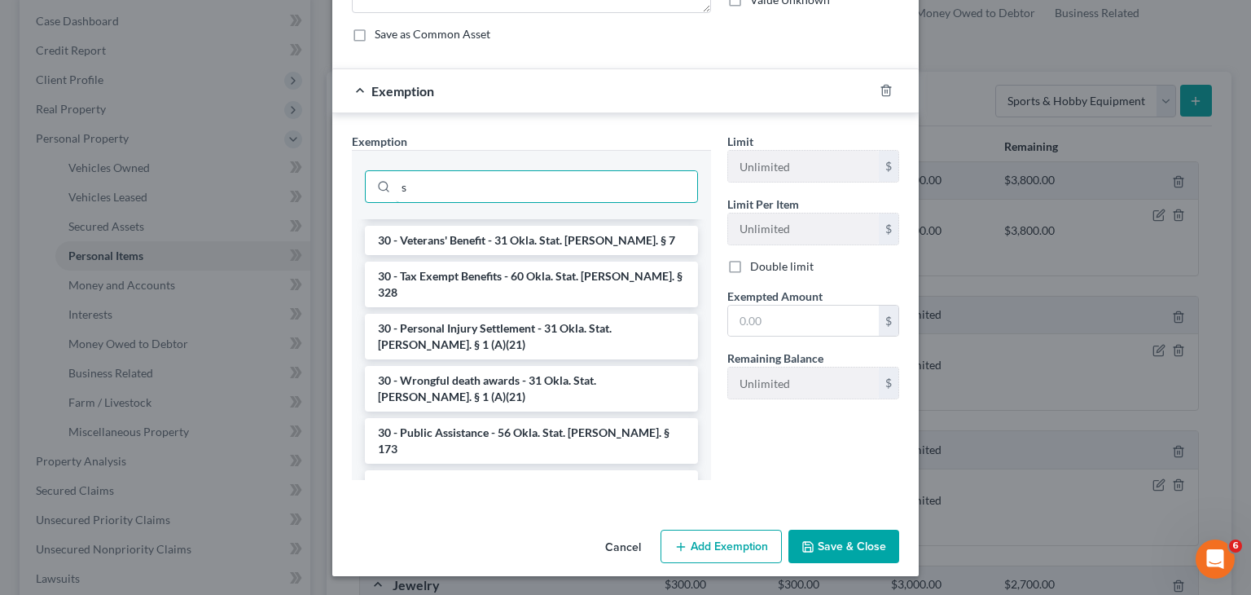
type input "s"
click at [626, 548] on button "Cancel" at bounding box center [623, 547] width 62 height 33
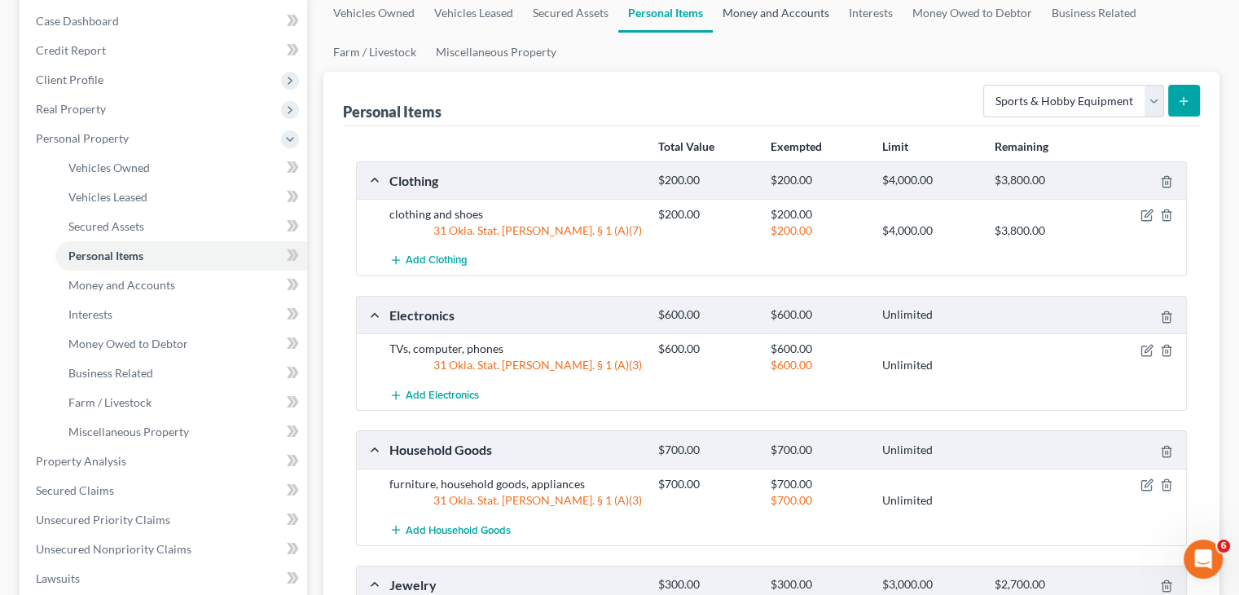
click at [776, 9] on link "Money and Accounts" at bounding box center [776, 12] width 126 height 39
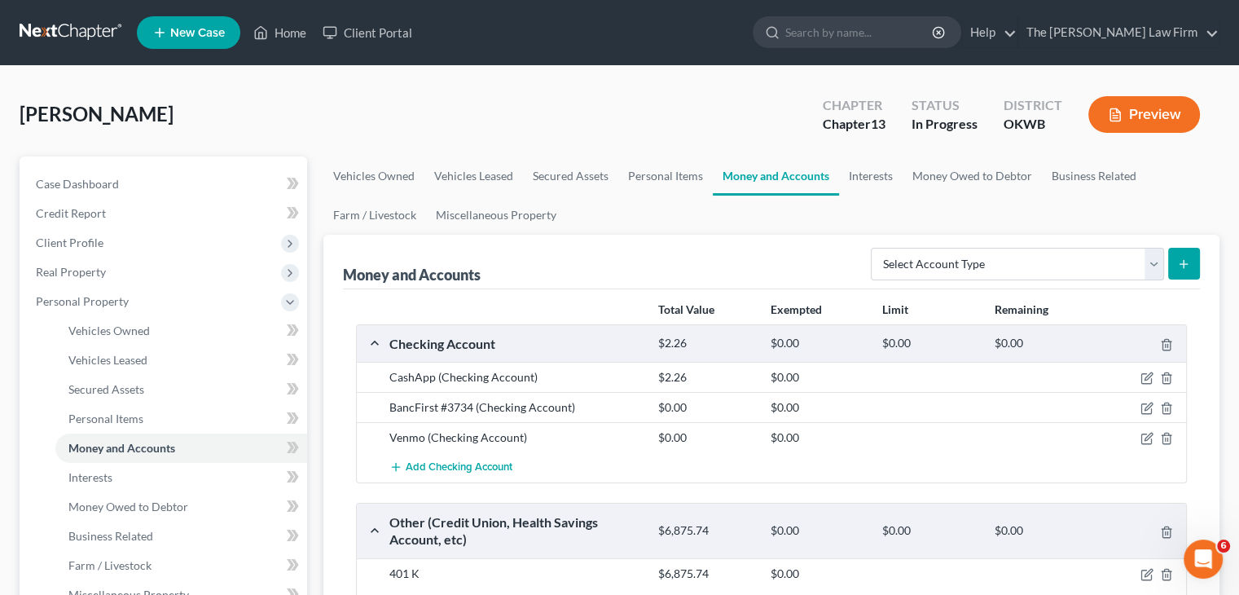
click at [569, 407] on div "BancFirst #3734 (Checking Account)" at bounding box center [515, 407] width 269 height 16
click at [1143, 409] on icon "button" at bounding box center [1146, 408] width 13 height 13
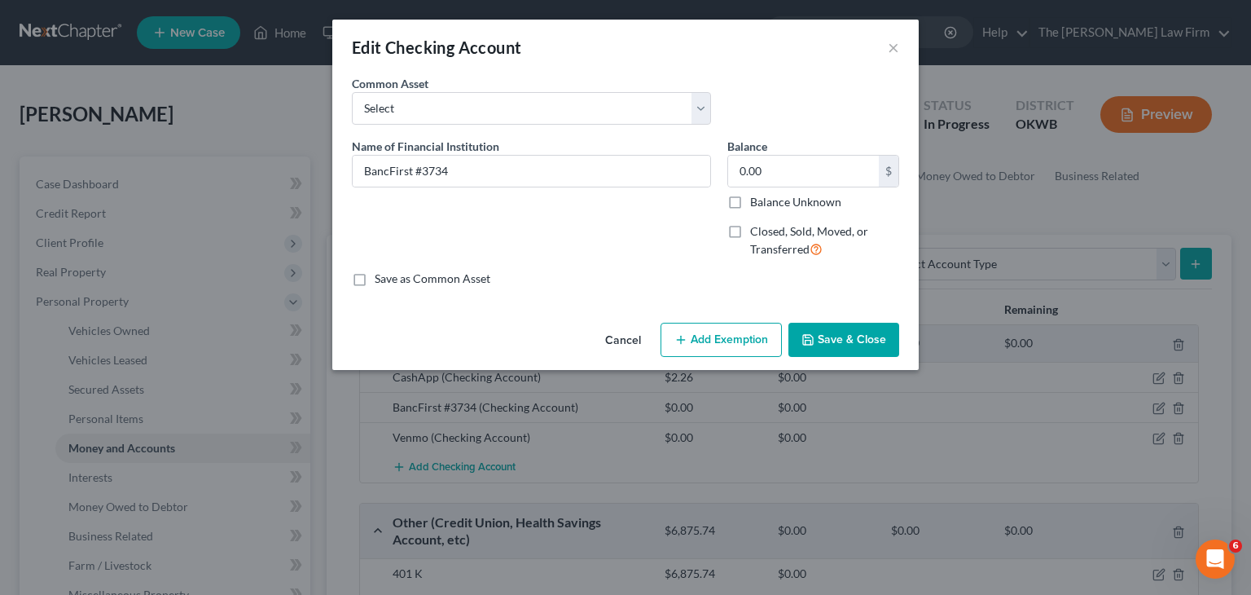
click at [868, 339] on button "Save & Close" at bounding box center [844, 340] width 111 height 34
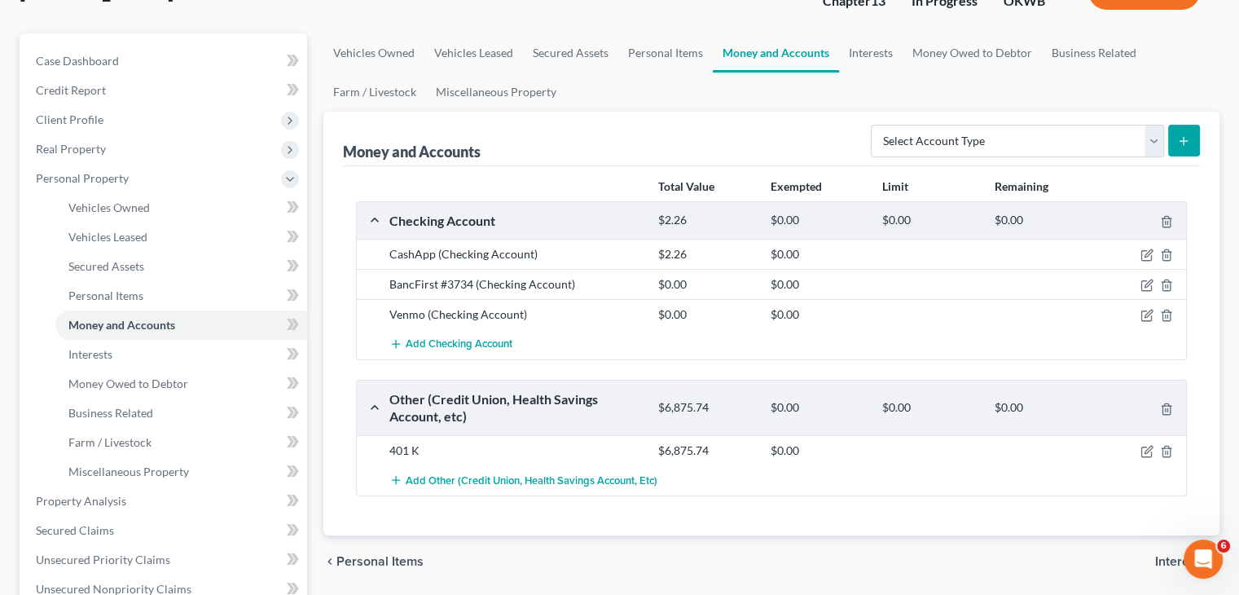
scroll to position [163, 0]
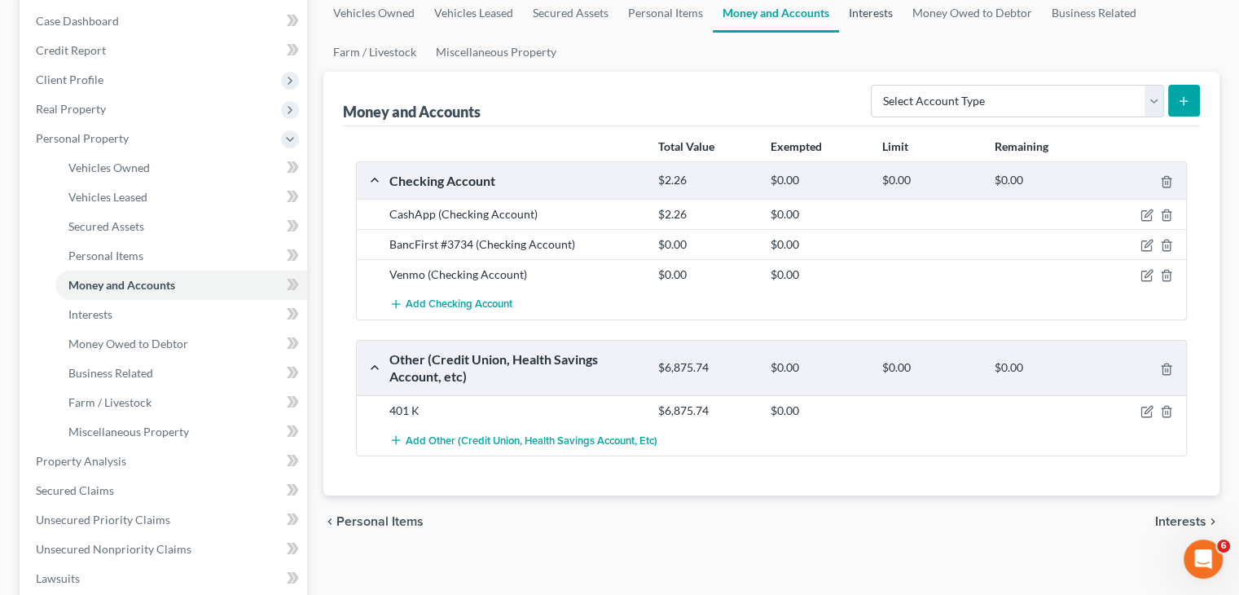
click at [888, 9] on link "Interests" at bounding box center [871, 12] width 64 height 39
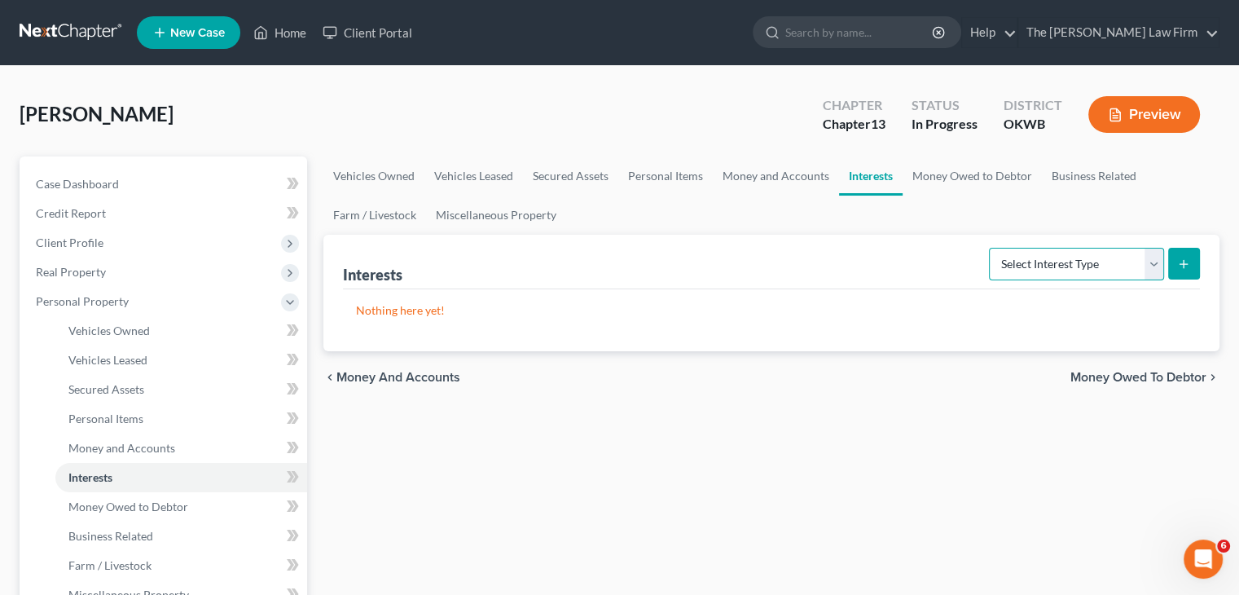
click at [1158, 266] on select "Select Interest Type 401K Annuity Bond Education IRA Government Bond Government…" at bounding box center [1076, 264] width 175 height 33
click at [877, 222] on ul "Vehicles Owned Vehicles Leased Secured Assets Personal Items Money and Accounts…" at bounding box center [771, 195] width 896 height 78
drag, startPoint x: 975, startPoint y: 169, endPoint x: 969, endPoint y: 200, distance: 31.6
click at [975, 169] on link "Money Owed to Debtor" at bounding box center [972, 175] width 139 height 39
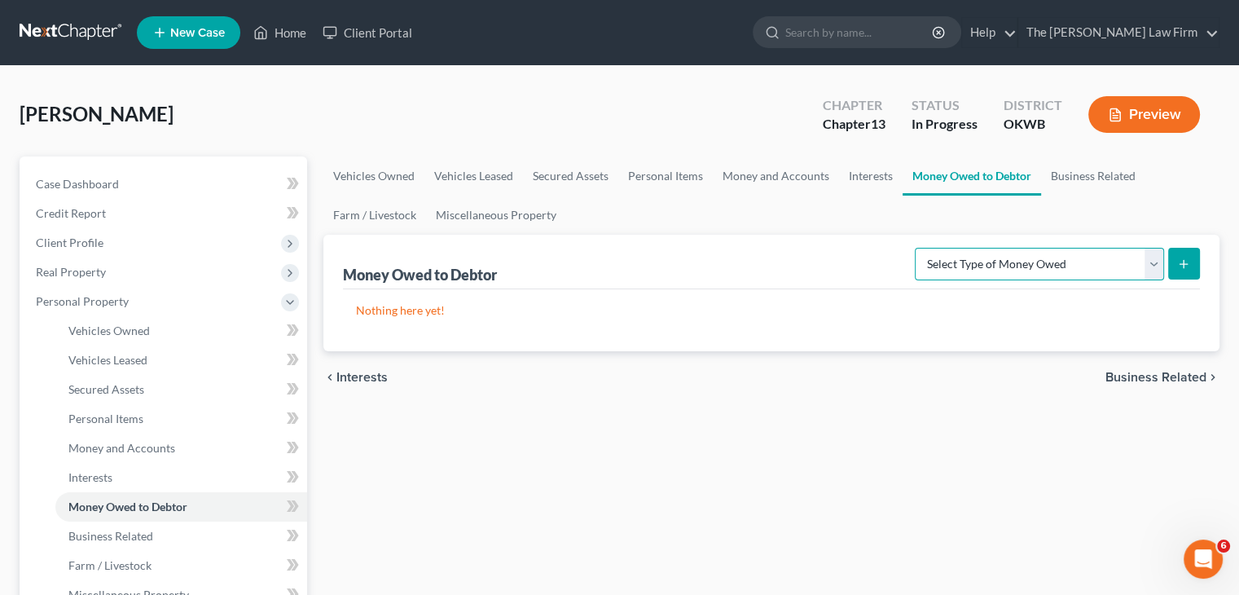
click at [1154, 261] on select "Select Type of Money Owed Accounts Receivable Alimony Child Support Claims Agai…" at bounding box center [1039, 264] width 249 height 33
click at [780, 216] on ul "Vehicles Owned Vehicles Leased Secured Assets Personal Items Money and Accounts…" at bounding box center [771, 195] width 896 height 78
click at [1074, 173] on link "Business Related" at bounding box center [1093, 175] width 104 height 39
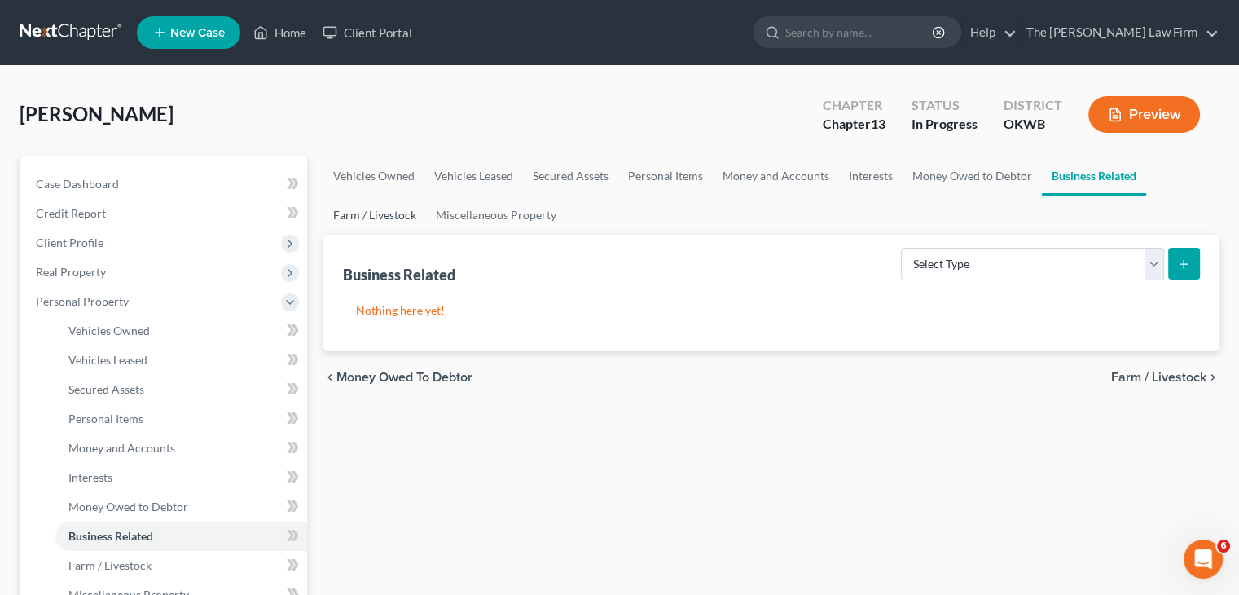
click at [388, 218] on link "Farm / Livestock" at bounding box center [374, 215] width 103 height 39
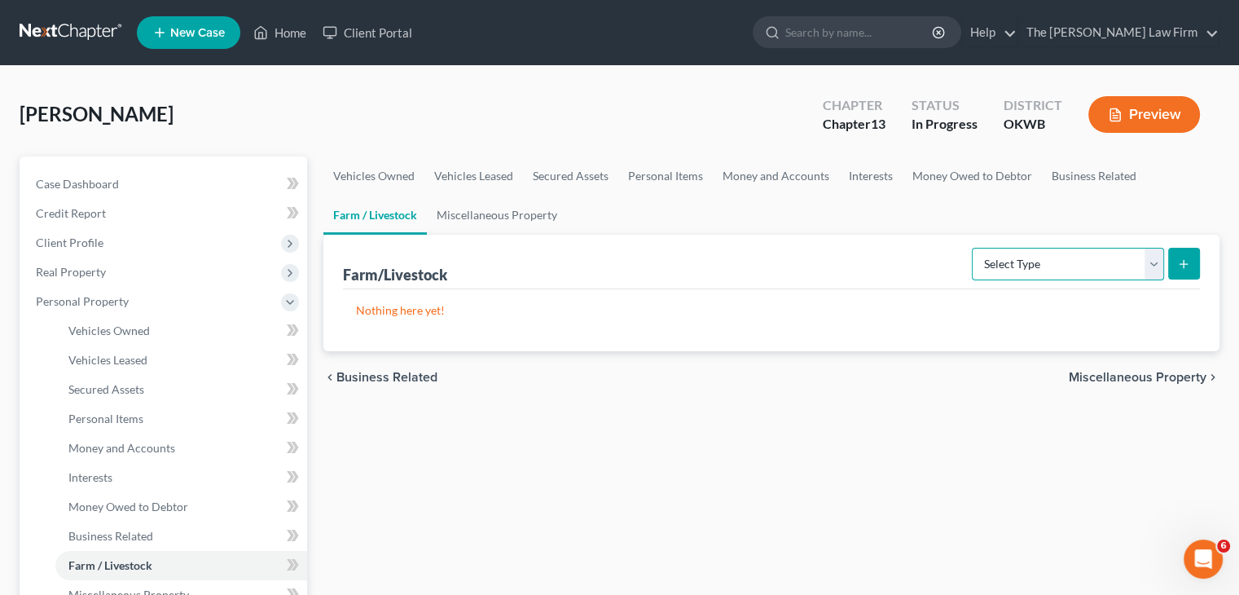
click at [1153, 271] on select "Select Type Animals & Livestock Crops: Growing or Harvested Farming Equipment F…" at bounding box center [1068, 264] width 192 height 33
click at [512, 213] on link "Miscellaneous Property" at bounding box center [497, 215] width 140 height 39
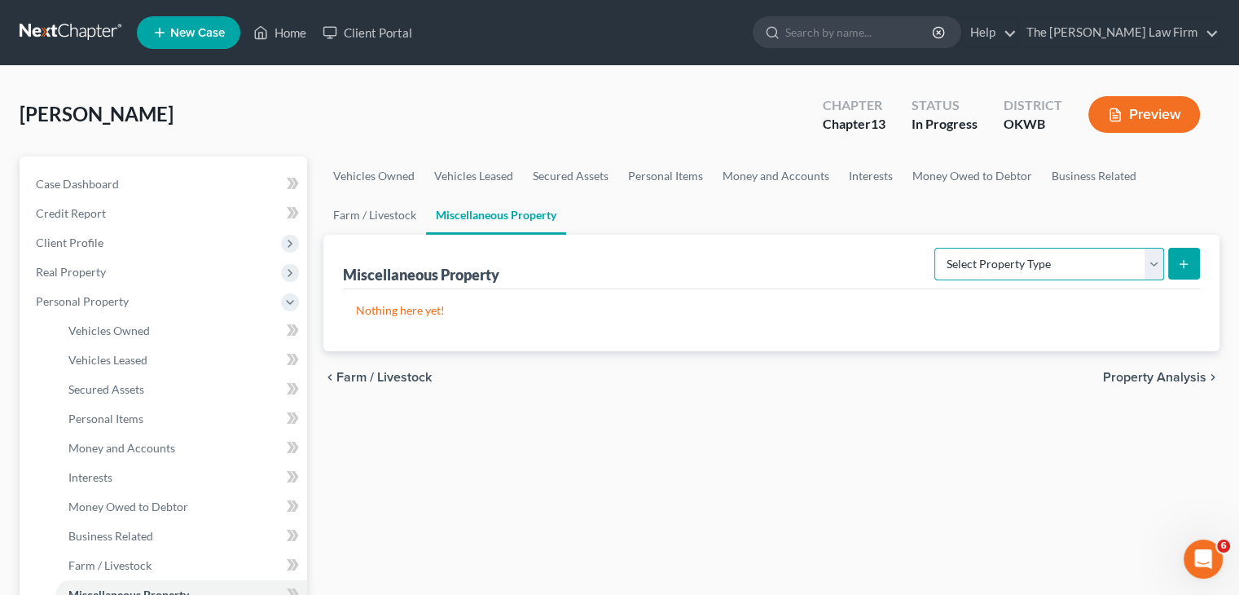
click at [1157, 261] on select "Select Property Type Assigned for Creditor Benefit [DATE] Holding for Another N…" at bounding box center [1049, 264] width 230 height 33
select select "stored_within_1_year"
click at [934, 248] on select "Select Property Type Assigned for Creditor Benefit [DATE] Holding for Another N…" at bounding box center [1049, 264] width 230 height 33
click at [1184, 269] on icon "submit" at bounding box center [1183, 263] width 13 height 13
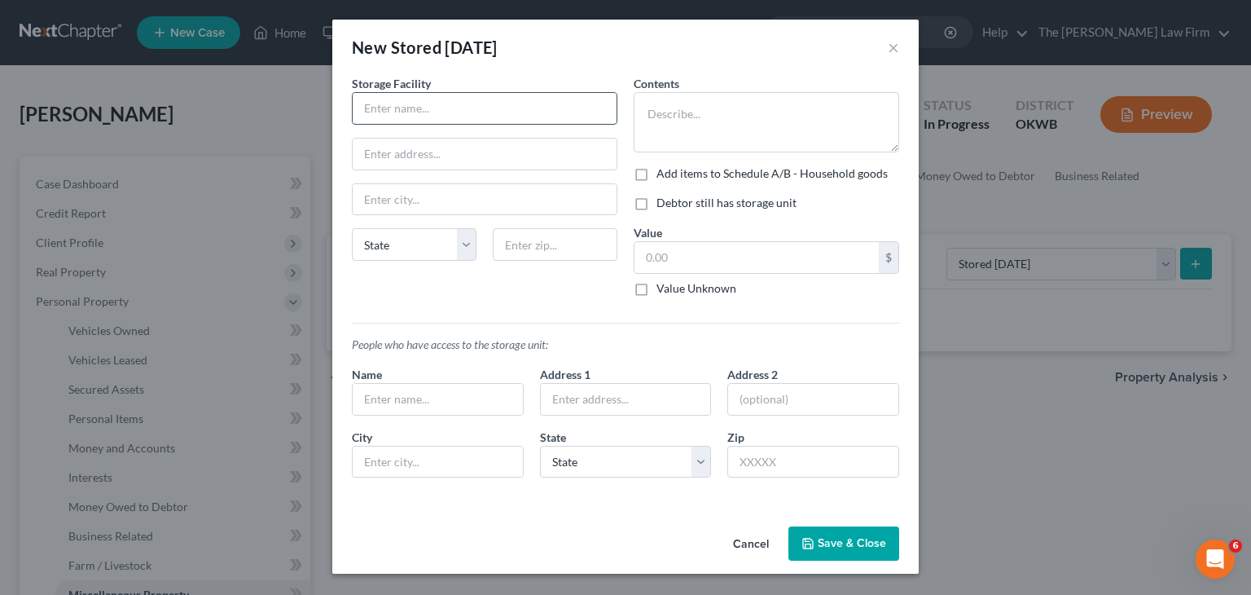
click at [573, 112] on input "text" at bounding box center [485, 108] width 264 height 31
click at [556, 100] on input "text" at bounding box center [485, 108] width 264 height 31
drag, startPoint x: 512, startPoint y: 99, endPoint x: 370, endPoint y: 116, distance: 143.6
click at [323, 118] on div "New Stored [DATE] × An exemption set must first be selected from the Filing Inf…" at bounding box center [625, 297] width 1251 height 595
type input "[PERSON_NAME] Mini Storage"
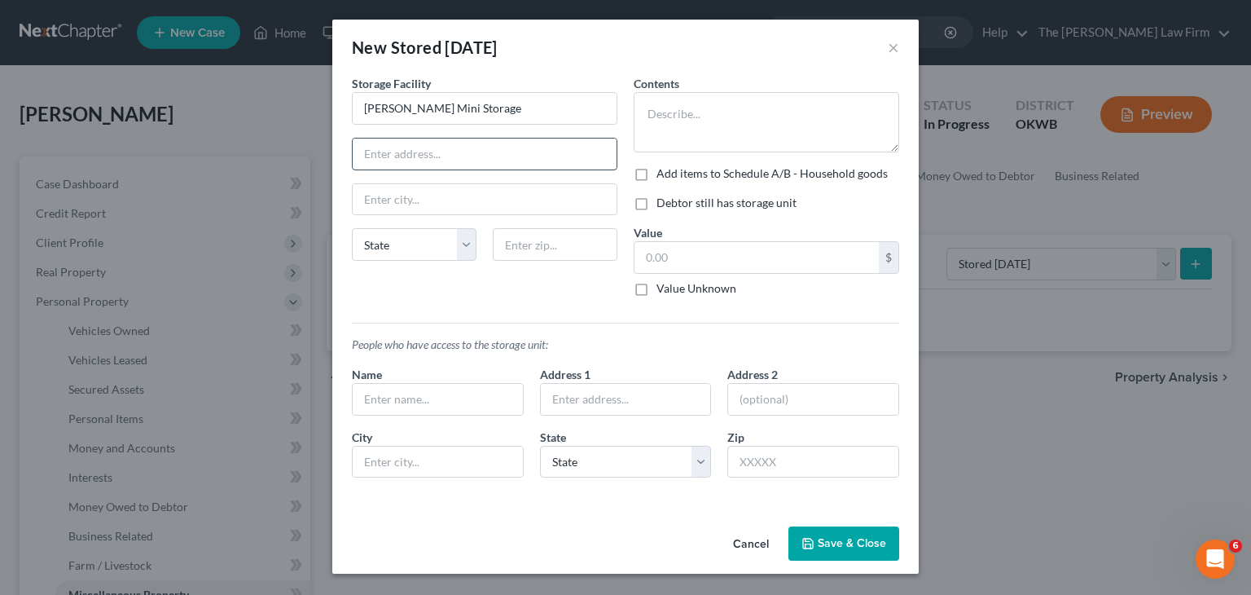
drag, startPoint x: 463, startPoint y: 155, endPoint x: 443, endPoint y: 160, distance: 20.4
click at [463, 155] on input "text" at bounding box center [485, 153] width 264 height 31
type input "[STREET_ADDRESS]"
drag, startPoint x: 560, startPoint y: 245, endPoint x: 577, endPoint y: 240, distance: 17.0
click at [560, 245] on input "text" at bounding box center [555, 244] width 125 height 33
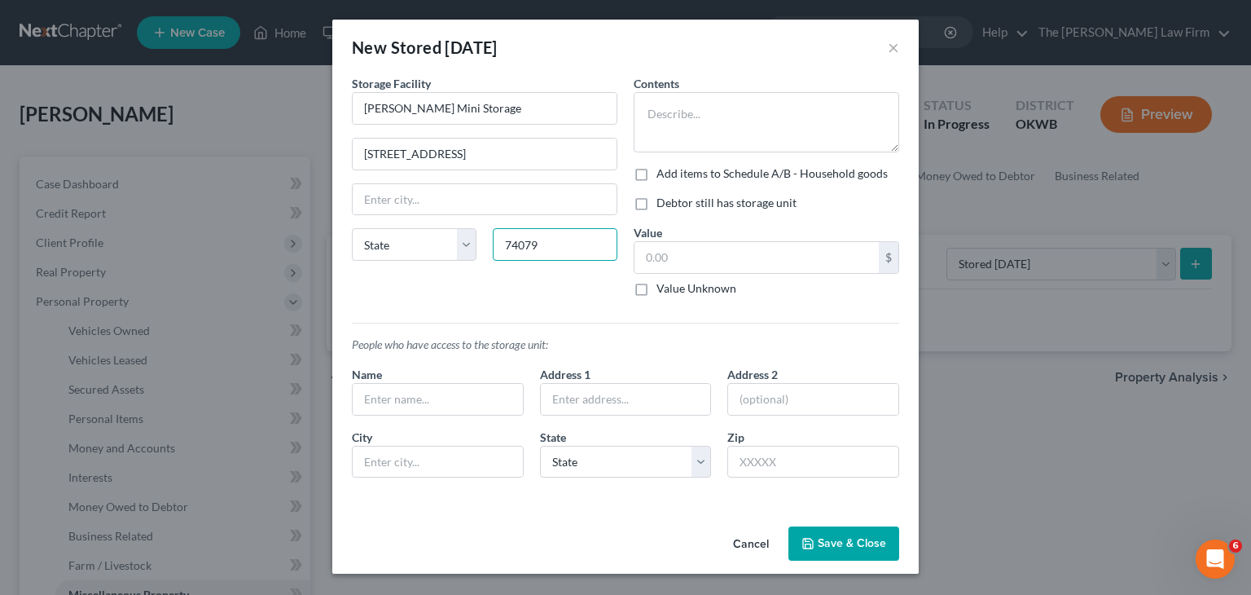
type input "74079"
type input "[PERSON_NAME]"
select select "37"
type textarea "C"
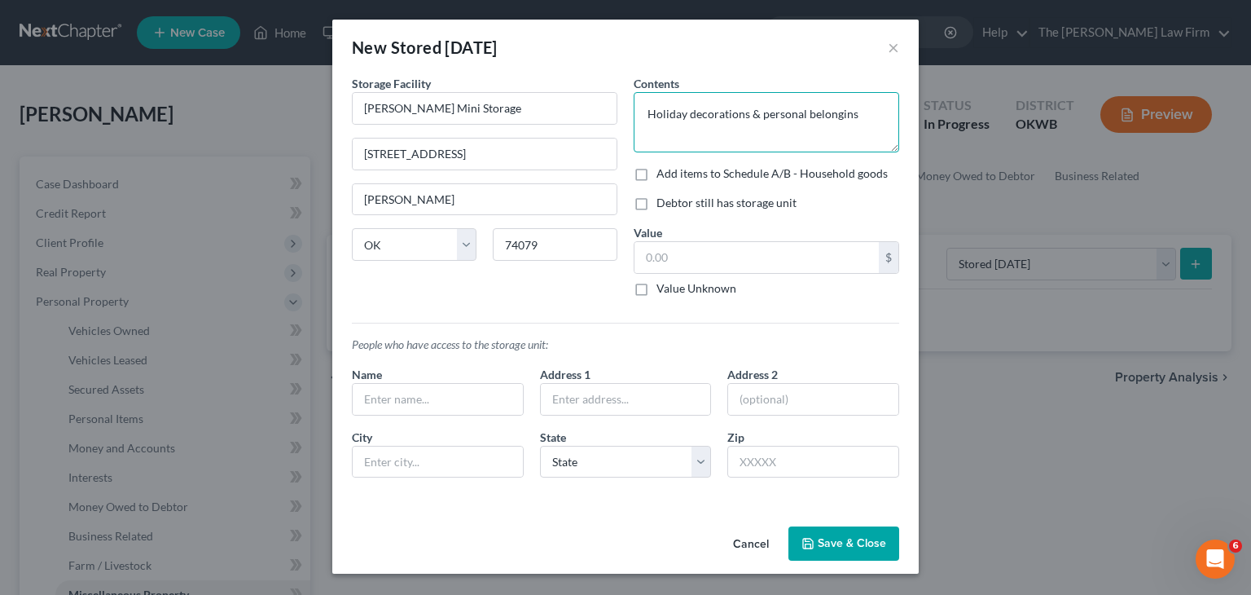
type textarea "Holiday decorations & personal belongins"
click at [657, 207] on label "Debtor still has storage unit" at bounding box center [727, 203] width 140 height 16
click at [663, 205] on input "Debtor still has storage unit" at bounding box center [668, 200] width 11 height 11
checkbox input "true"
click at [771, 266] on input "text" at bounding box center [757, 257] width 244 height 31
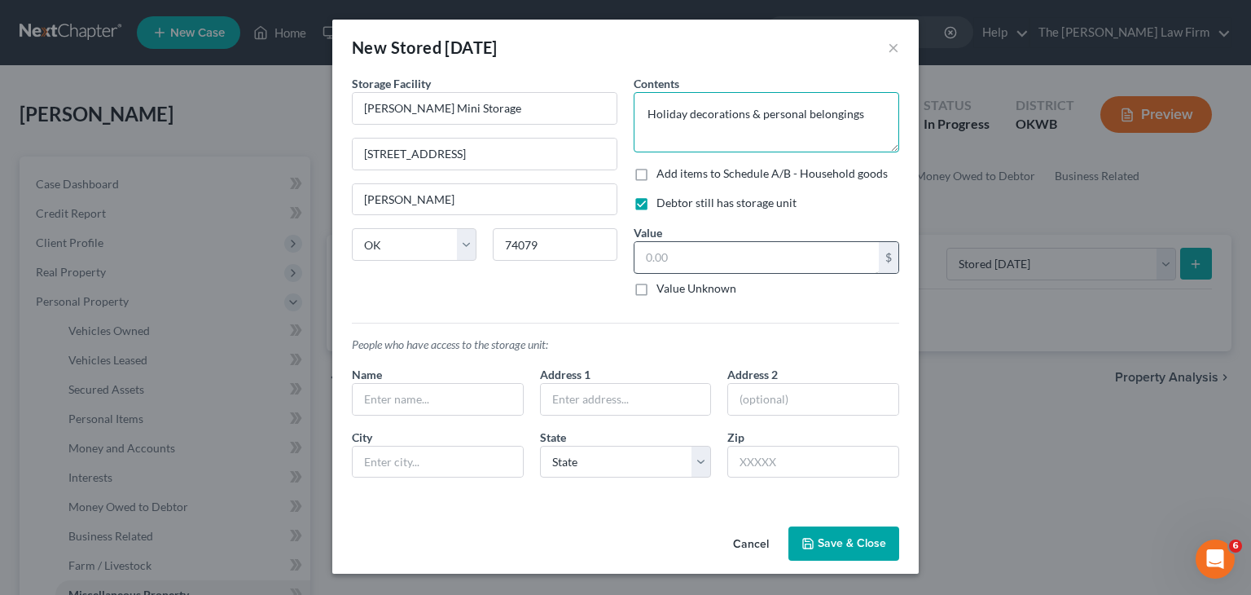
type textarea "Holiday decorations & personal belongings"
click at [714, 261] on input "text" at bounding box center [757, 257] width 244 height 31
type input "100.00"
click at [455, 395] on input "text" at bounding box center [438, 399] width 170 height 31
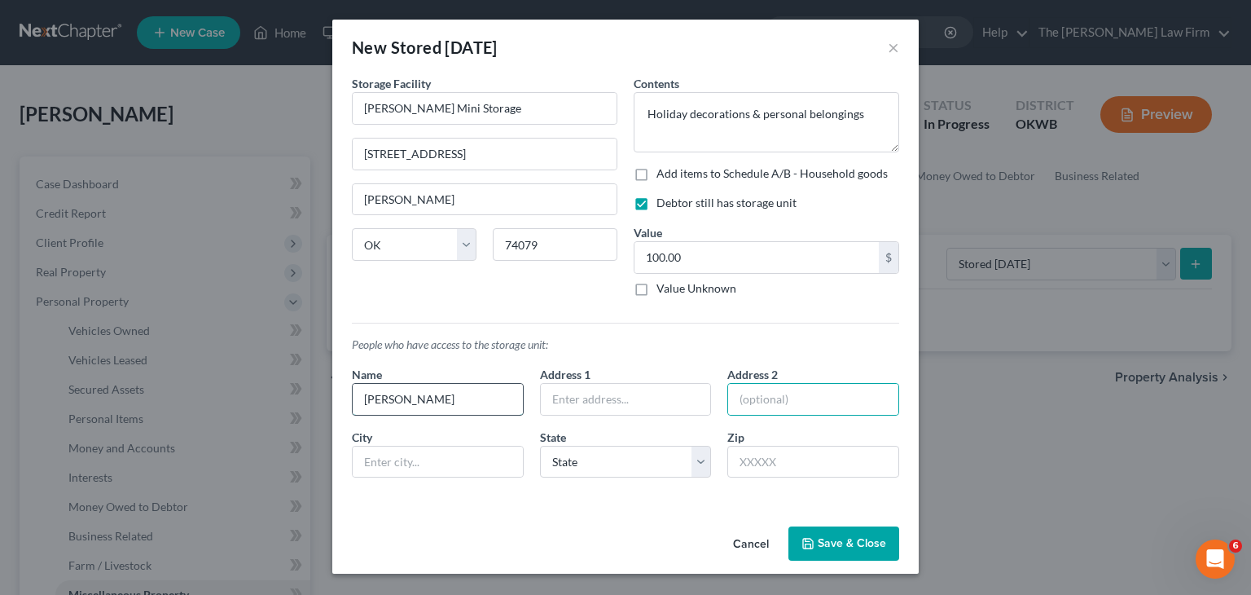
click at [464, 394] on input "[PERSON_NAME]" at bounding box center [438, 399] width 170 height 31
type input "[PERSON_NAME]"
click at [666, 400] on input "text" at bounding box center [626, 399] width 170 height 31
type input "614 W 17th"
type input "[PERSON_NAME]"
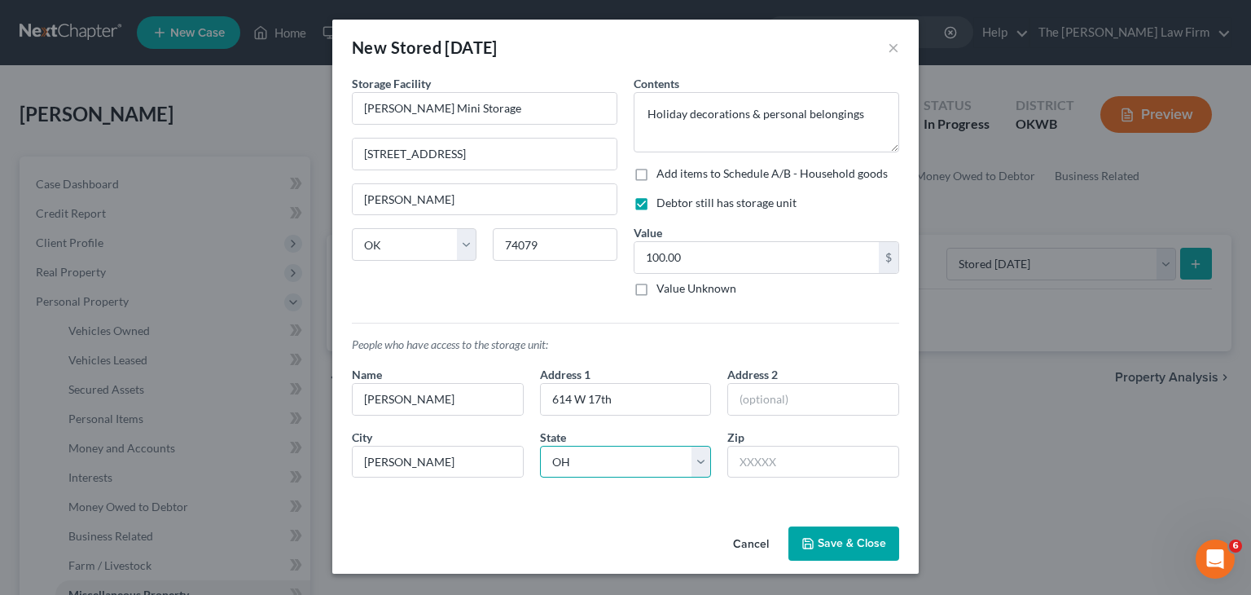
select select "37"
type input "74079"
click at [853, 532] on button "Save & Close" at bounding box center [844, 543] width 111 height 34
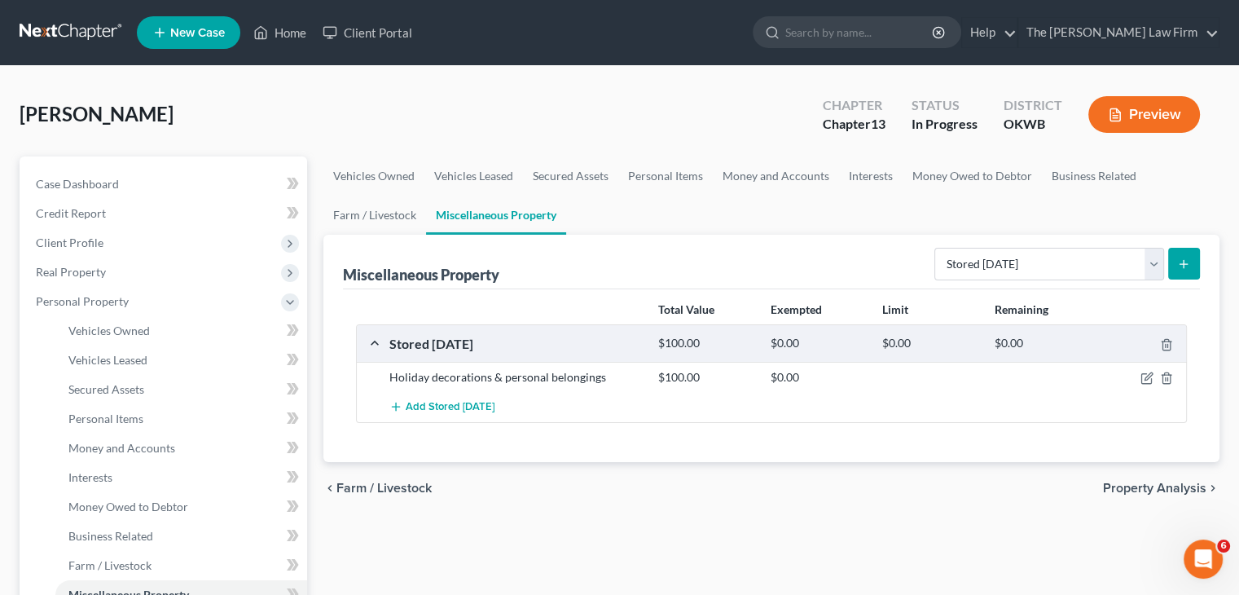
click at [684, 209] on ul "Vehicles Owned Vehicles Leased Secured Assets Personal Items Money and Accounts…" at bounding box center [771, 195] width 896 height 78
click at [821, 460] on ui-view "Vehicles Owned Vehicles Leased Secured Assets Personal Items Money and Accounts…" at bounding box center [771, 335] width 896 height 358
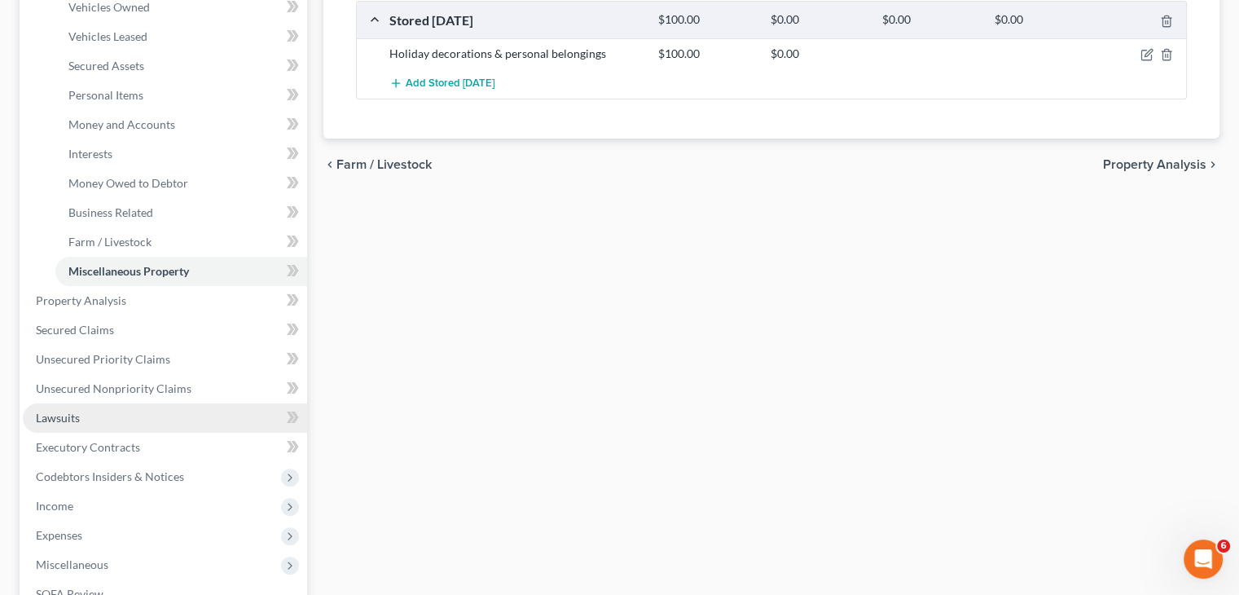
scroll to position [326, 0]
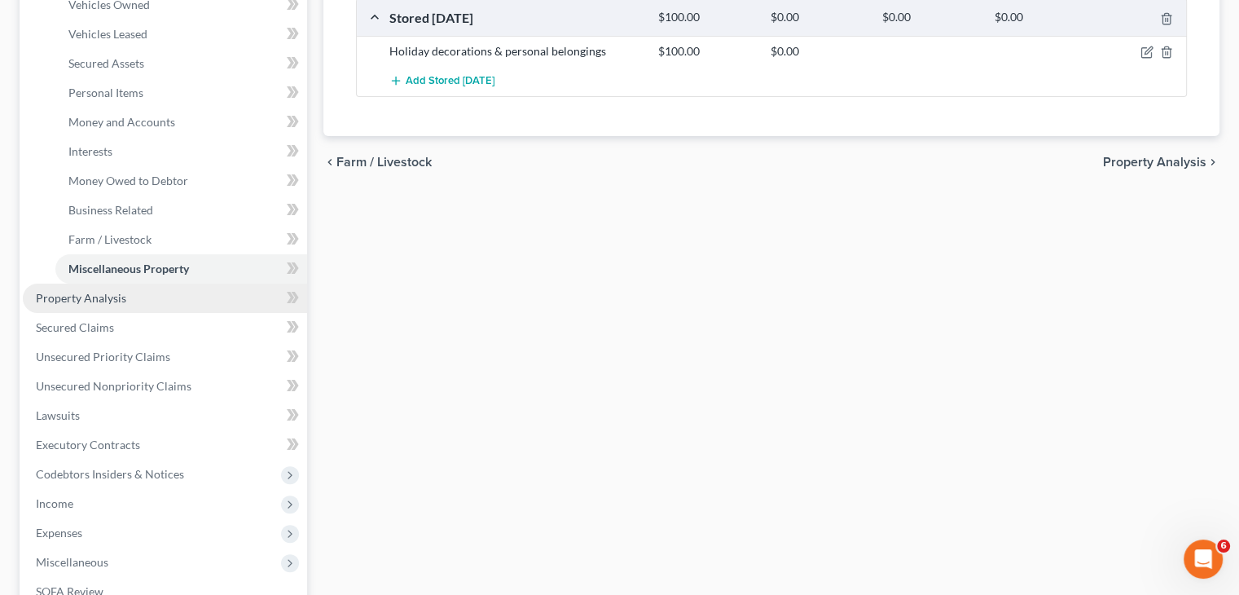
click at [121, 301] on span "Property Analysis" at bounding box center [81, 298] width 90 height 14
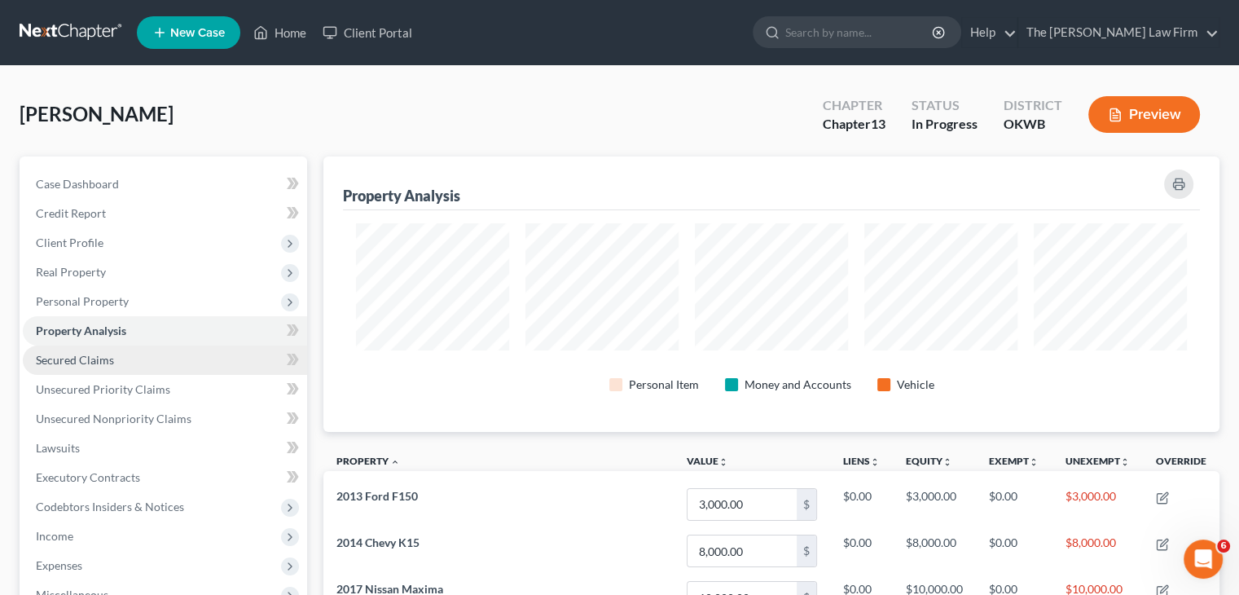
click at [137, 359] on link "Secured Claims" at bounding box center [165, 359] width 284 height 29
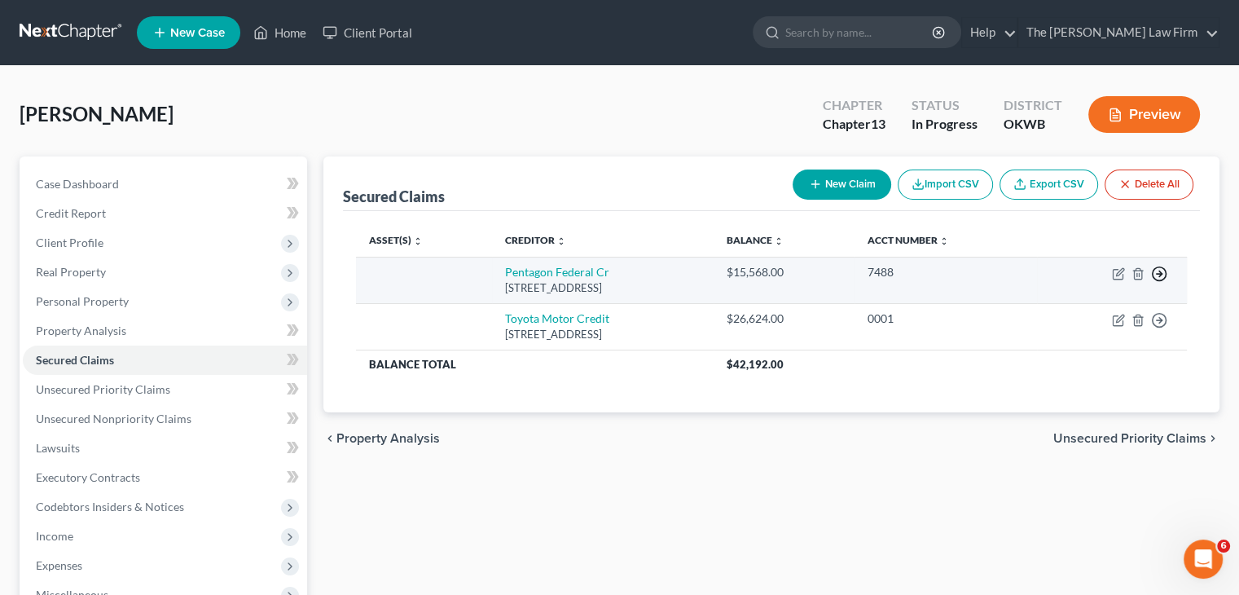
click at [1162, 274] on icon "button" at bounding box center [1159, 274] width 16 height 16
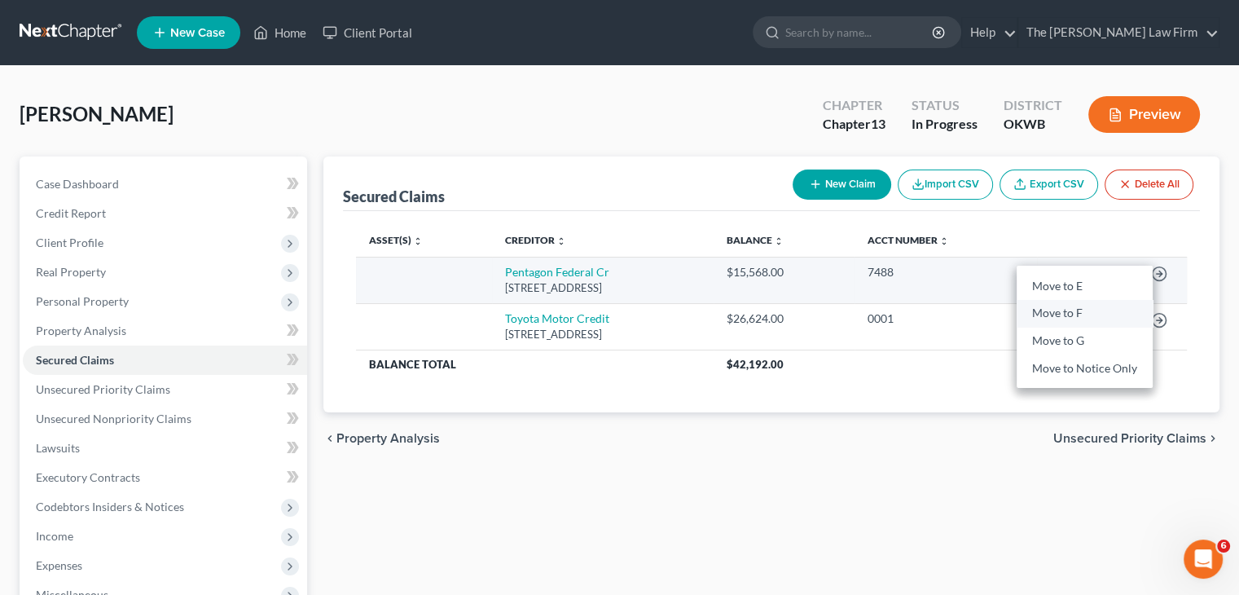
click at [1104, 314] on link "Move to F" at bounding box center [1085, 314] width 136 height 28
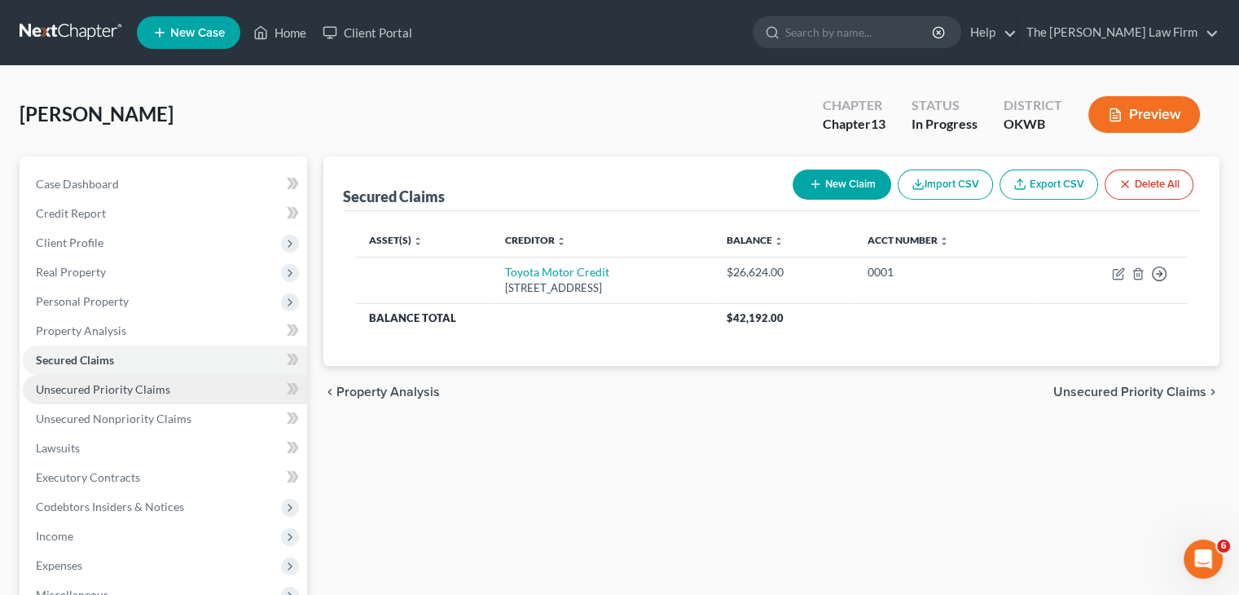
click at [117, 389] on span "Unsecured Priority Claims" at bounding box center [103, 389] width 134 height 14
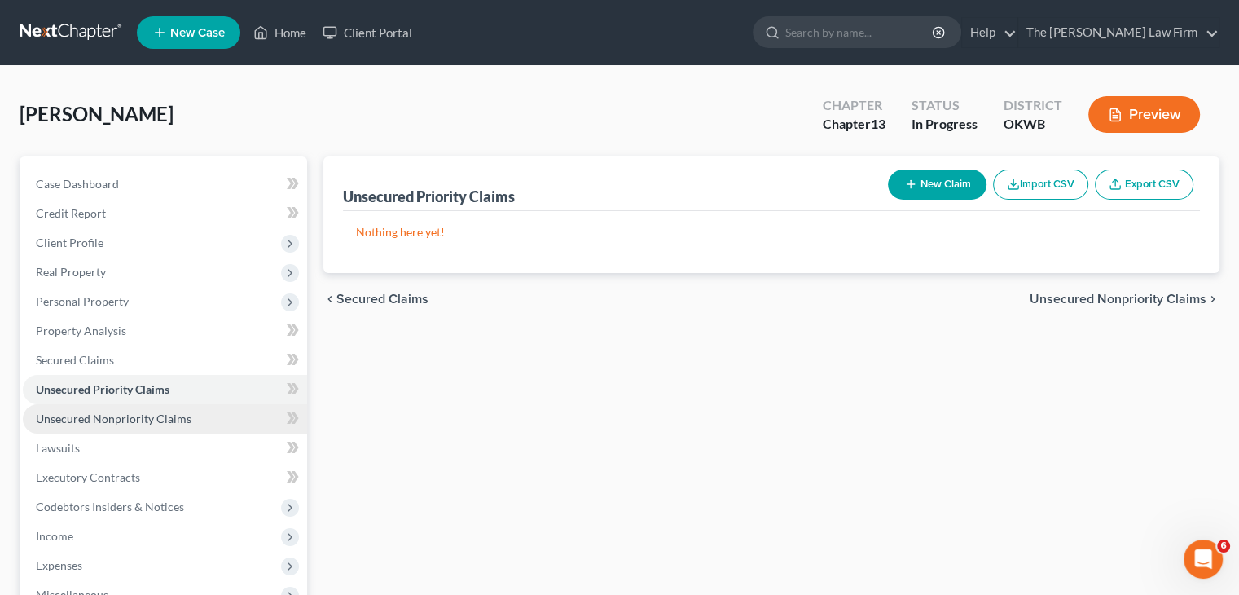
click at [103, 420] on span "Unsecured Nonpriority Claims" at bounding box center [114, 418] width 156 height 14
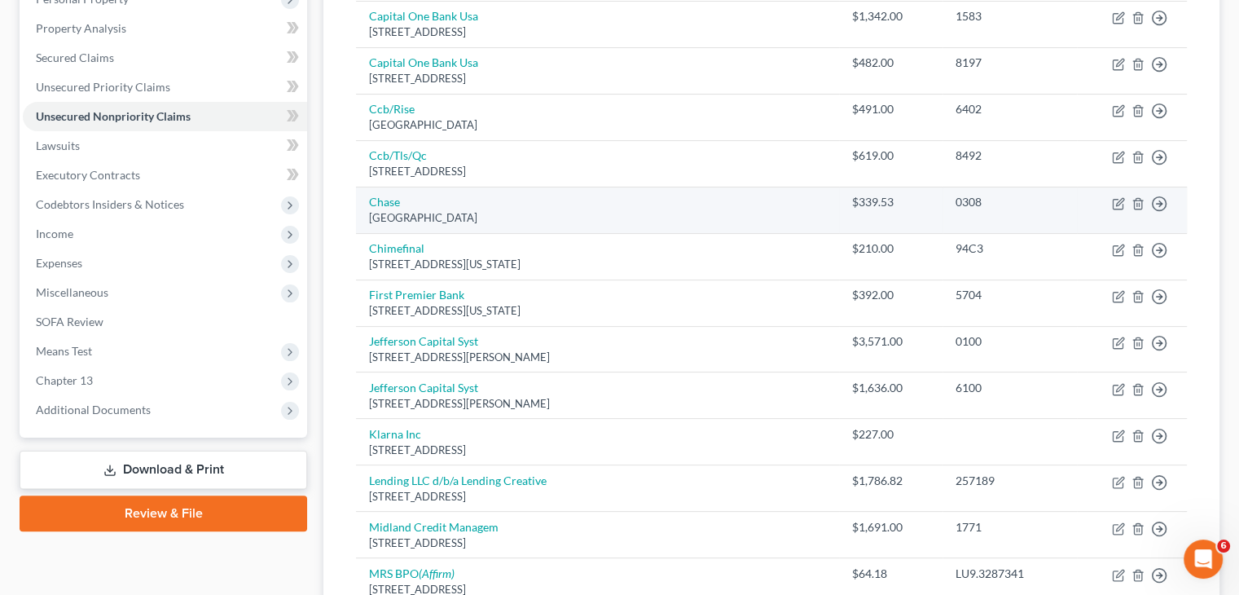
scroll to position [274, 0]
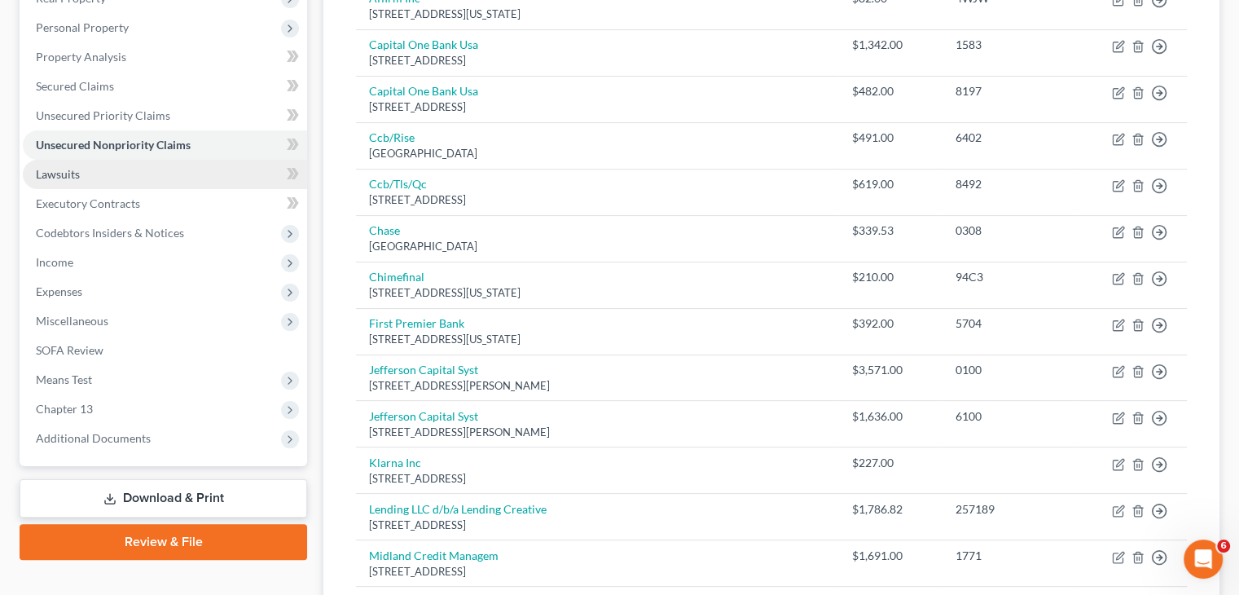
click at [130, 179] on link "Lawsuits" at bounding box center [165, 174] width 284 height 29
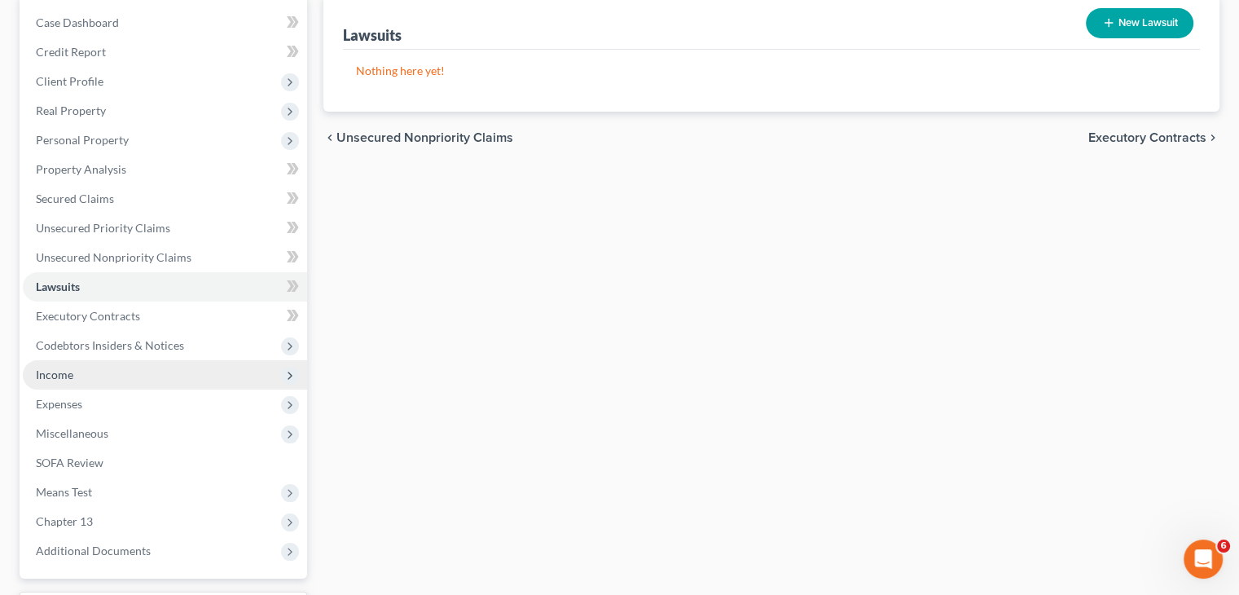
scroll to position [163, 0]
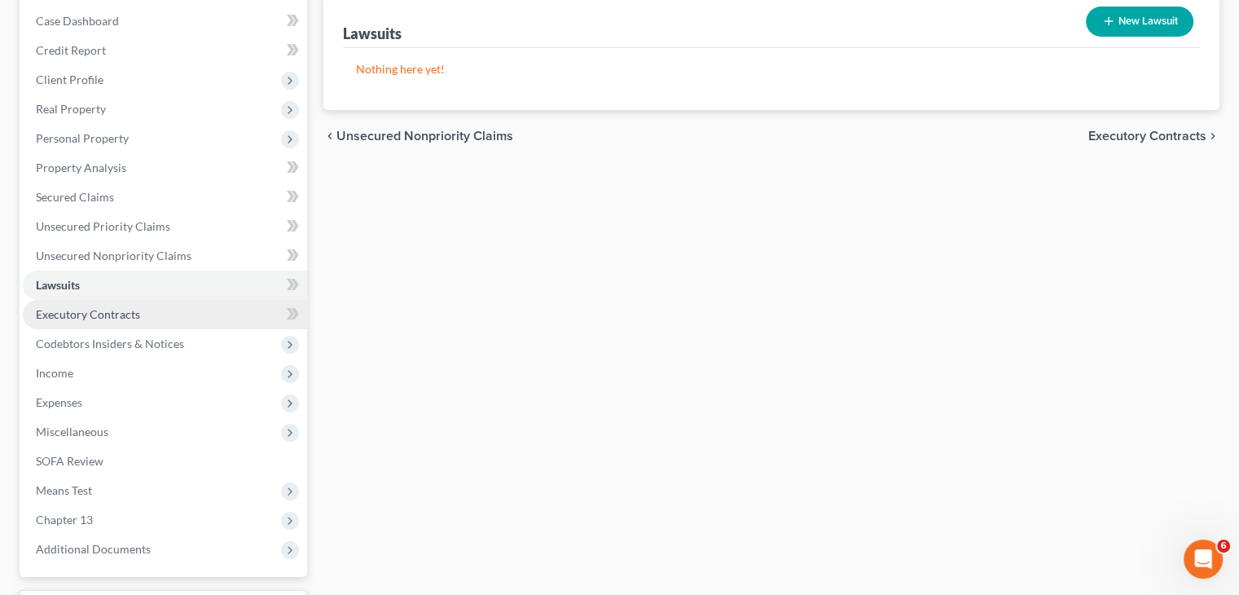
click at [108, 314] on span "Executory Contracts" at bounding box center [88, 314] width 104 height 14
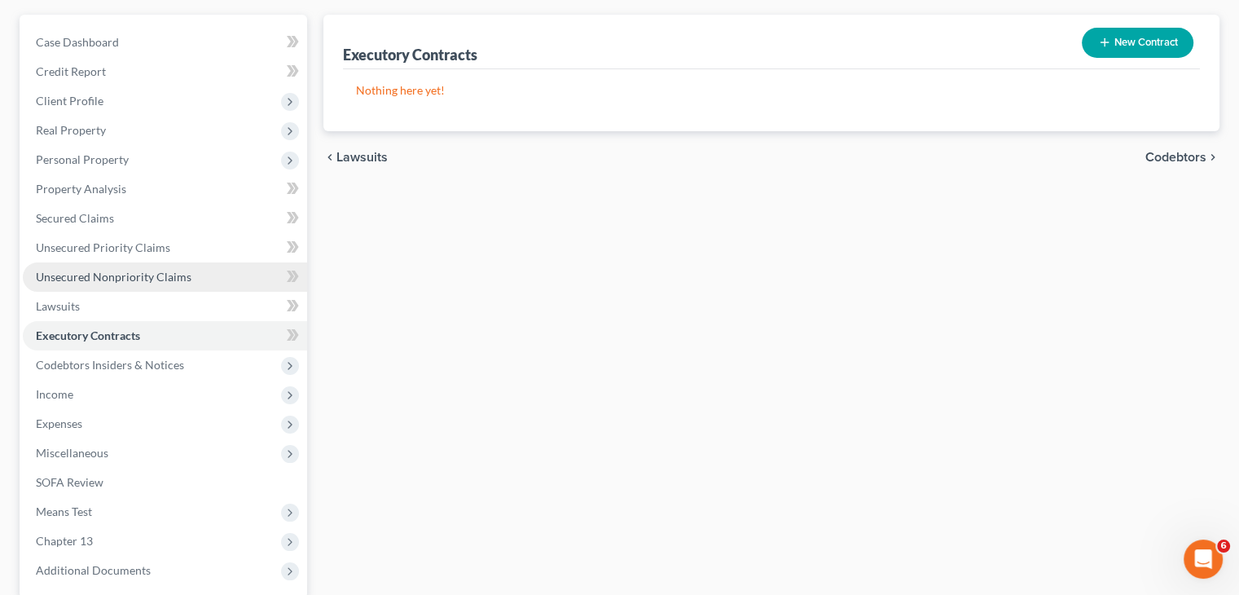
scroll to position [163, 0]
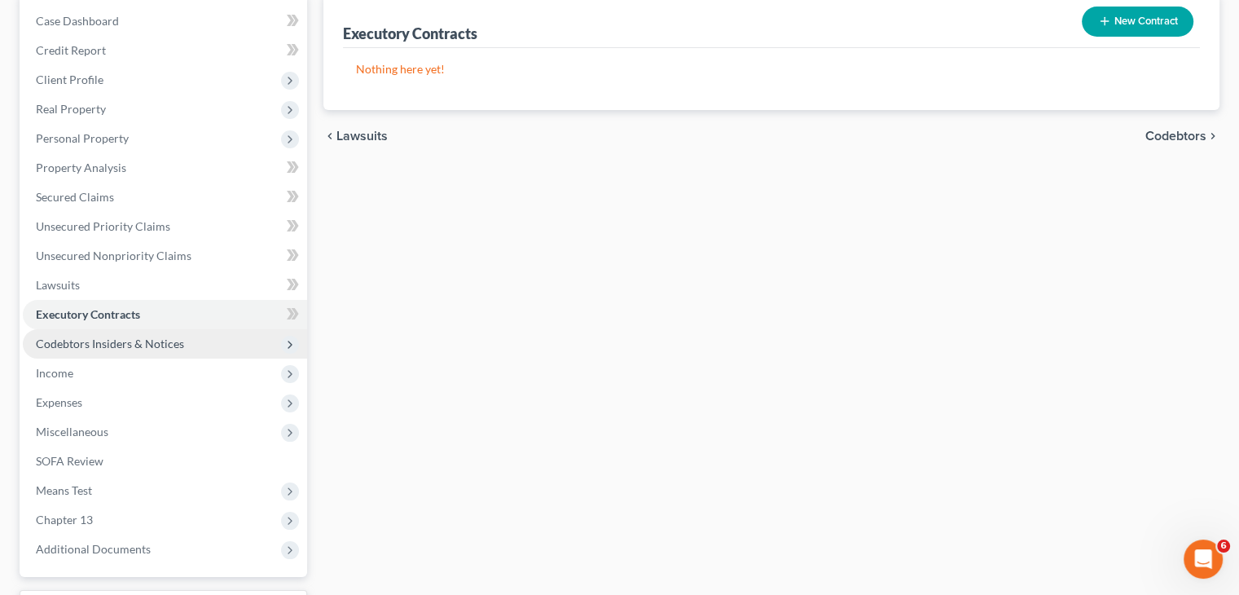
click at [124, 348] on span "Codebtors Insiders & Notices" at bounding box center [110, 343] width 148 height 14
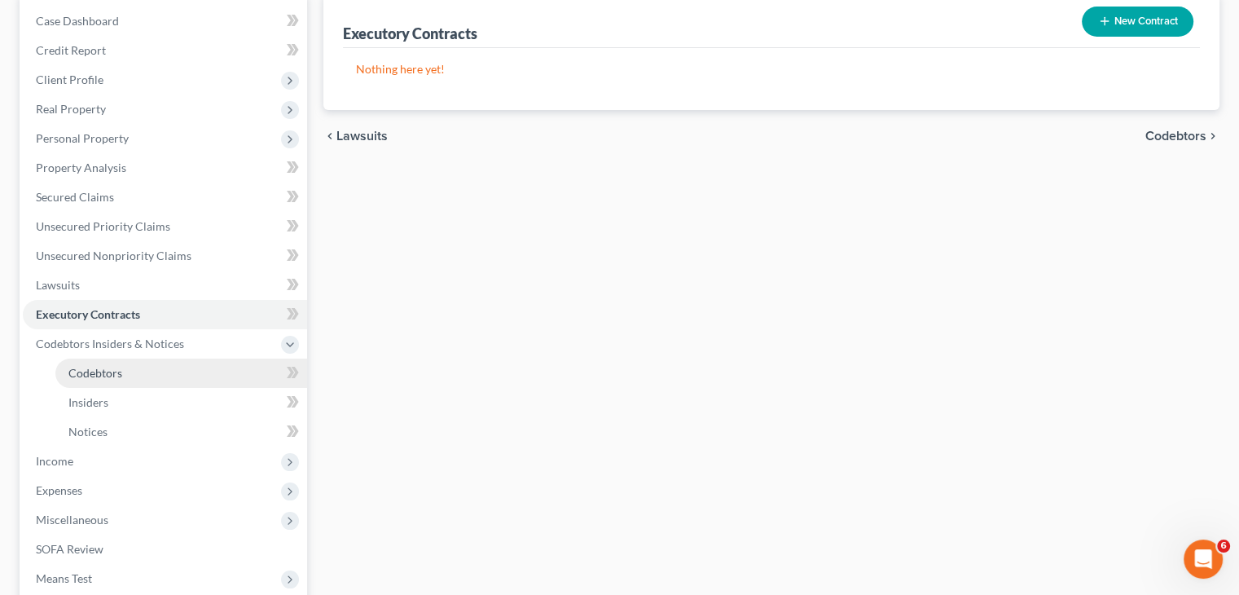
click at [127, 372] on link "Codebtors" at bounding box center [181, 372] width 252 height 29
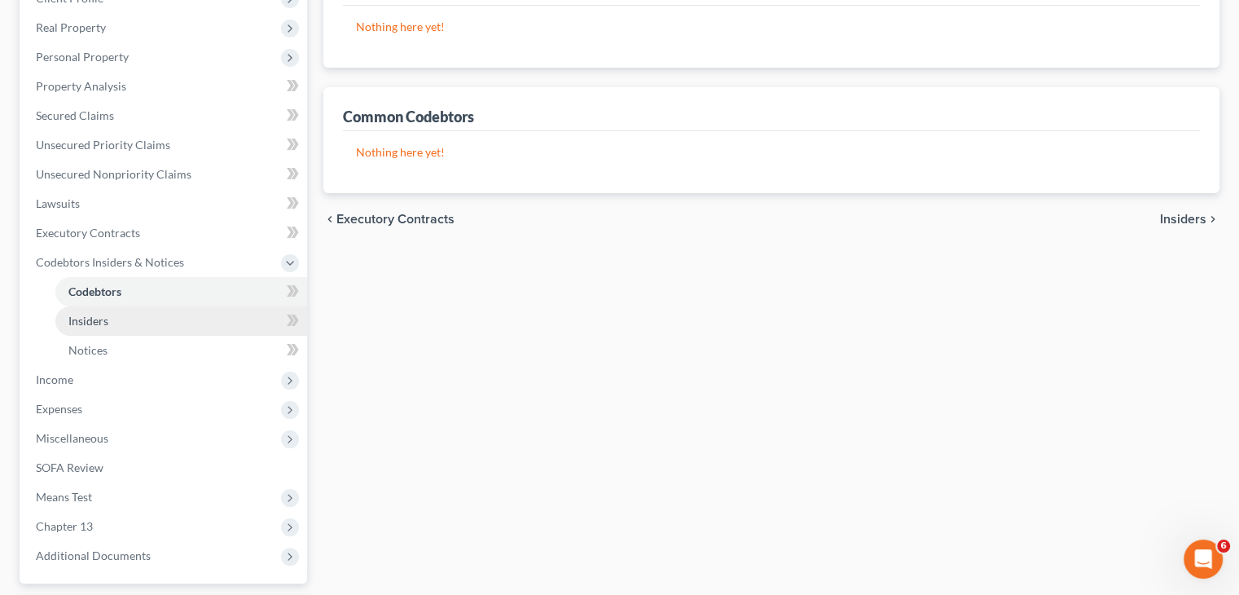
click at [166, 327] on link "Insiders" at bounding box center [181, 320] width 252 height 29
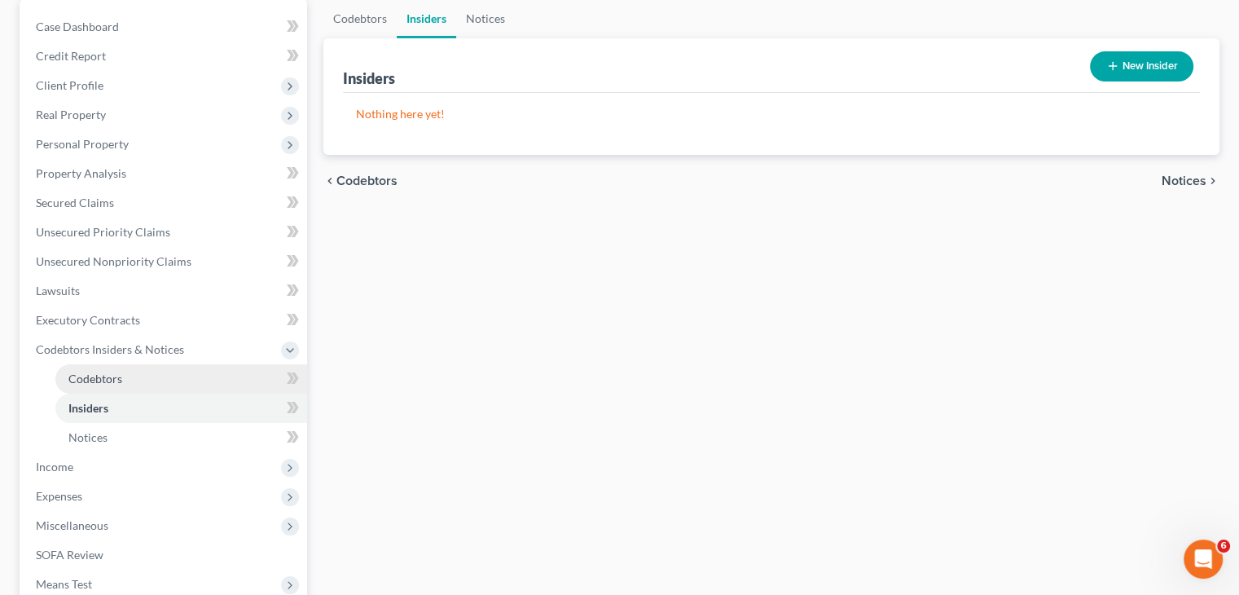
scroll to position [163, 0]
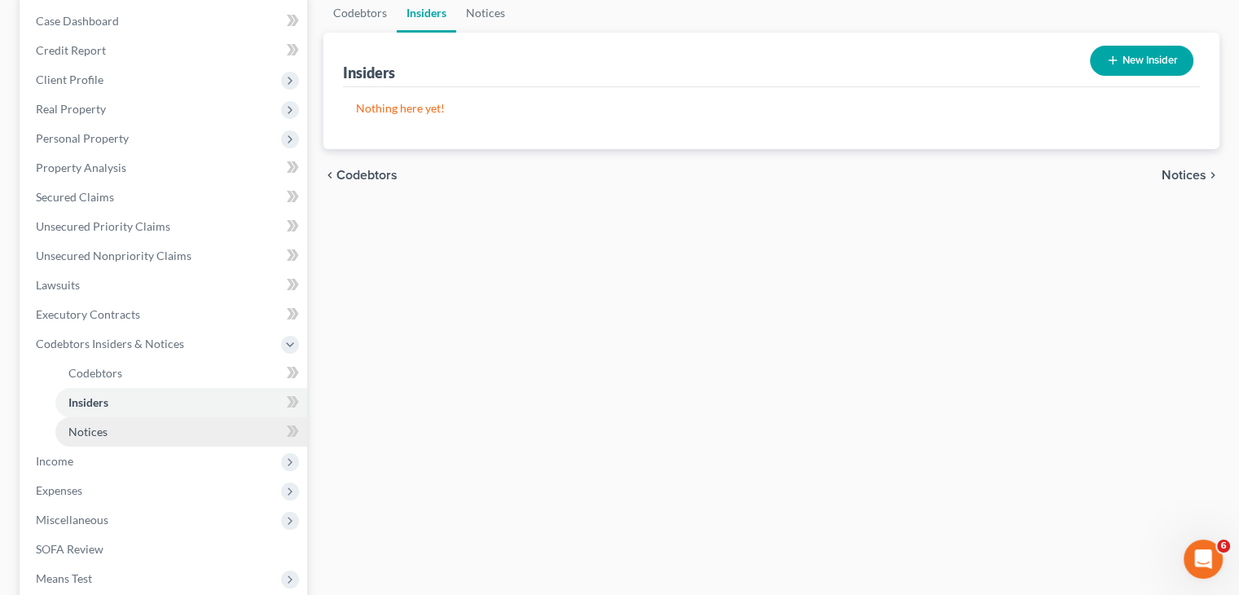
click at [150, 429] on link "Notices" at bounding box center [181, 431] width 252 height 29
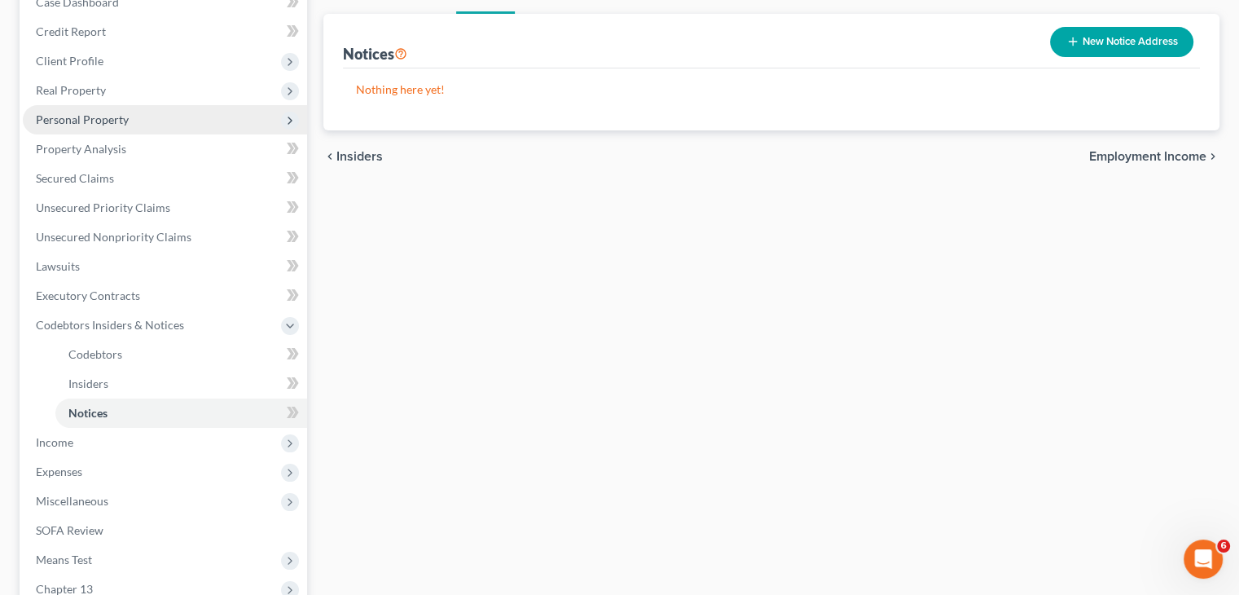
scroll to position [326, 0]
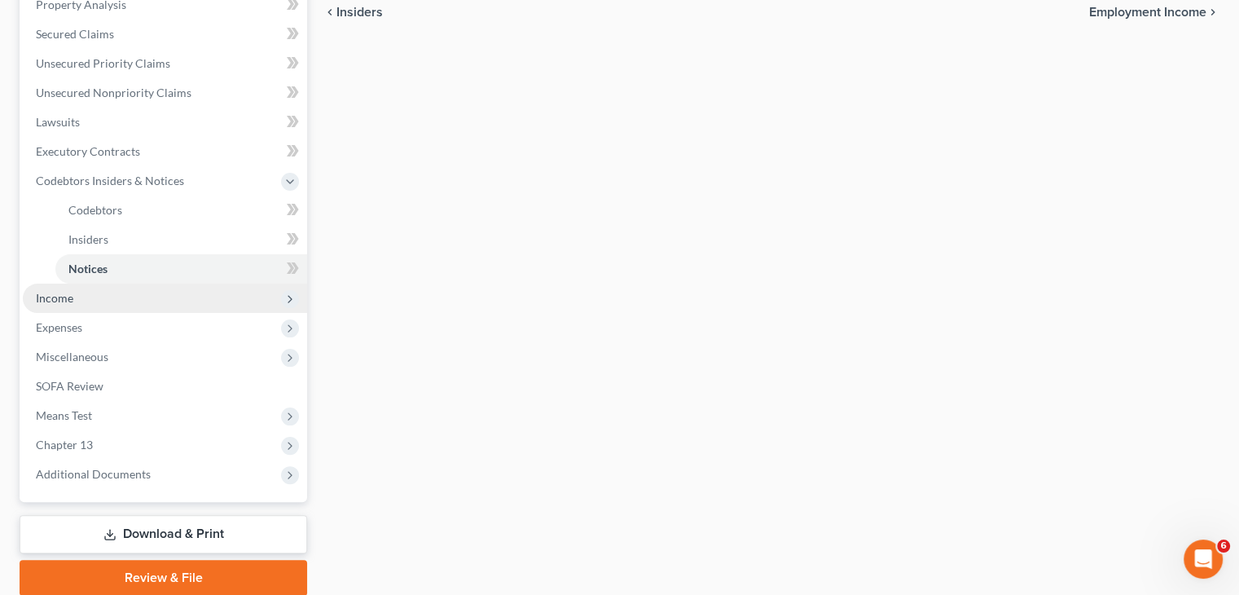
click at [114, 291] on span "Income" at bounding box center [165, 297] width 284 height 29
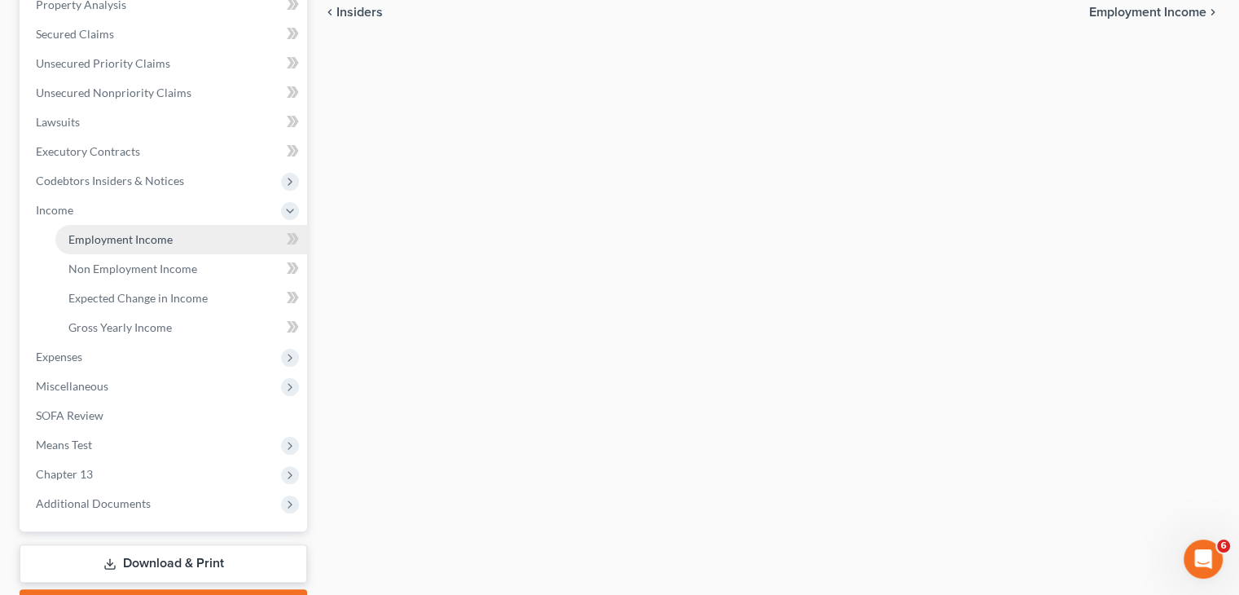
click at [125, 236] on span "Employment Income" at bounding box center [120, 239] width 104 height 14
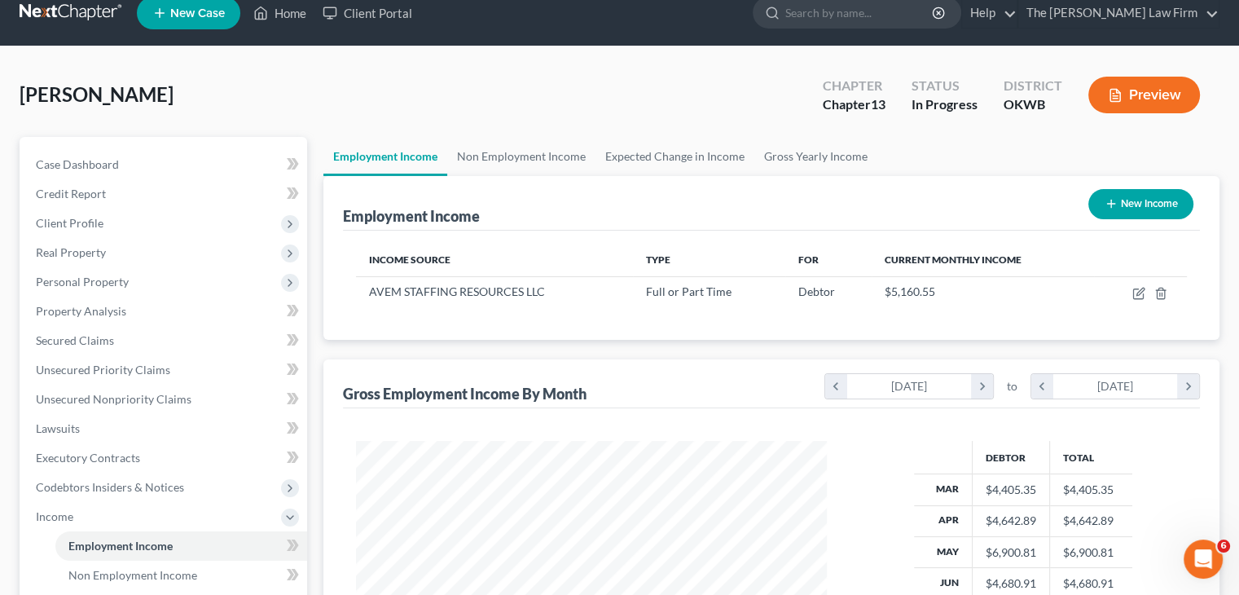
scroll to position [10, 0]
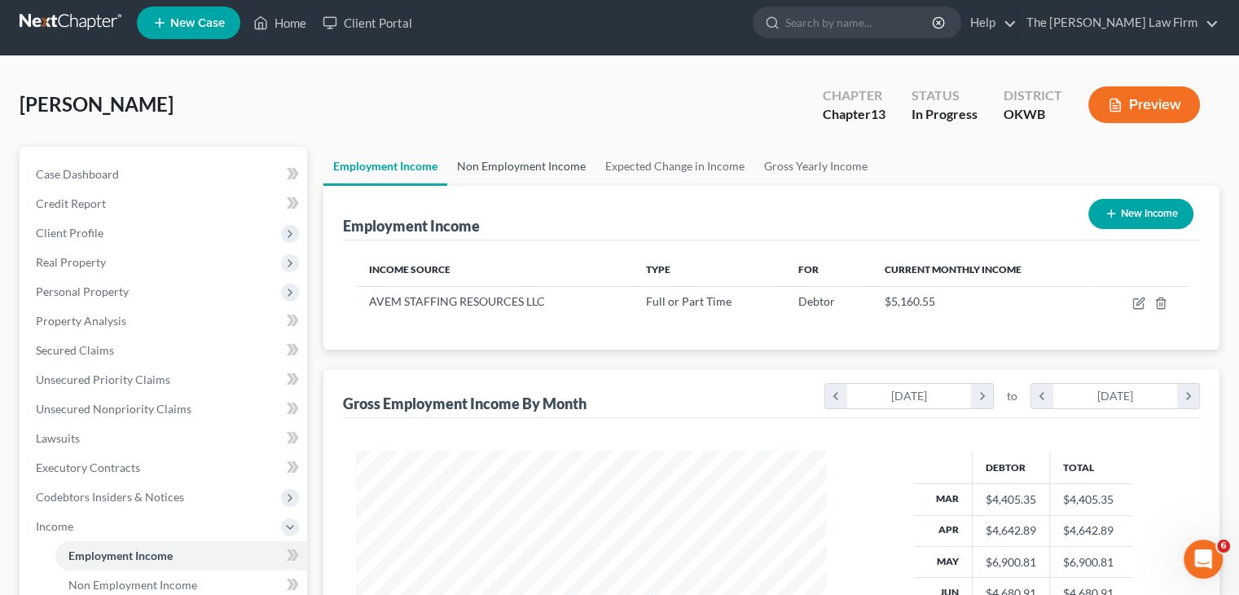
click at [521, 165] on link "Non Employment Income" at bounding box center [521, 166] width 148 height 39
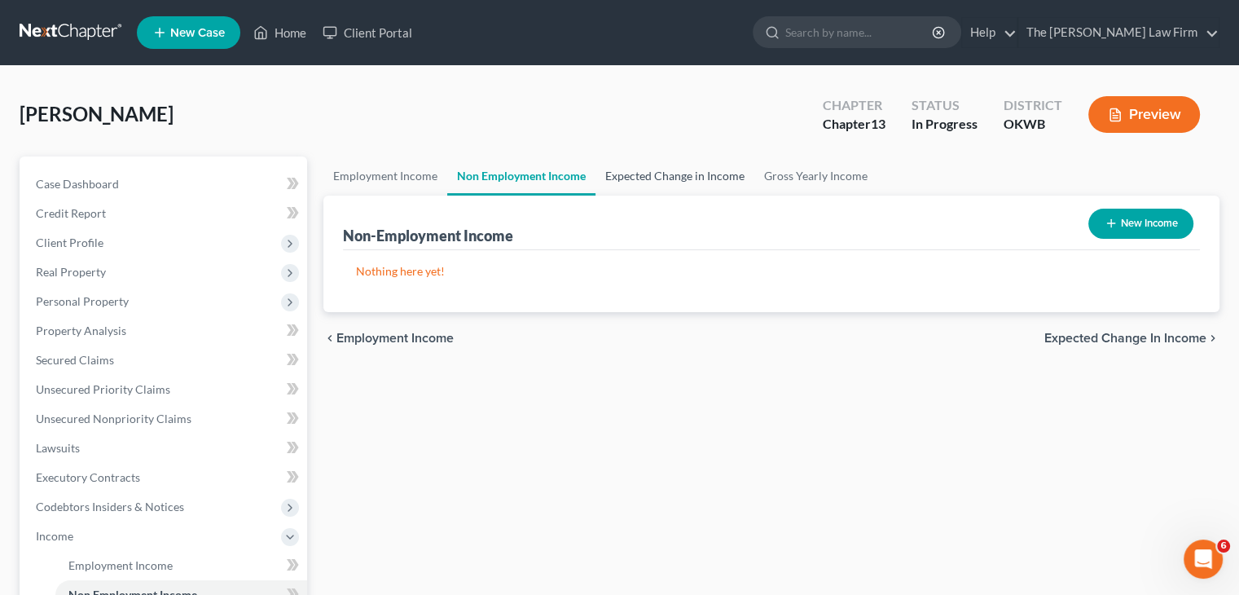
click at [691, 169] on link "Expected Change in Income" at bounding box center [674, 175] width 159 height 39
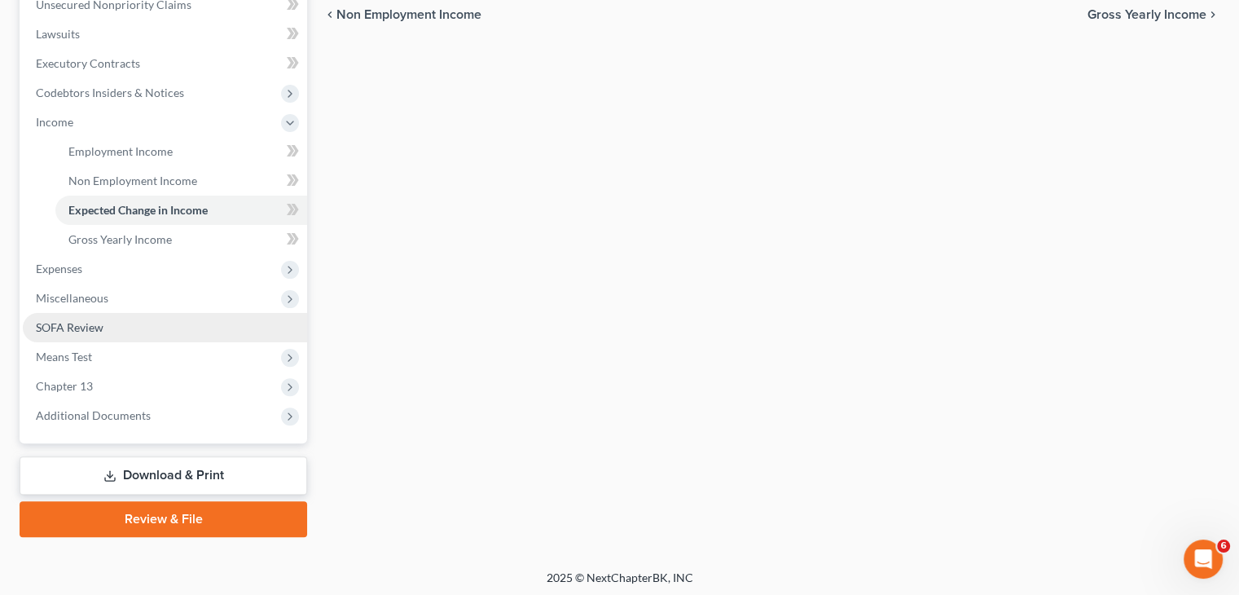
scroll to position [417, 0]
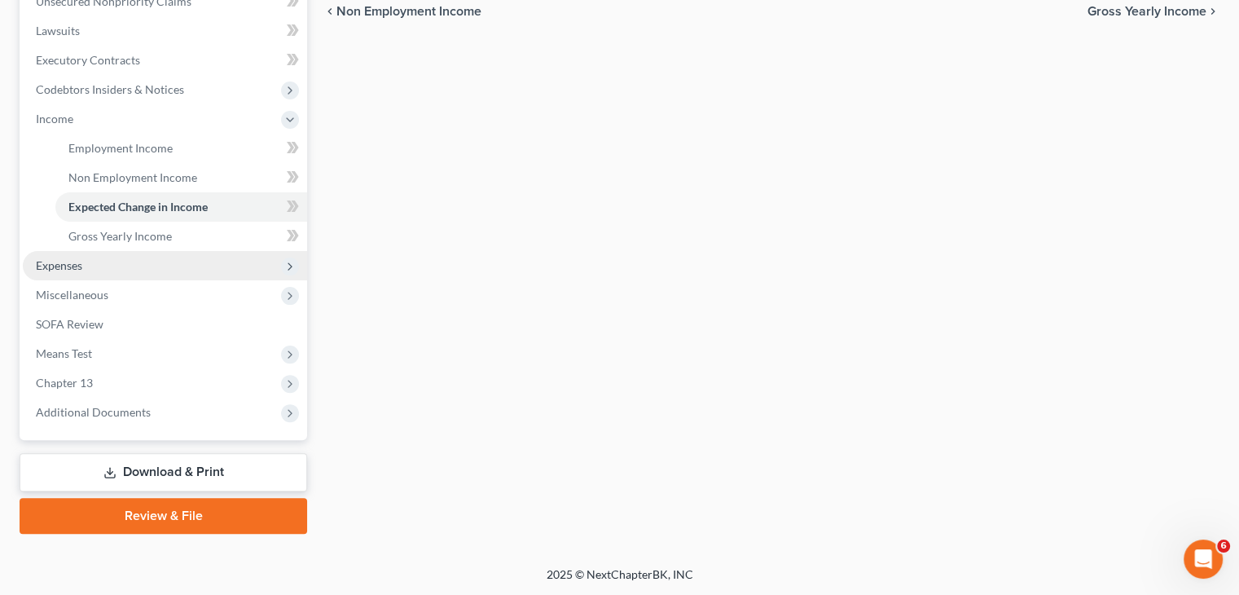
click at [204, 262] on span "Expenses" at bounding box center [165, 265] width 284 height 29
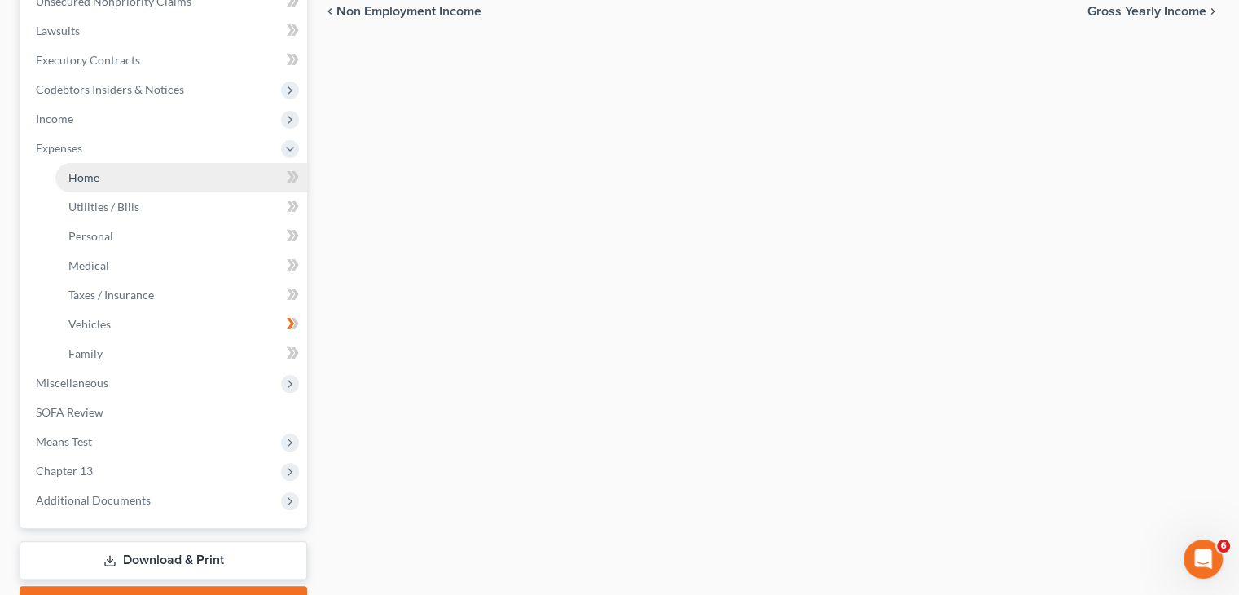
click at [245, 183] on link "Home" at bounding box center [181, 177] width 252 height 29
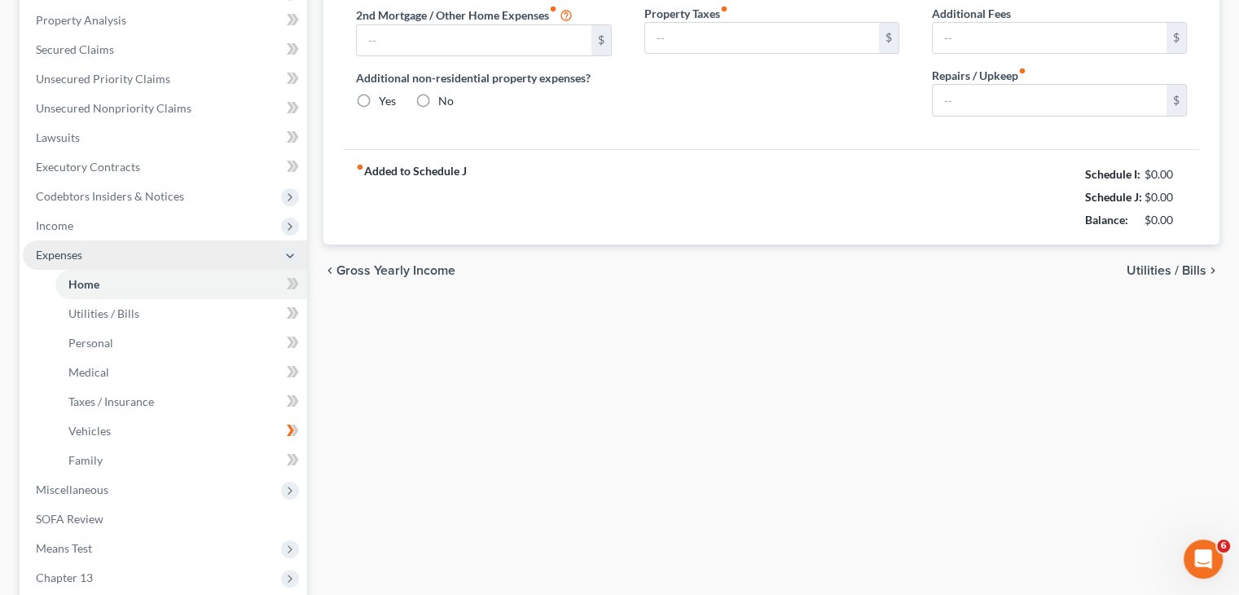
type input "0.00"
radio input "true"
type input "0.00"
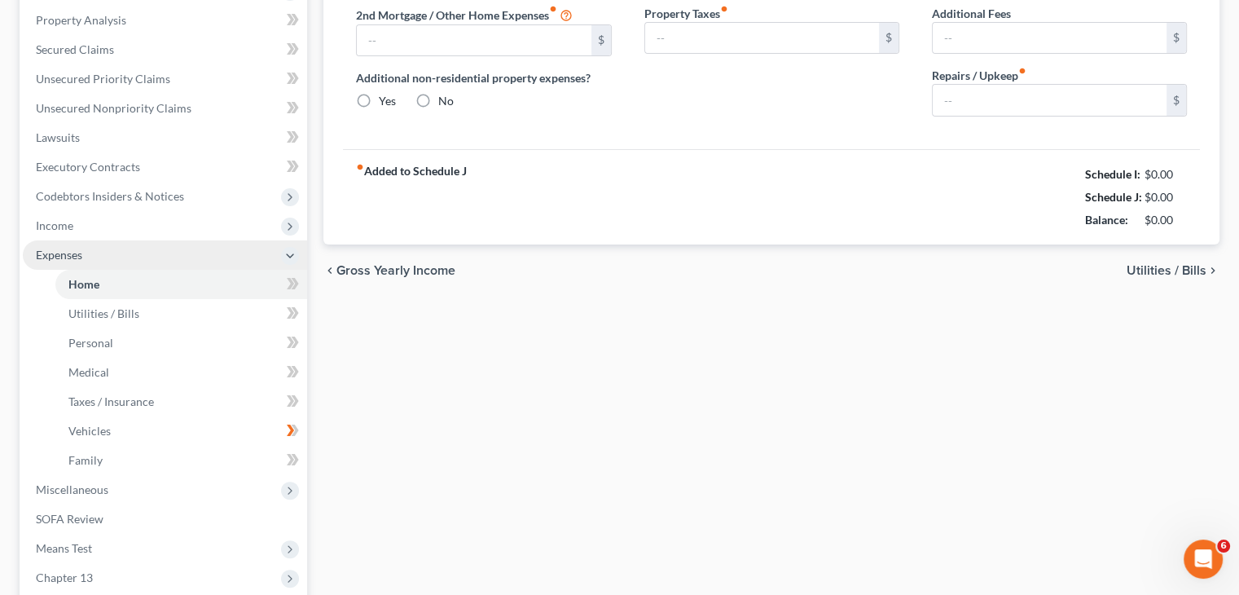
type input "0.00"
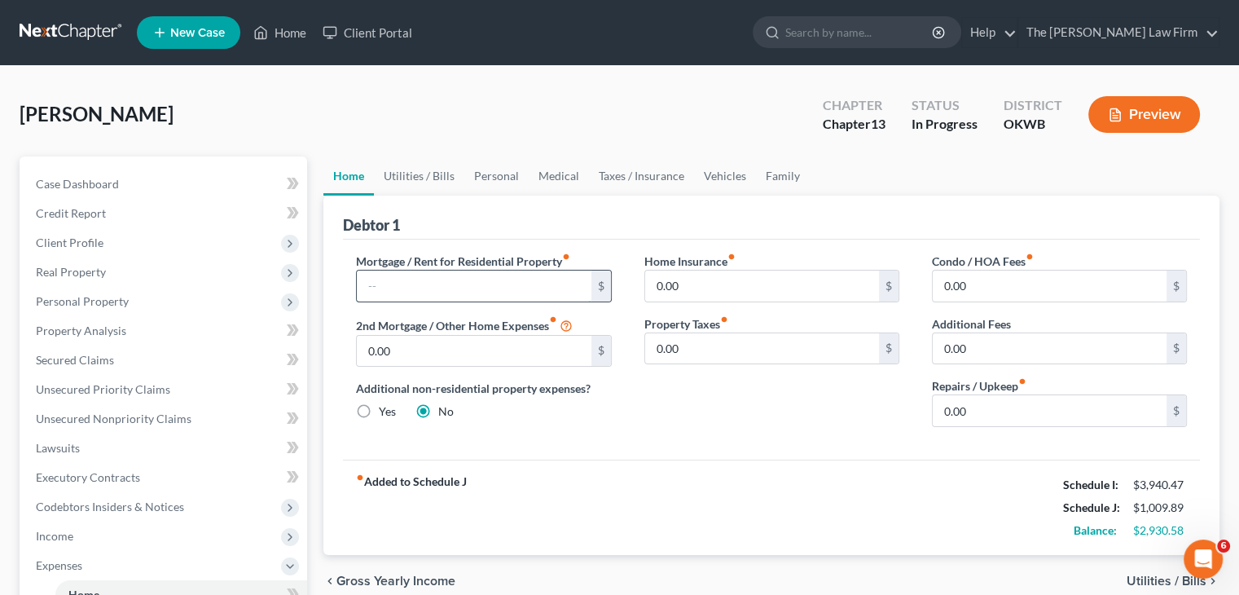
click at [503, 283] on input "text" at bounding box center [474, 285] width 234 height 31
type input "700.00"
click at [1022, 411] on input "0.00" at bounding box center [1050, 410] width 234 height 31
type input "100.00"
click at [393, 174] on link "Utilities / Bills" at bounding box center [419, 175] width 90 height 39
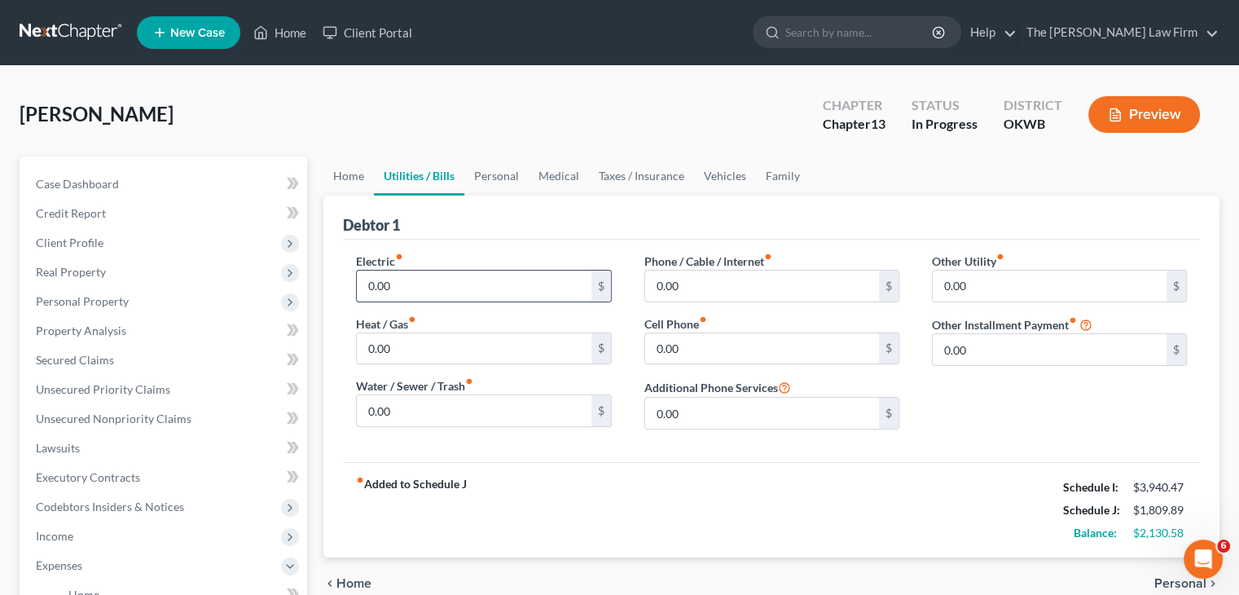
click at [396, 275] on input "0.00" at bounding box center [474, 285] width 234 height 31
type input "125.00"
type input "50.00"
type input "55.00"
type input "180.00"
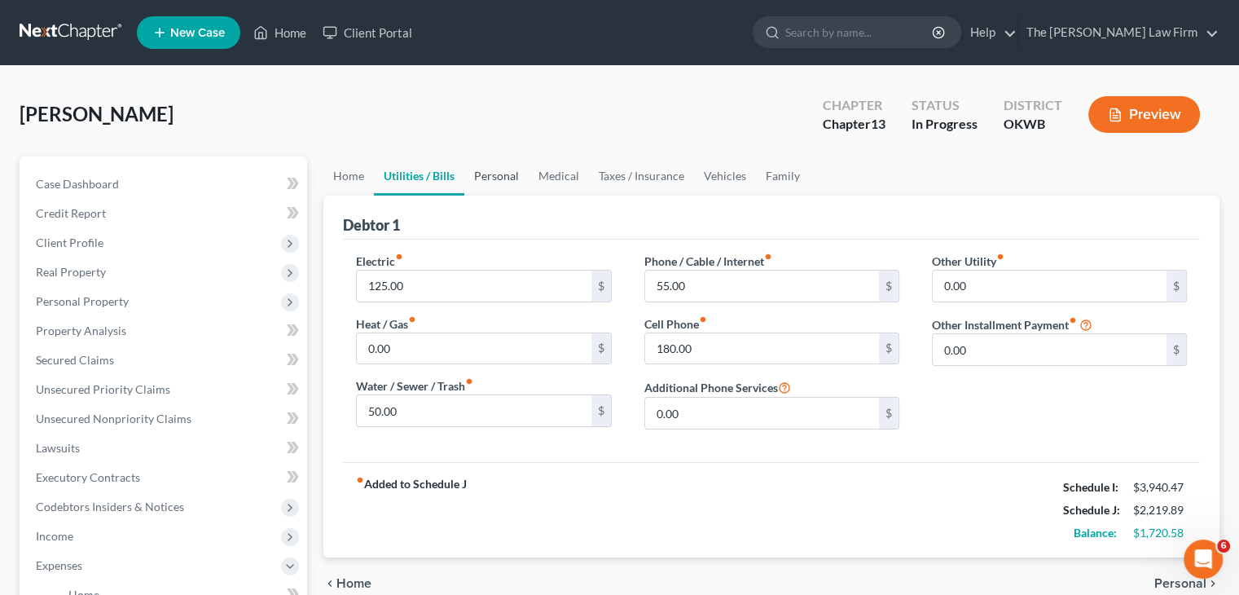
click at [486, 170] on link "Personal" at bounding box center [496, 175] width 64 height 39
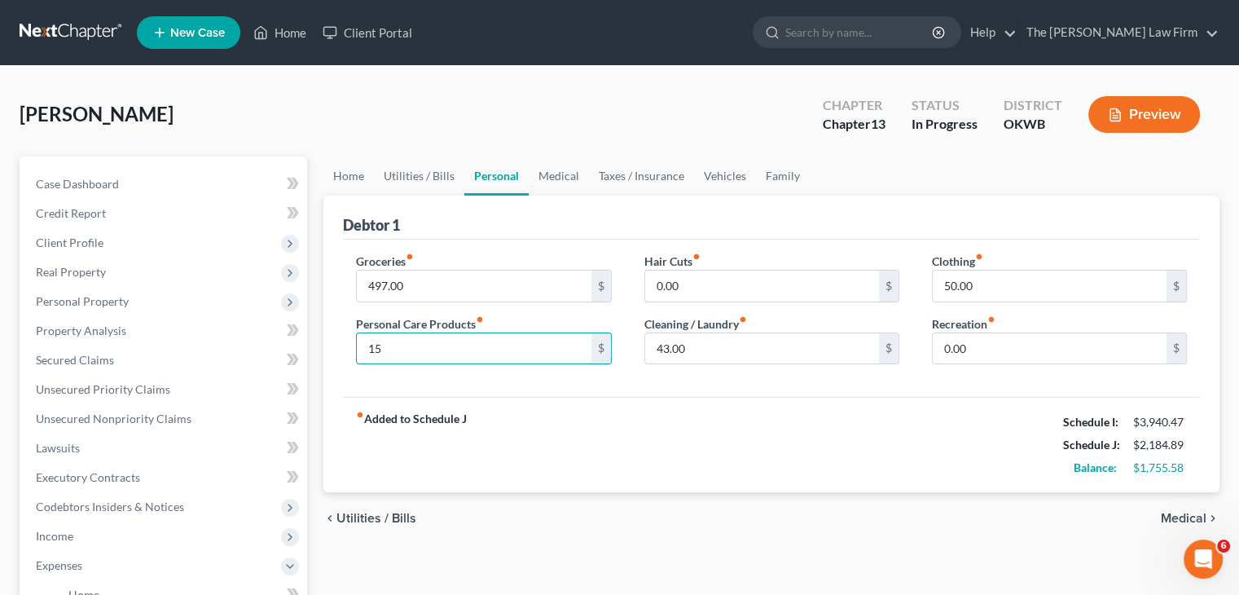
type input "1"
type input "150.00"
type input "40.00"
type input "100.00"
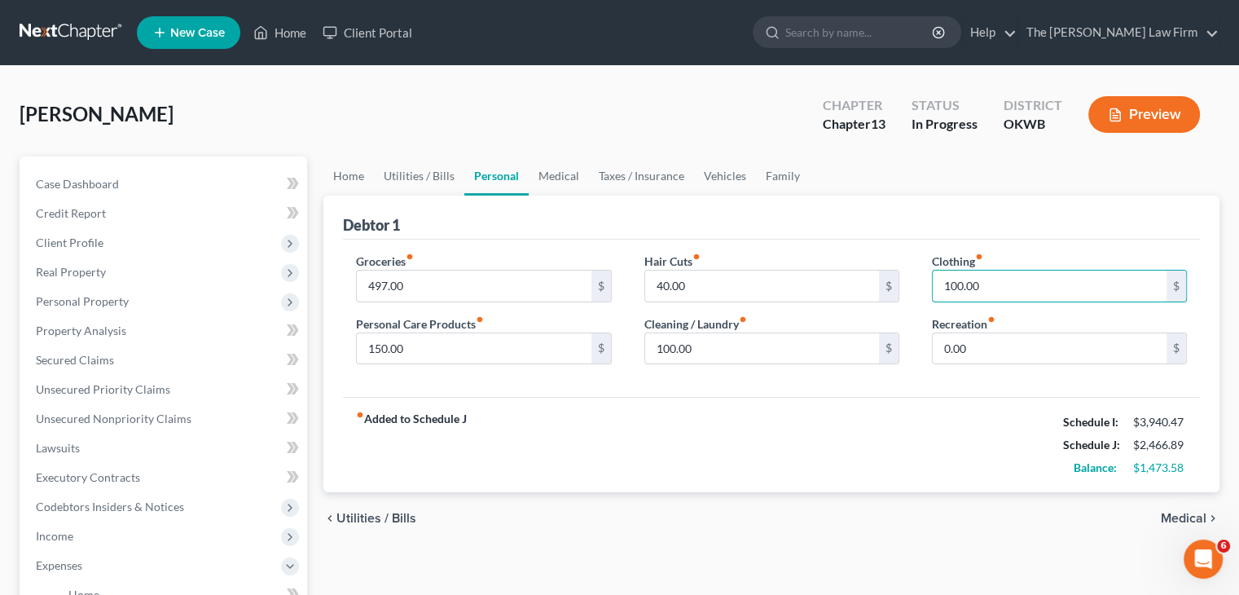
type input "100.00"
type input "60.00"
click at [559, 184] on link "Medical" at bounding box center [559, 175] width 60 height 39
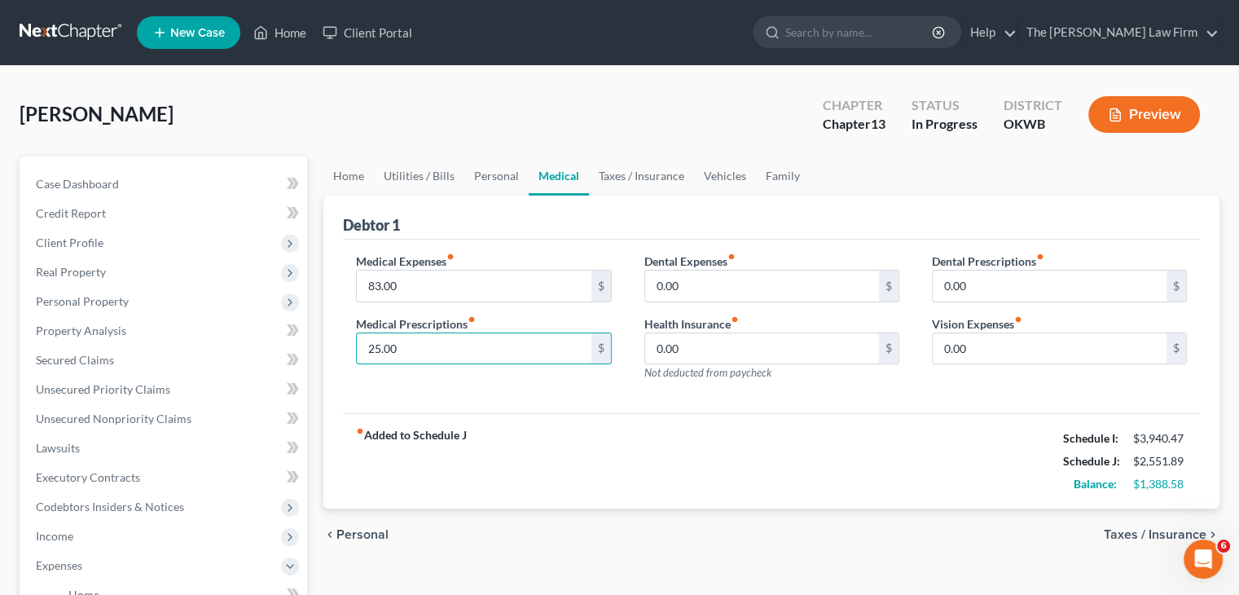
type input "25.00"
type input "50.00"
click at [630, 182] on link "Taxes / Insurance" at bounding box center [641, 175] width 105 height 39
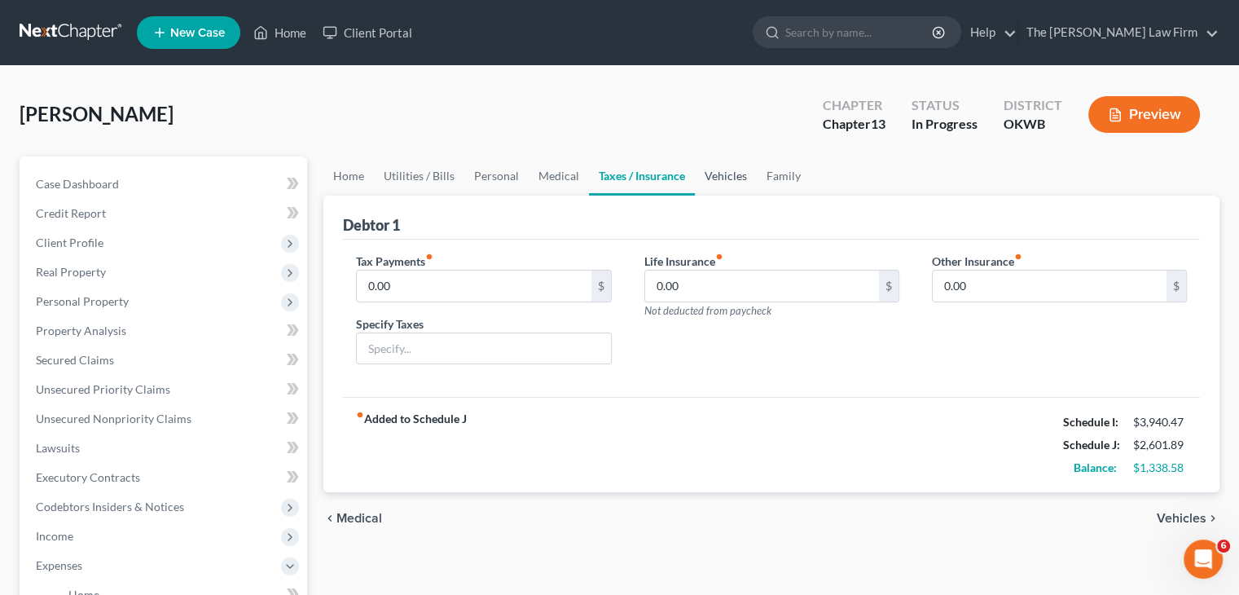
click at [720, 177] on link "Vehicles" at bounding box center [726, 175] width 62 height 39
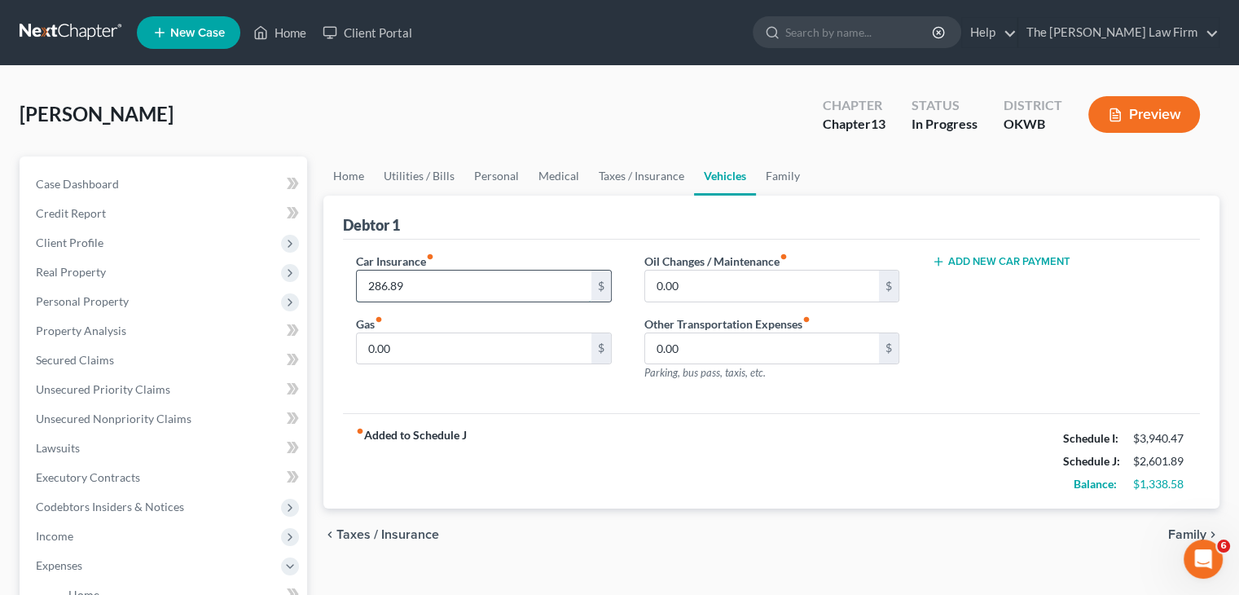
click at [465, 284] on input "286.89" at bounding box center [474, 285] width 234 height 31
type input "130.00"
type input "125.00"
click at [728, 297] on input "0.00" at bounding box center [762, 285] width 234 height 31
type input "20.00"
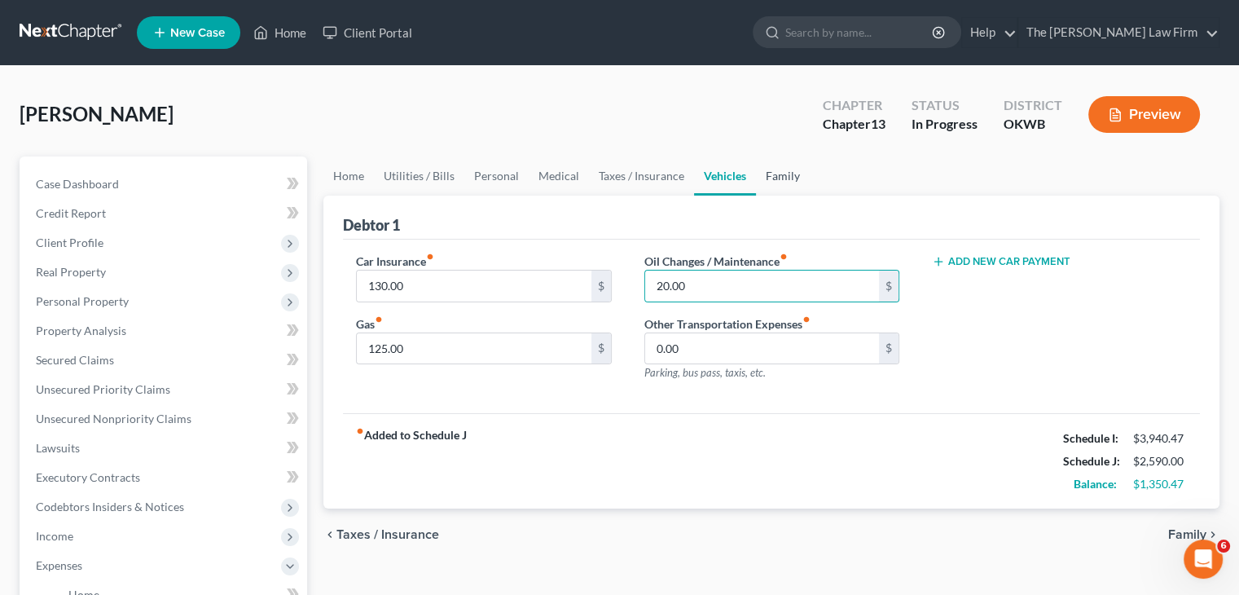
click at [762, 176] on link "Family" at bounding box center [783, 175] width 54 height 39
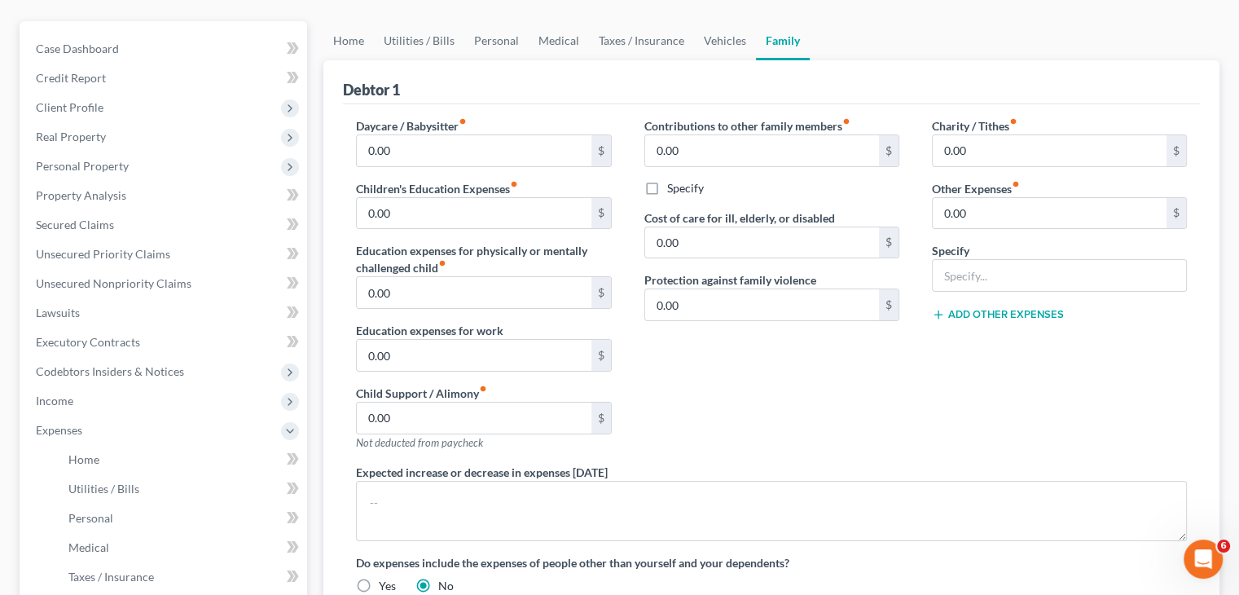
scroll to position [163, 0]
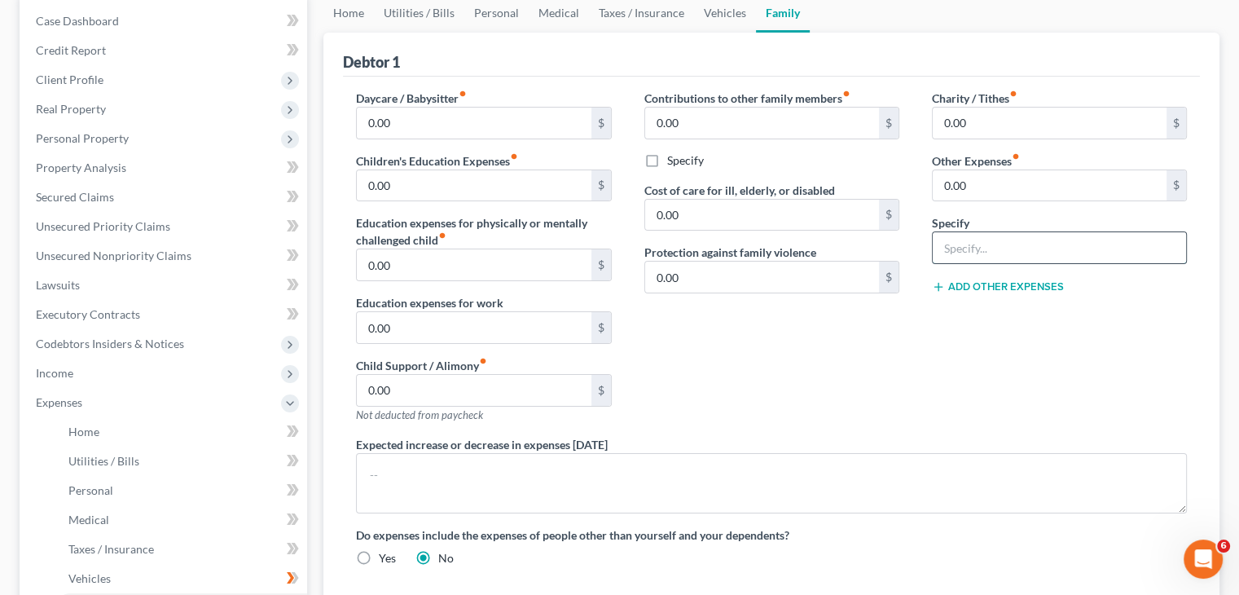
click at [1061, 242] on input "text" at bounding box center [1059, 247] width 253 height 31
click at [1033, 183] on input "0.00" at bounding box center [1050, 185] width 234 height 31
type input "75.00"
click at [1131, 242] on input "text" at bounding box center [1059, 247] width 253 height 31
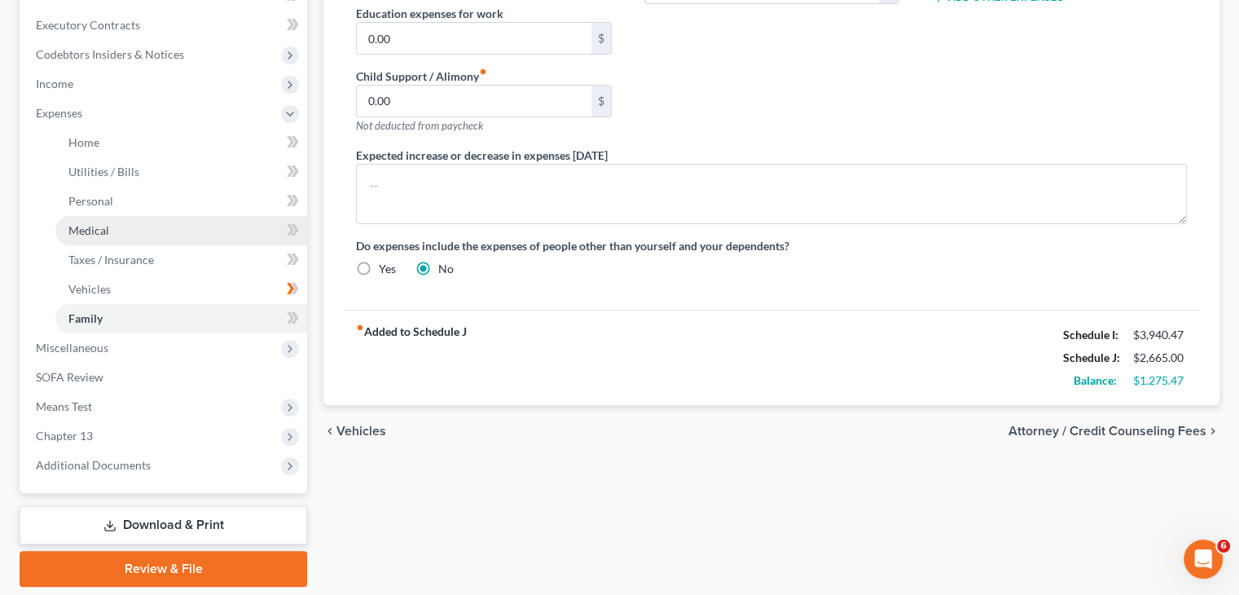
scroll to position [489, 0]
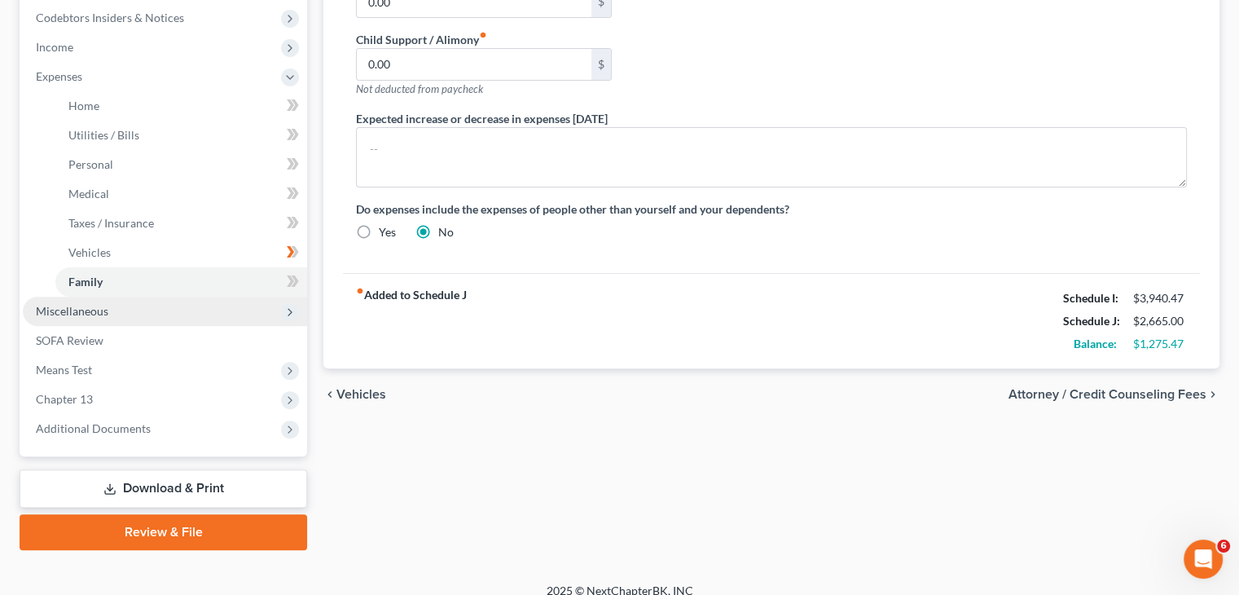
type input "Spending on Grandkids"
click at [141, 315] on span "Miscellaneous" at bounding box center [165, 311] width 284 height 29
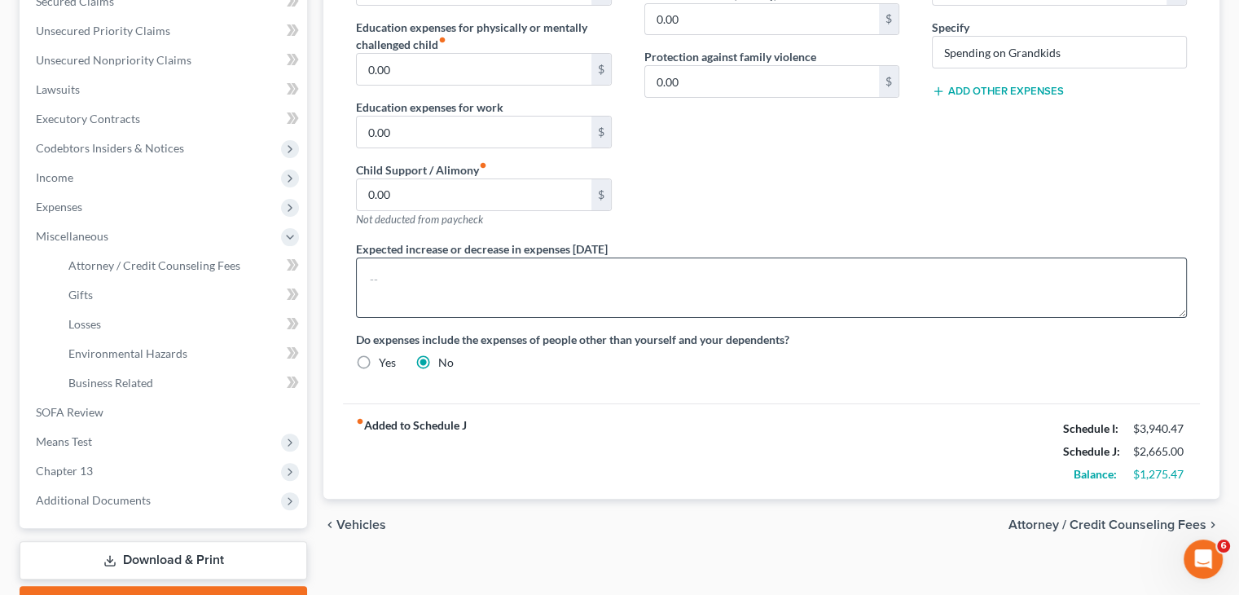
scroll to position [365, 0]
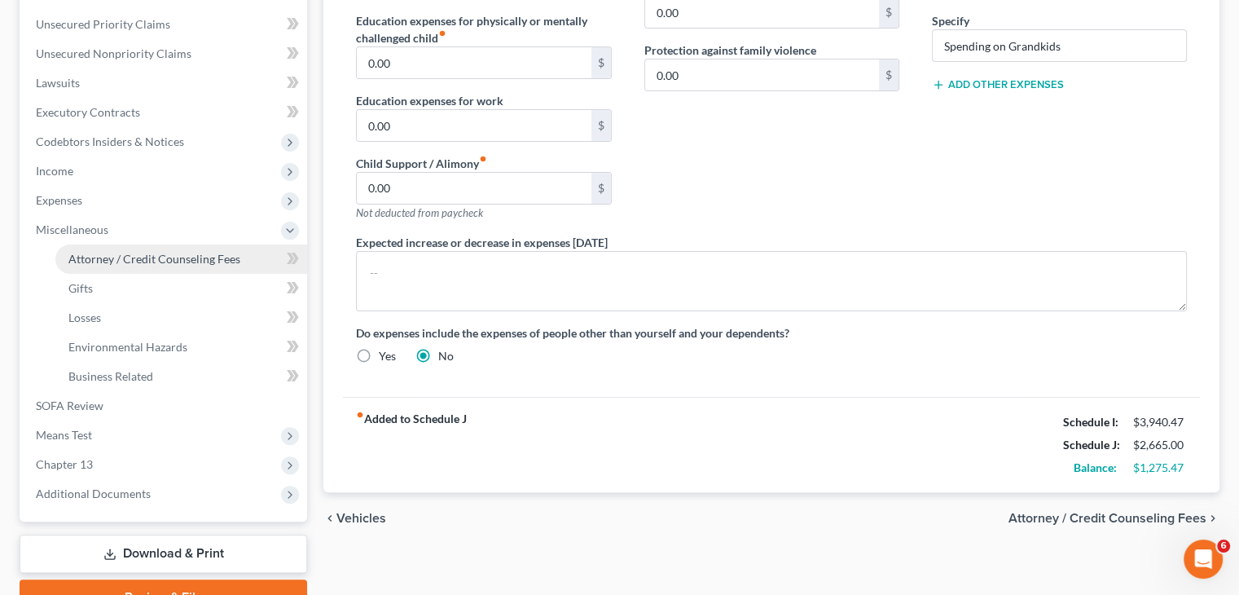
click at [125, 258] on span "Attorney / Credit Counseling Fees" at bounding box center [154, 259] width 172 height 14
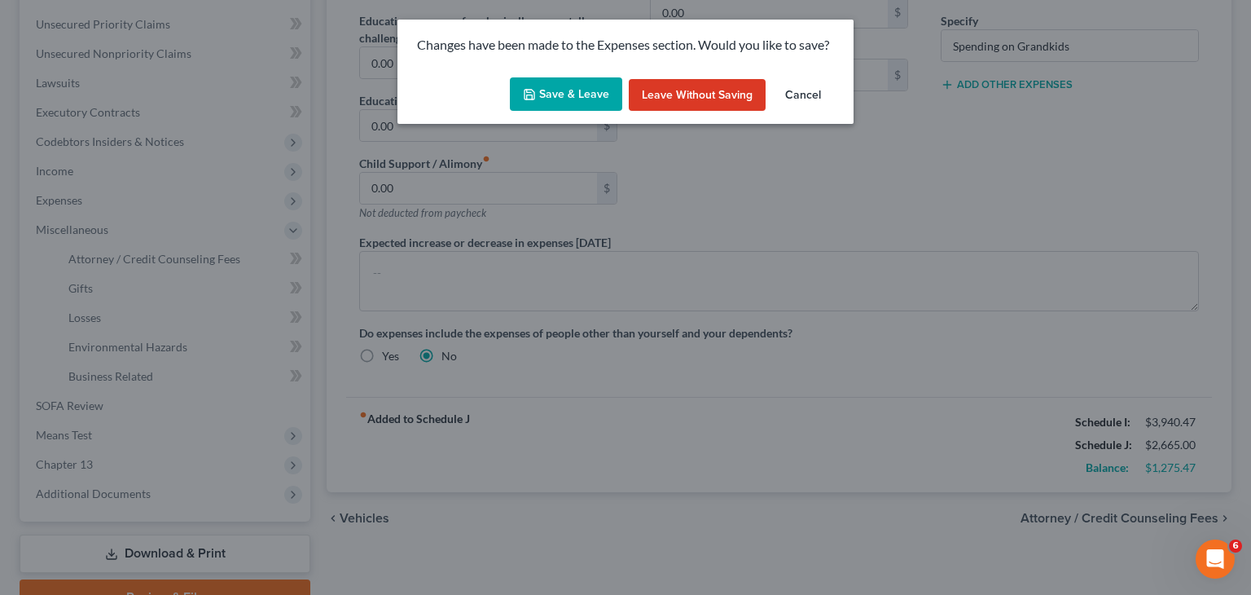
click at [576, 90] on button "Save & Leave" at bounding box center [566, 94] width 112 height 34
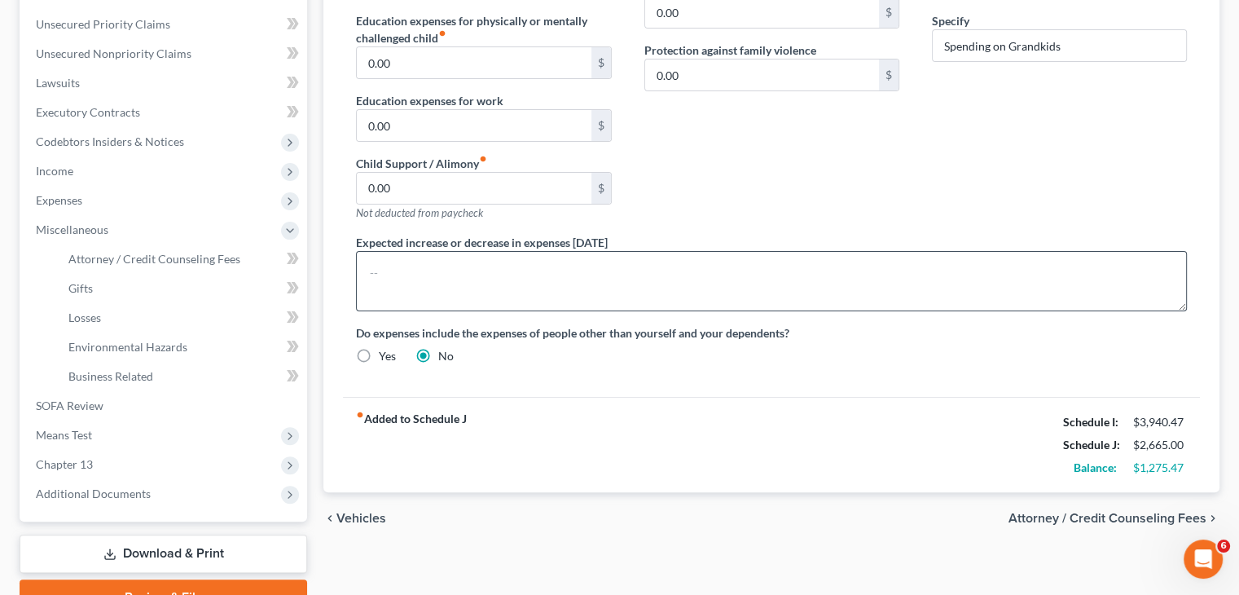
select select "0"
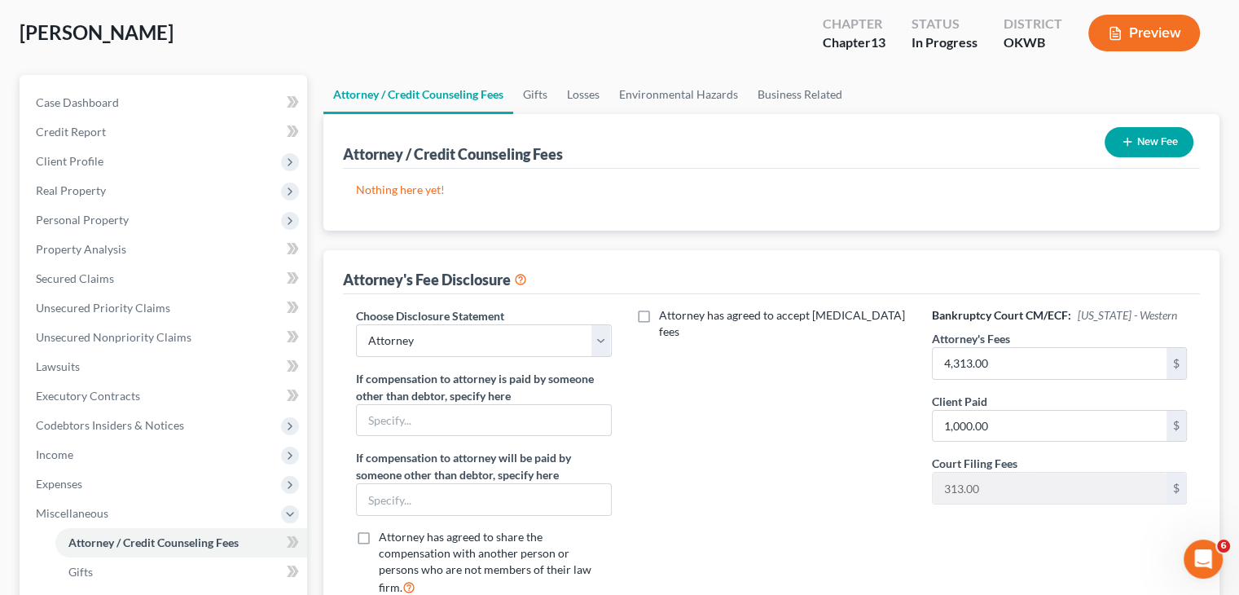
scroll to position [163, 0]
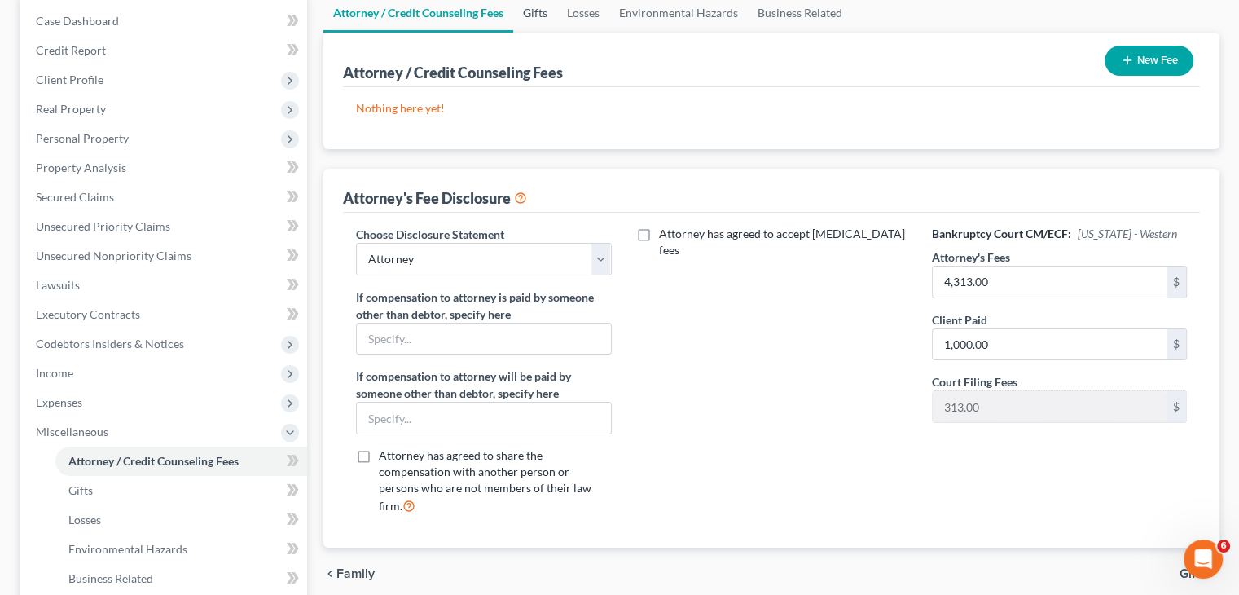
click at [532, 17] on link "Gifts" at bounding box center [535, 12] width 44 height 39
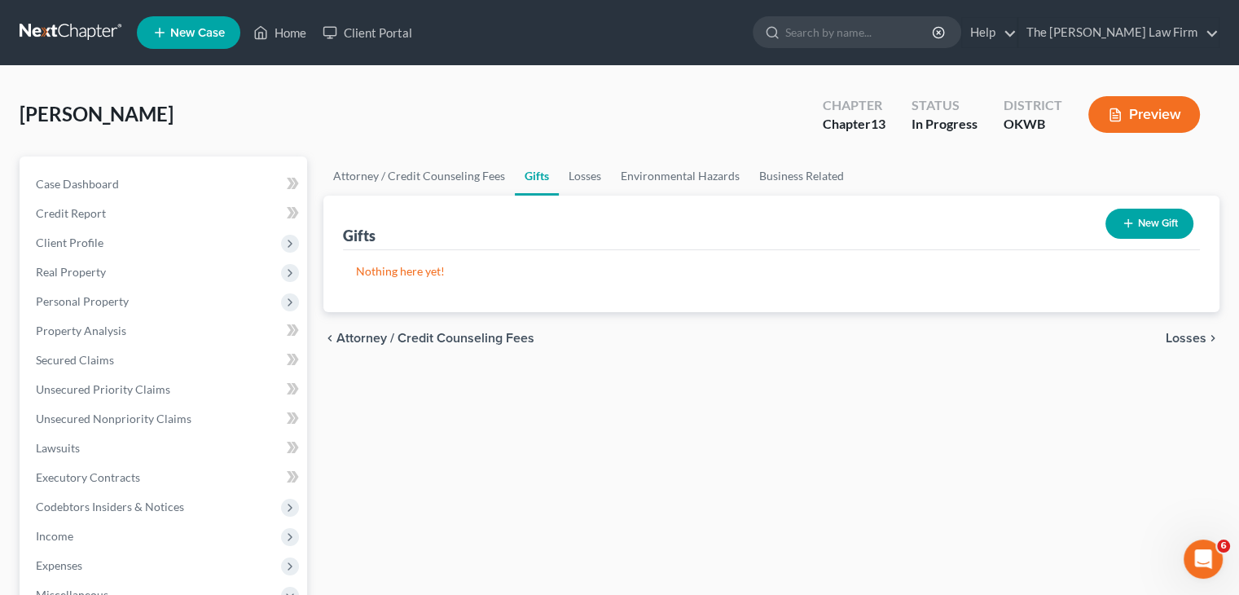
click at [1178, 234] on button "New Gift" at bounding box center [1149, 224] width 88 height 30
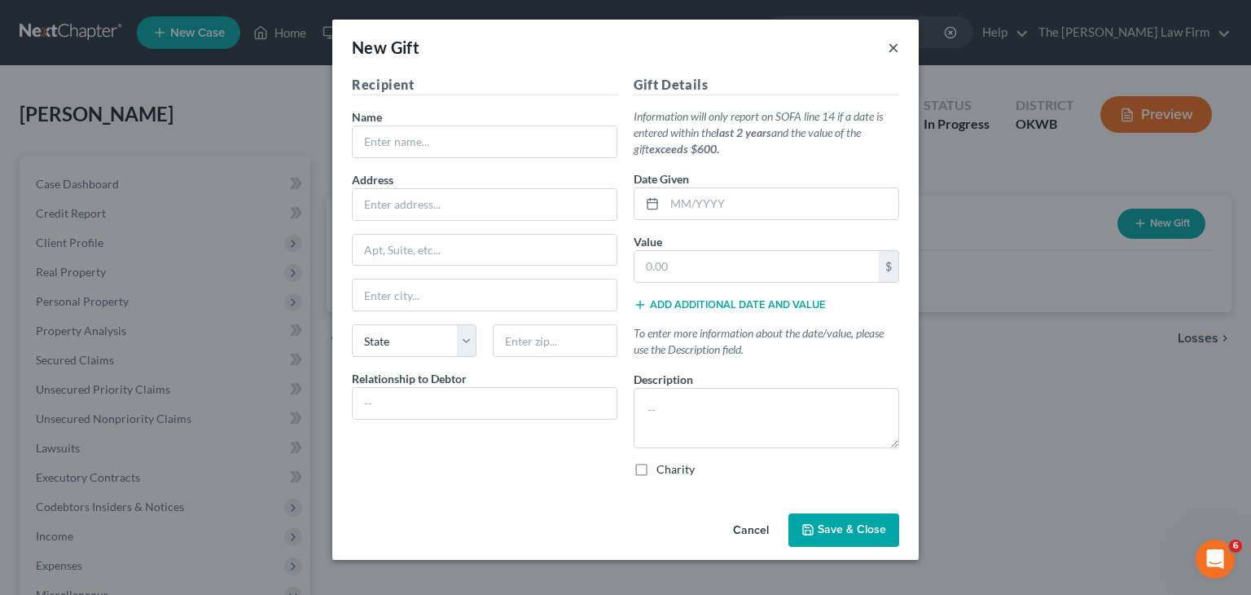
click at [891, 51] on button "×" at bounding box center [893, 47] width 11 height 20
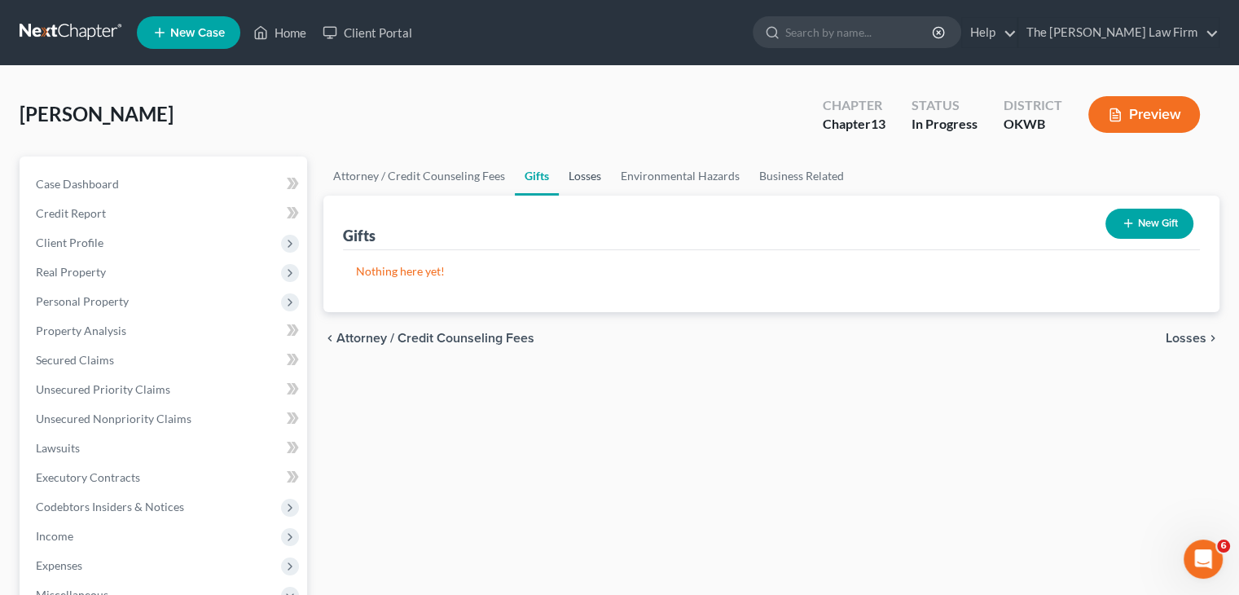
click at [591, 178] on link "Losses" at bounding box center [585, 175] width 52 height 39
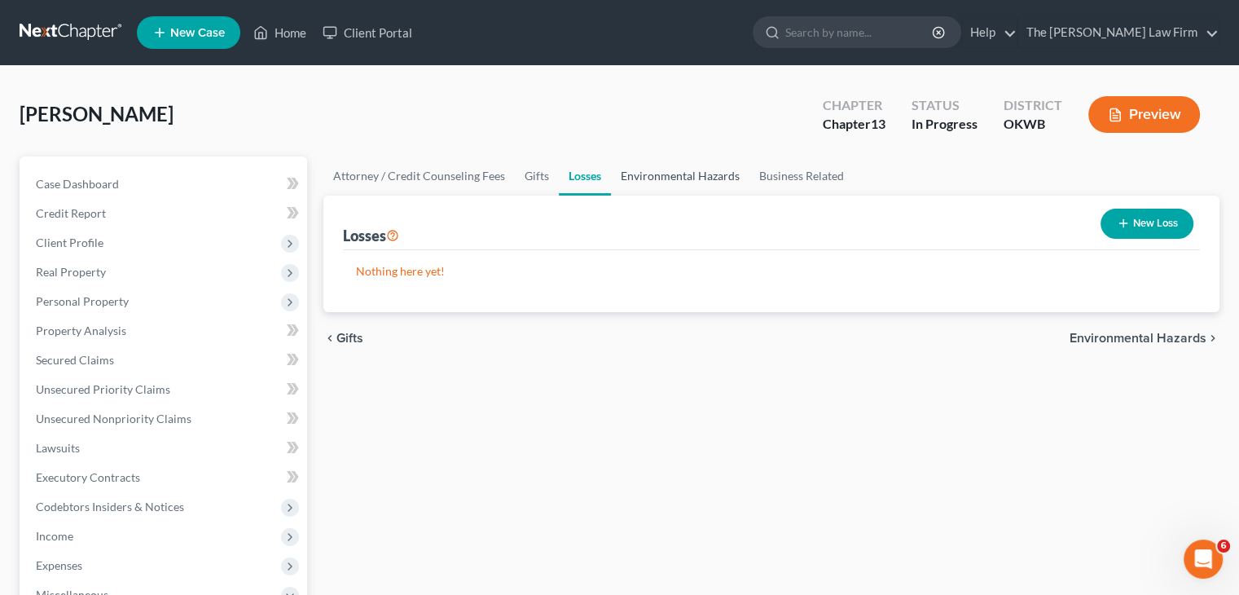
click at [660, 167] on link "Environmental Hazards" at bounding box center [680, 175] width 138 height 39
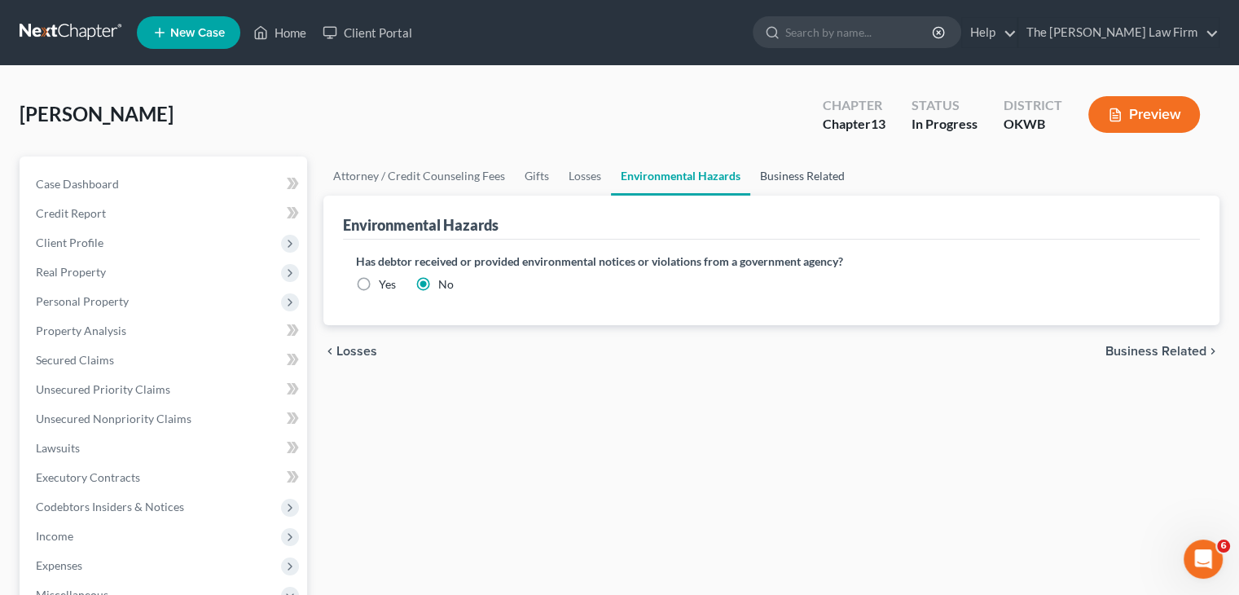
click at [779, 179] on link "Business Related" at bounding box center [802, 175] width 104 height 39
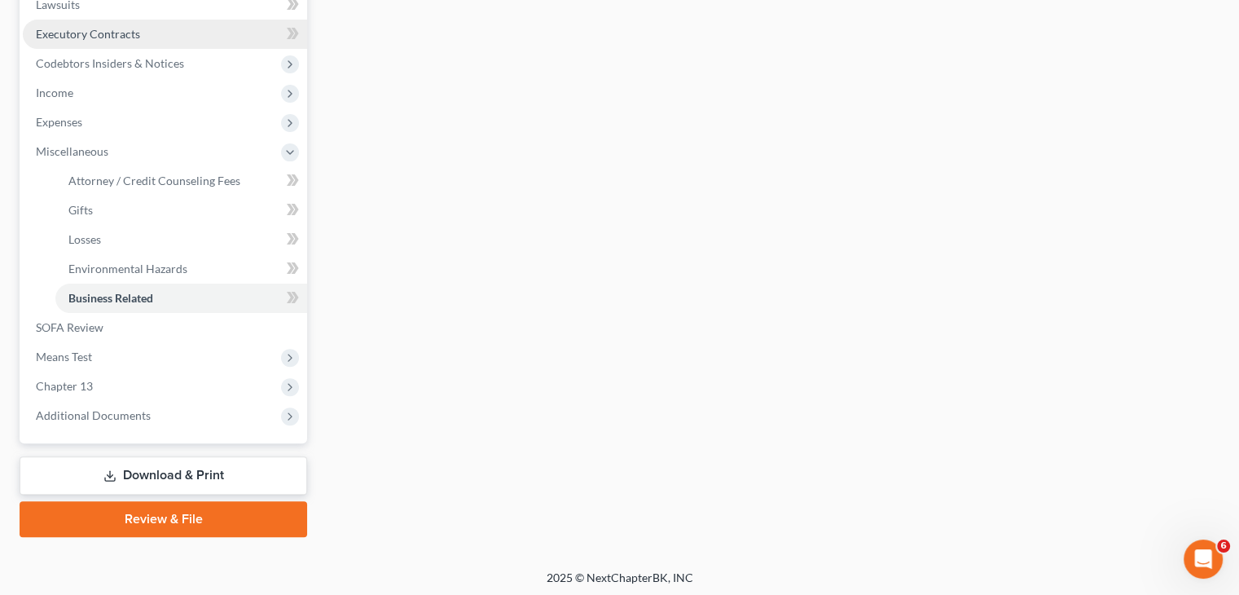
scroll to position [446, 0]
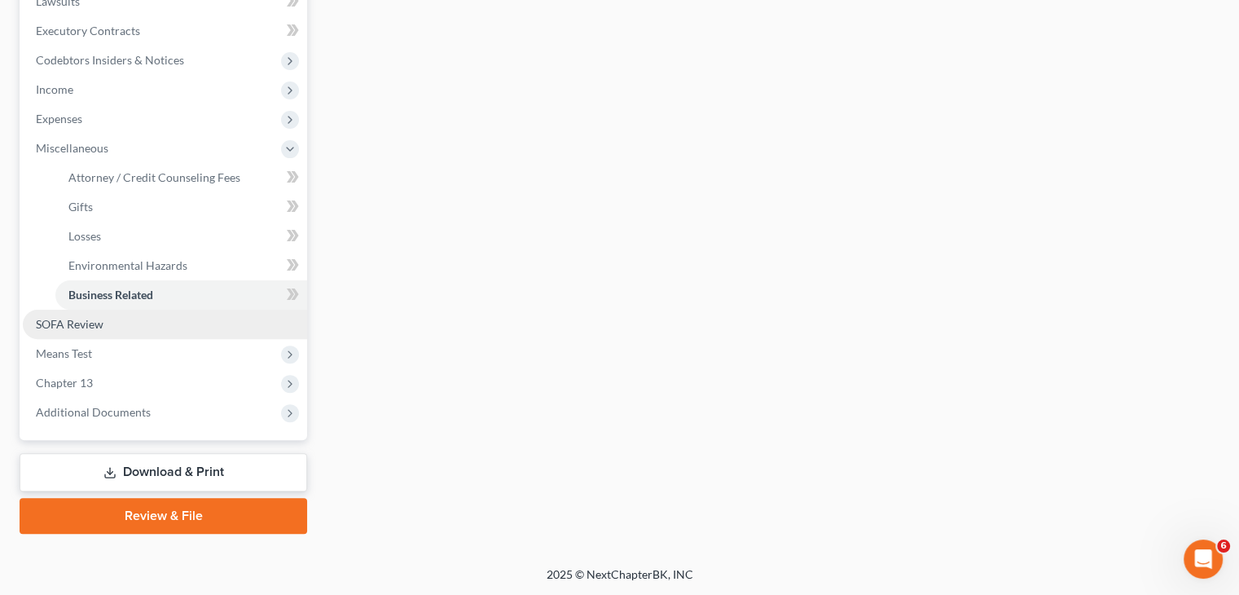
click at [126, 325] on link "SOFA Review" at bounding box center [165, 324] width 284 height 29
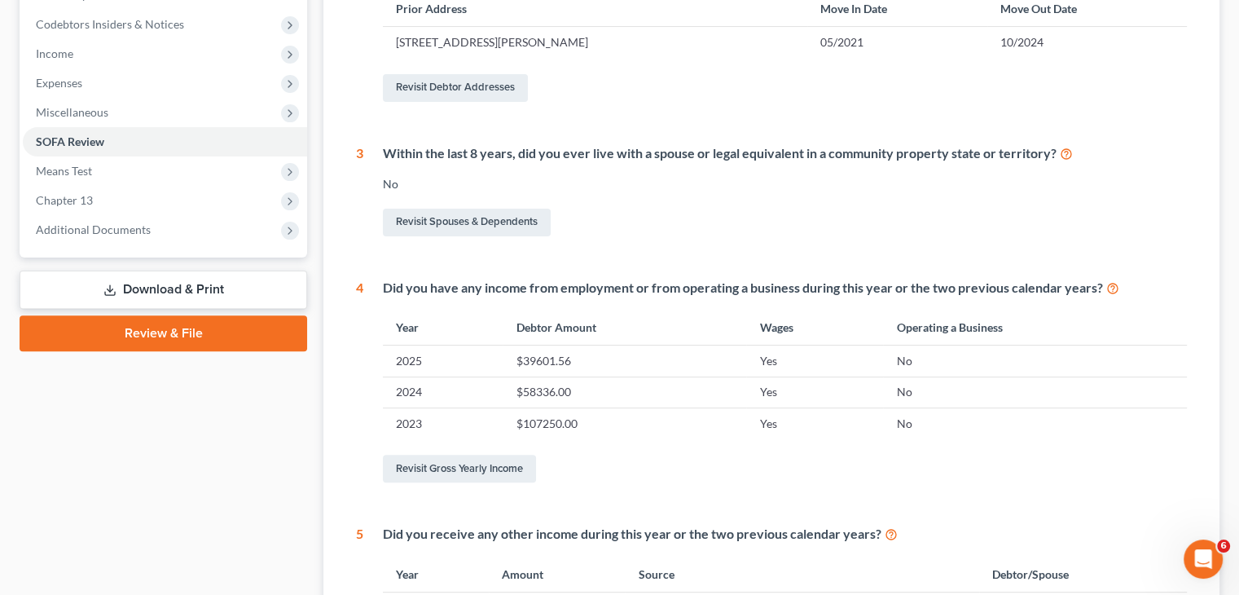
scroll to position [489, 0]
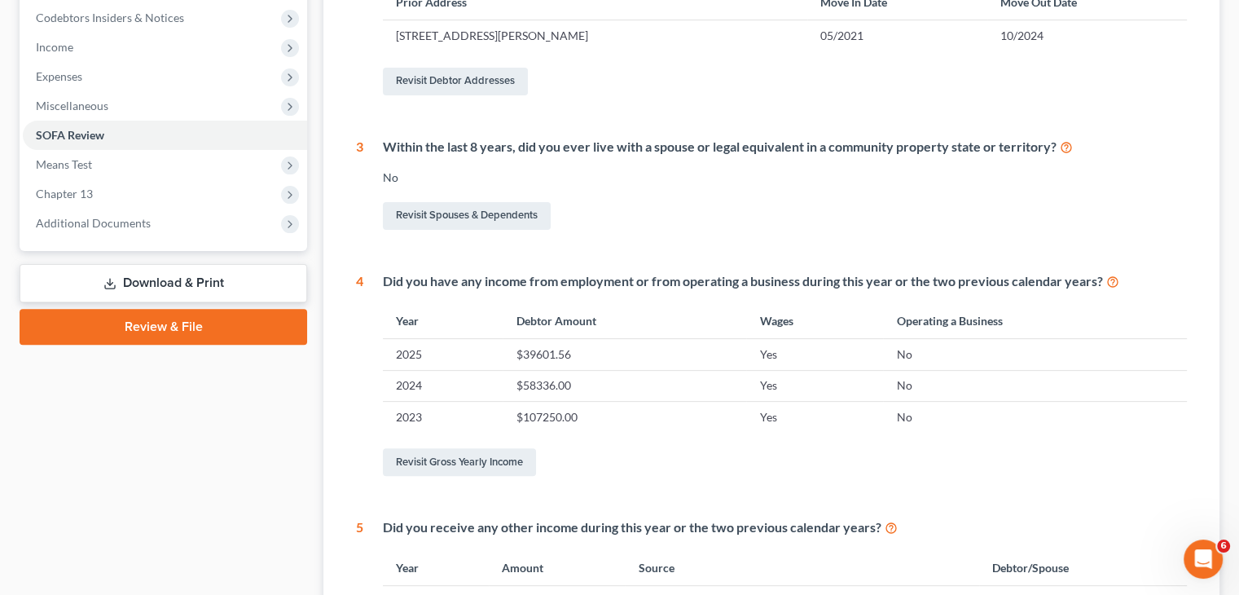
click at [1067, 149] on icon at bounding box center [1066, 145] width 13 height 15
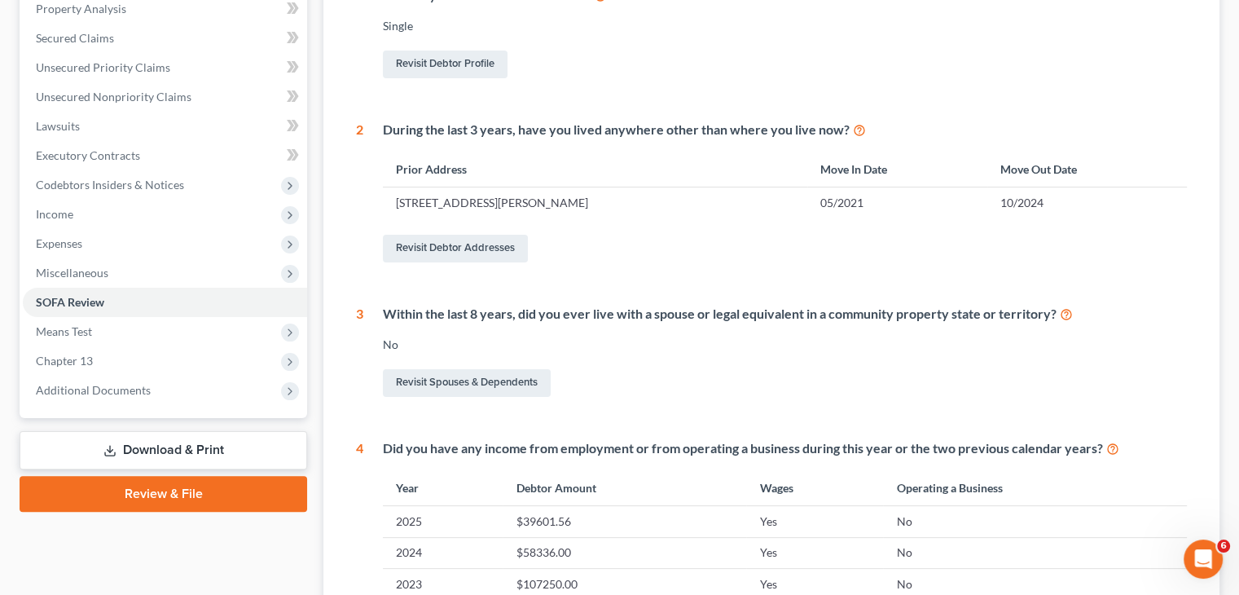
scroll to position [0, 0]
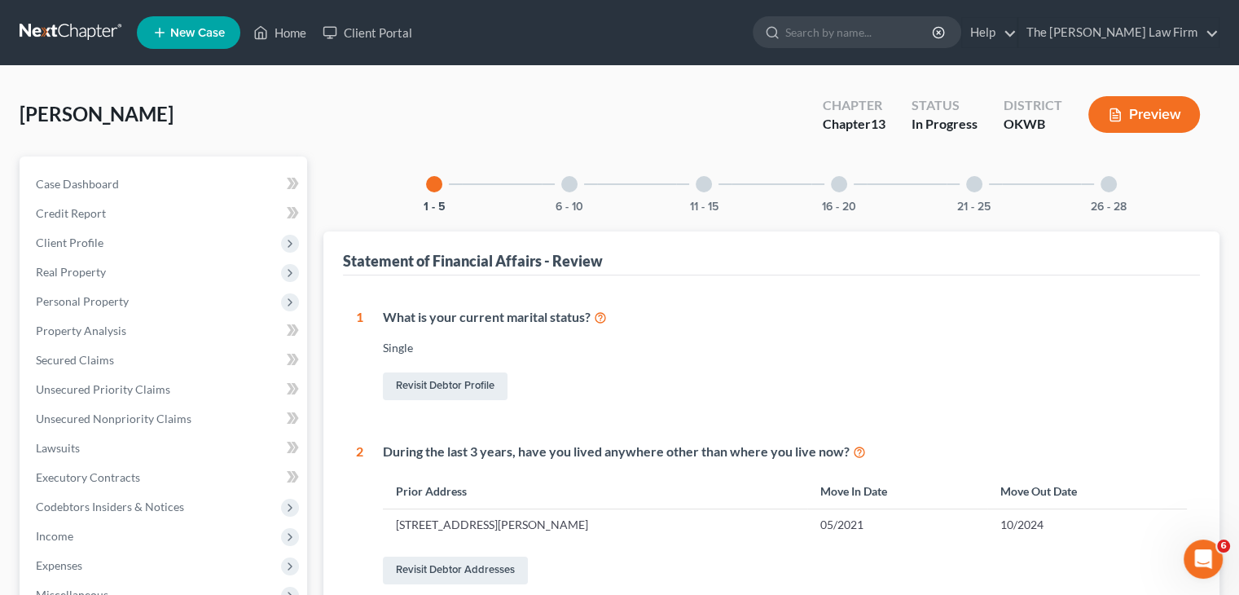
click at [573, 173] on div "6 - 10" at bounding box center [569, 183] width 55 height 55
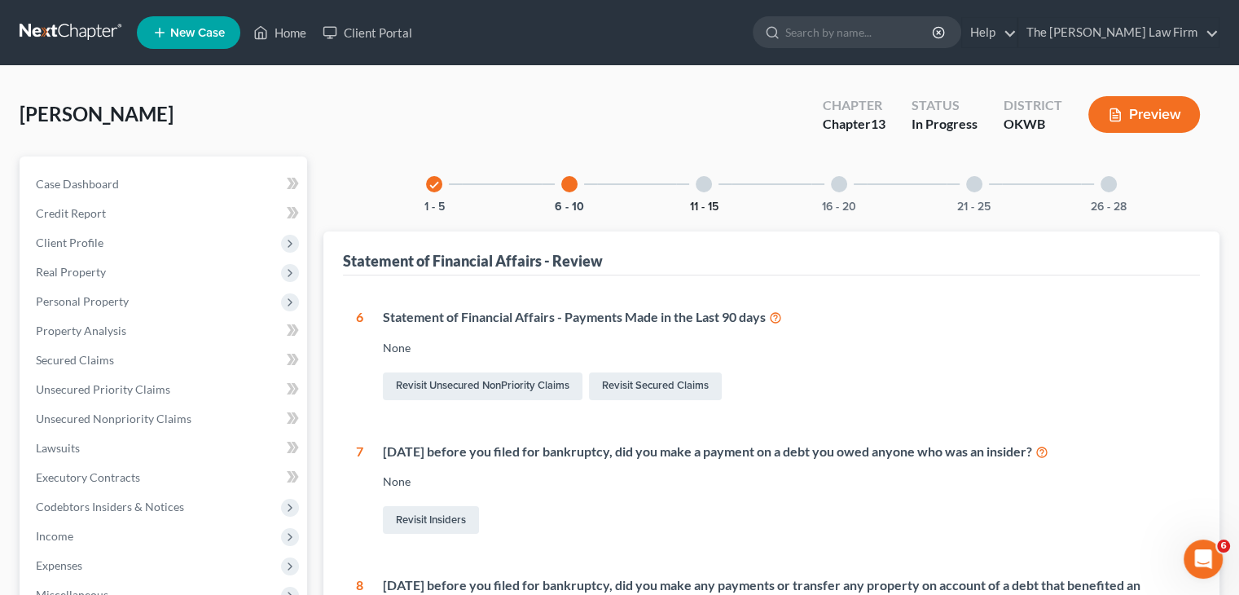
drag, startPoint x: 701, startPoint y: 177, endPoint x: 702, endPoint y: 203, distance: 26.1
click at [701, 177] on div at bounding box center [704, 184] width 16 height 16
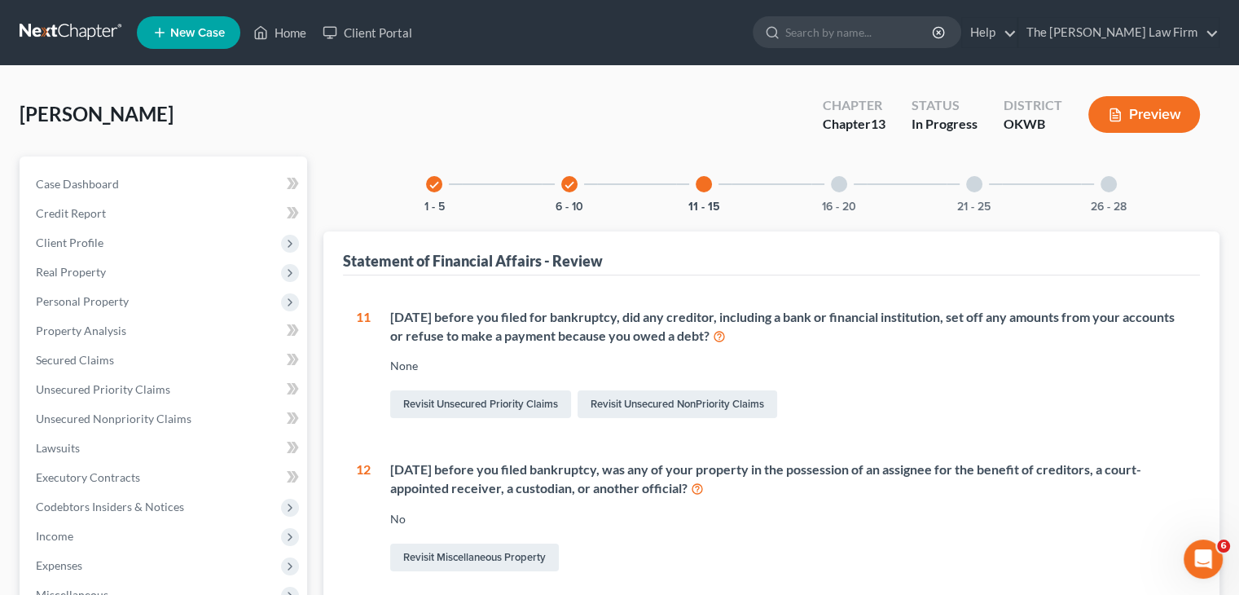
click at [838, 185] on div at bounding box center [839, 184] width 16 height 16
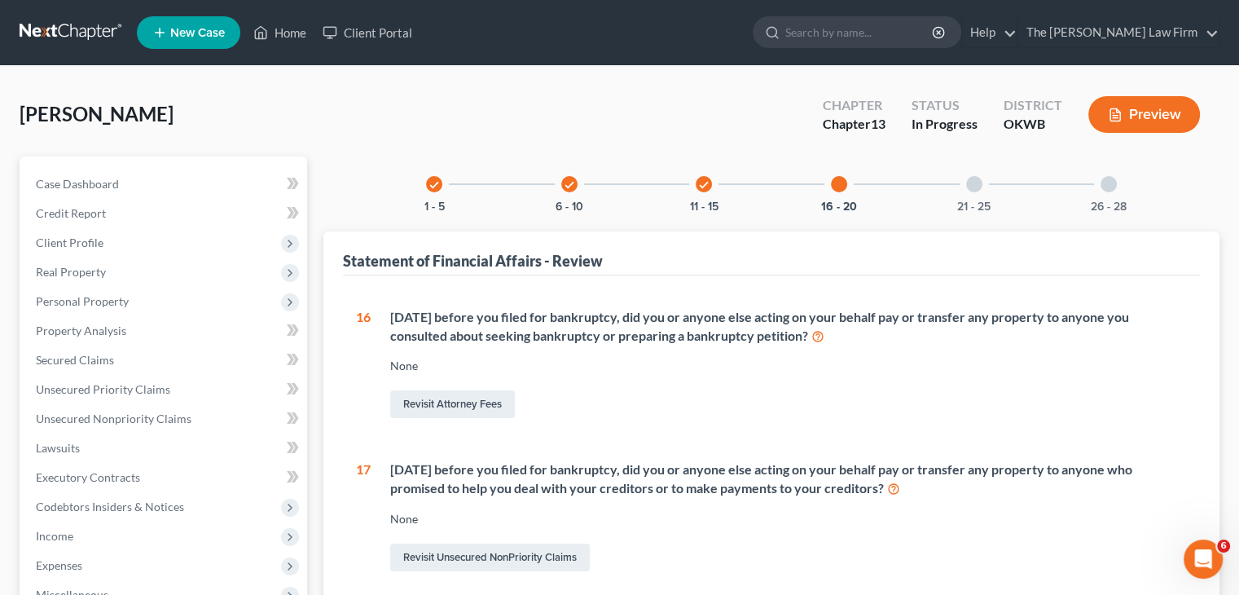
click at [978, 195] on div "21 - 25" at bounding box center [974, 183] width 55 height 55
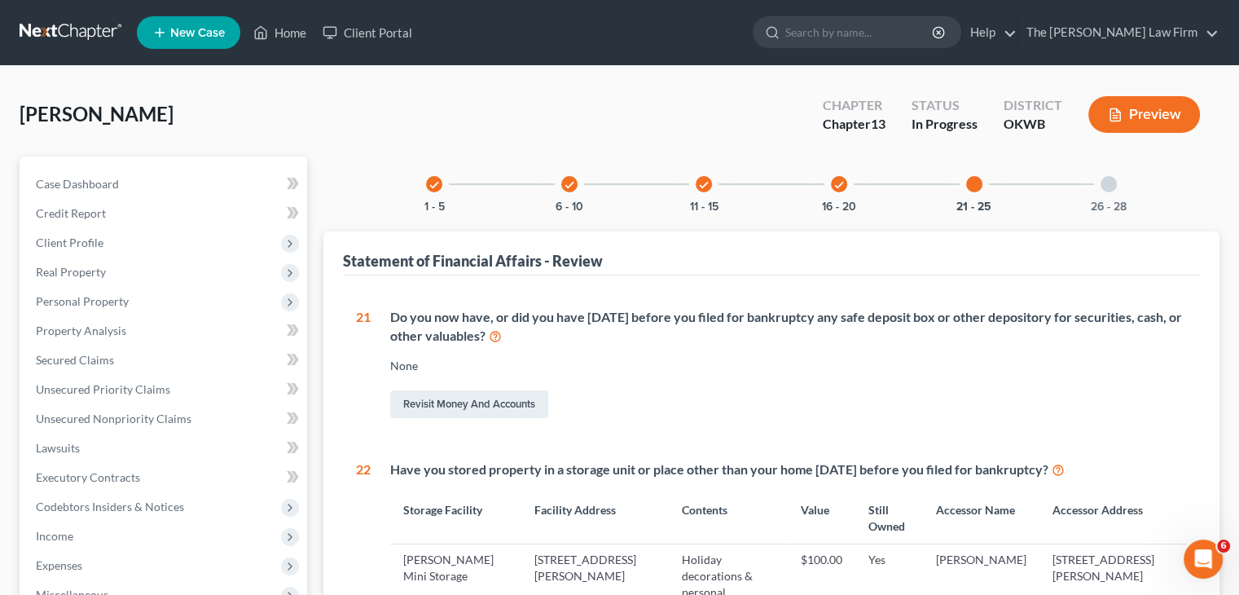
click at [1109, 189] on div at bounding box center [1109, 184] width 16 height 16
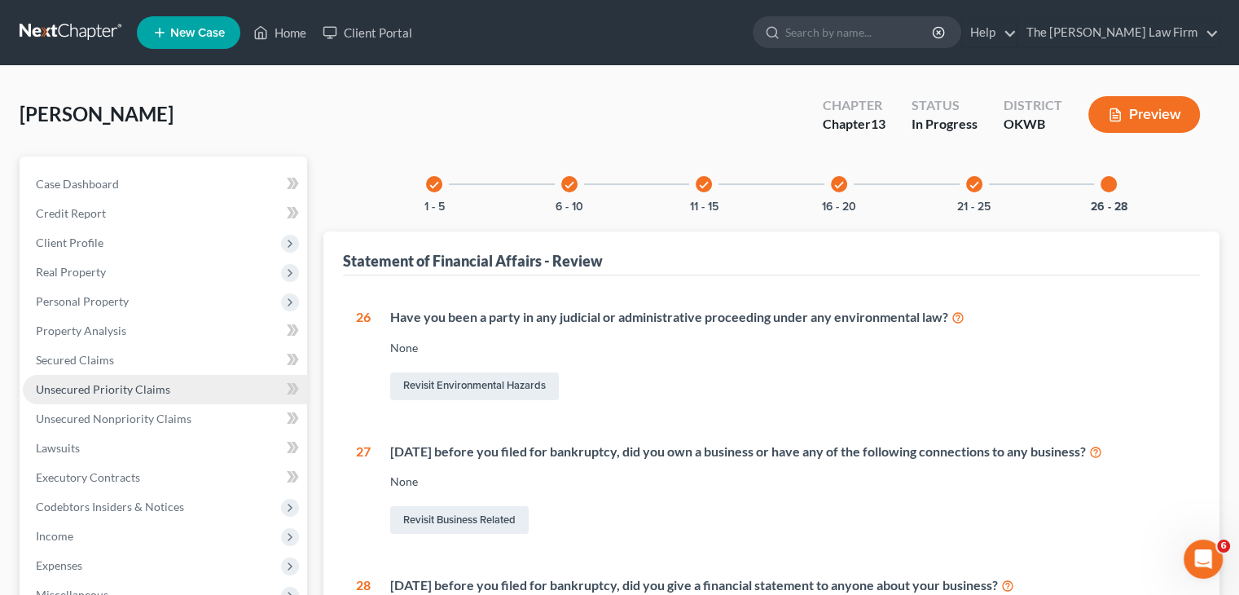
click at [102, 390] on span "Unsecured Priority Claims" at bounding box center [103, 389] width 134 height 14
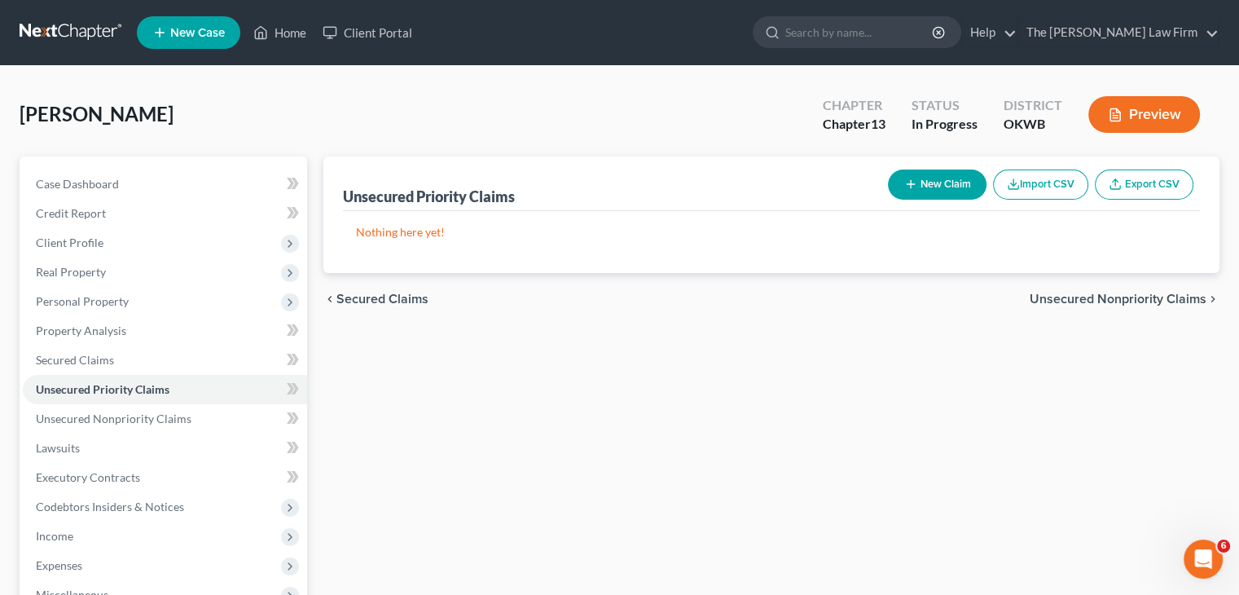
click at [942, 187] on button "New Claim" at bounding box center [937, 184] width 99 height 30
select select "0"
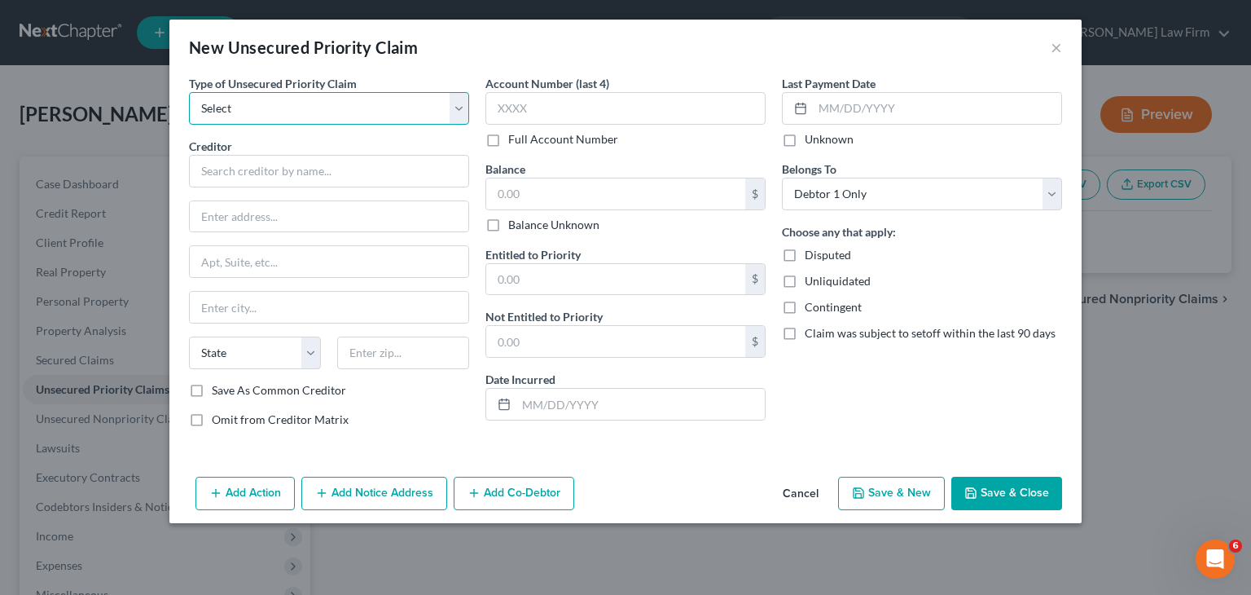
click at [456, 108] on select "Select Taxes & Other Government Units Domestic Support Obligations Extensions o…" at bounding box center [329, 108] width 280 height 33
select select "0"
click at [189, 92] on select "Select Taxes & Other Government Units Domestic Support Obligations Extensions o…" at bounding box center [329, 108] width 280 height 33
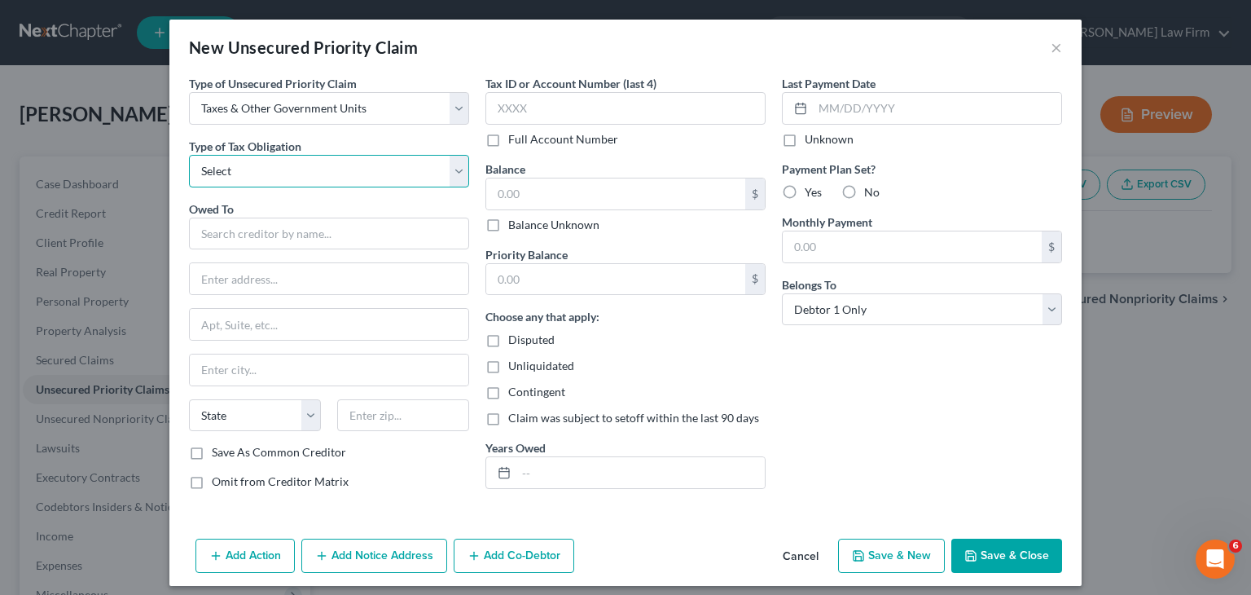
click at [451, 178] on select "Select Federal City State Franchise Tax Board Other" at bounding box center [329, 171] width 280 height 33
select select "2"
click at [189, 155] on select "Select Federal City State Franchise Tax Board Other" at bounding box center [329, 171] width 280 height 33
click at [364, 235] on input "text" at bounding box center [329, 234] width 280 height 33
drag, startPoint x: 174, startPoint y: 233, endPoint x: 248, endPoint y: 231, distance: 73.4
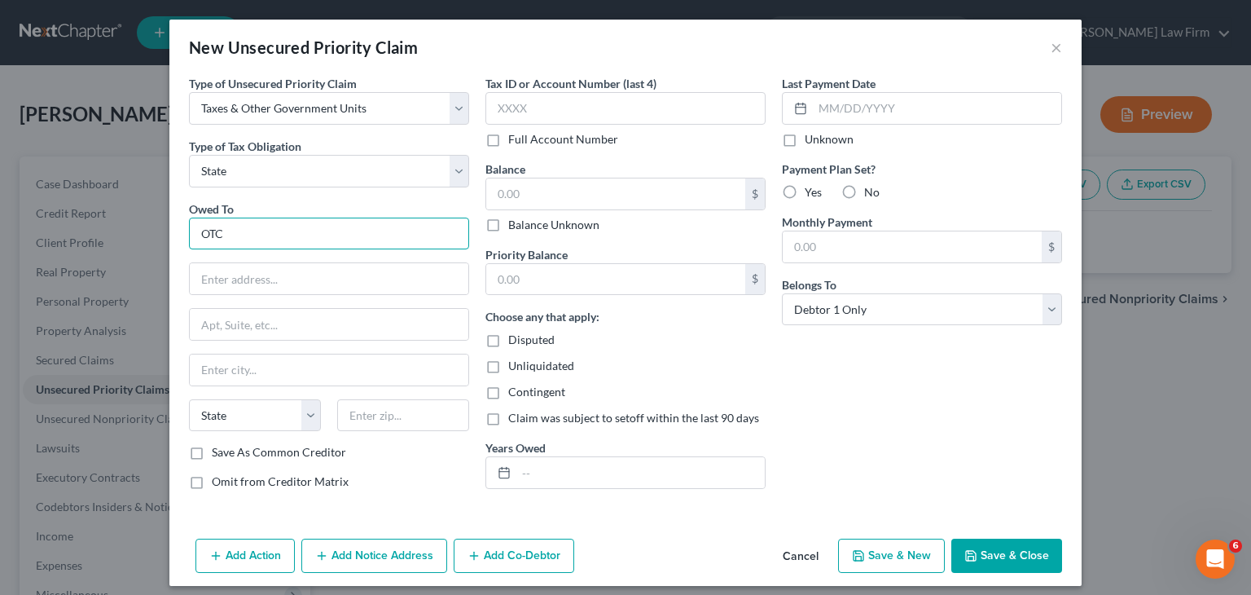
click at [169, 232] on div "Type of Unsecured Priority Claim * Select Taxes & Other Government Units Domest…" at bounding box center [625, 303] width 912 height 457
drag, startPoint x: 178, startPoint y: 220, endPoint x: 300, endPoint y: 241, distance: 123.2
click at [326, 212] on div "Owed To * OTC" at bounding box center [329, 225] width 280 height 50
drag, startPoint x: 300, startPoint y: 241, endPoint x: 261, endPoint y: 236, distance: 39.4
click at [300, 238] on input "OTC" at bounding box center [329, 234] width 280 height 33
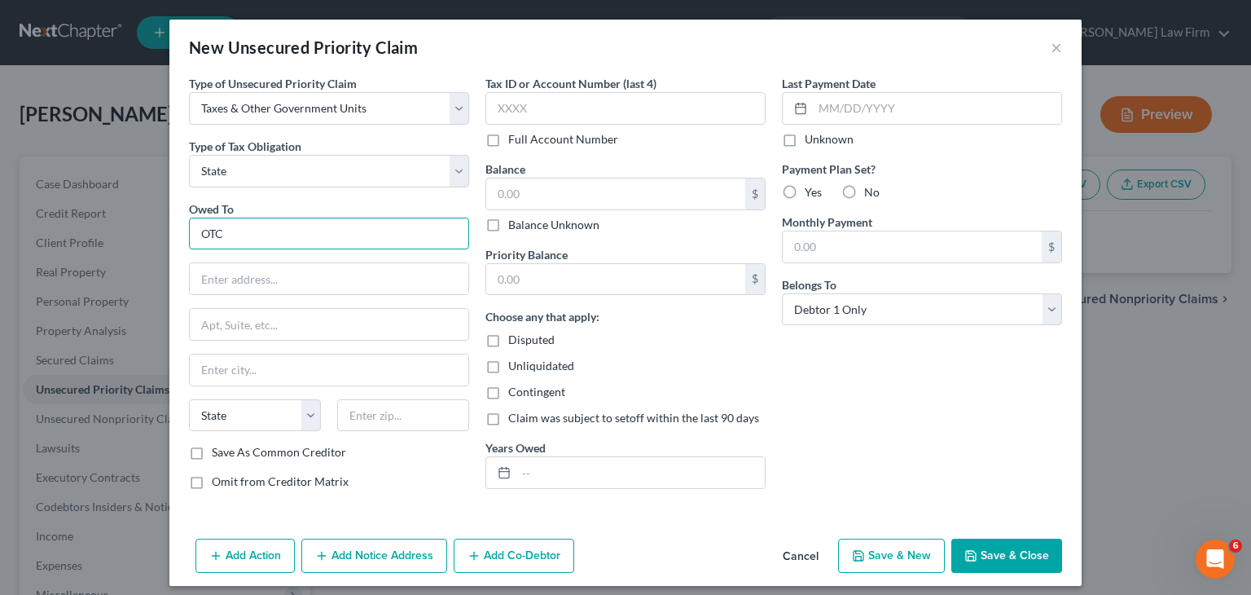
drag, startPoint x: 238, startPoint y: 231, endPoint x: 179, endPoint y: 226, distance: 58.9
click at [173, 226] on div "Type of Unsecured Priority Claim * Select Taxes & Other Government Units Domest…" at bounding box center [625, 303] width 912 height 457
paste input "klahoma Tax Commission"
type input "[US_STATE] Tax Commission"
click at [264, 279] on input "text" at bounding box center [329, 278] width 279 height 31
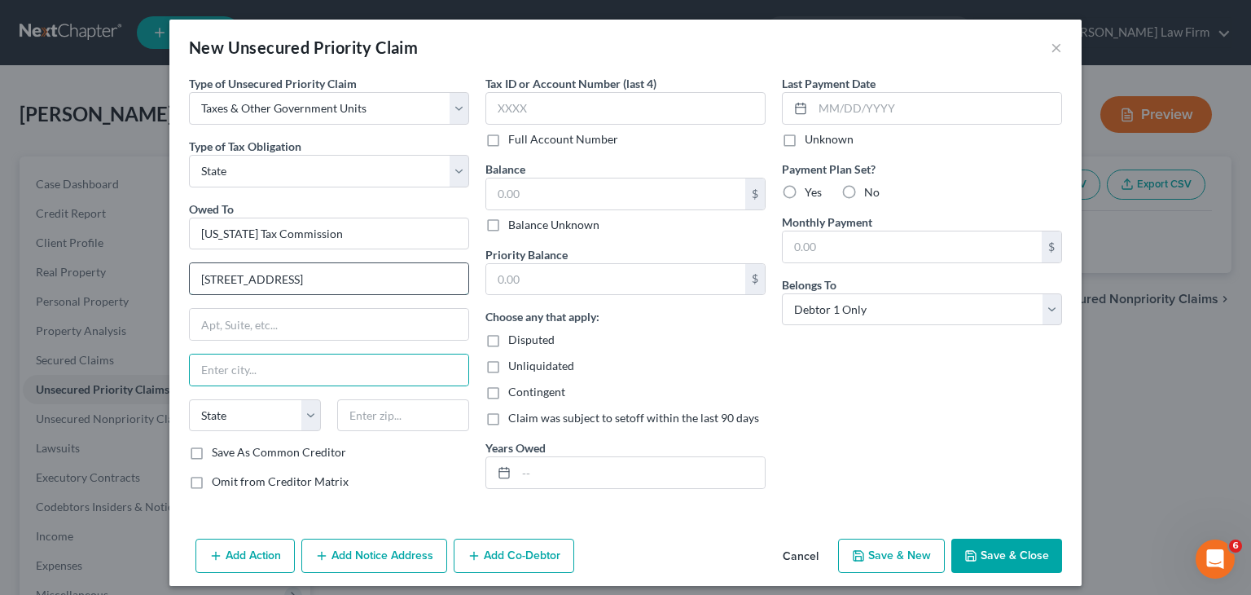
click at [427, 283] on input "[STREET_ADDRESS]" at bounding box center [329, 278] width 279 height 31
type input "[STREET_ADDRESS]"
click at [367, 364] on input "text" at bounding box center [329, 369] width 279 height 31
type input "OKC"
select select "37"
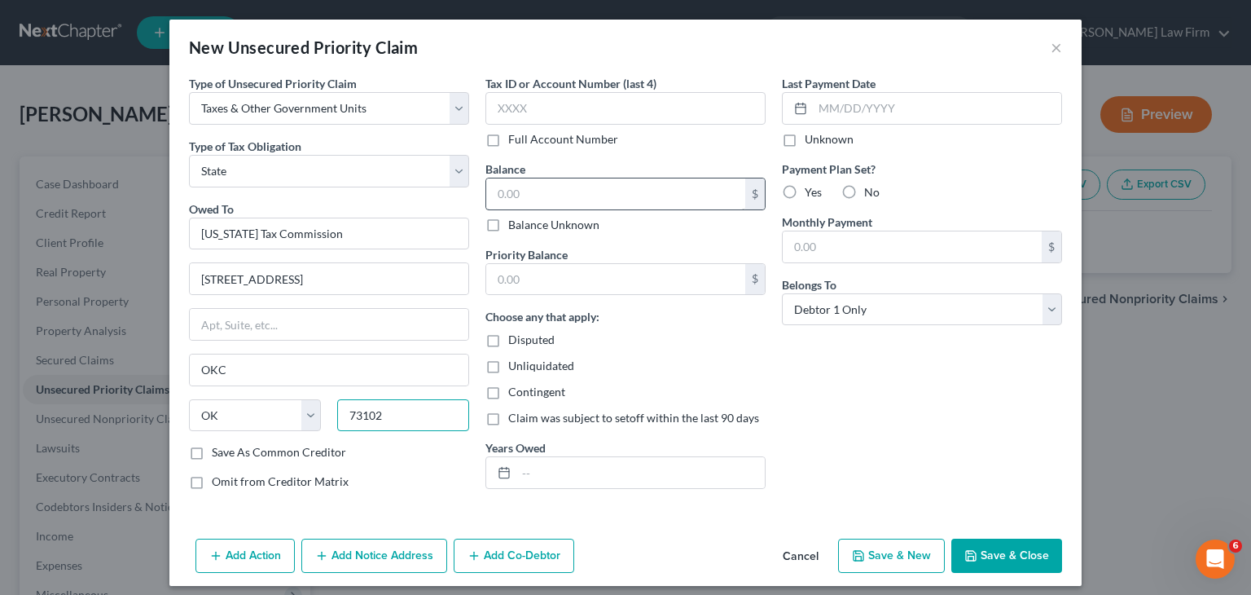
type input "73102"
drag, startPoint x: 560, startPoint y: 196, endPoint x: 569, endPoint y: 194, distance: 9.3
click at [562, 195] on input "text" at bounding box center [615, 193] width 259 height 31
type input "[US_STATE][GEOGRAPHIC_DATA]"
drag, startPoint x: 568, startPoint y: 195, endPoint x: 491, endPoint y: 202, distance: 76.9
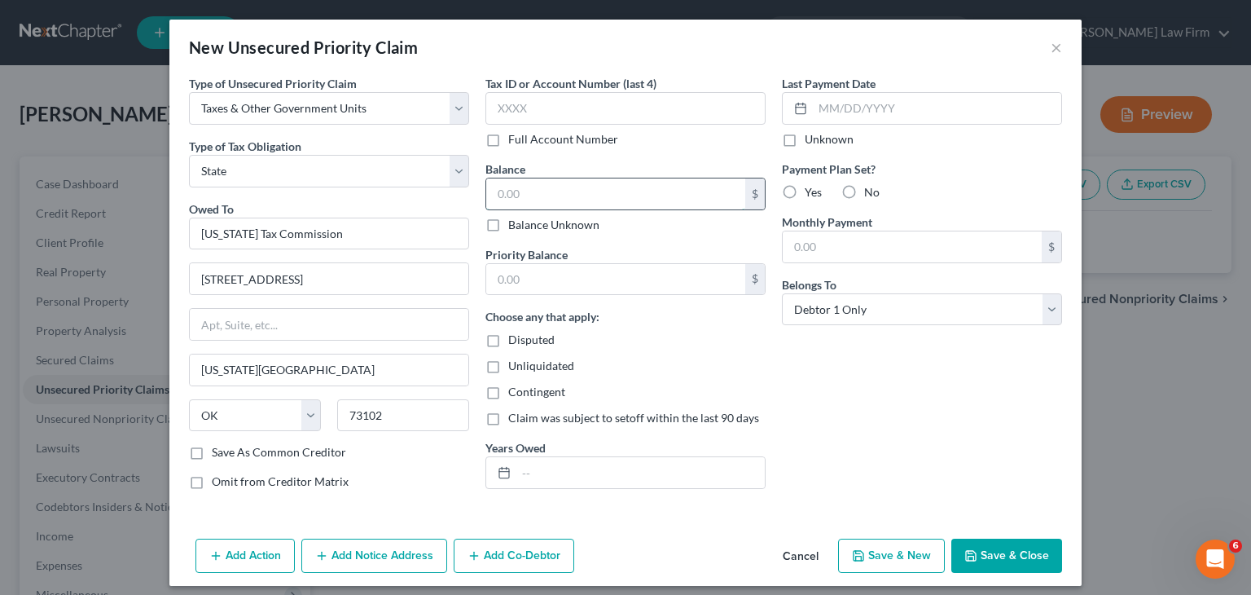
click at [491, 202] on input "text" at bounding box center [615, 193] width 259 height 31
type input "3,500.00"
click at [547, 479] on input "text" at bounding box center [640, 472] width 248 height 31
type input "2019"
click at [1008, 559] on button "Save & Close" at bounding box center [1006, 555] width 111 height 34
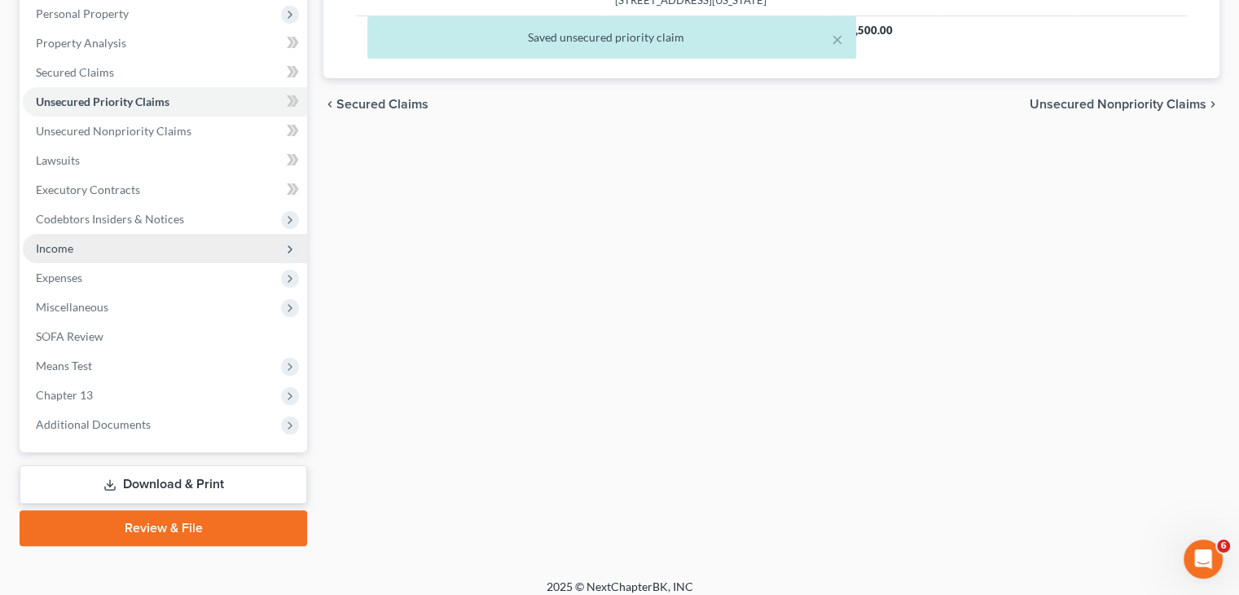
scroll to position [300, 0]
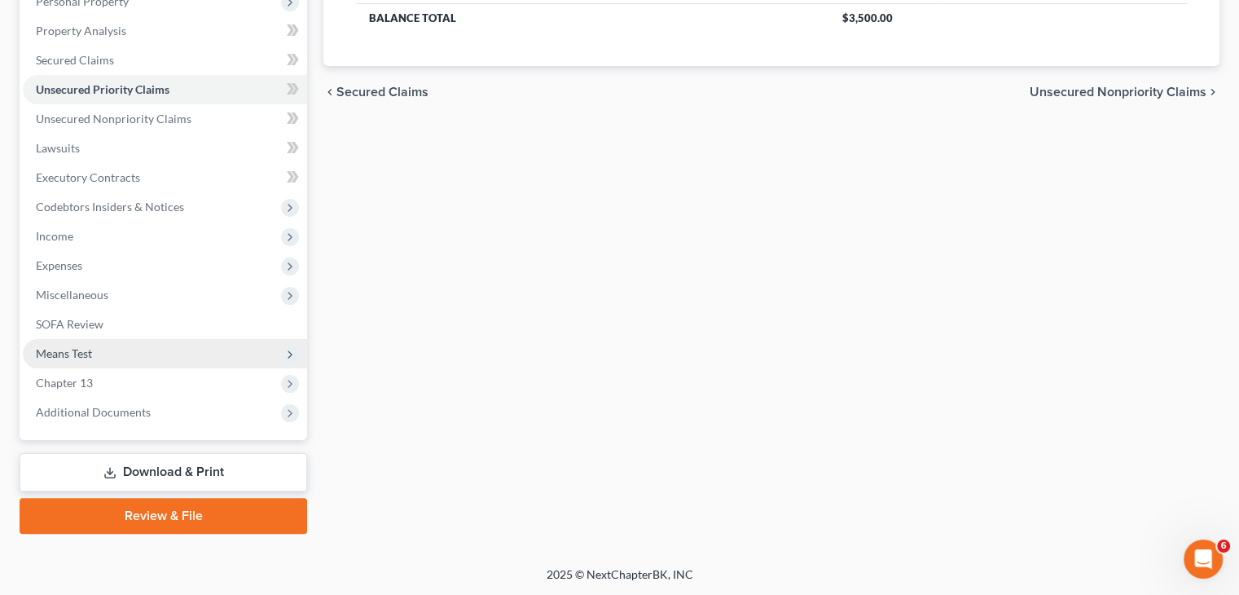
click at [76, 355] on span "Means Test" at bounding box center [64, 353] width 56 height 14
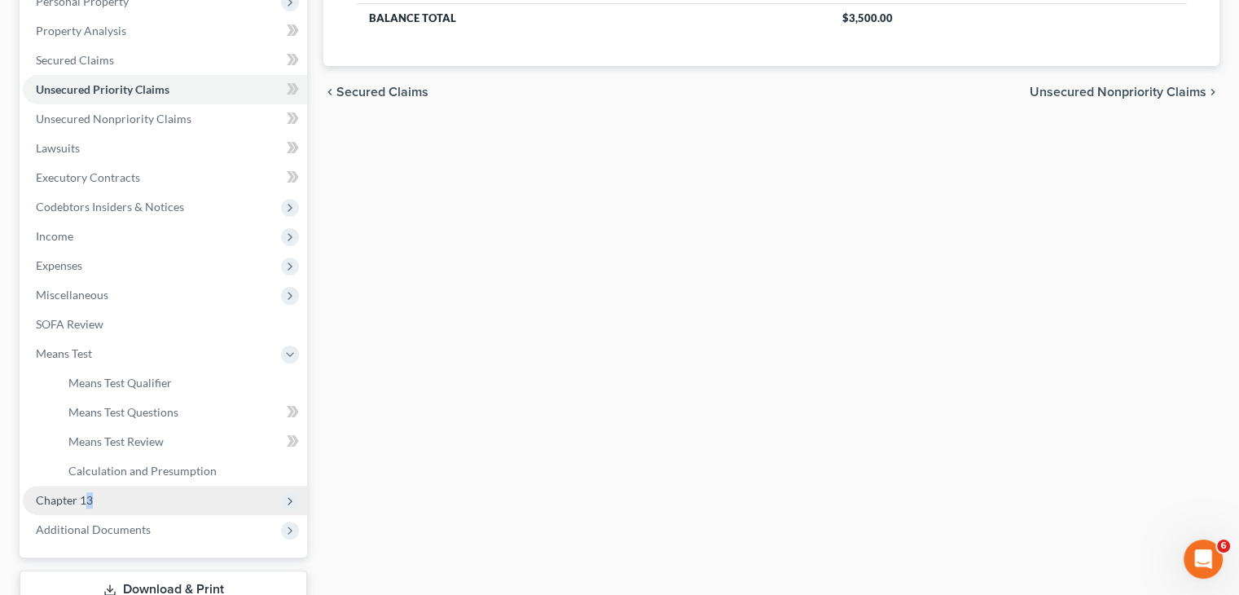
click at [88, 505] on span "Chapter 13" at bounding box center [64, 500] width 57 height 14
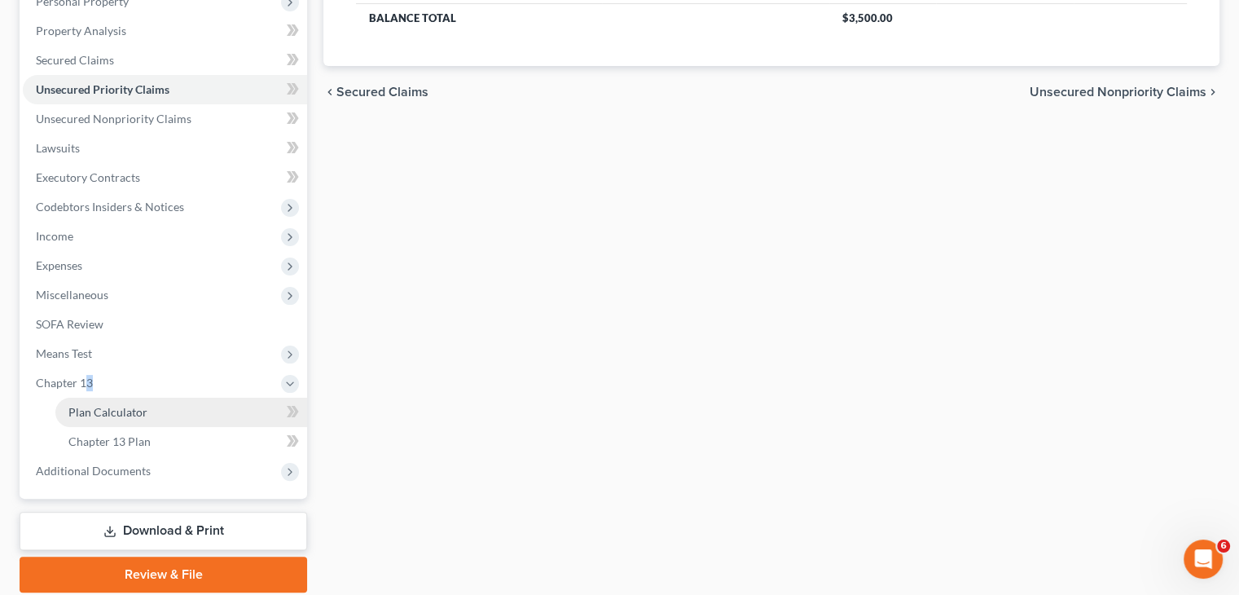
click at [127, 416] on span "Plan Calculator" at bounding box center [107, 412] width 79 height 14
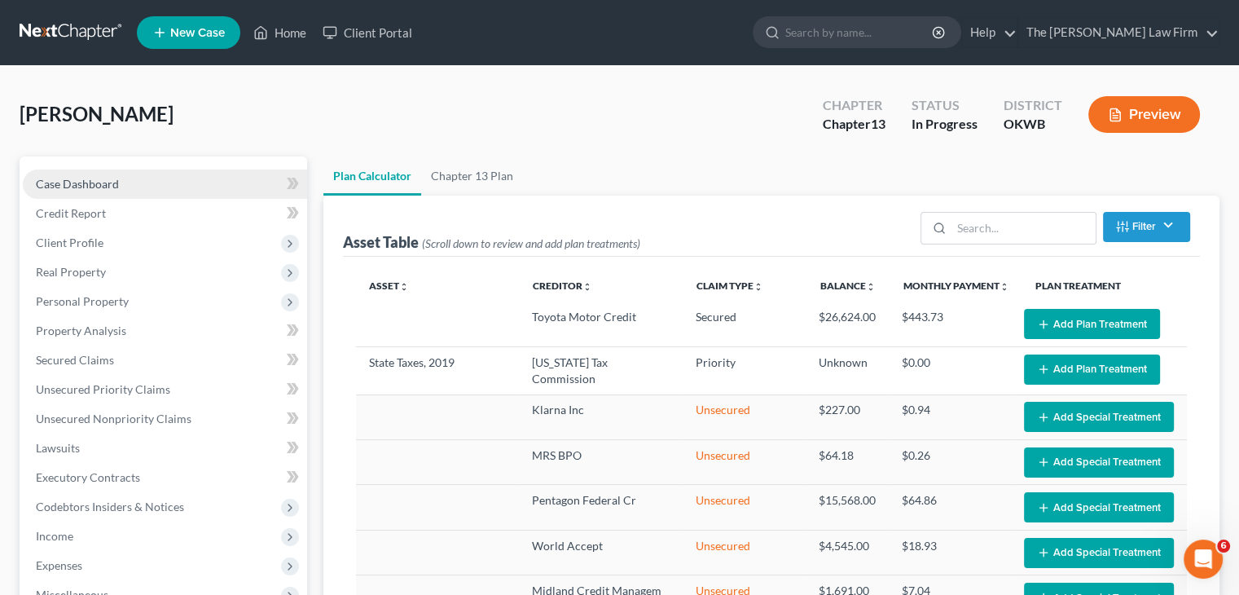
select select "59"
click at [121, 190] on link "Case Dashboard" at bounding box center [165, 183] width 284 height 29
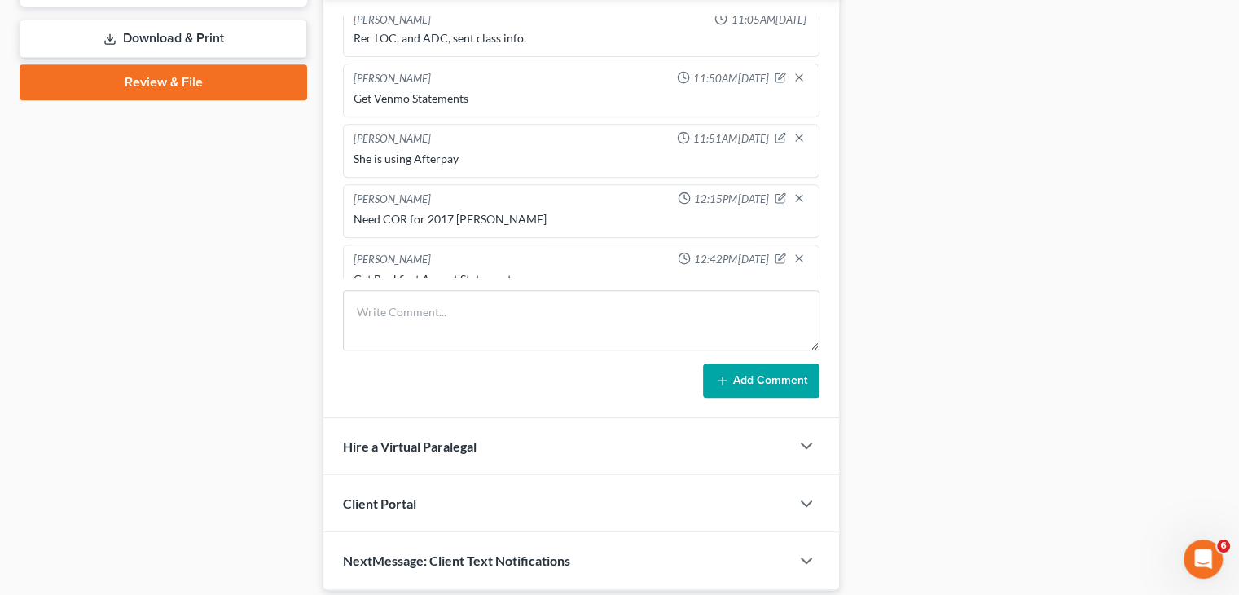
scroll to position [652, 0]
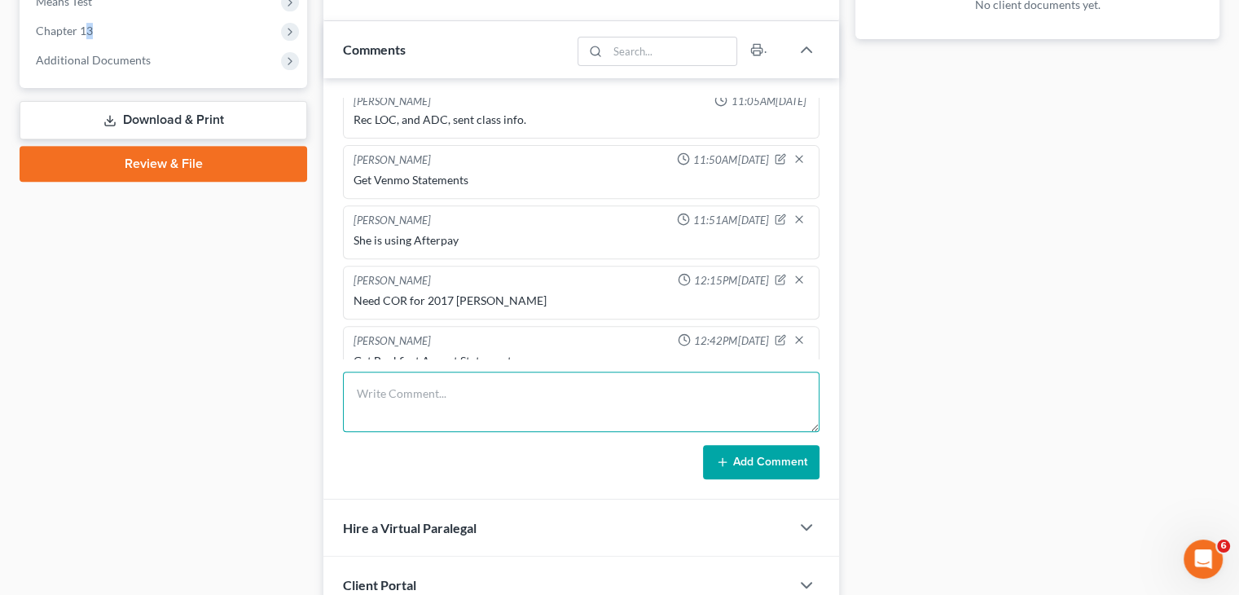
click at [539, 392] on textarea at bounding box center [581, 401] width 477 height 60
click at [521, 381] on textarea "How do I list the 2 cars in her name that her adult kids personal cars" at bounding box center [581, 401] width 477 height 60
click at [716, 395] on textarea "How do I list the 2 cars in her name that her adult kids personal cars" at bounding box center [581, 401] width 477 height 60
type textarea "How do I list the 2 cars in her name that her adult kids personal cars"
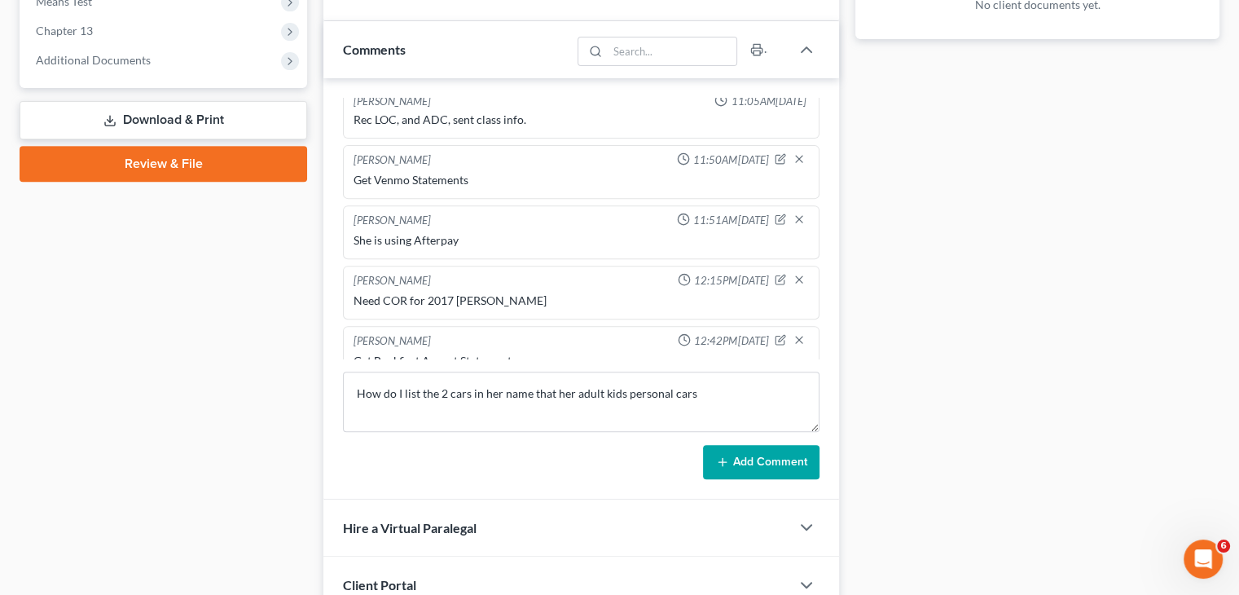
drag, startPoint x: 763, startPoint y: 459, endPoint x: 770, endPoint y: 467, distance: 10.4
click at [764, 460] on button "Add Comment" at bounding box center [761, 462] width 116 height 34
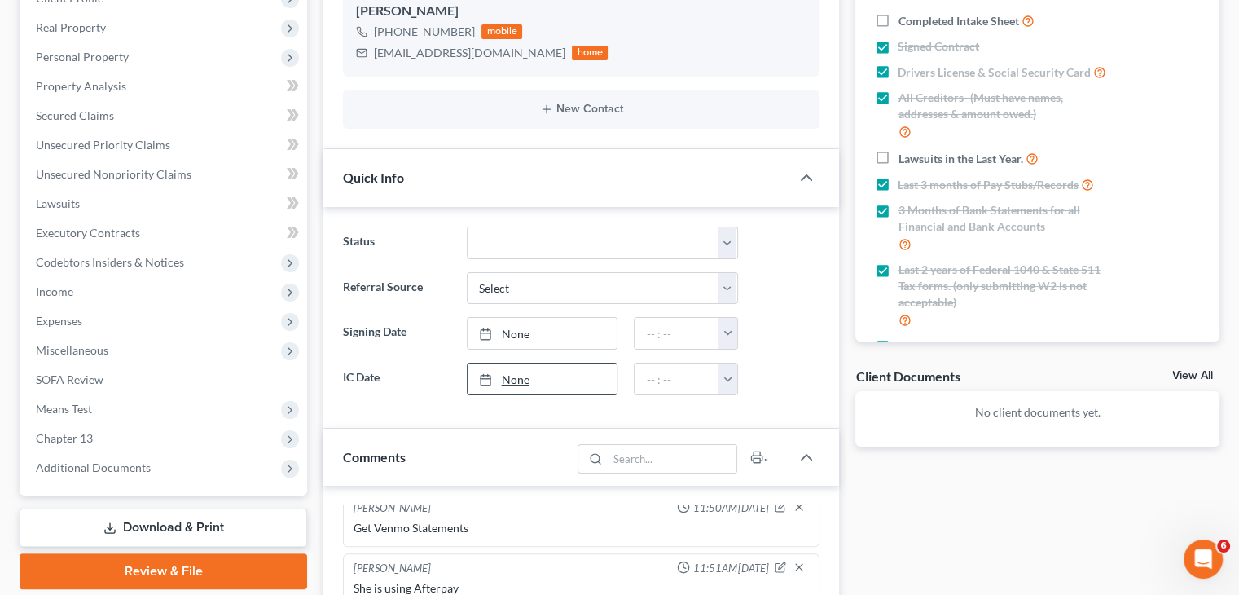
scroll to position [0, 0]
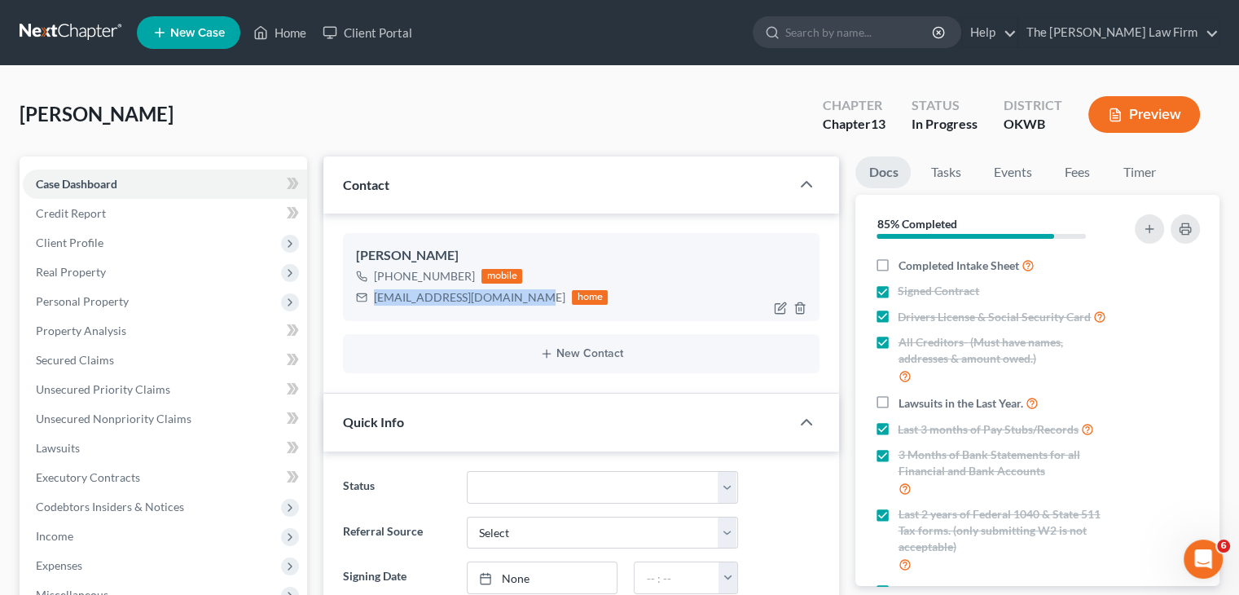
drag, startPoint x: 522, startPoint y: 299, endPoint x: 376, endPoint y: 297, distance: 145.8
click at [376, 297] on div "[EMAIL_ADDRESS][DOMAIN_NAME]" at bounding box center [469, 297] width 191 height 16
copy div "[EMAIL_ADDRESS][DOMAIN_NAME]"
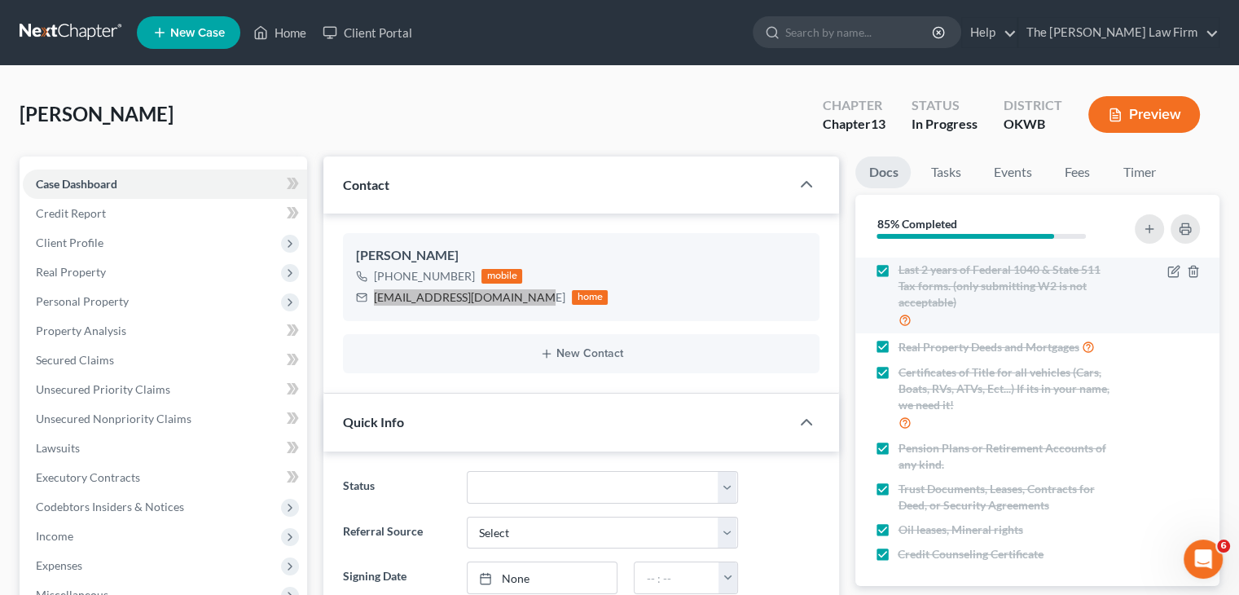
scroll to position [267, 0]
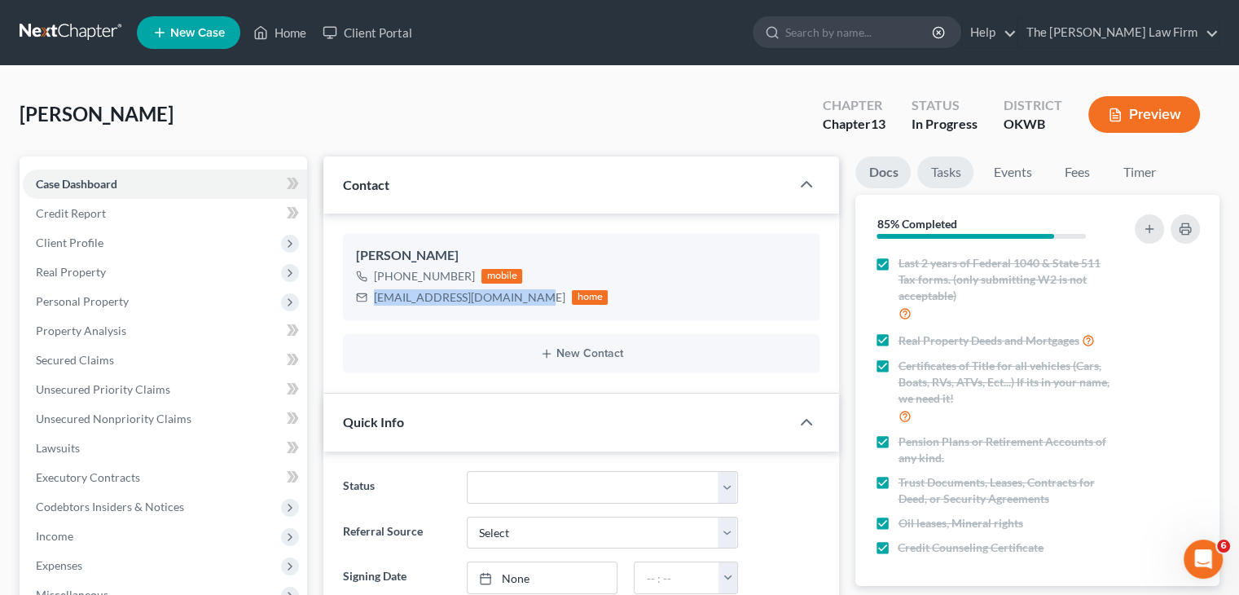
click at [955, 179] on link "Tasks" at bounding box center [945, 172] width 56 height 32
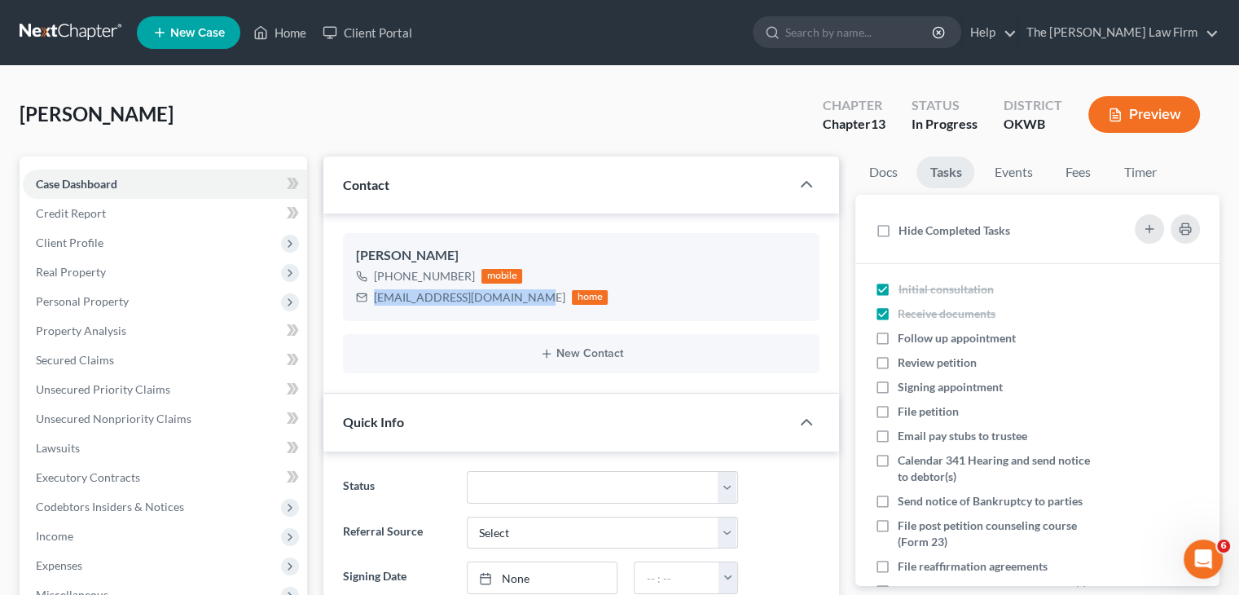
click at [954, 165] on link "Tasks" at bounding box center [945, 172] width 58 height 32
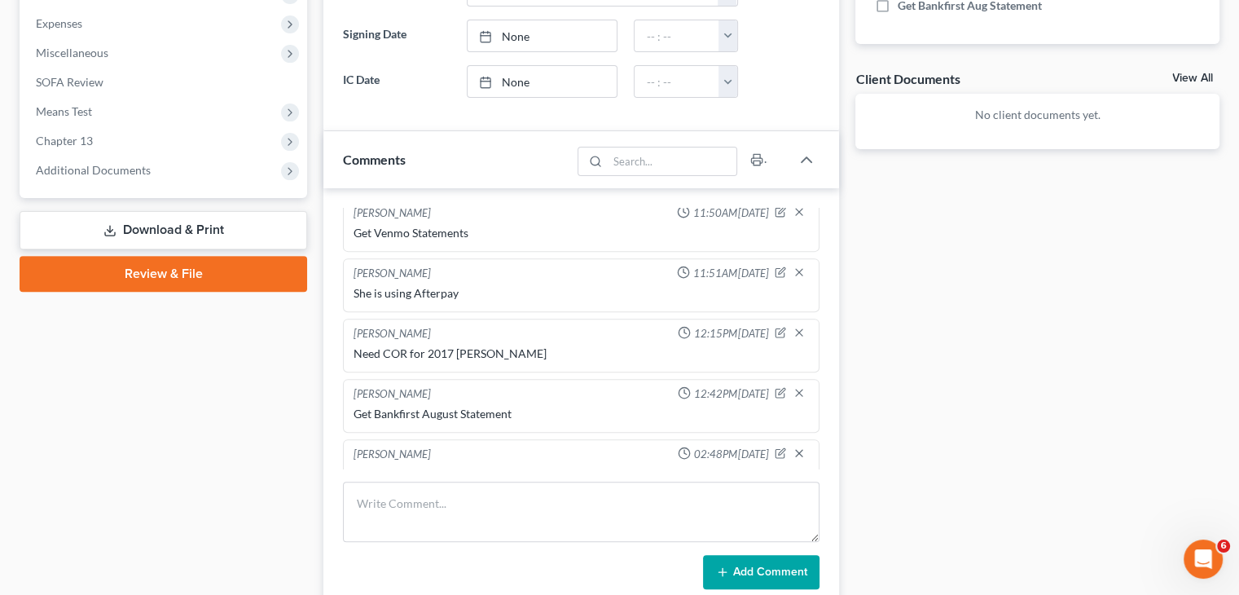
scroll to position [744, 0]
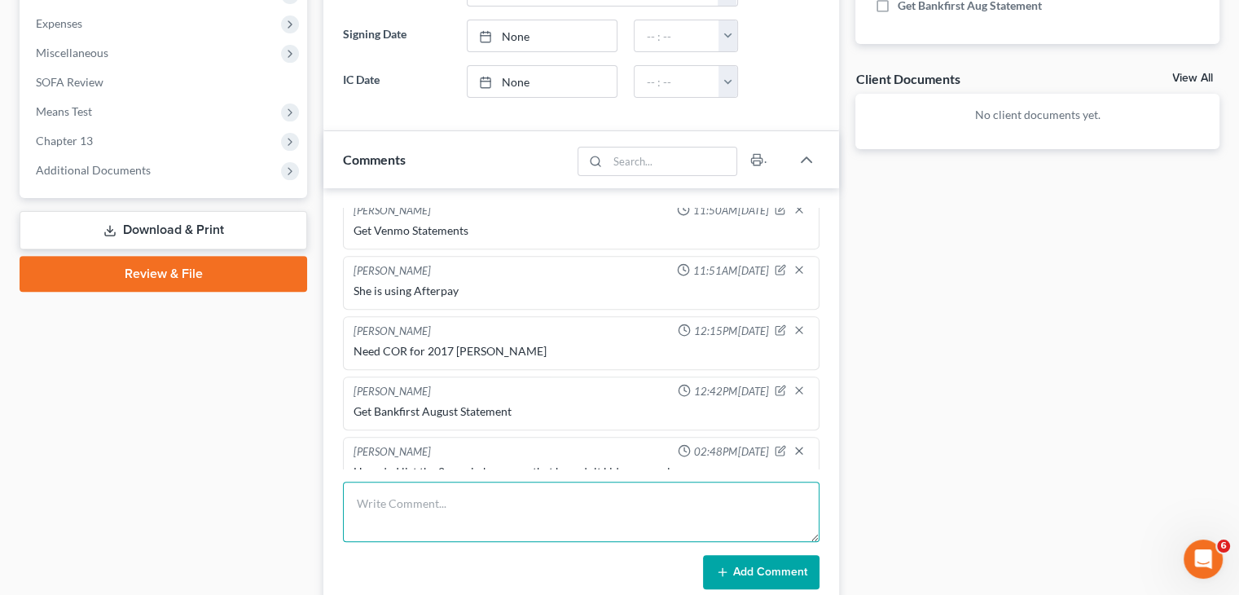
click at [399, 506] on textarea at bounding box center [581, 511] width 477 height 60
paste textarea "[PERSON_NAME] and [PERSON_NAME] discussed details for [PERSON_NAME]'s Chapter 1…"
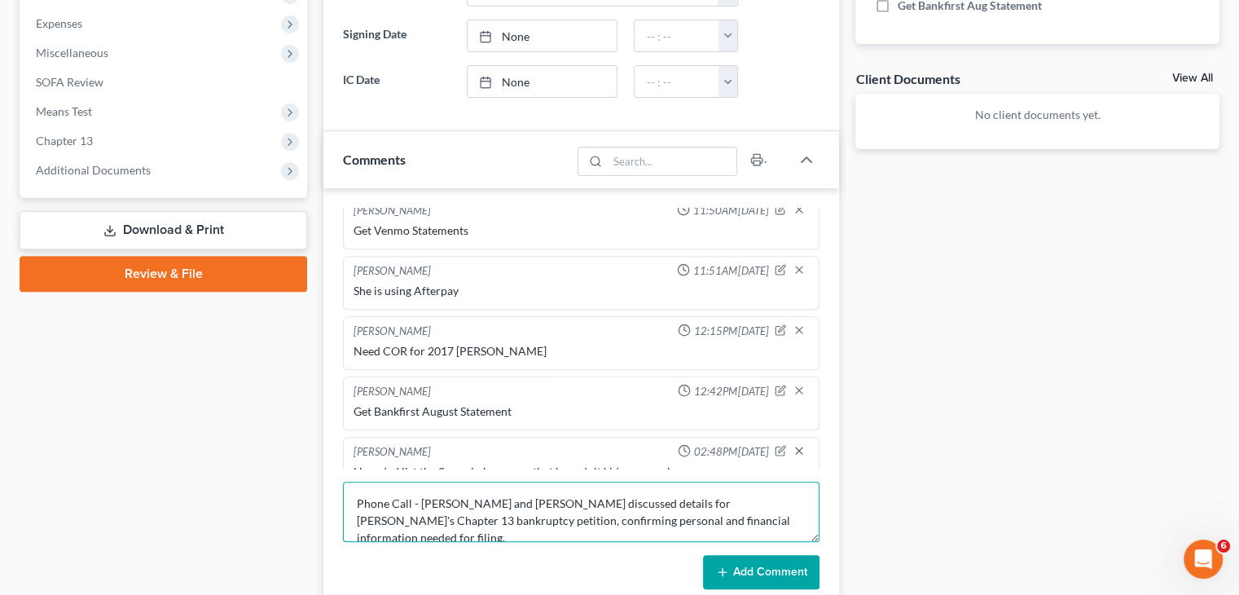
type textarea "Phone Call - [PERSON_NAME] and [PERSON_NAME] discussed details for [PERSON_NAME…"
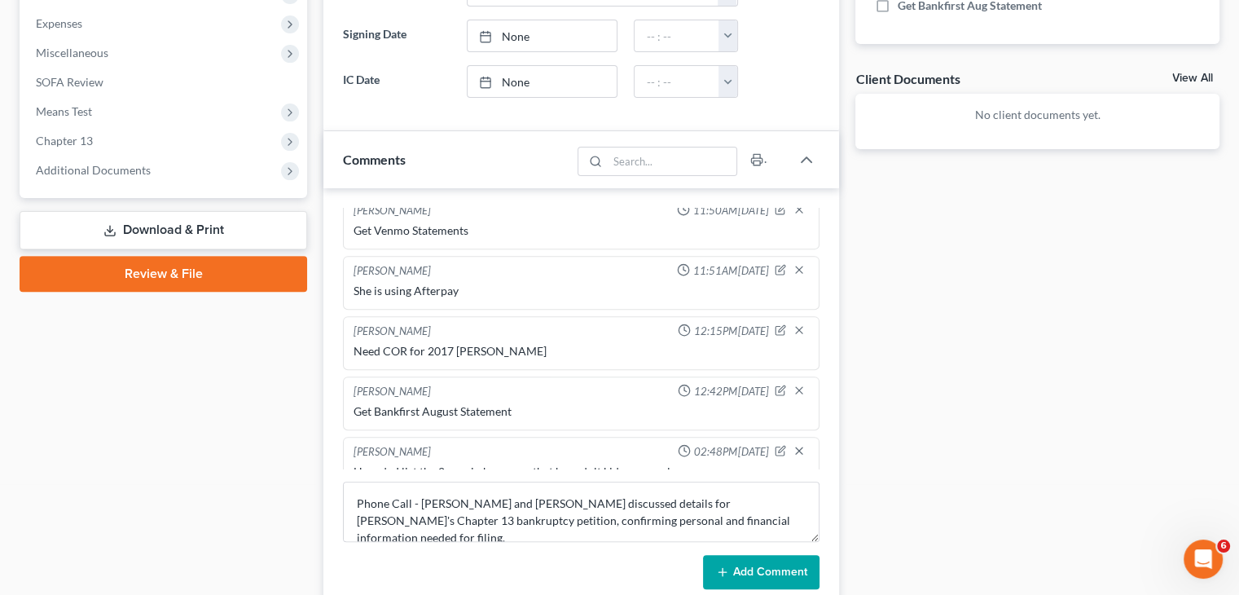
drag, startPoint x: 0, startPoint y: 632, endPoint x: 740, endPoint y: 568, distance: 742.5
click at [112, 594] on html "Home New Case Client Portal The [PERSON_NAME] Law Firm [EMAIL_ADDRESS][DOMAIN_N…" at bounding box center [619, 150] width 1239 height 1385
click at [741, 568] on button "Add Comment" at bounding box center [761, 572] width 116 height 34
click at [745, 572] on button "Add Comment" at bounding box center [761, 572] width 116 height 34
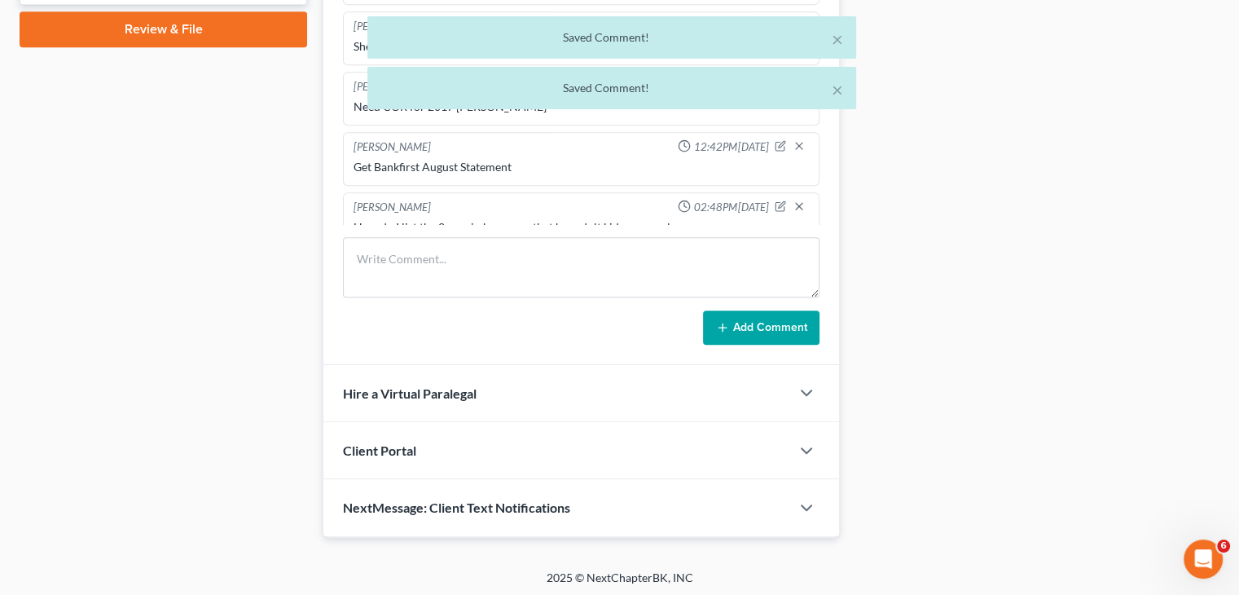
scroll to position [896, 0]
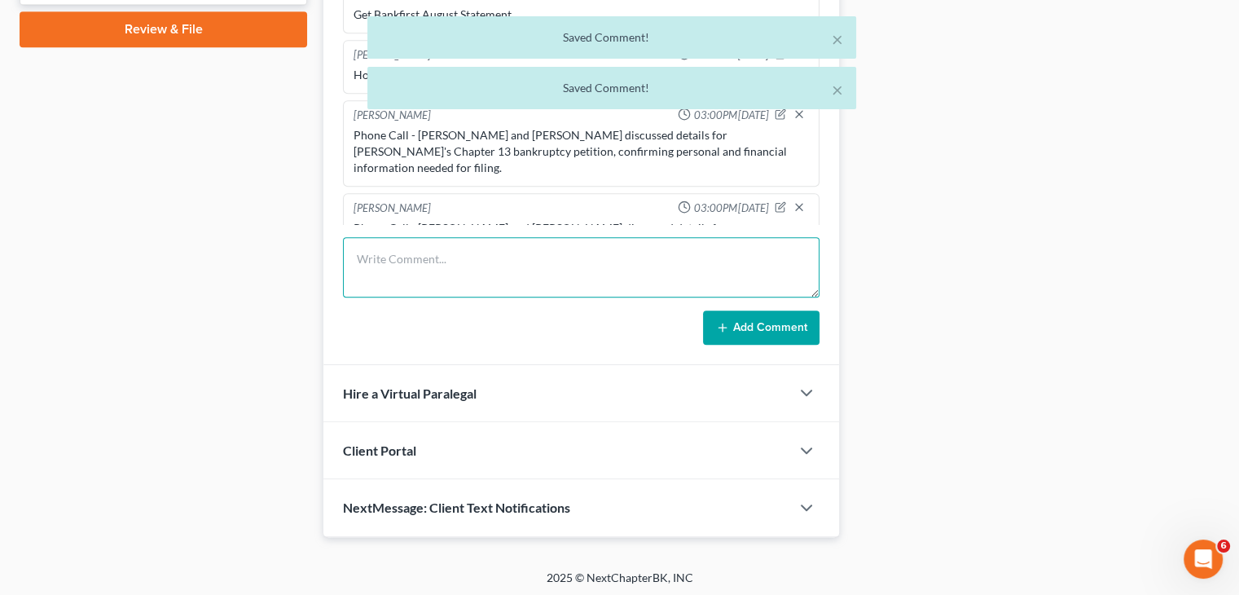
click at [409, 261] on textarea at bounding box center [581, 267] width 477 height 60
paste textarea "Tasks [PERSON_NAME] needs to send [PERSON_NAME] a follow-up email listing the r…"
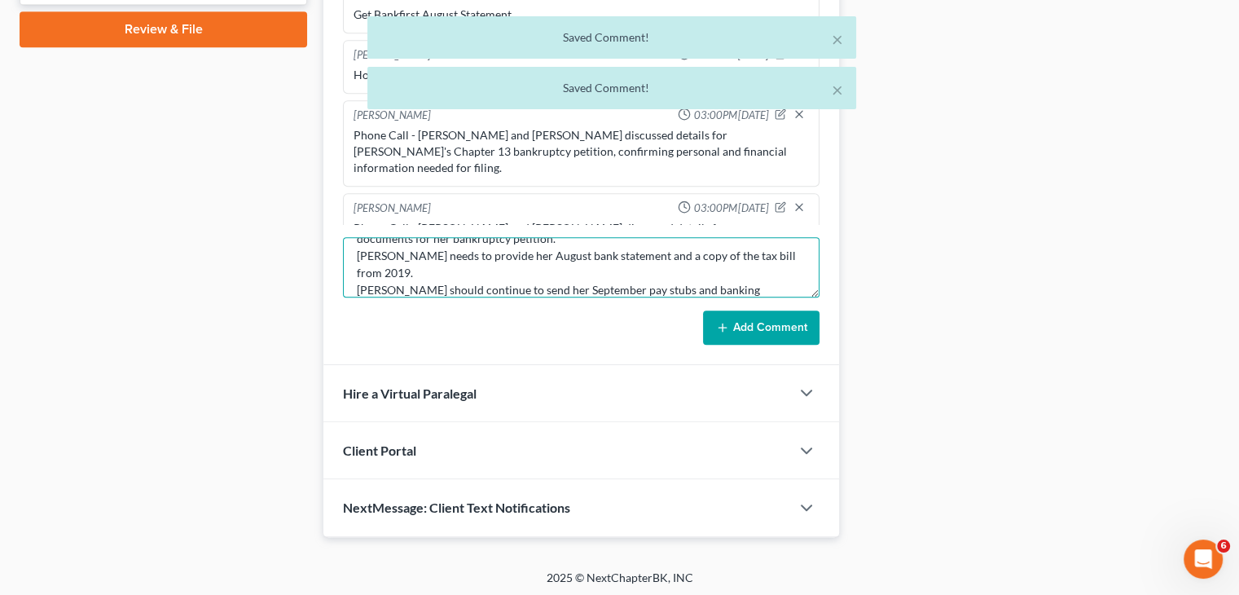
type textarea "Tasks [PERSON_NAME] needs to send [PERSON_NAME] a follow-up email listing the r…"
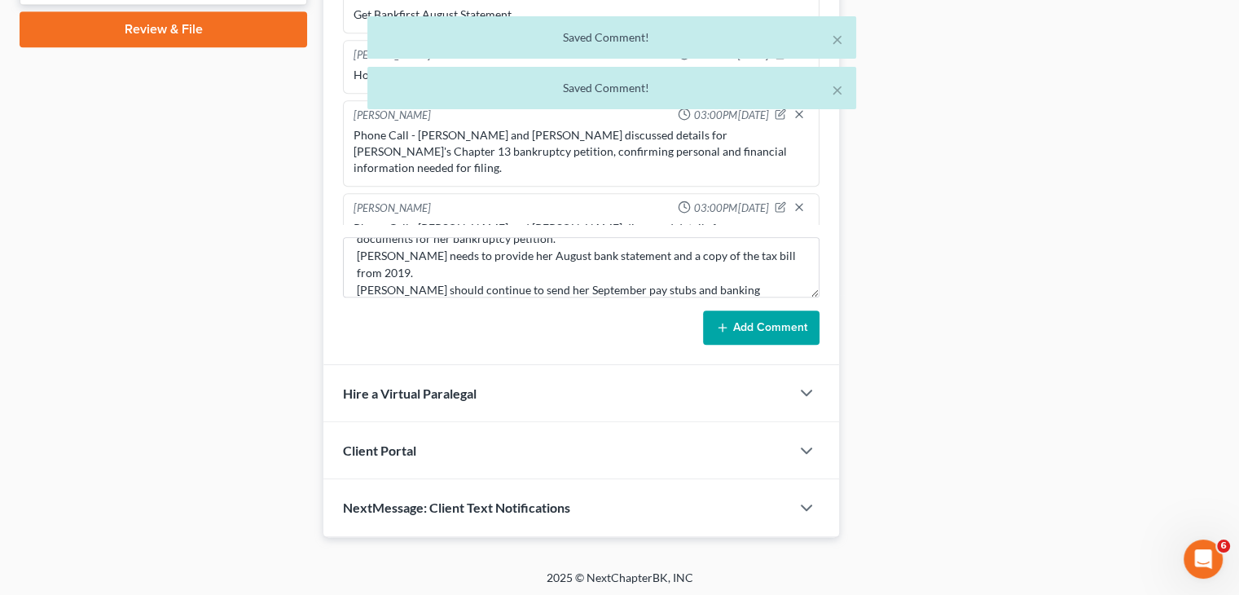
click at [770, 310] on button "Add Comment" at bounding box center [761, 327] width 116 height 34
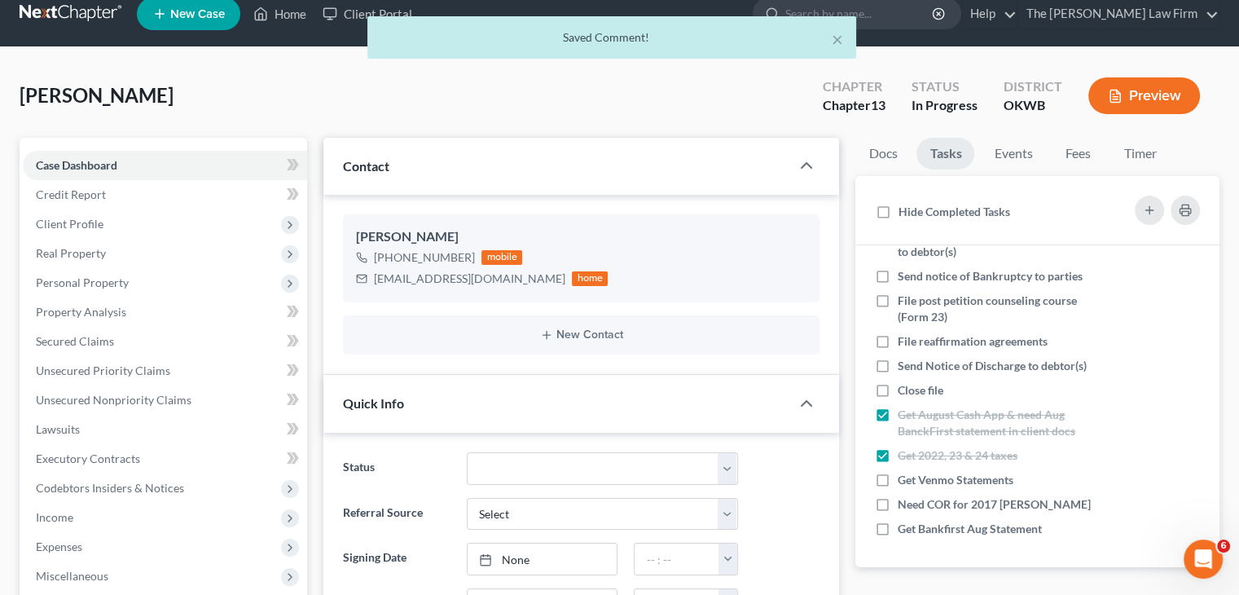
scroll to position [0, 0]
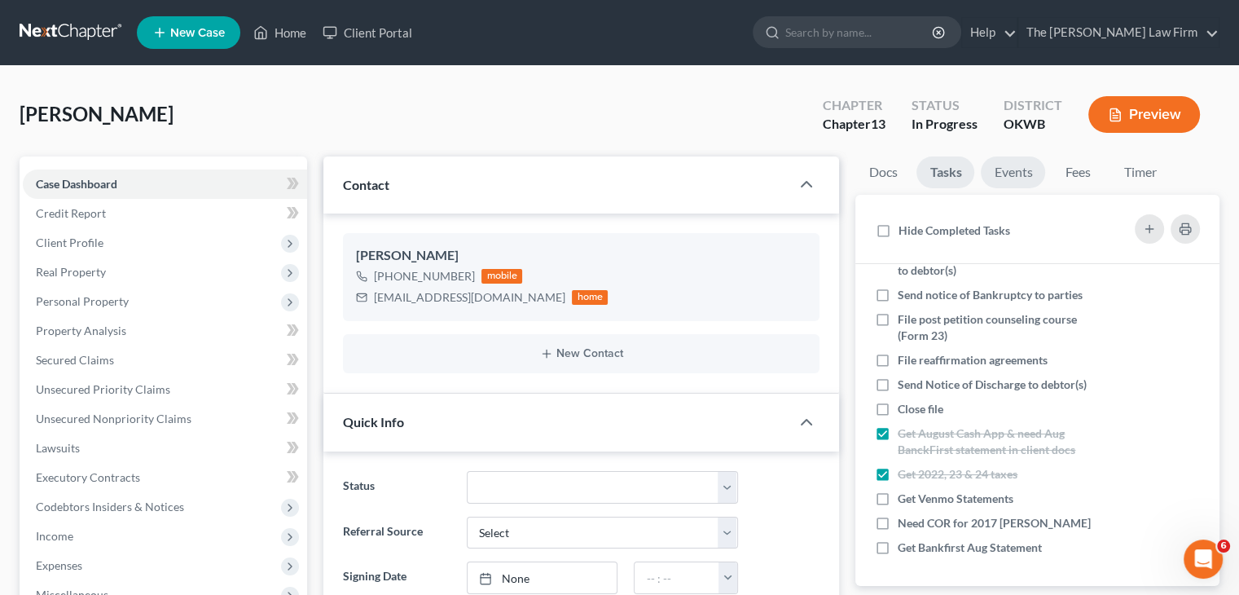
click at [1032, 170] on link "Events" at bounding box center [1013, 172] width 64 height 32
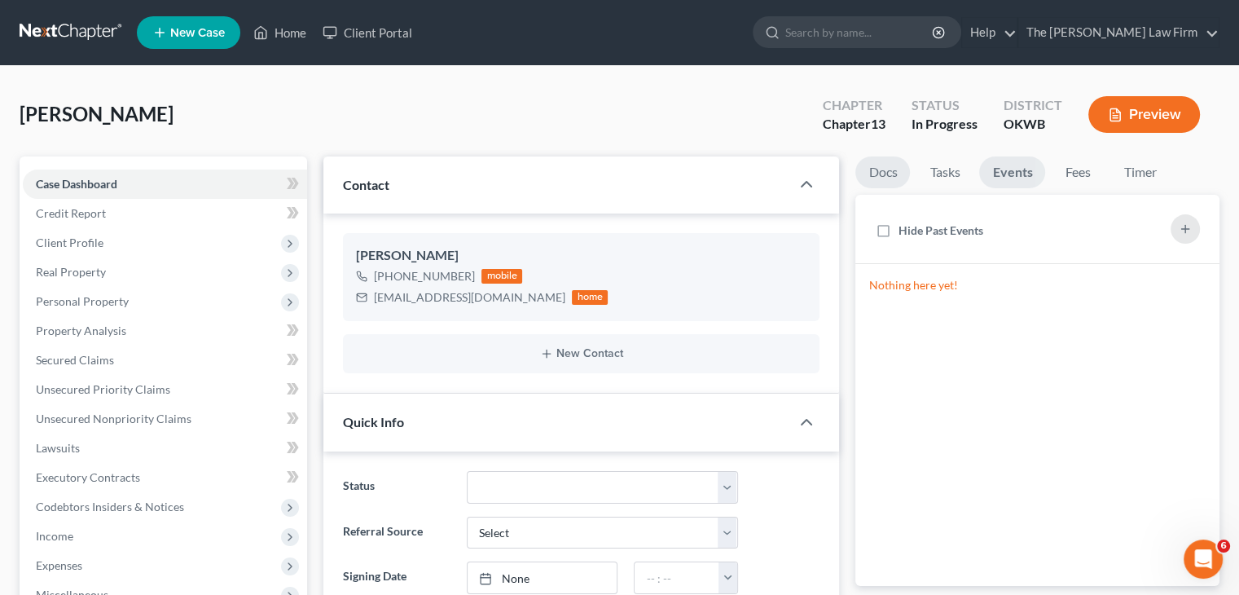
click at [875, 174] on link "Docs" at bounding box center [882, 172] width 55 height 32
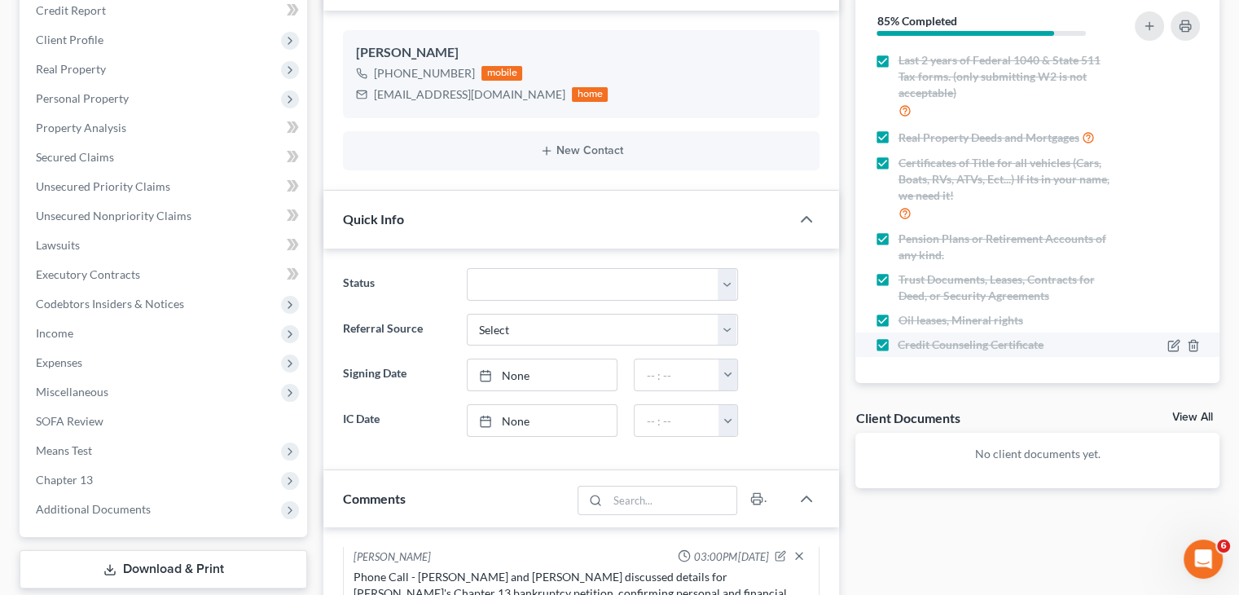
scroll to position [81, 0]
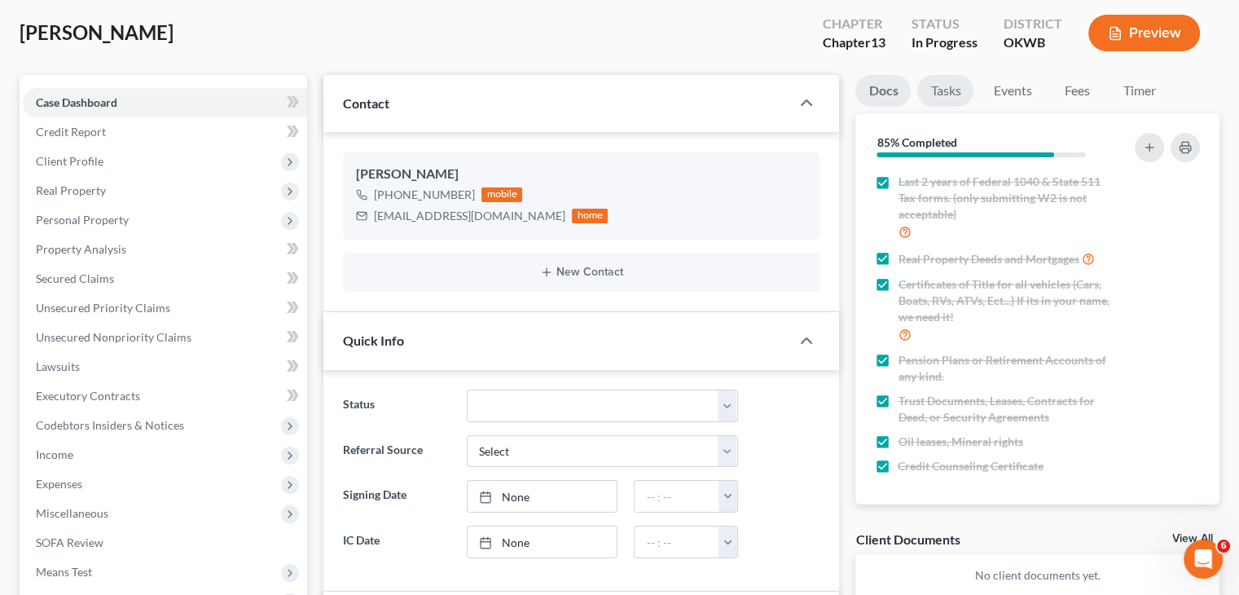
click at [951, 92] on link "Tasks" at bounding box center [945, 91] width 56 height 32
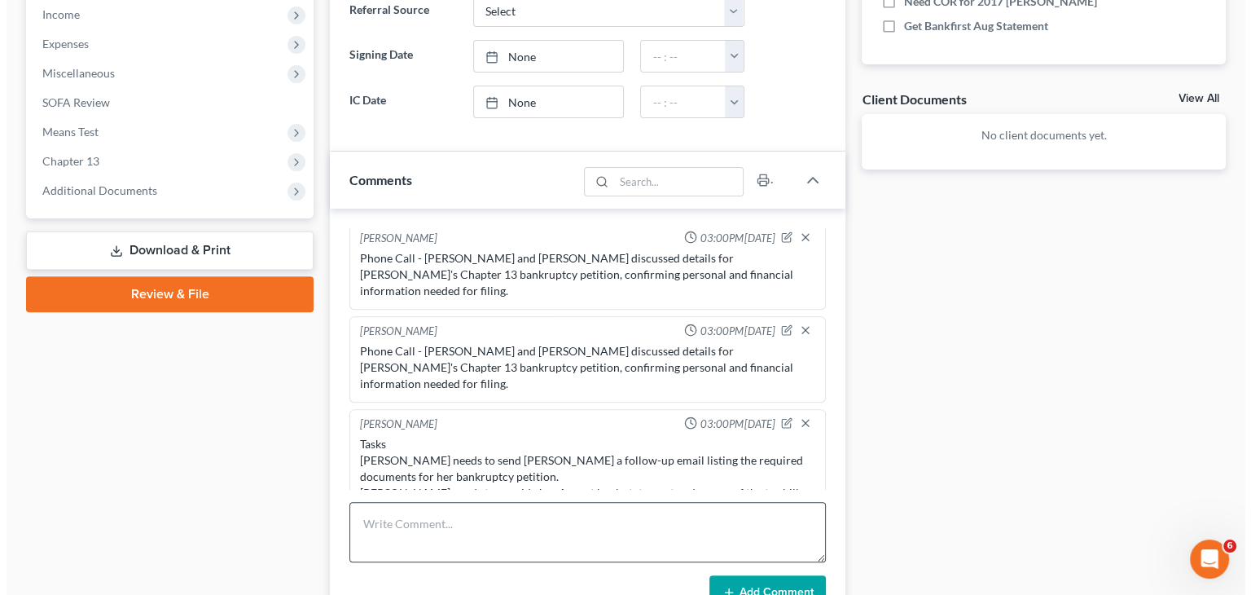
scroll to position [570, 0]
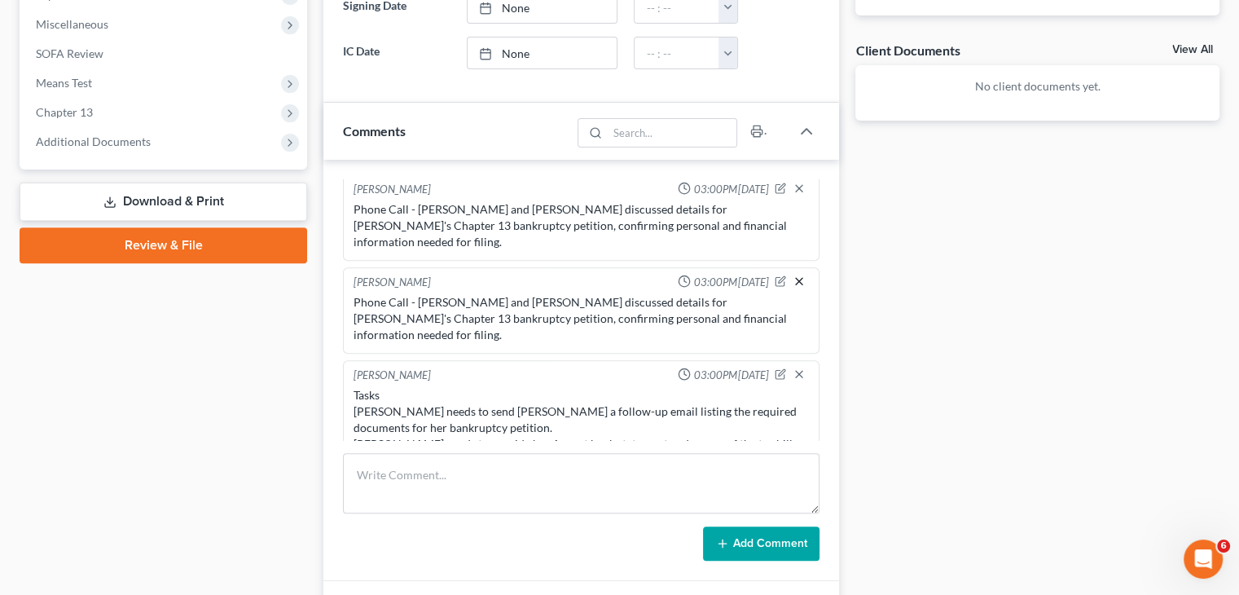
click at [793, 275] on icon "button" at bounding box center [799, 281] width 13 height 13
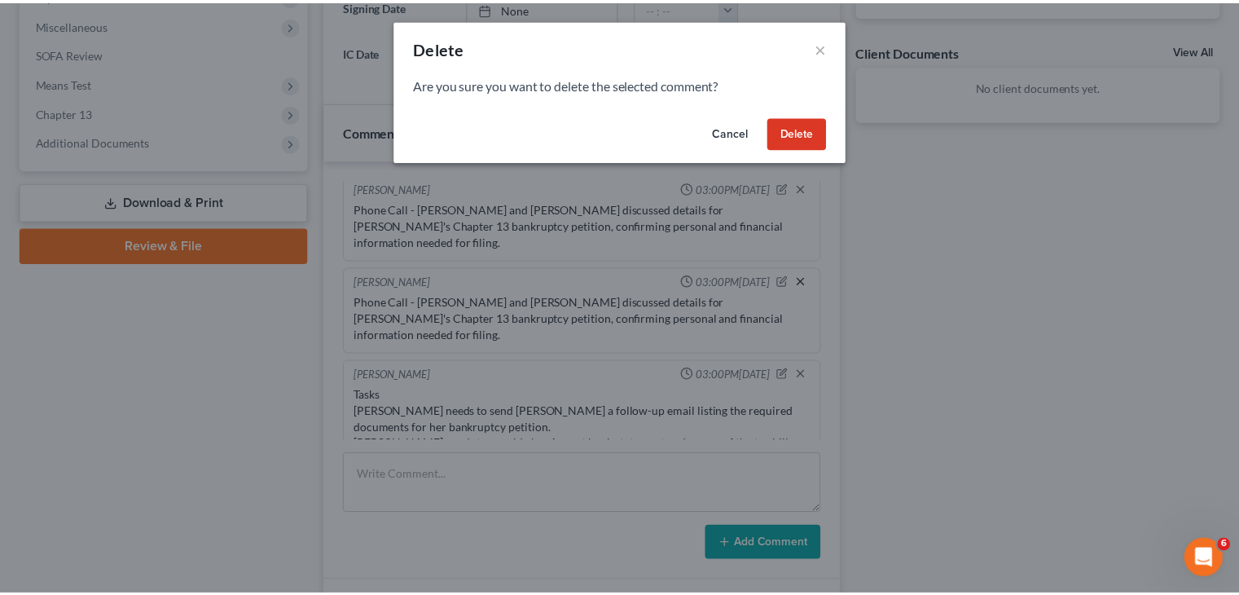
scroll to position [205, 0]
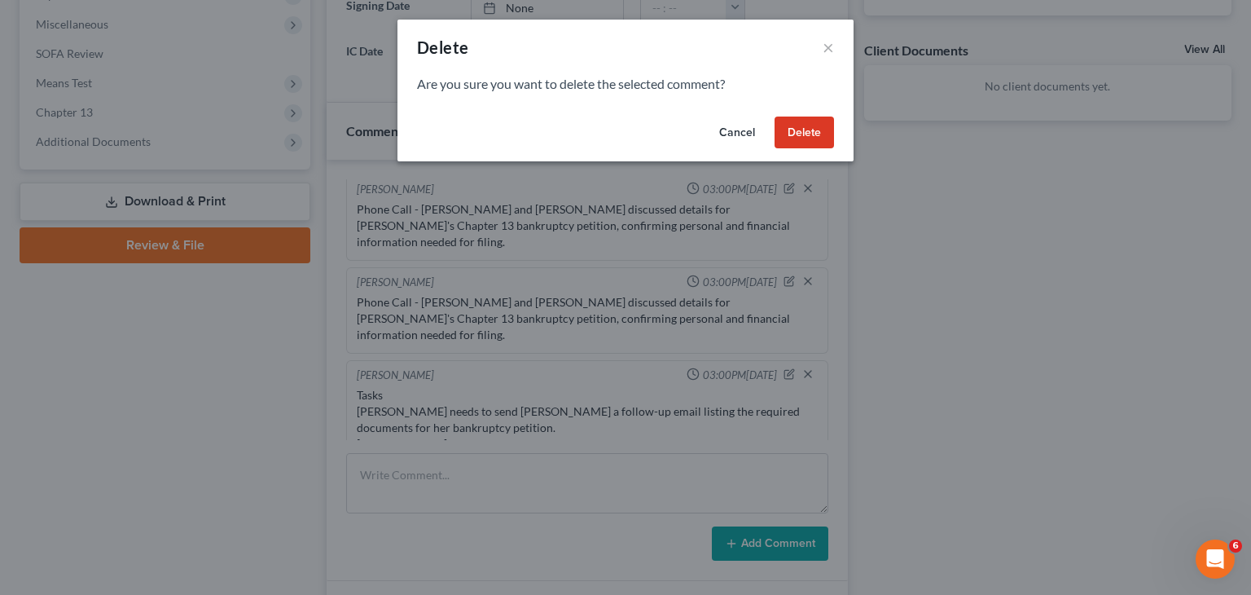
click at [794, 142] on button "Delete" at bounding box center [804, 132] width 59 height 33
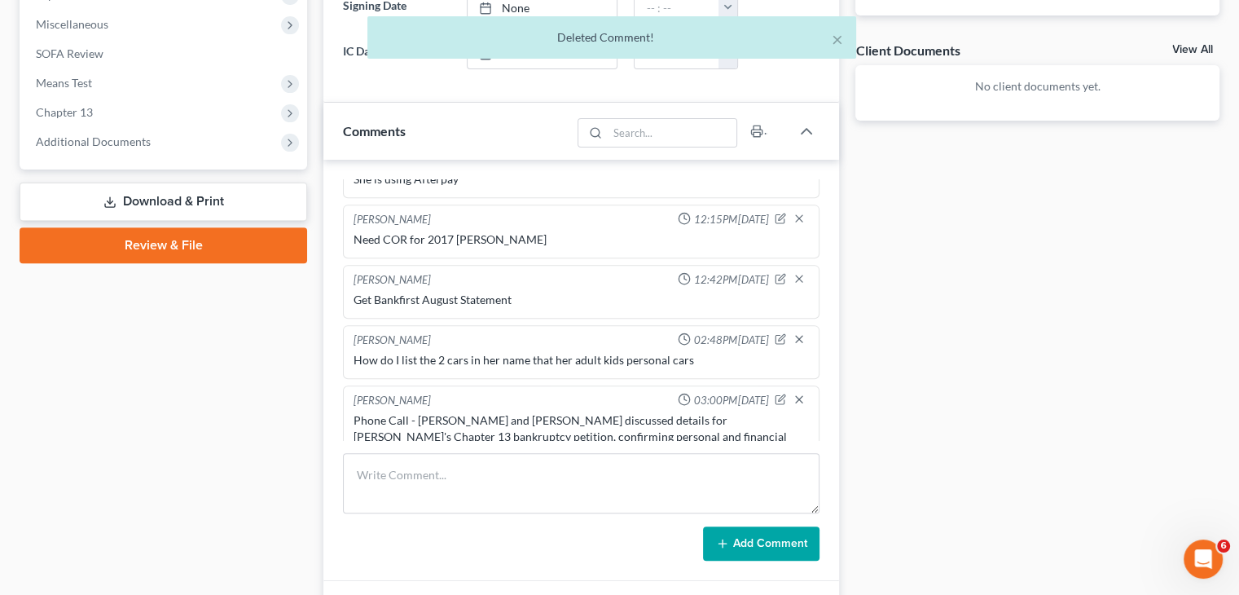
scroll to position [798, 0]
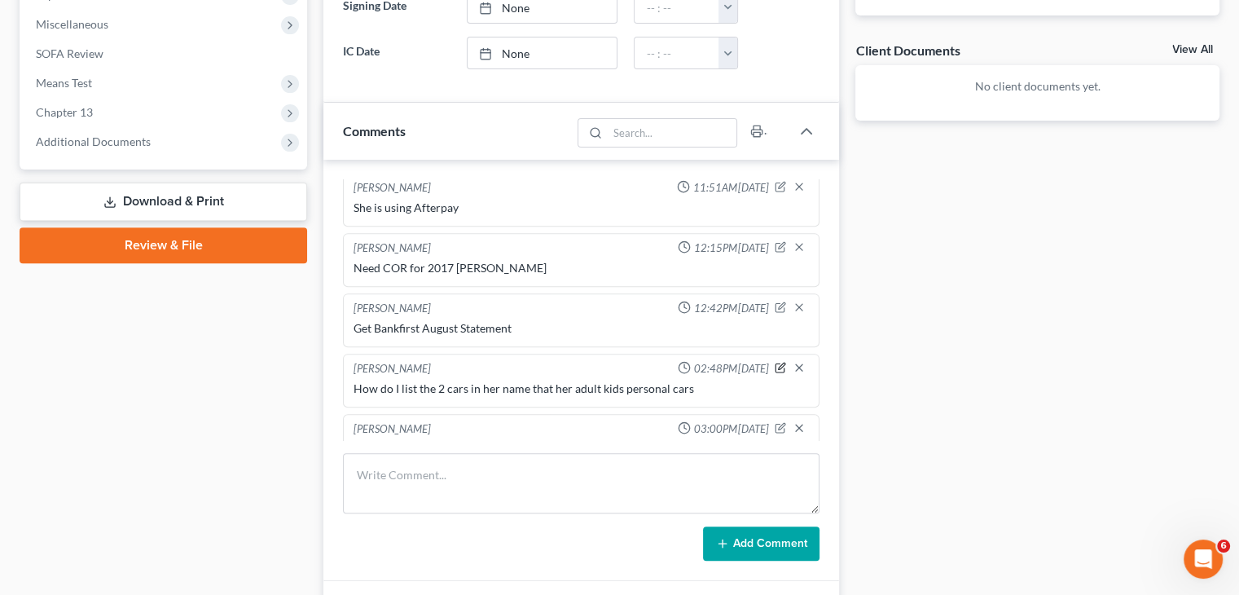
click at [779, 363] on icon "button" at bounding box center [782, 366] width 7 height 7
type textarea "How do I list the 2 cars in her name that her adult kids personal cars"
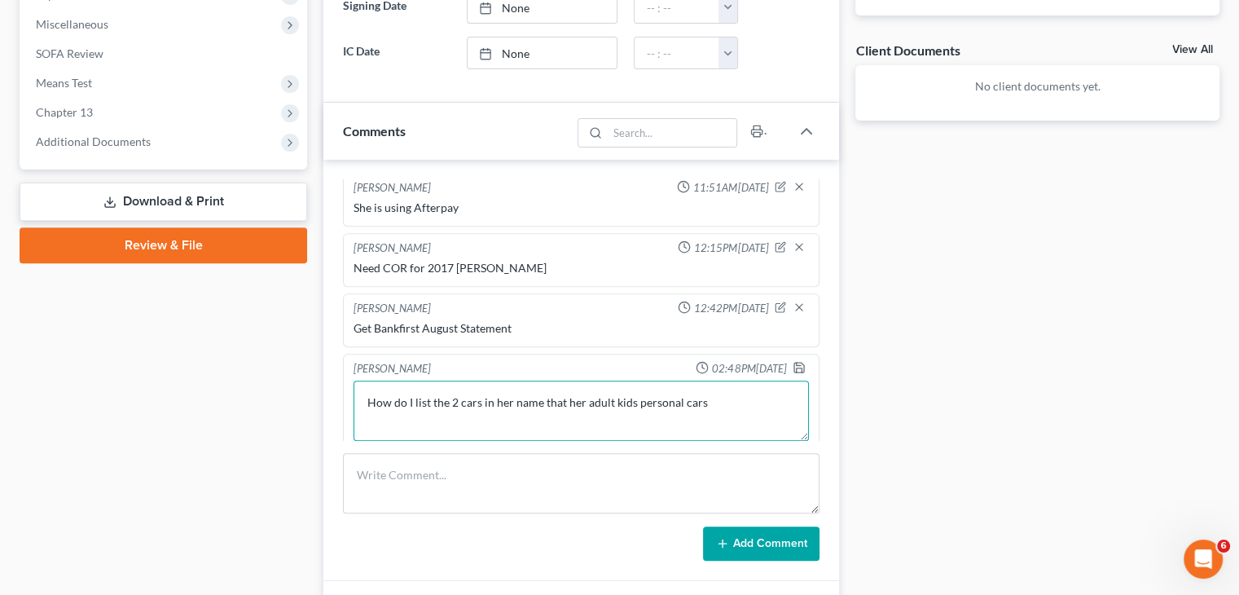
drag, startPoint x: 706, startPoint y: 379, endPoint x: 411, endPoint y: 382, distance: 295.7
click at [357, 390] on textarea "How do I list the 2 cars in her name that her adult kids personal cars" at bounding box center [581, 410] width 455 height 60
click at [867, 371] on div "Docs Tasks Events Fees Timer 85% Completed Nothing here yet! Completed Intake S…" at bounding box center [1037, 169] width 380 height 1167
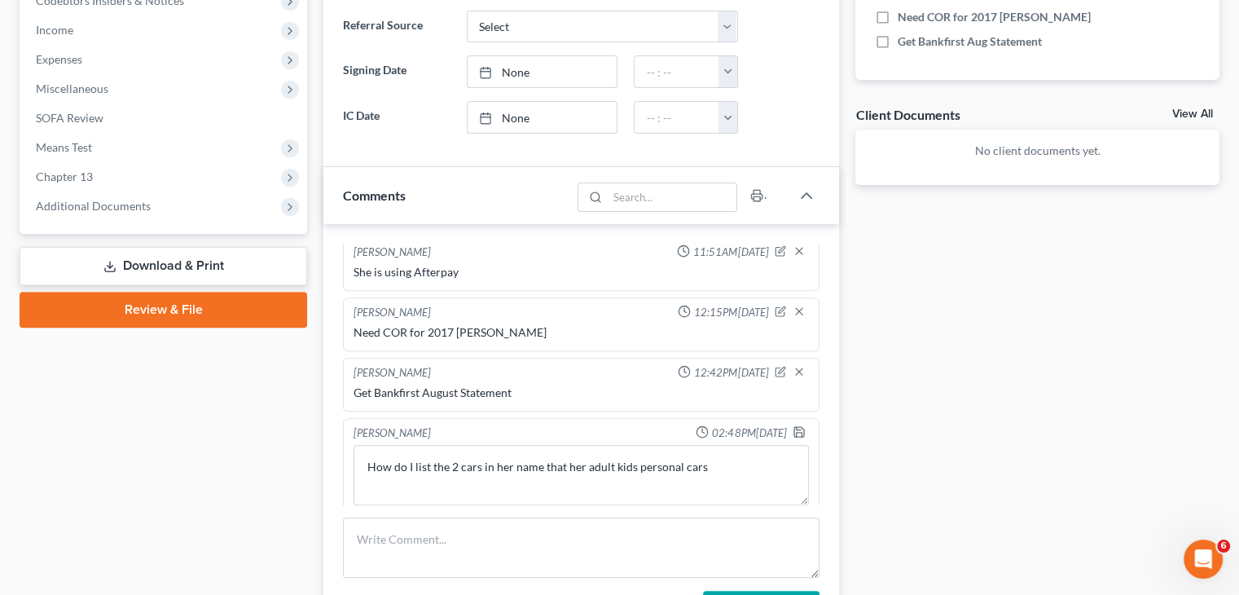
scroll to position [489, 0]
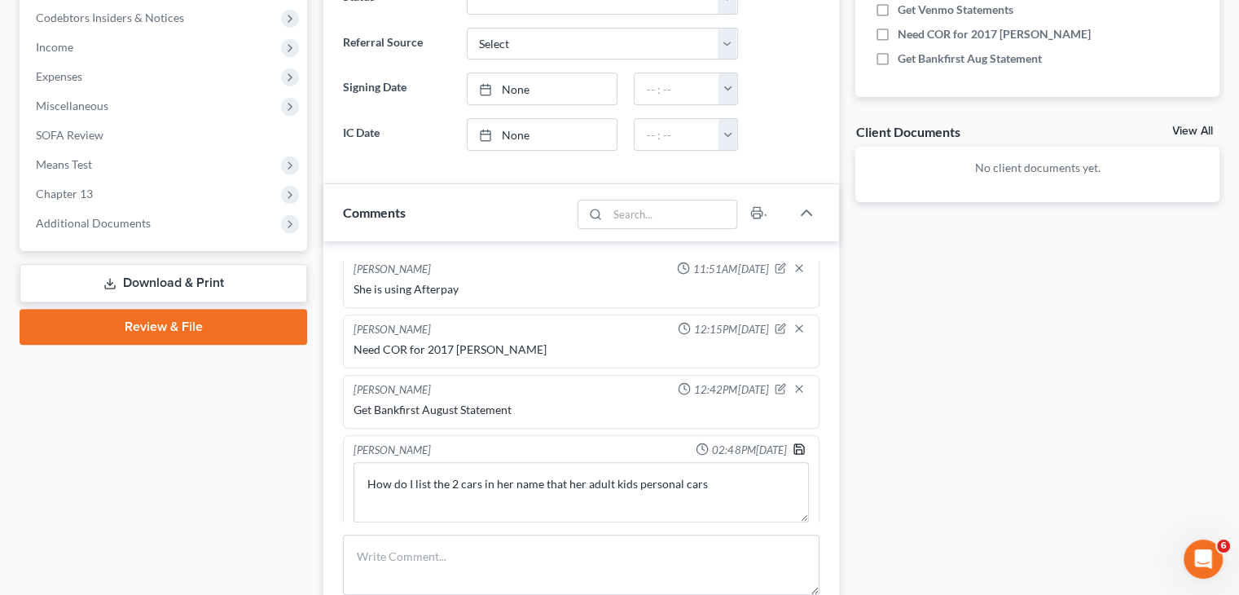
click at [797, 450] on polyline "button" at bounding box center [800, 452] width 6 height 4
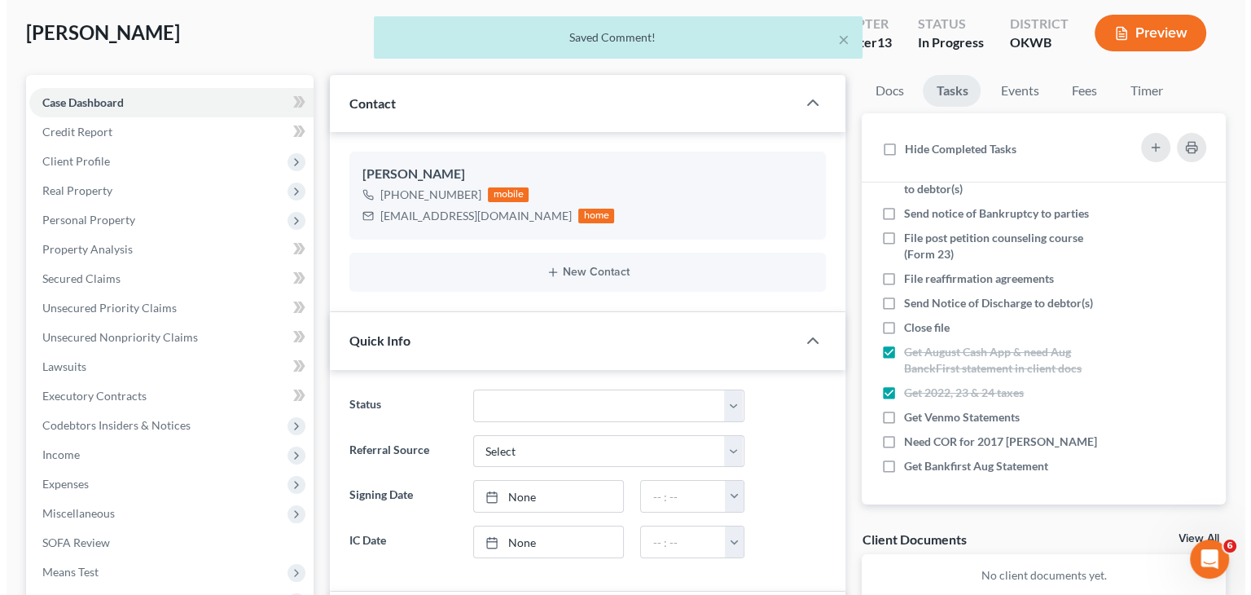
scroll to position [0, 0]
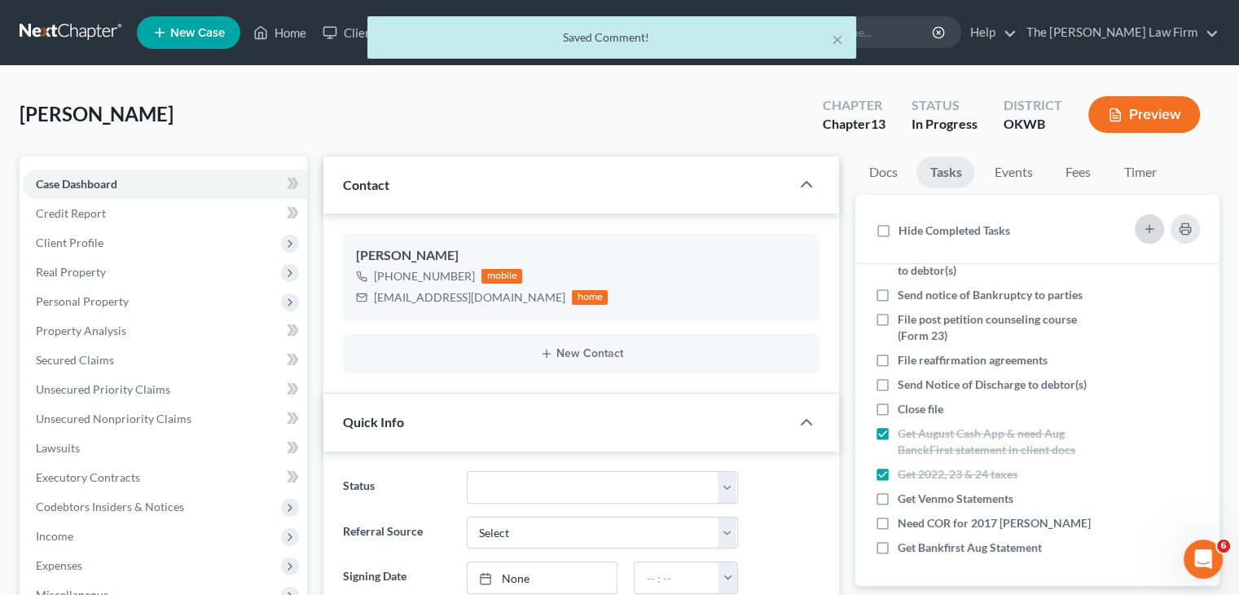
click at [1146, 232] on icon "button" at bounding box center [1149, 228] width 13 height 13
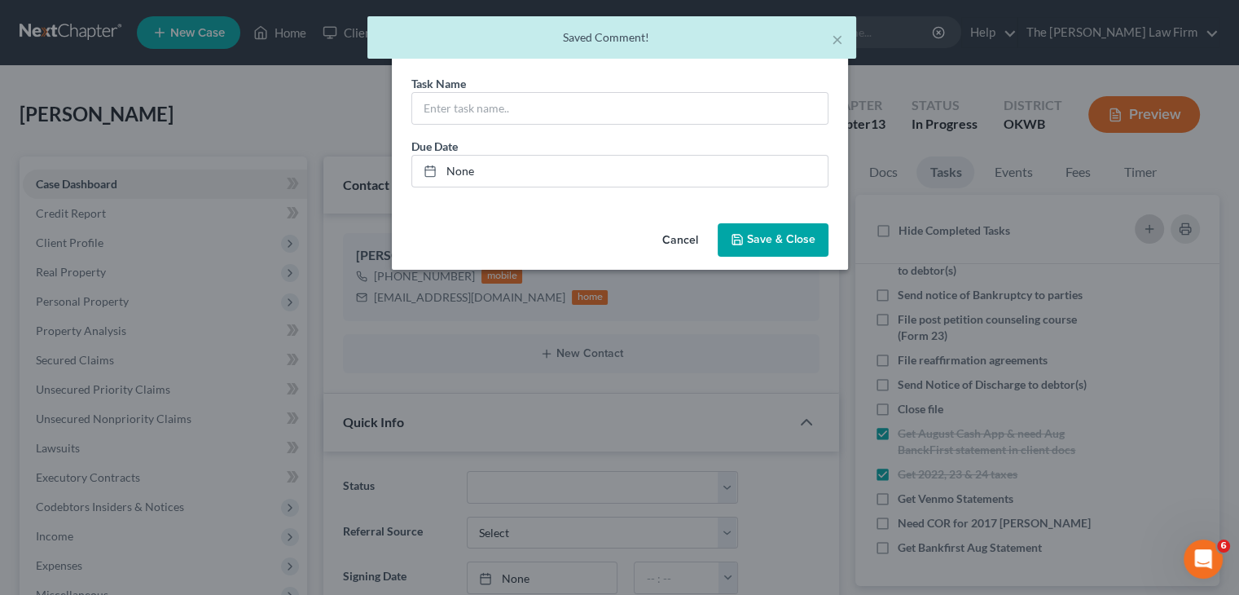
scroll to position [205, 0]
click at [575, 111] on input "text" at bounding box center [625, 108] width 415 height 31
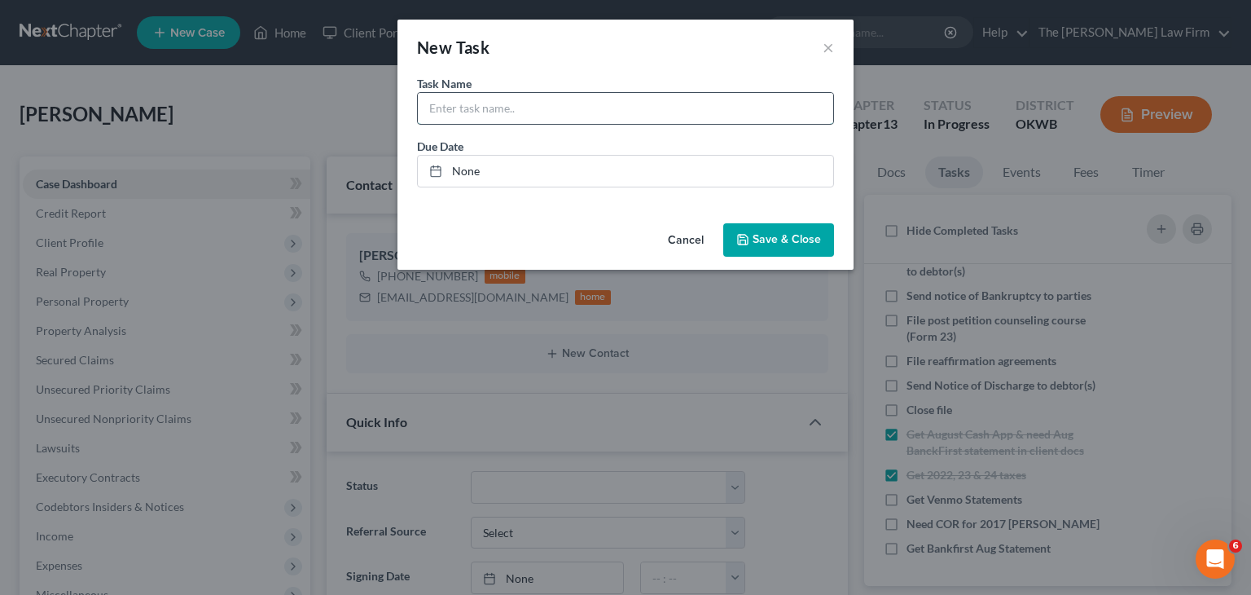
paste input "How do I list the 2 cars in her name that her adult kids personal cars"
type input "How do I list the 2 cars in her name that her adult kids personal cars"
click at [768, 239] on span "Save & Close" at bounding box center [787, 240] width 68 height 14
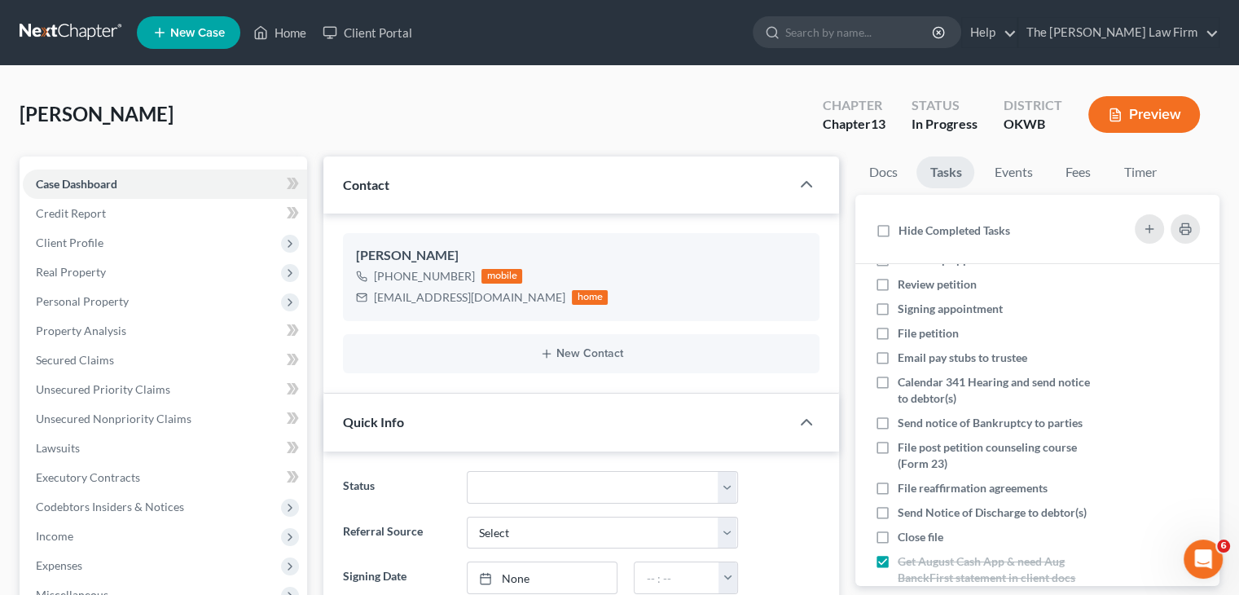
scroll to position [0, 0]
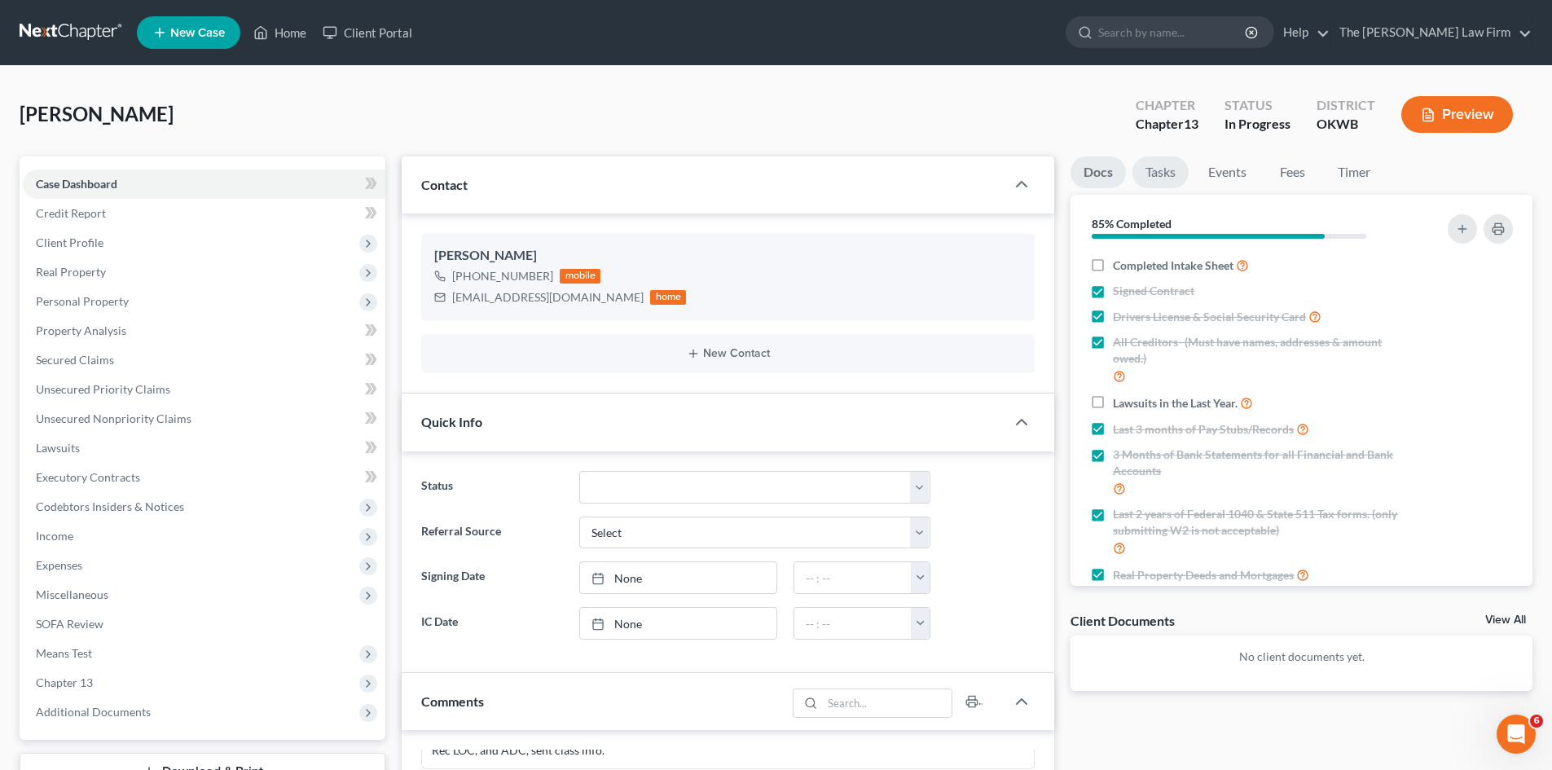
click at [1169, 164] on link "Tasks" at bounding box center [1160, 172] width 56 height 32
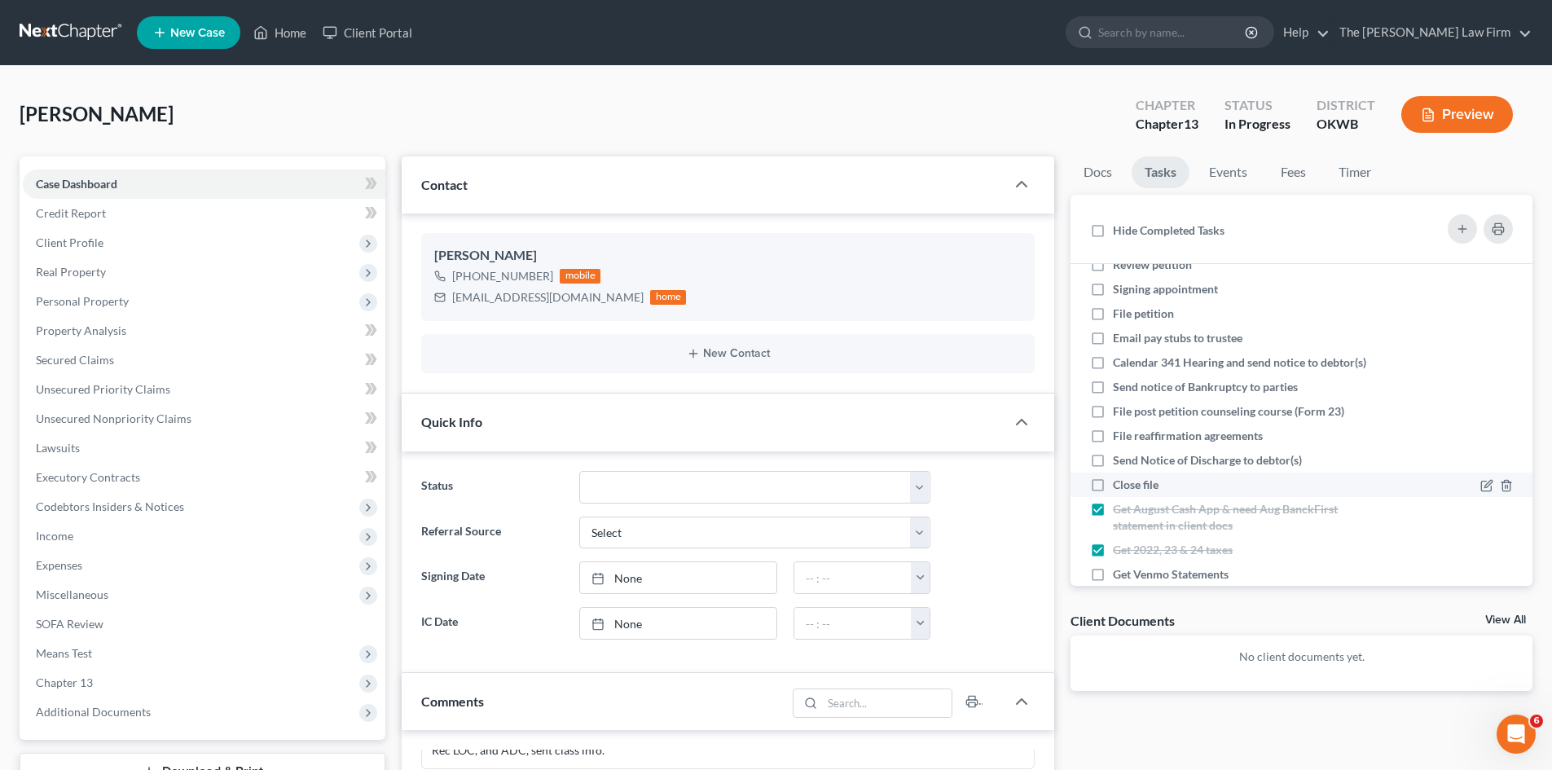
scroll to position [174, 0]
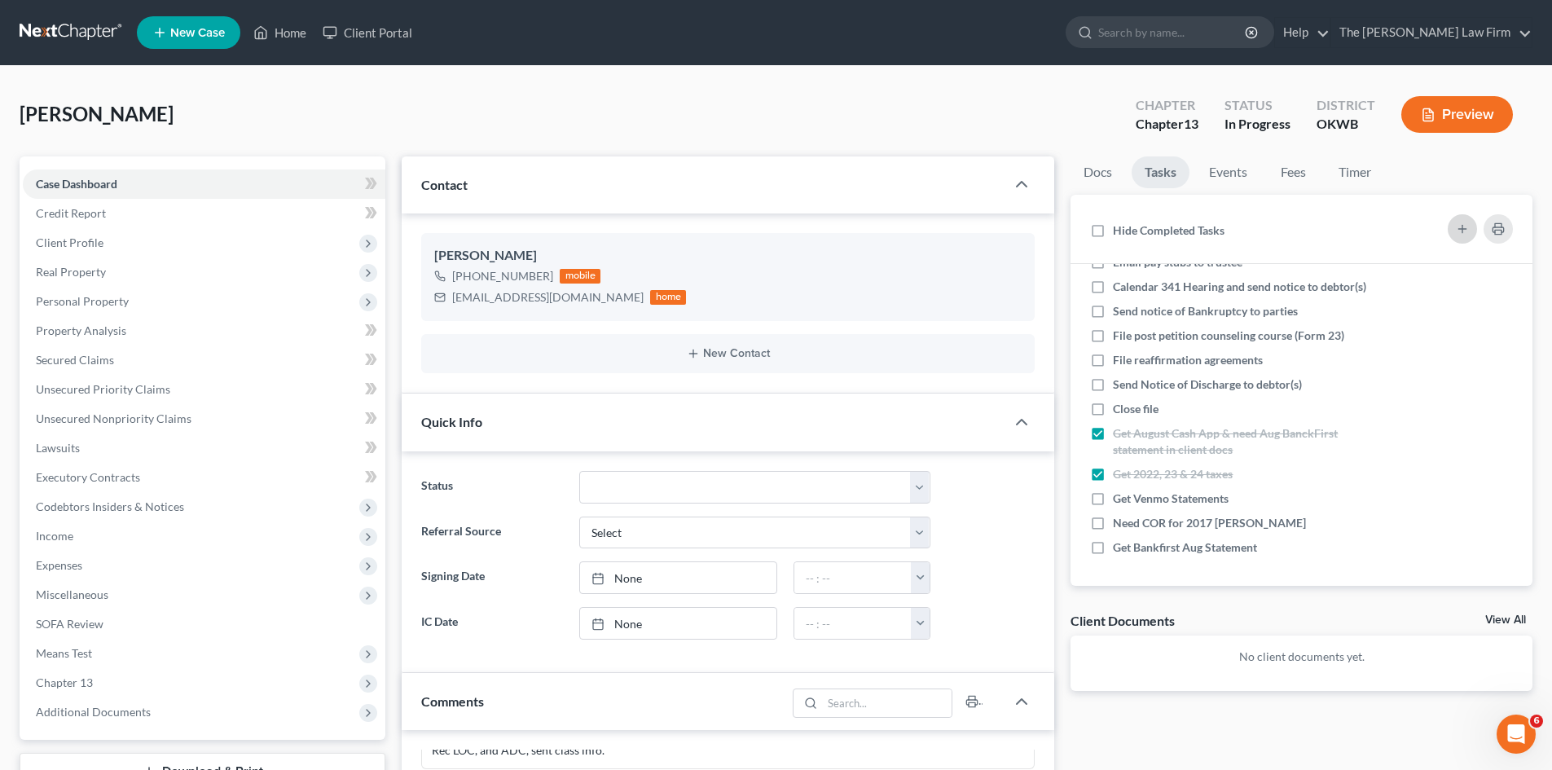
click at [1462, 231] on icon "button" at bounding box center [1462, 228] width 13 height 13
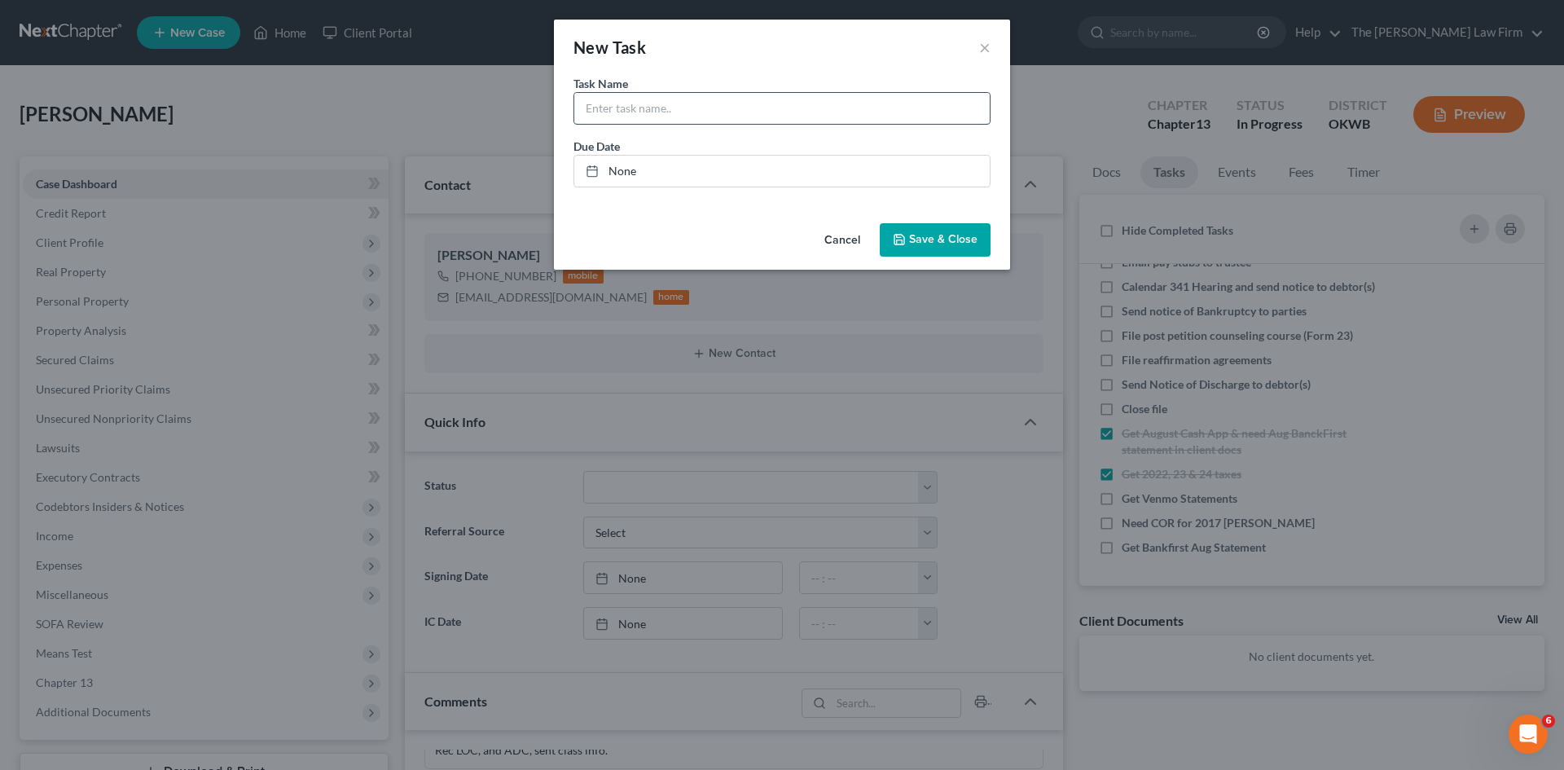
click at [863, 111] on input "text" at bounding box center [781, 108] width 415 height 31
click at [908, 185] on link "None" at bounding box center [781, 171] width 415 height 31
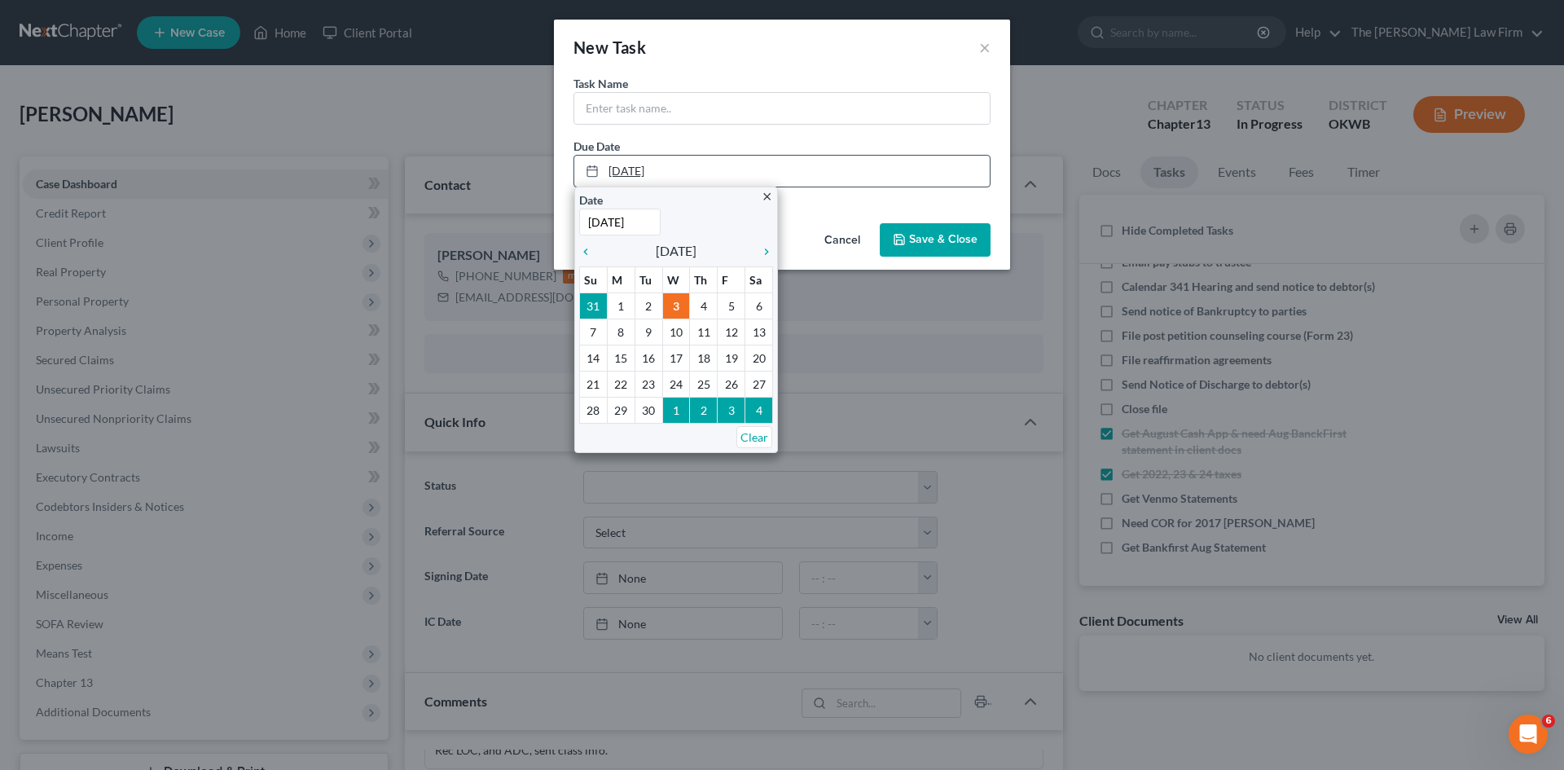
click at [908, 185] on link "9/3/2025" at bounding box center [781, 171] width 415 height 31
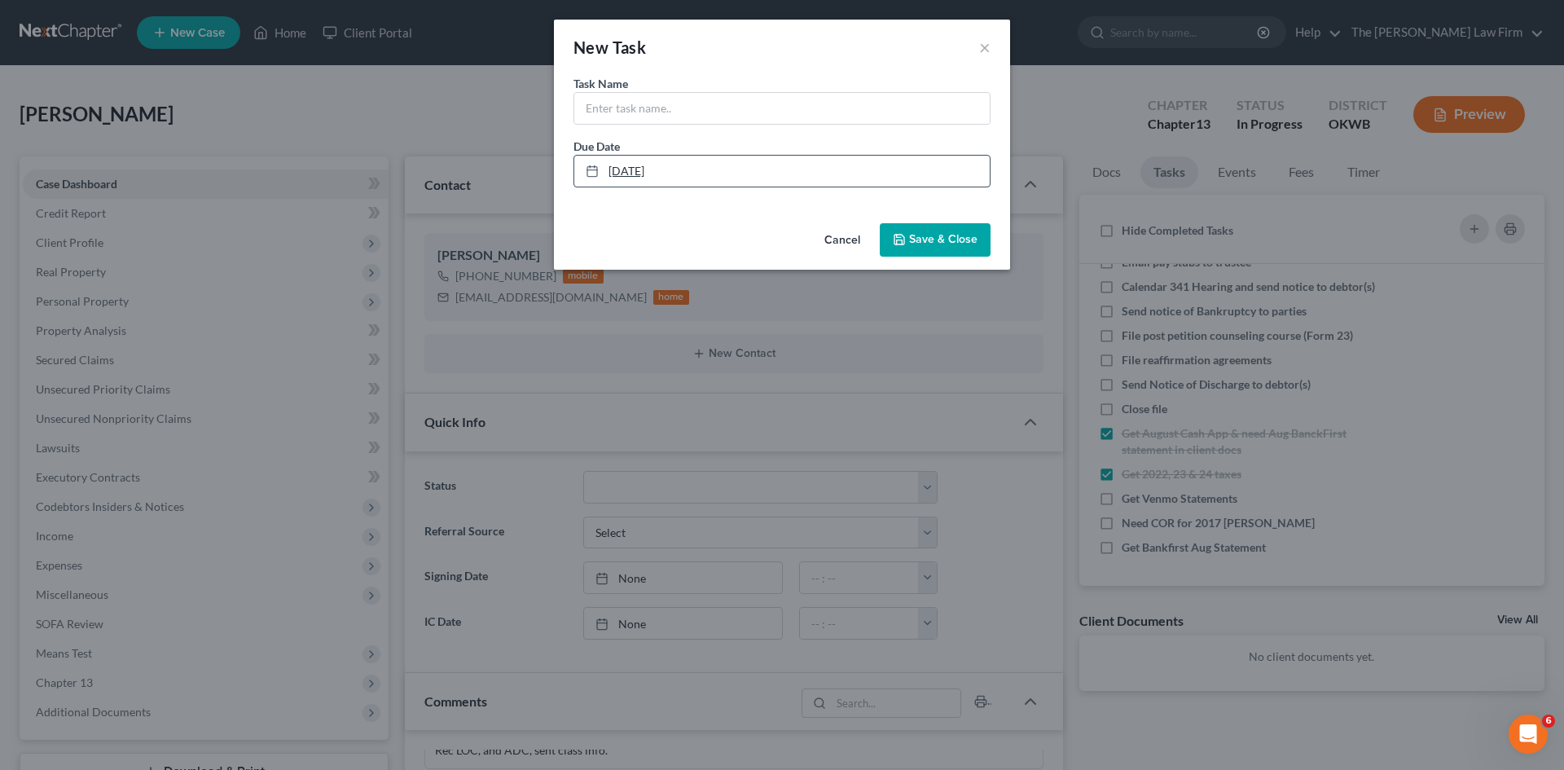
click at [908, 184] on link "9/3/2025" at bounding box center [781, 171] width 415 height 31
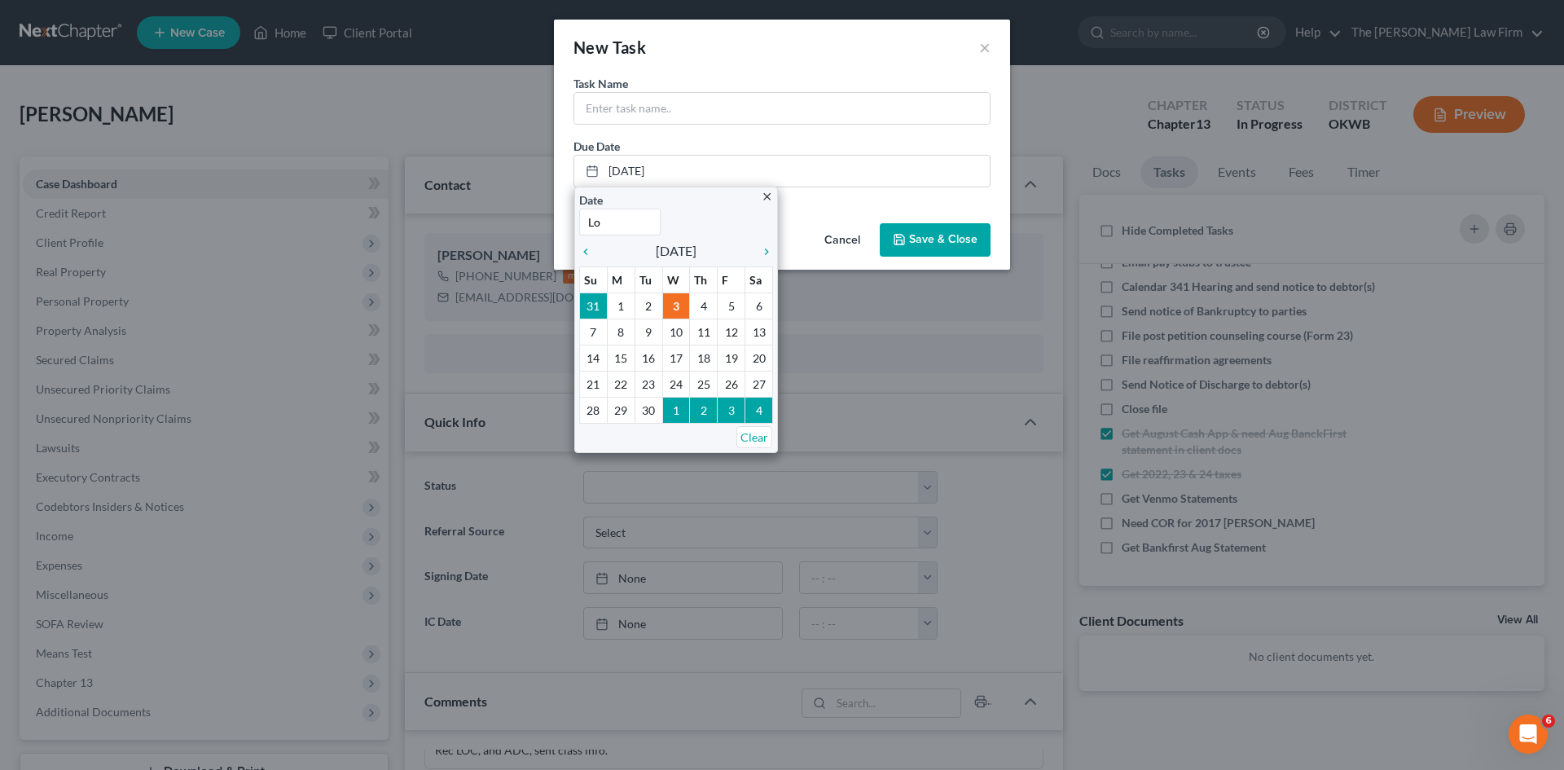
type input "L"
click at [655, 103] on input "text" at bounding box center [781, 108] width 415 height 31
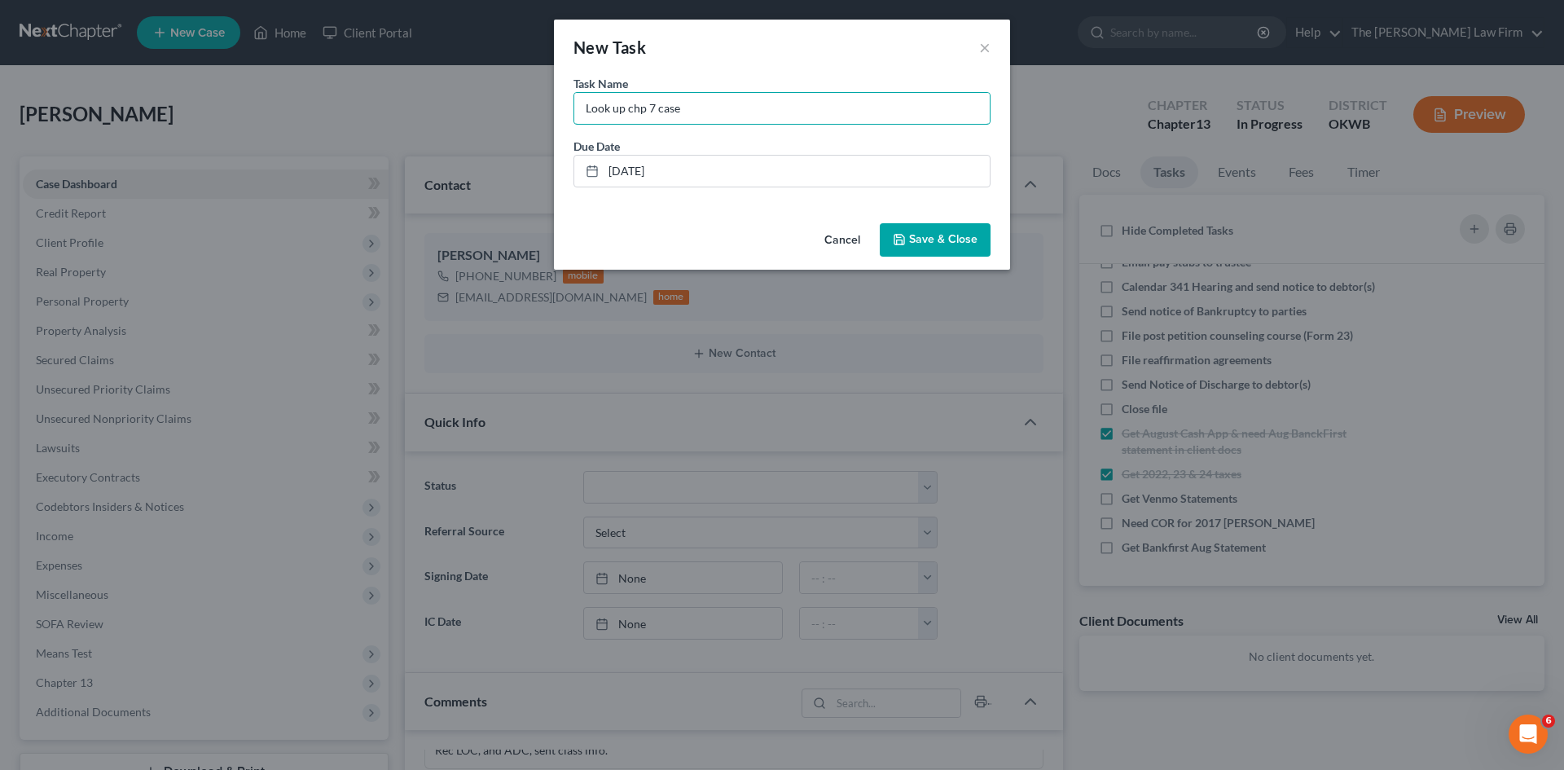
type input "Look up chp 7 case"
click at [902, 236] on icon "button" at bounding box center [899, 239] width 13 height 13
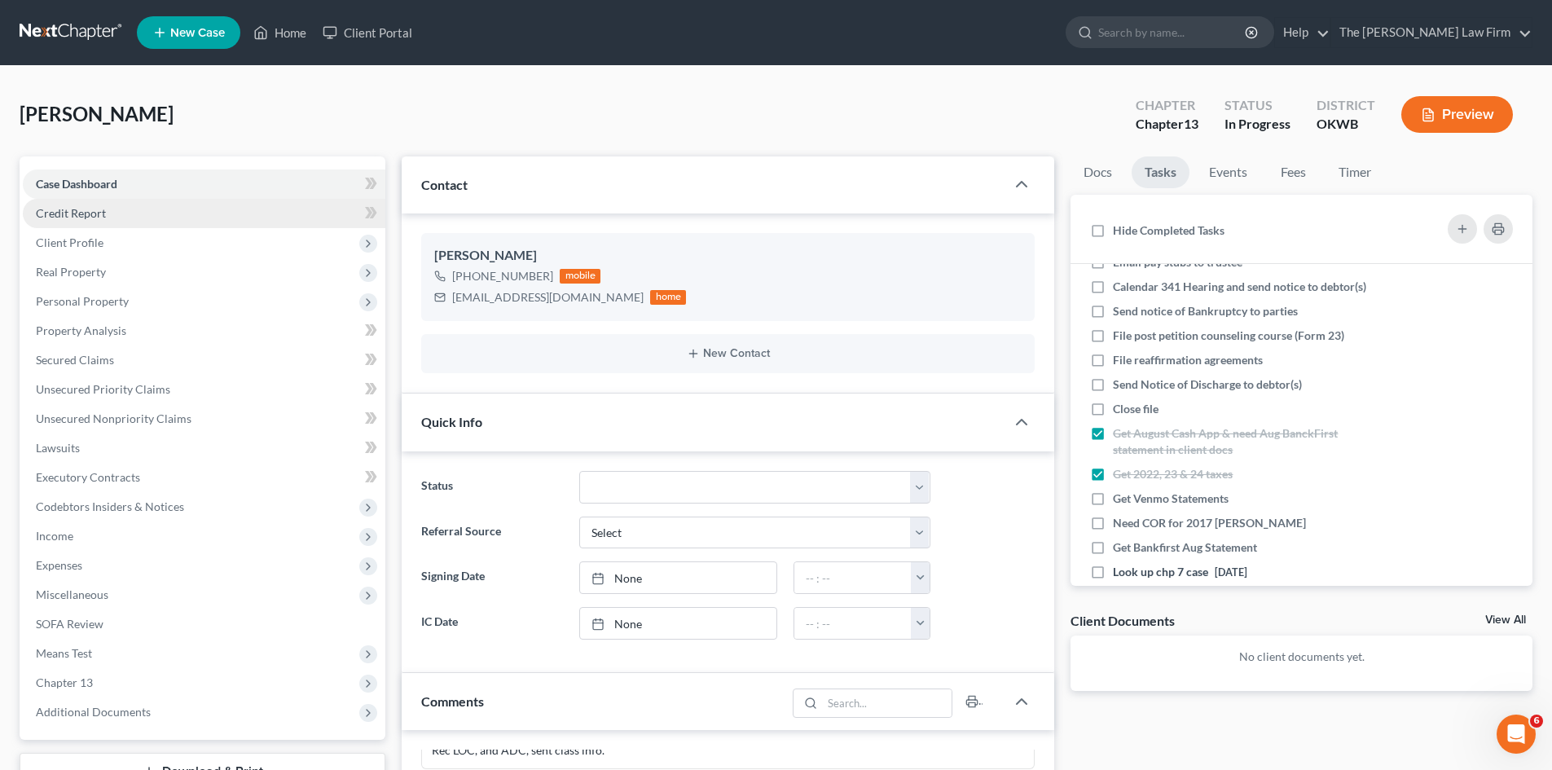
click at [182, 211] on link "Credit Report" at bounding box center [204, 213] width 363 height 29
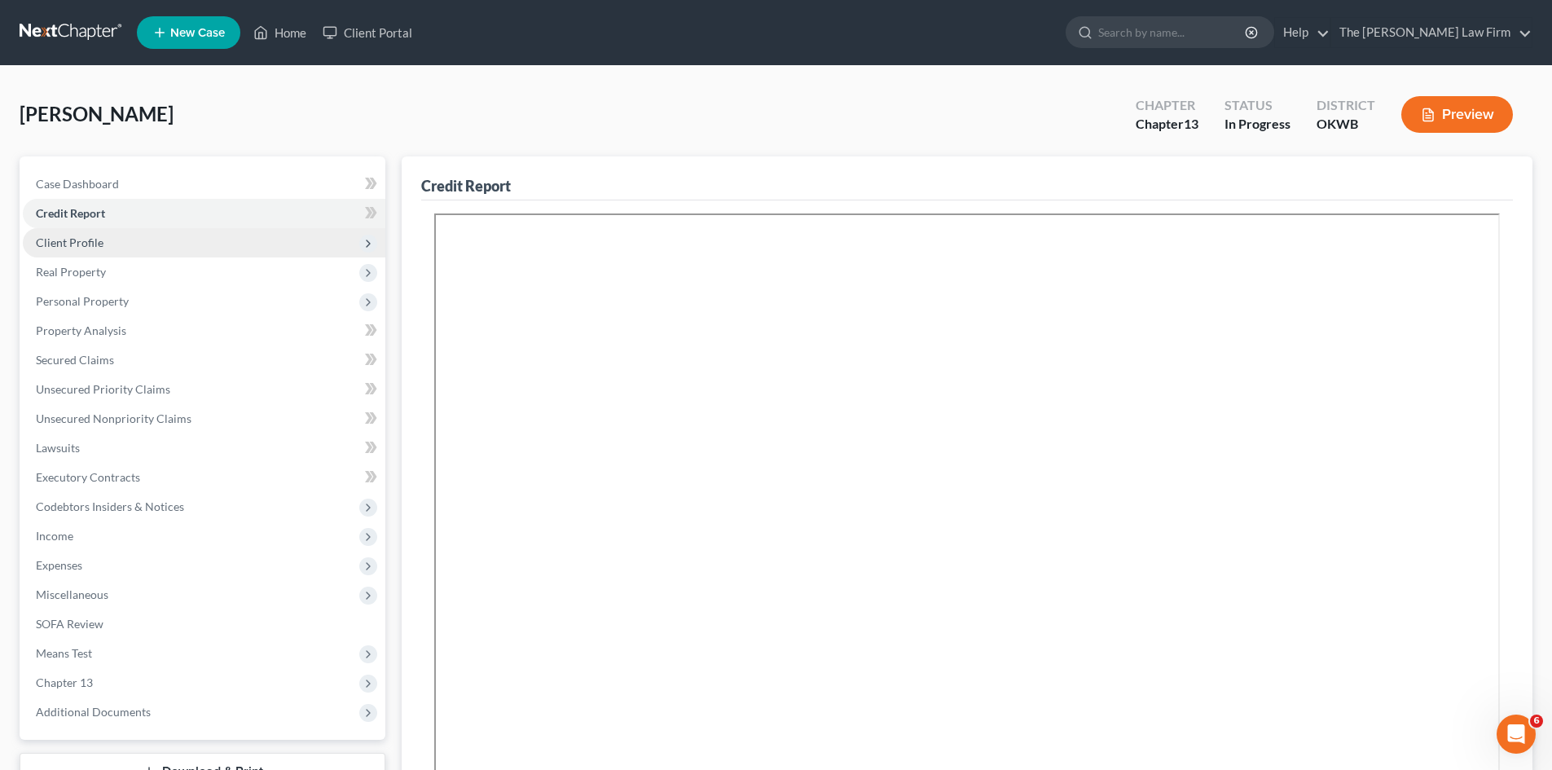
click at [157, 244] on span "Client Profile" at bounding box center [204, 242] width 363 height 29
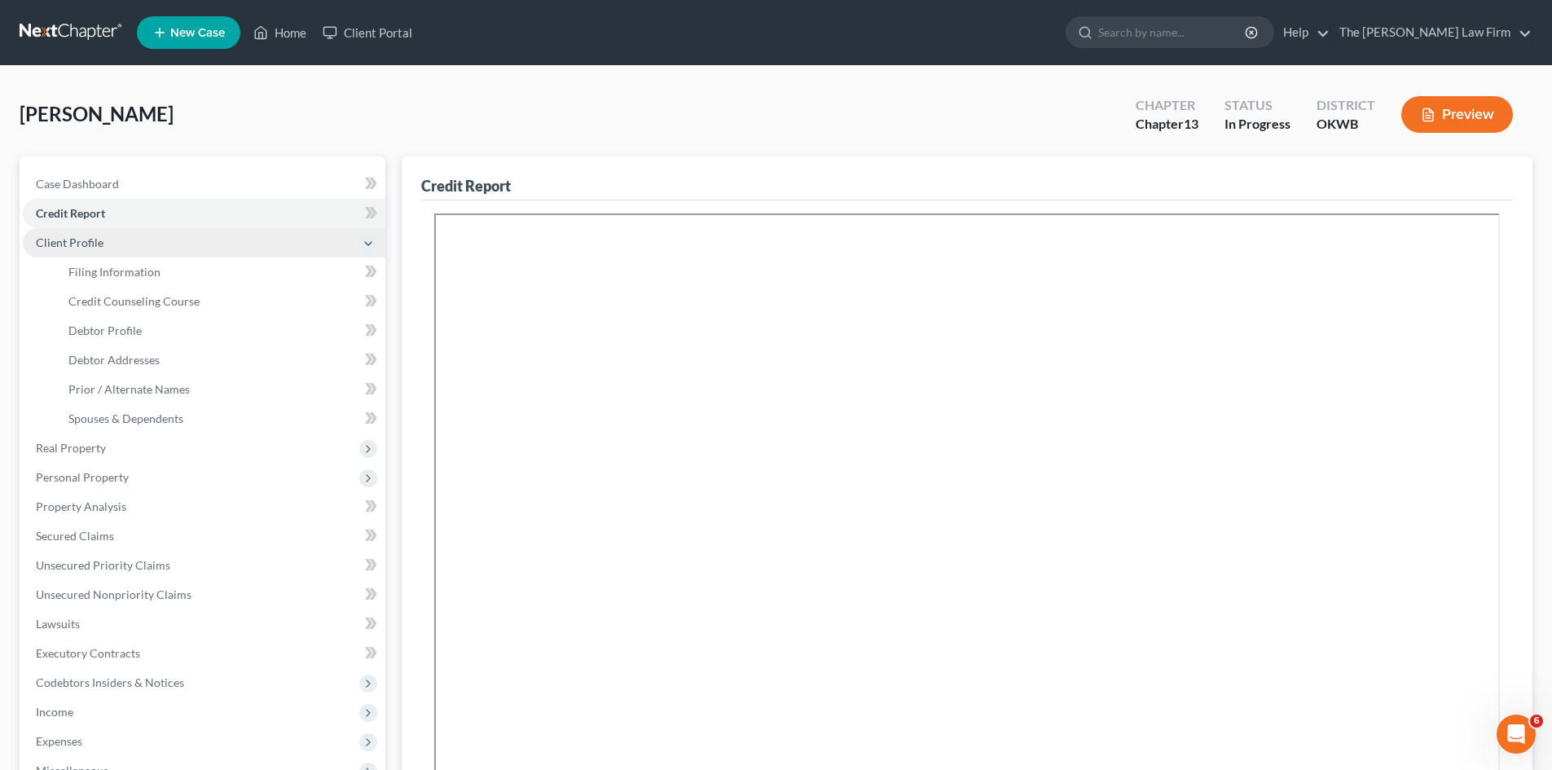
click at [123, 242] on span "Client Profile" at bounding box center [204, 242] width 363 height 29
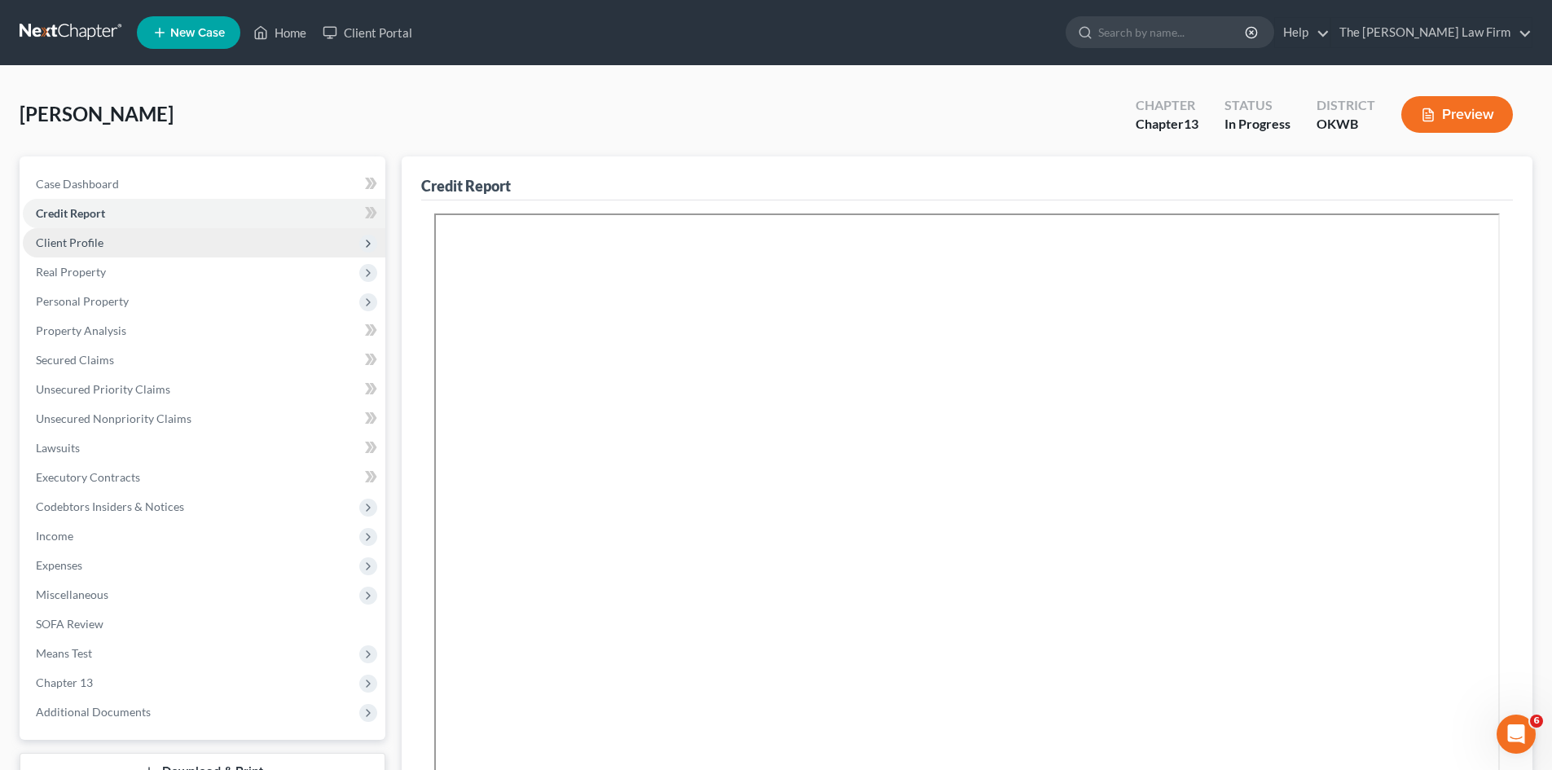
click at [126, 241] on span "Client Profile" at bounding box center [204, 242] width 363 height 29
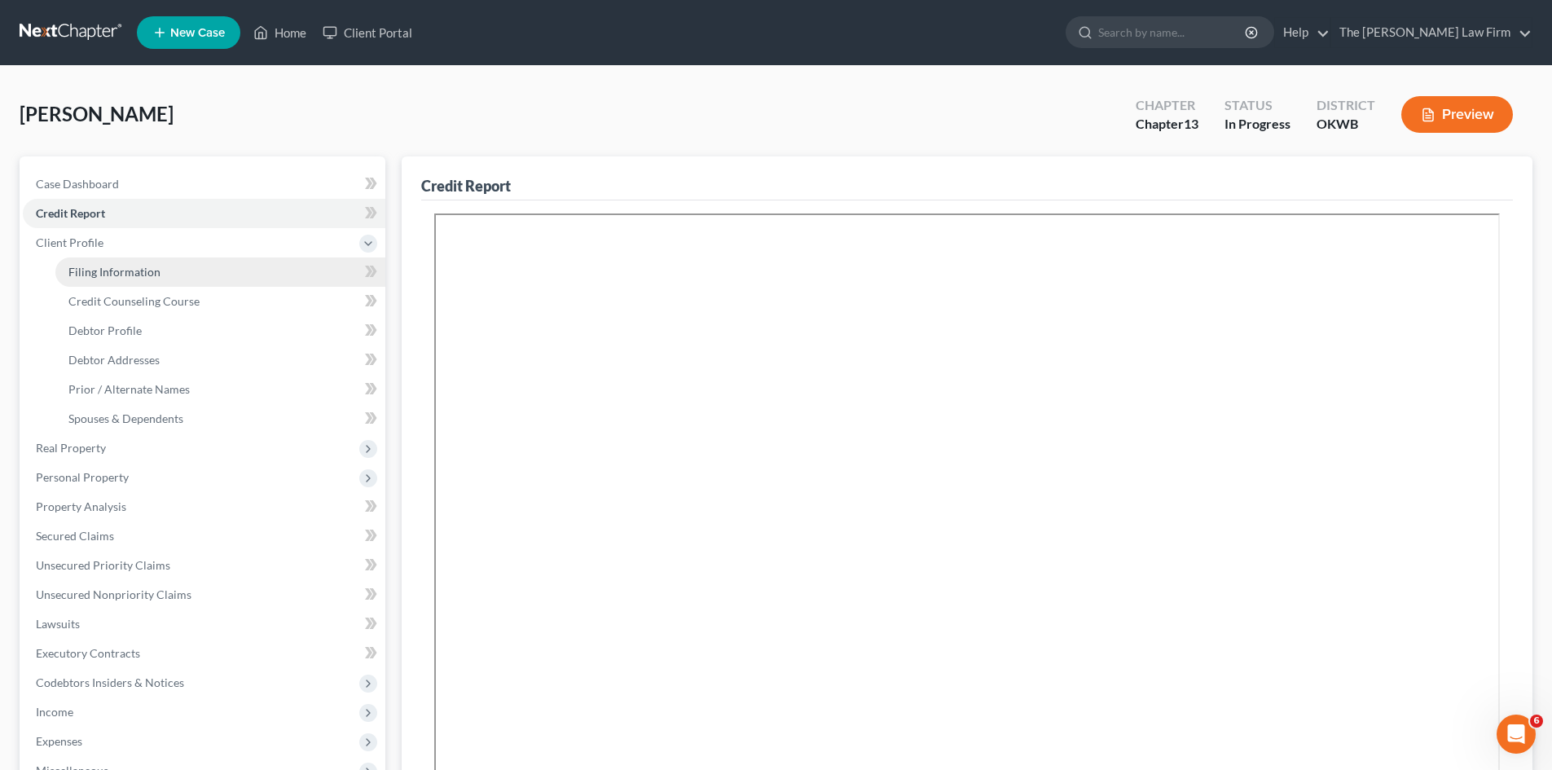
click at [118, 275] on span "Filing Information" at bounding box center [114, 272] width 92 height 14
select select "1"
select select "0"
select select "3"
select select "37"
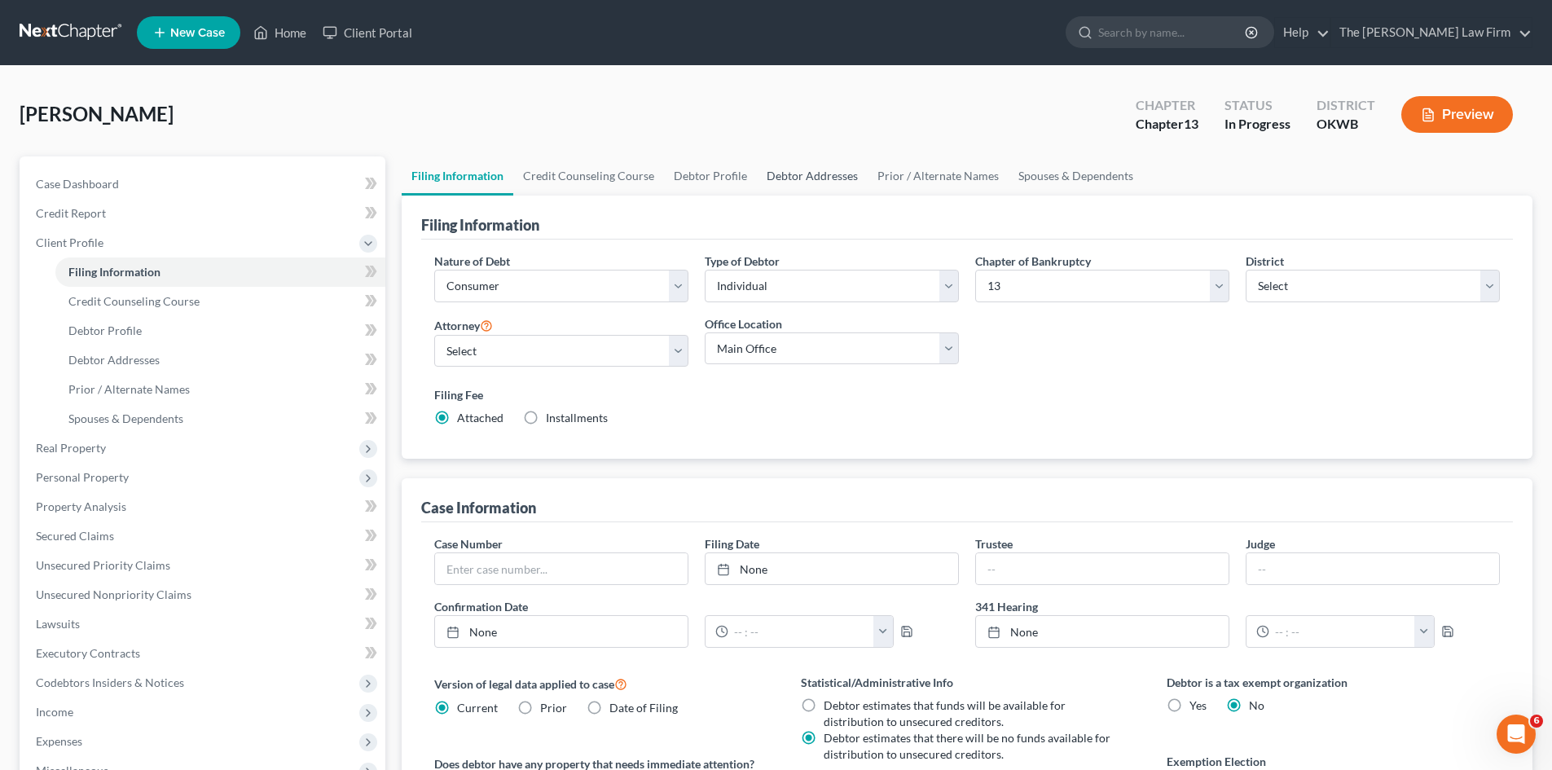
click at [825, 177] on link "Debtor Addresses" at bounding box center [812, 175] width 111 height 39
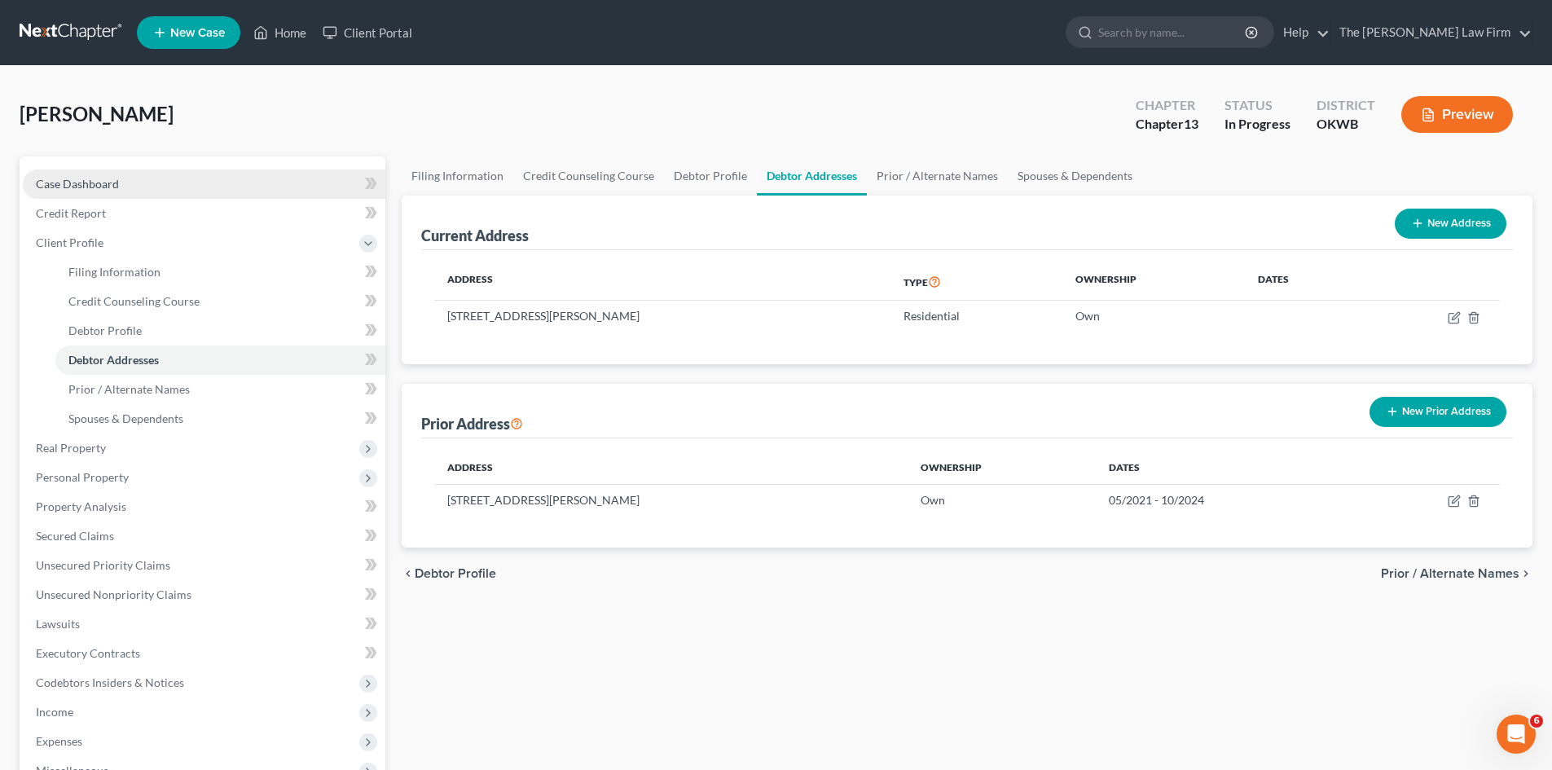
click at [138, 176] on link "Case Dashboard" at bounding box center [204, 183] width 363 height 29
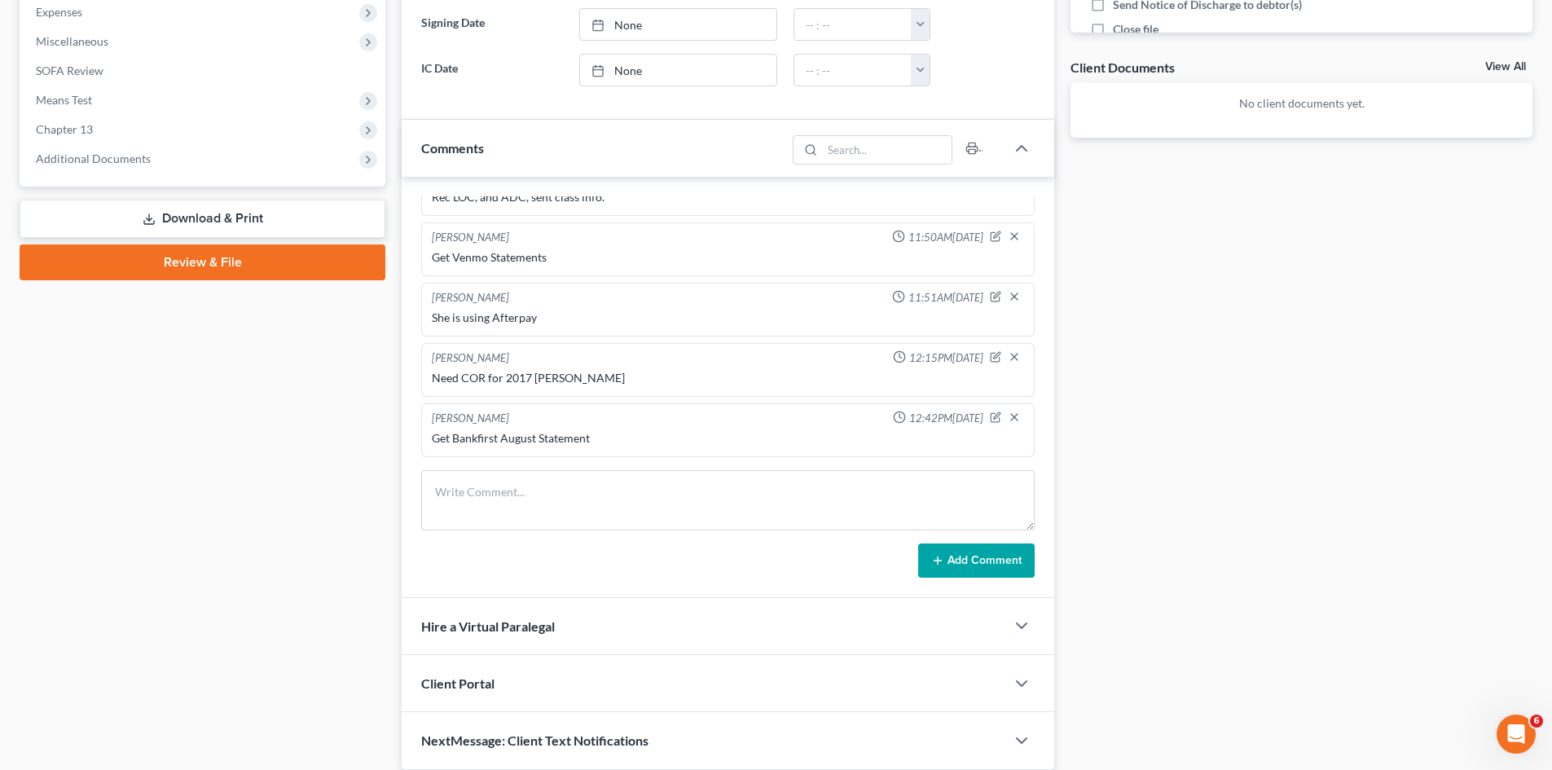
scroll to position [570, 0]
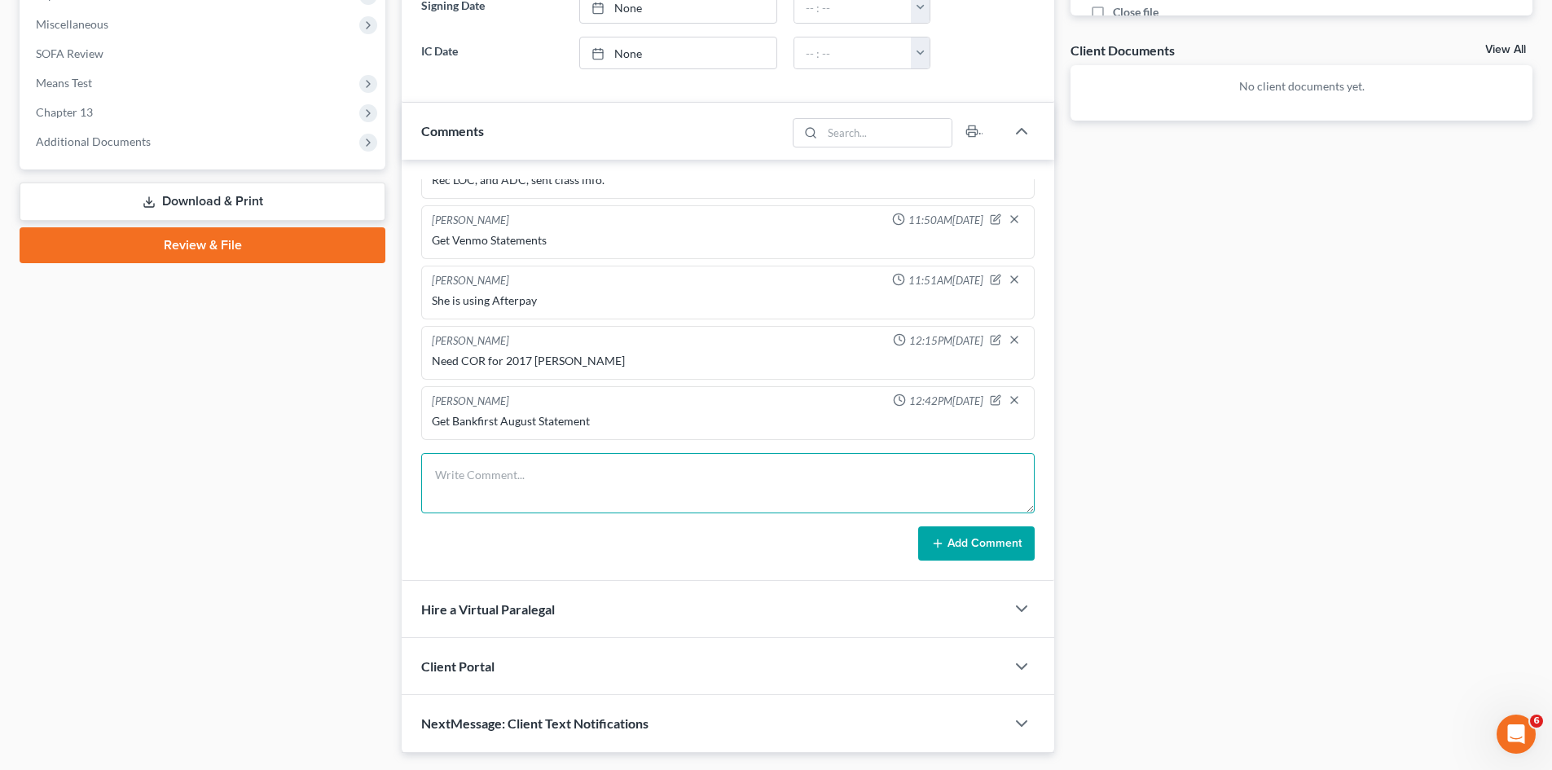
click at [604, 479] on textarea at bounding box center [727, 483] width 613 height 60
click at [613, 477] on textarea "Pays for 2 adult kids c" at bounding box center [727, 483] width 613 height 60
click at [613, 477] on textarea "Pays for 2 adult kids car insurance - 2 kids drive other cars" at bounding box center [727, 483] width 613 height 60
click at [604, 479] on textarea "Pays for 2 adult kids car insurance - - 2 kids drive other cars" at bounding box center [727, 483] width 613 height 60
click at [477, 478] on textarea "Pays for 2 adult kids car insurance included on her policy- - 2 kids drive othe…" at bounding box center [727, 483] width 613 height 60
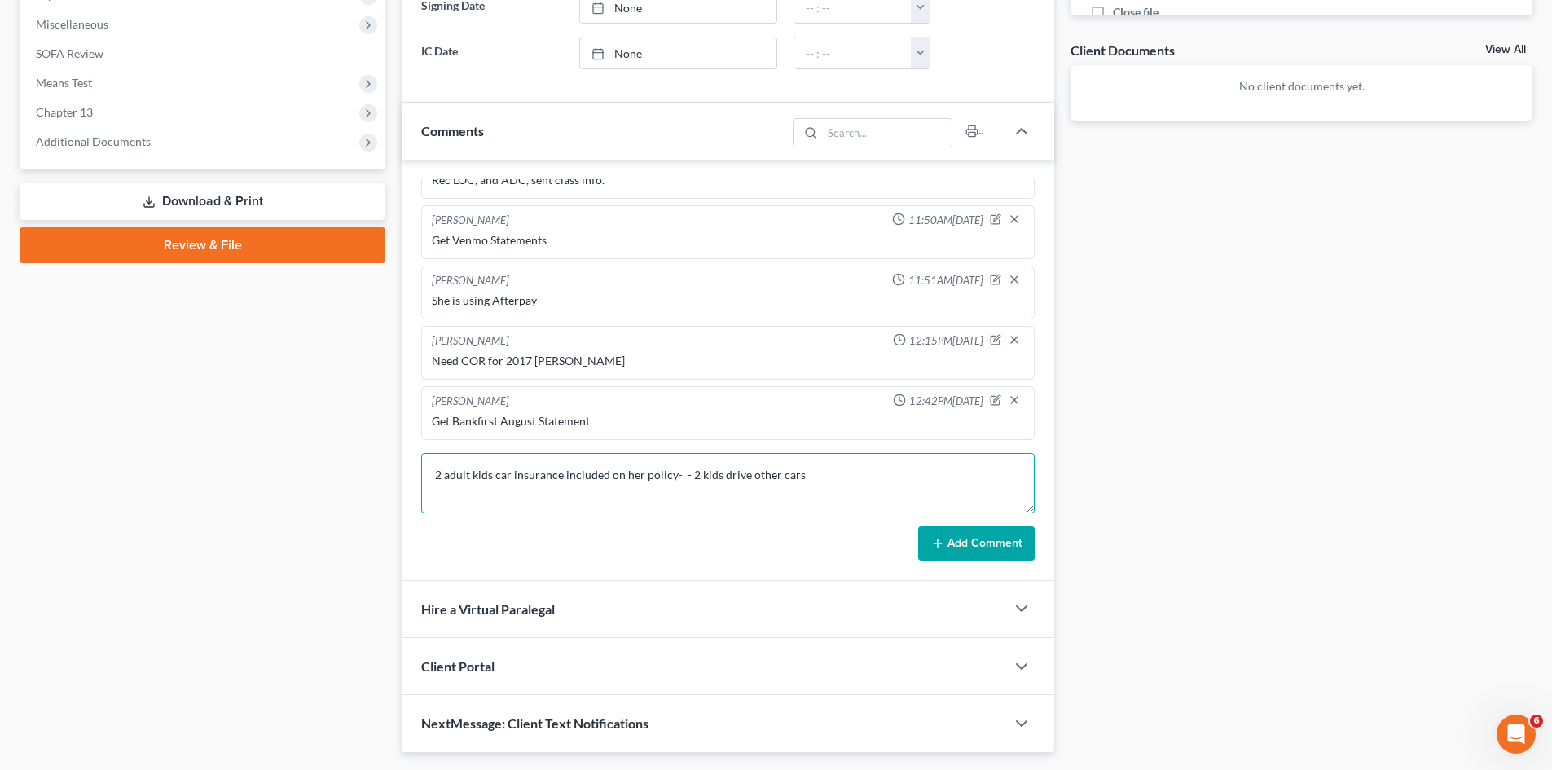
click at [673, 479] on textarea "2 adult kids car insurance included on her policy- - 2 kids drive other cars" at bounding box center [727, 483] width 613 height 60
click at [960, 473] on textarea "2 adult kids car insurance included on her policy & they pay her their part- - …" at bounding box center [727, 483] width 613 height 60
type textarea "2 adult kids car insurance included on her policy & they pay her their part- - …"
click at [974, 543] on button "Add Comment" at bounding box center [976, 543] width 116 height 34
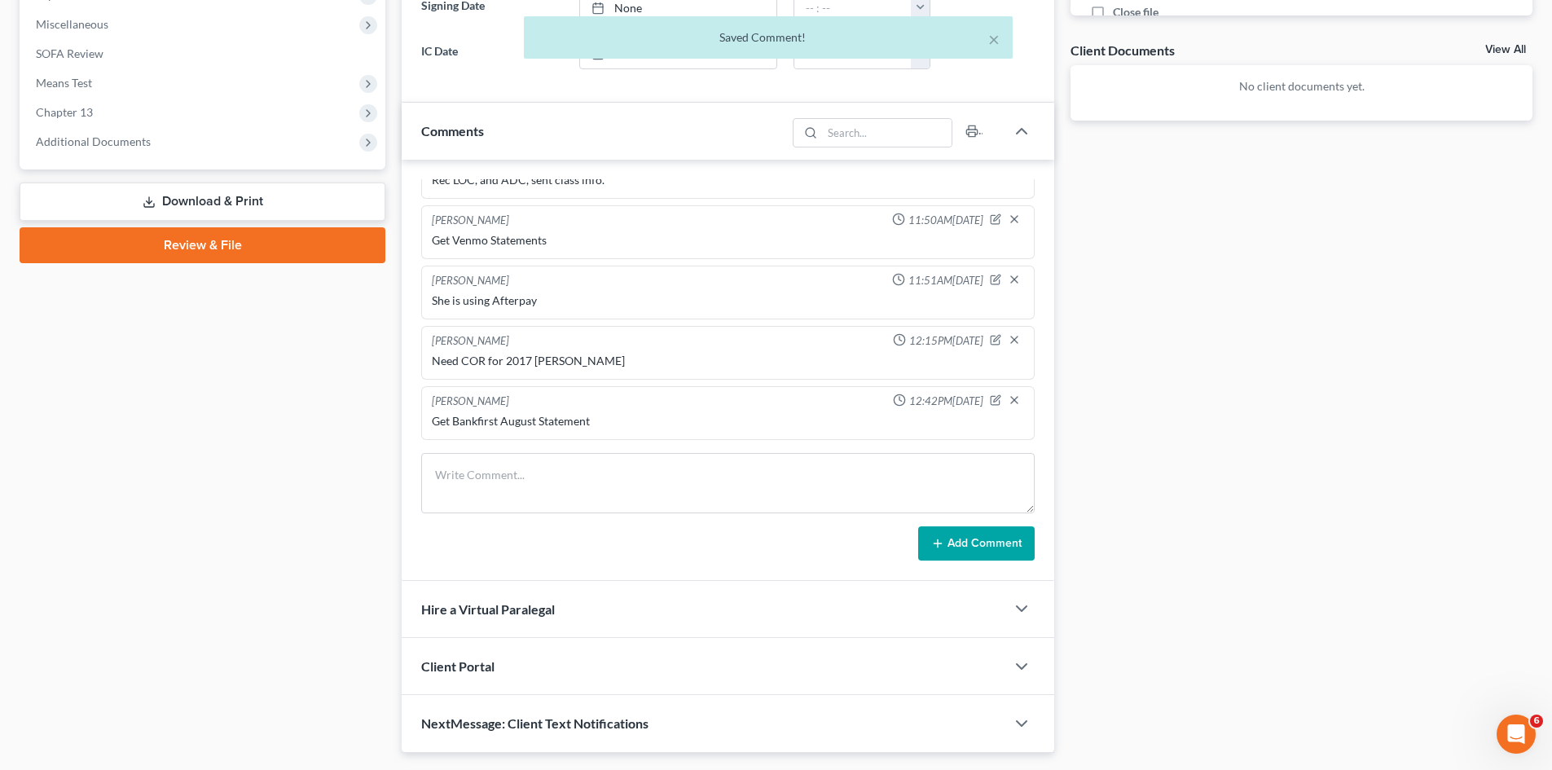
scroll to position [749, 0]
